Goal: Information Seeking & Learning: Learn about a topic

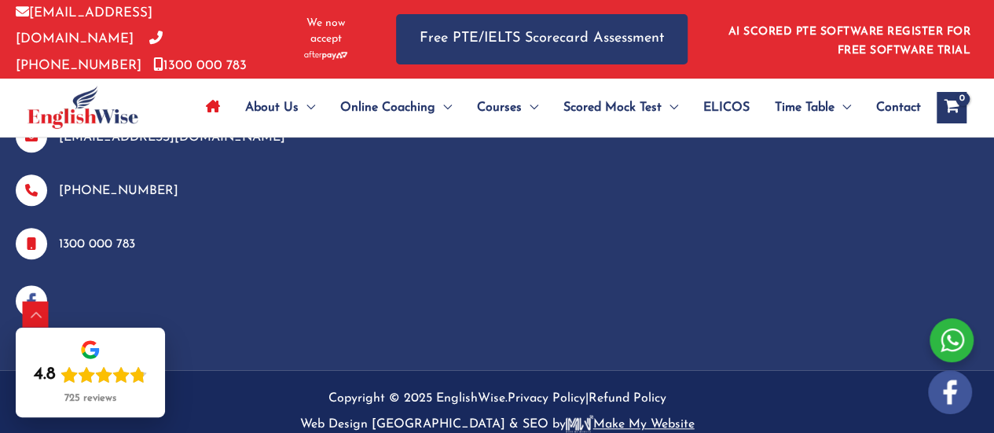
scroll to position [6517, 0]
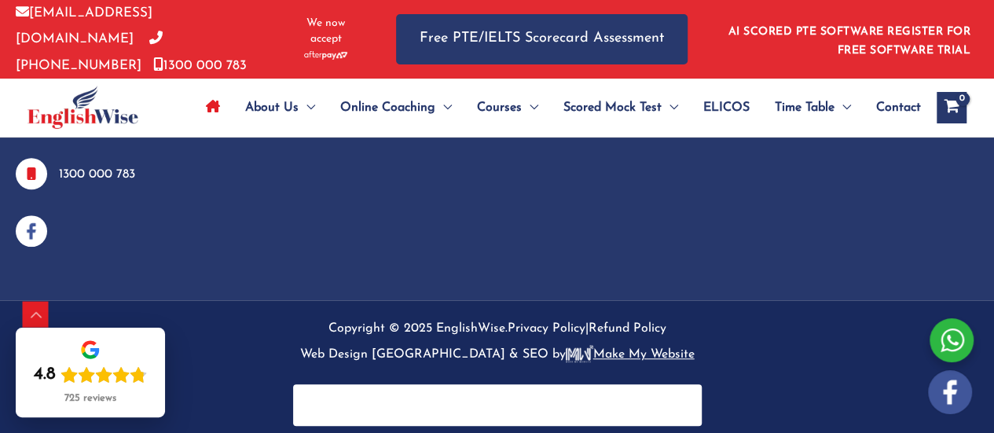
click at [776, 26] on link "AI SCORED PTE SOFTWARE REGISTER FOR FREE SOFTWARE TRIAL" at bounding box center [849, 41] width 243 height 31
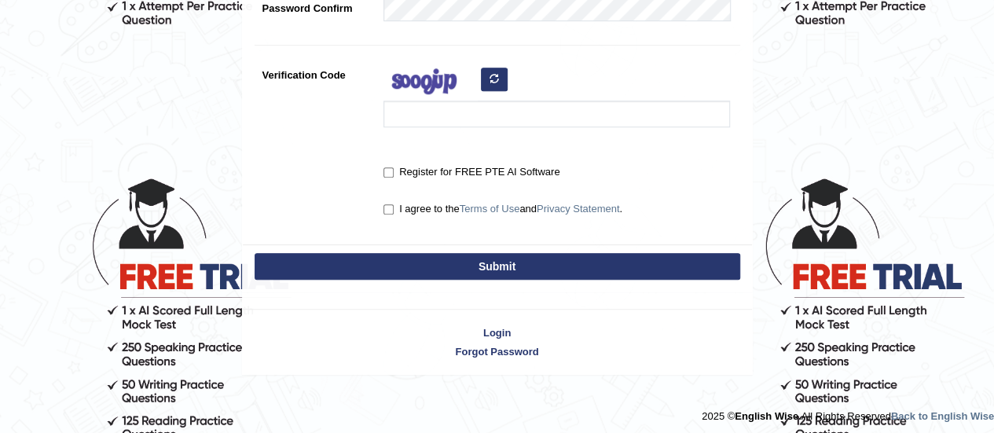
scroll to position [486, 0]
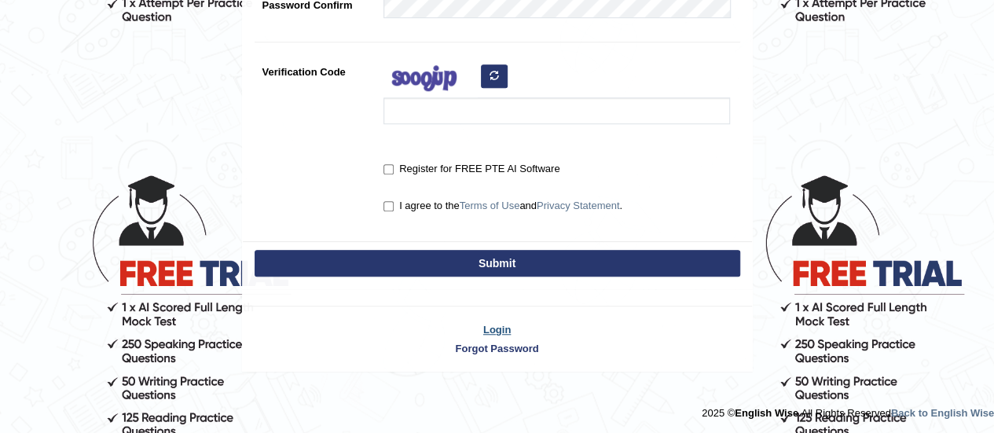
click at [496, 326] on link "Login" at bounding box center [497, 329] width 509 height 15
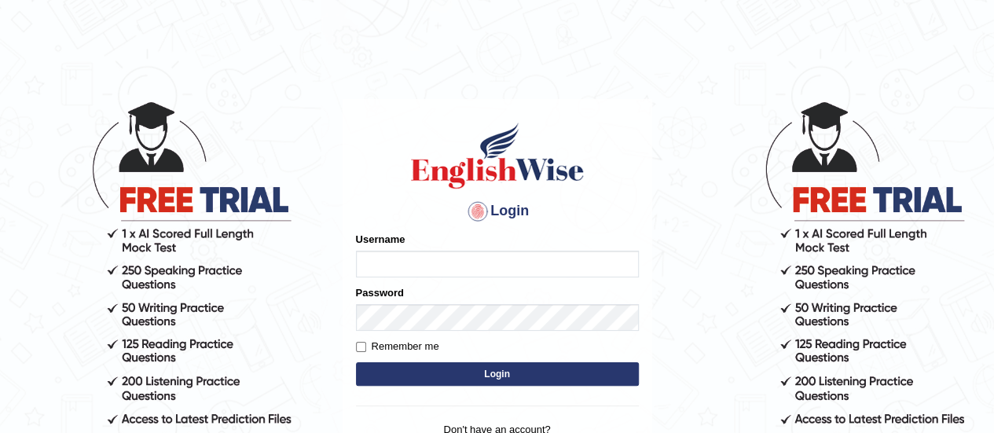
click at [446, 265] on input "Username" at bounding box center [497, 264] width 283 height 27
type input "mafiul"
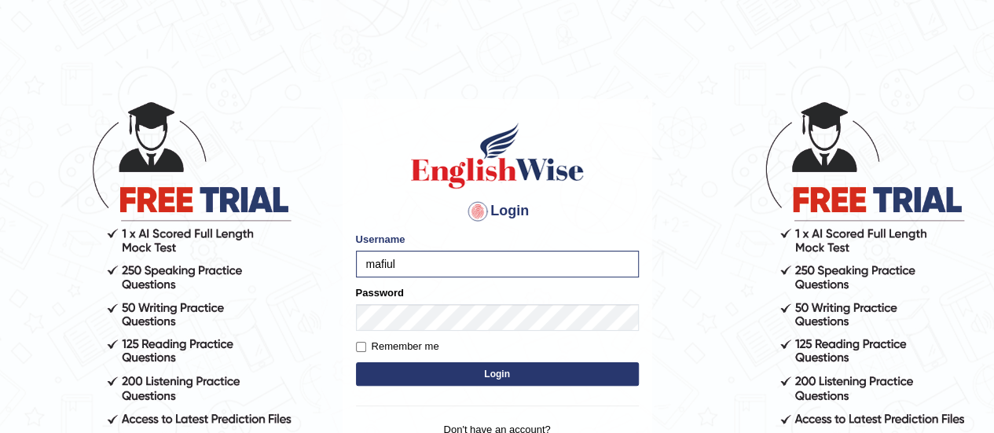
click at [495, 378] on button "Login" at bounding box center [497, 374] width 283 height 24
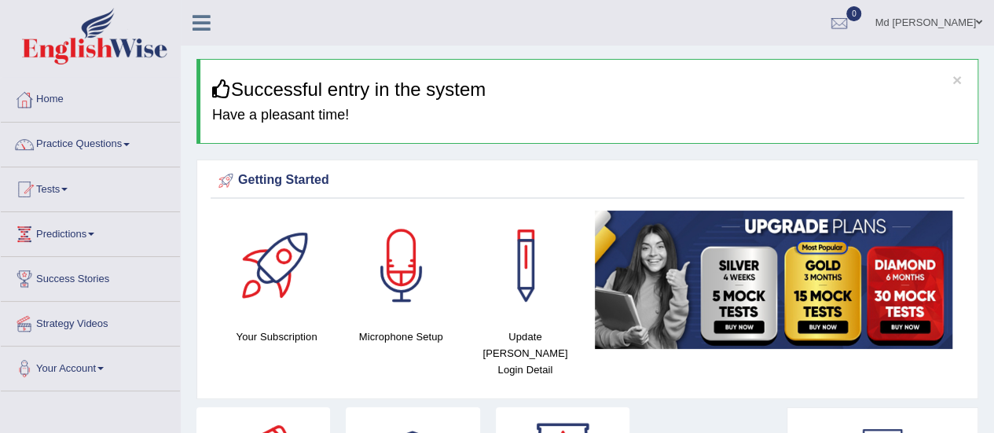
click at [533, 87] on h3 "Successful entry in the system" at bounding box center [589, 89] width 754 height 20
click at [91, 227] on link "Predictions" at bounding box center [90, 231] width 179 height 39
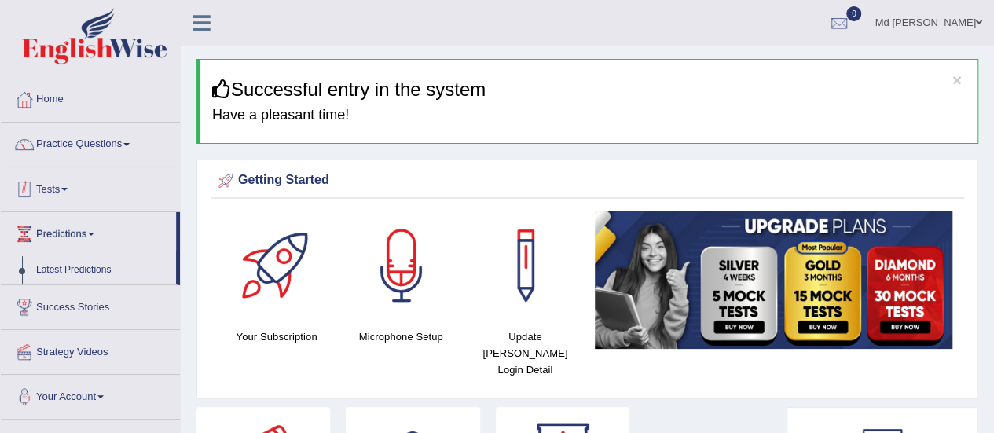
click at [64, 180] on link "Tests" at bounding box center [90, 186] width 179 height 39
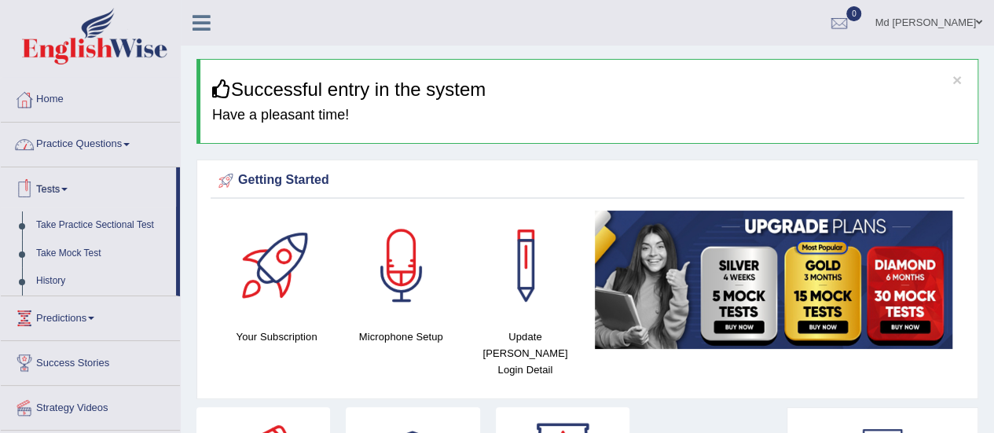
click at [68, 140] on link "Practice Questions" at bounding box center [90, 142] width 179 height 39
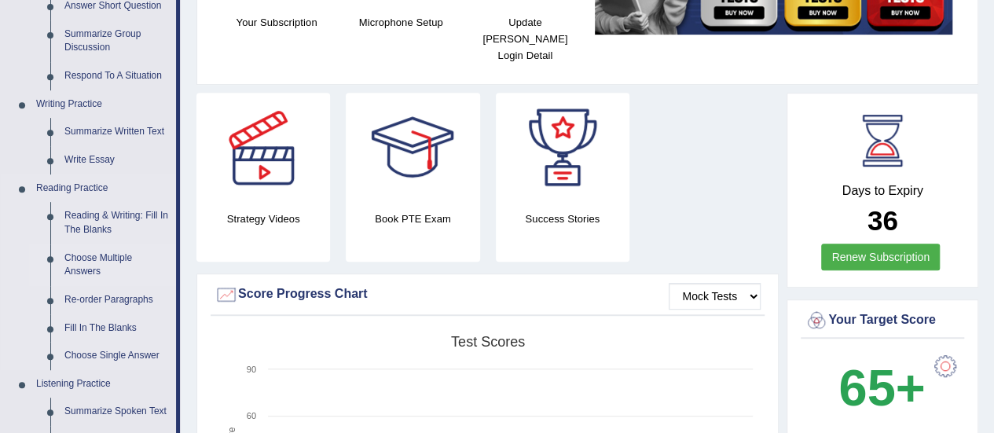
scroll to position [471, 0]
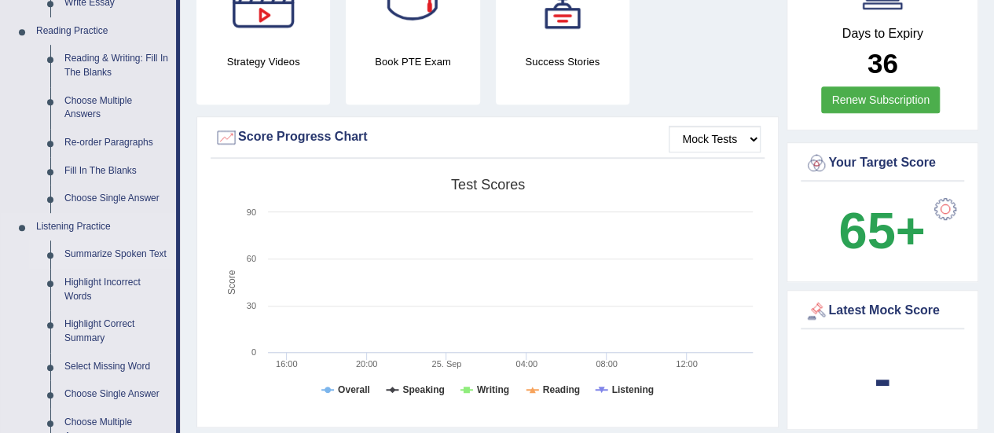
click at [70, 254] on link "Summarize Spoken Text" at bounding box center [116, 254] width 119 height 28
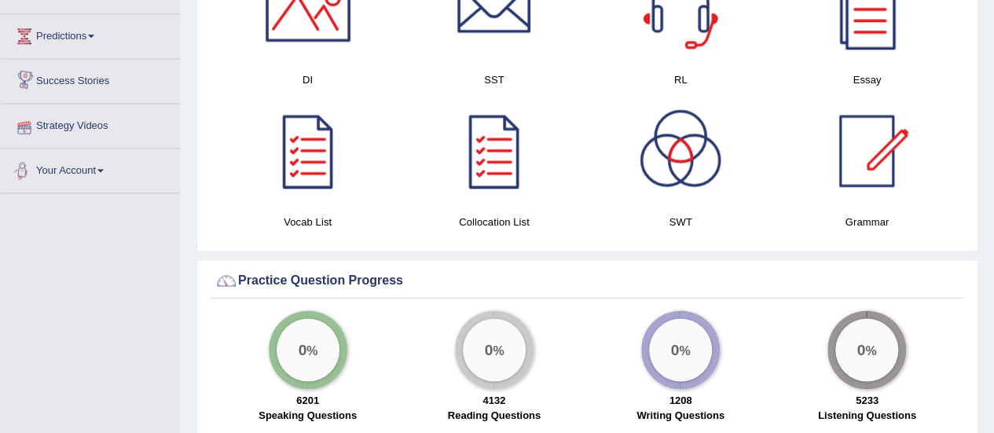
scroll to position [935, 0]
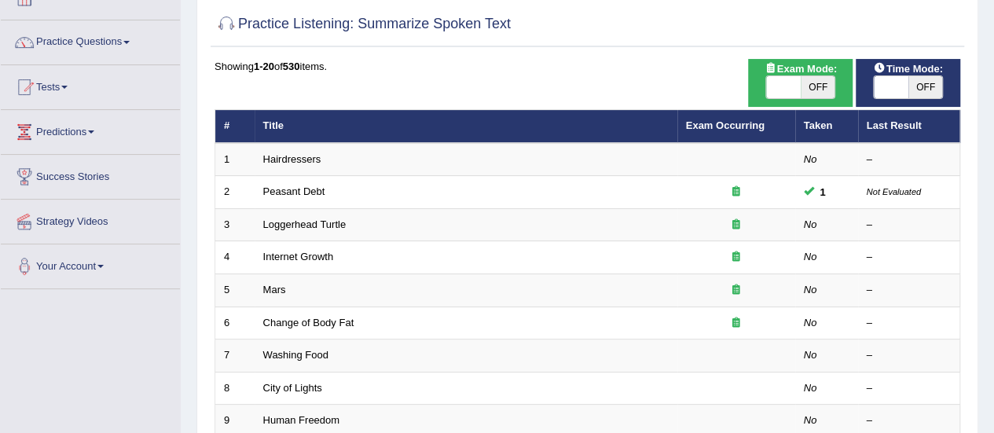
scroll to position [79, 0]
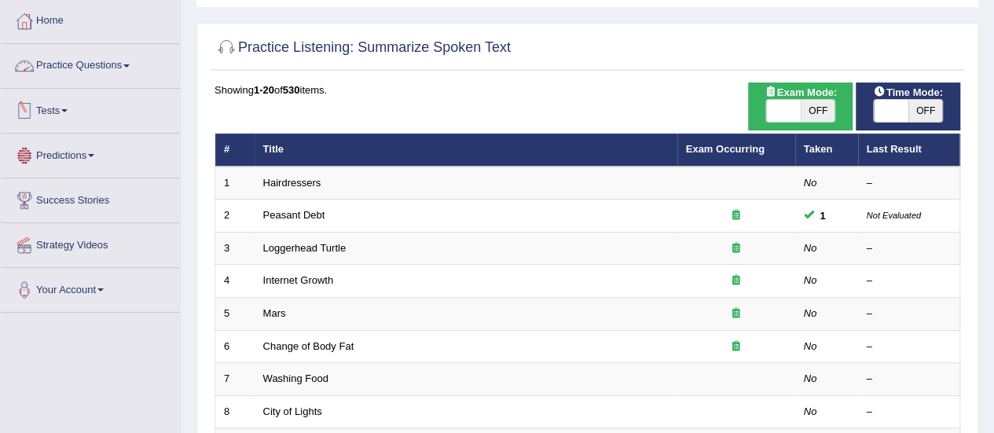
click at [70, 75] on link "Practice Questions" at bounding box center [90, 63] width 179 height 39
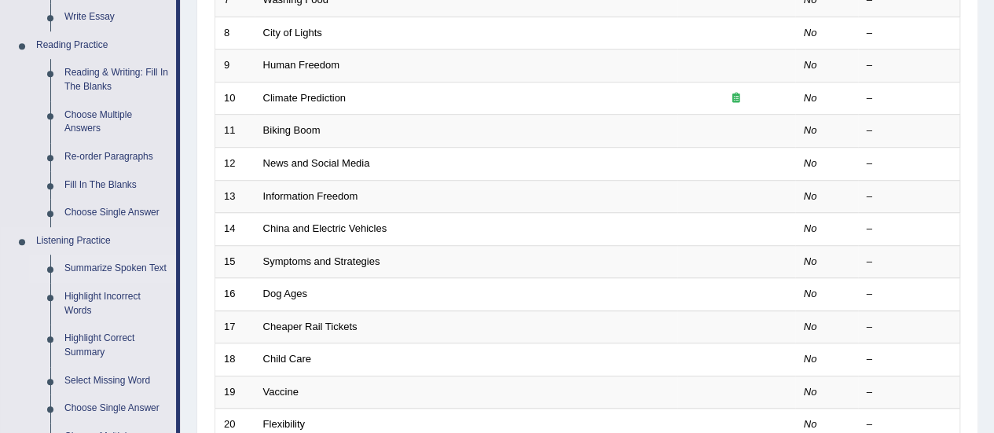
scroll to position [550, 0]
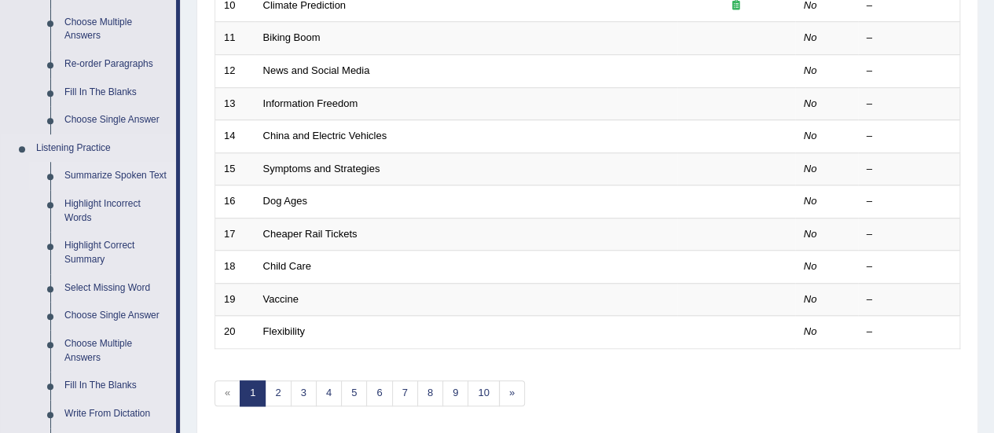
click at [117, 169] on link "Summarize Spoken Text" at bounding box center [116, 176] width 119 height 28
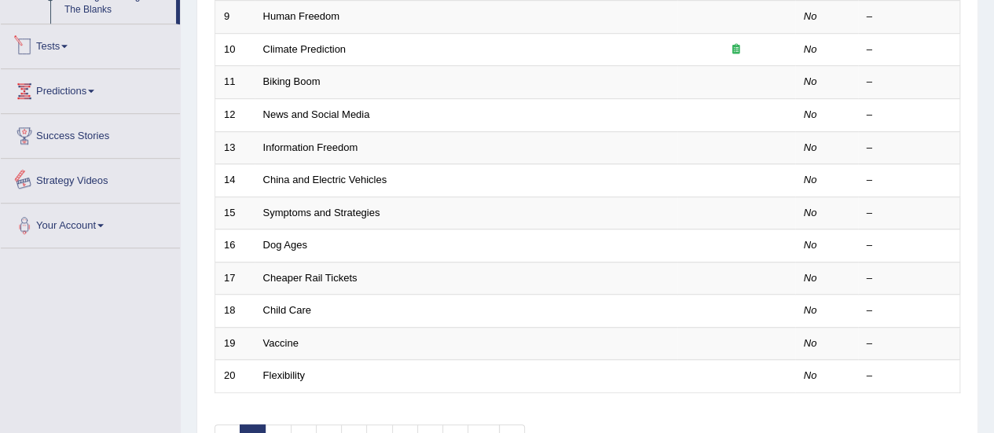
scroll to position [578, 0]
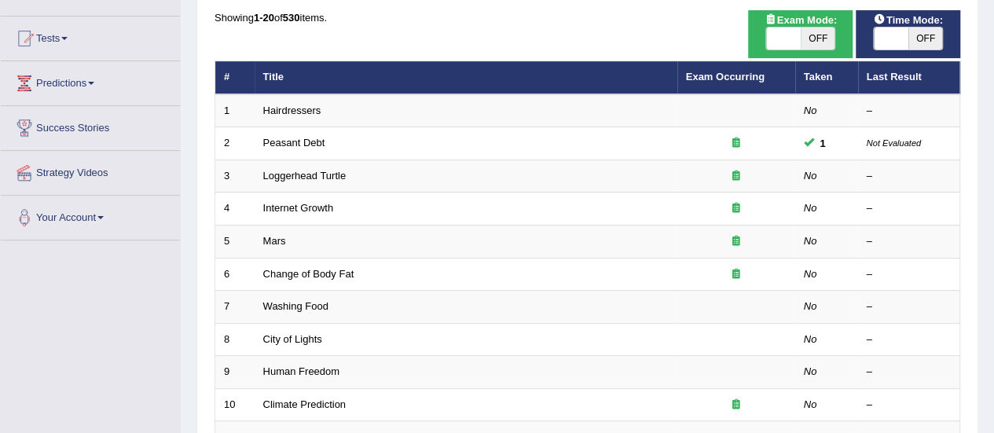
scroll to position [157, 0]
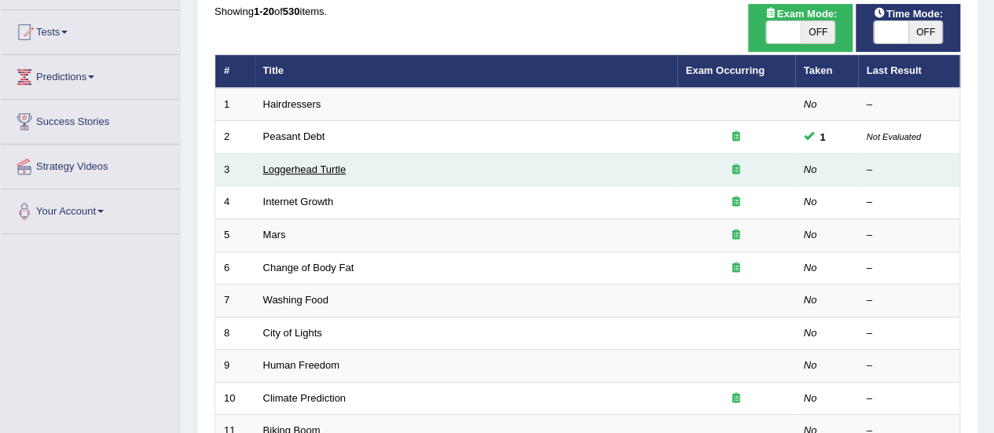
click at [294, 163] on link "Loggerhead Turtle" at bounding box center [304, 169] width 83 height 12
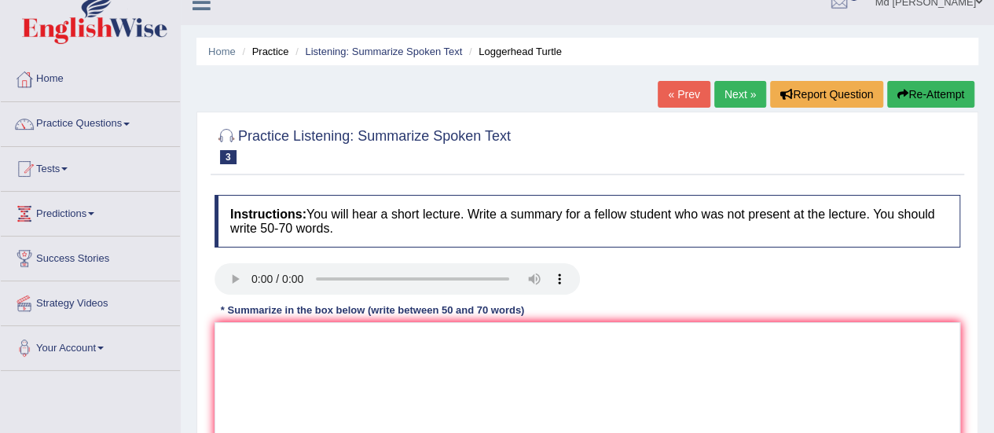
scroll to position [157, 0]
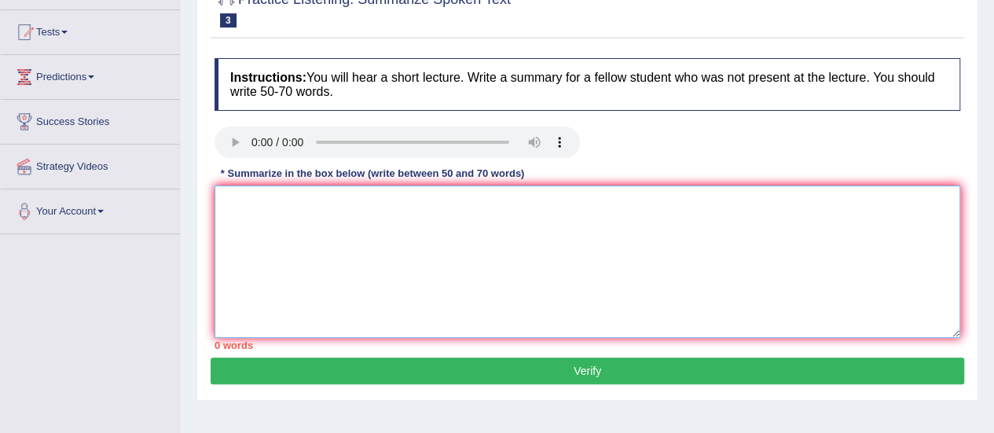
click at [334, 256] on textarea at bounding box center [588, 261] width 746 height 152
click at [465, 183] on div "Instructions: You will hear a short lecture. Write a summary for a fellow stude…" at bounding box center [588, 203] width 754 height 307
click at [447, 207] on textarea at bounding box center [588, 261] width 746 height 152
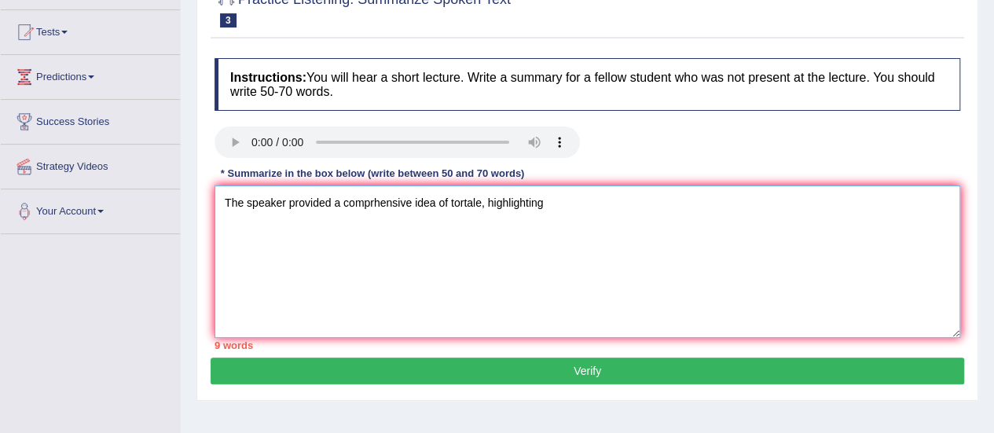
click at [435, 205] on textarea "The speaker provided a comprhensive idea of tortale, highlighting" at bounding box center [588, 261] width 746 height 152
click at [591, 196] on textarea "The speaker provided a comprhensive overview of tortale, highlighting" at bounding box center [588, 261] width 746 height 152
click at [569, 201] on textarea "The speaker provided a comprhensive overview of tortale, highlighting ideas. Th…" at bounding box center [588, 261] width 746 height 152
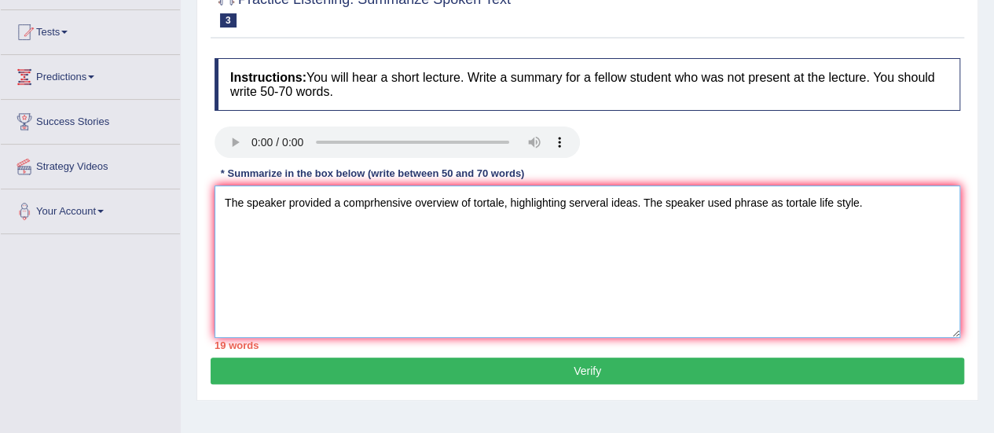
click at [874, 200] on textarea "The speaker provided a comprhensive overview of tortale, highlighting serveral …" at bounding box center [588, 261] width 746 height 152
click at [900, 201] on textarea "The speaker provided a comprhensive overview of tortale, highlighting serveral …" at bounding box center [588, 261] width 746 height 152
click at [928, 199] on textarea "The speaker provided a comprhensive overview of tortale, highlighting serveral …" at bounding box center [588, 261] width 746 height 152
click at [468, 221] on textarea "The speaker provided a comprhensive overview of tortale, highlighting serveral …" at bounding box center [588, 261] width 746 height 152
click at [321, 226] on textarea "The speaker provided a comprhensive overview of tortale, highlighting serveral …" at bounding box center [588, 261] width 746 height 152
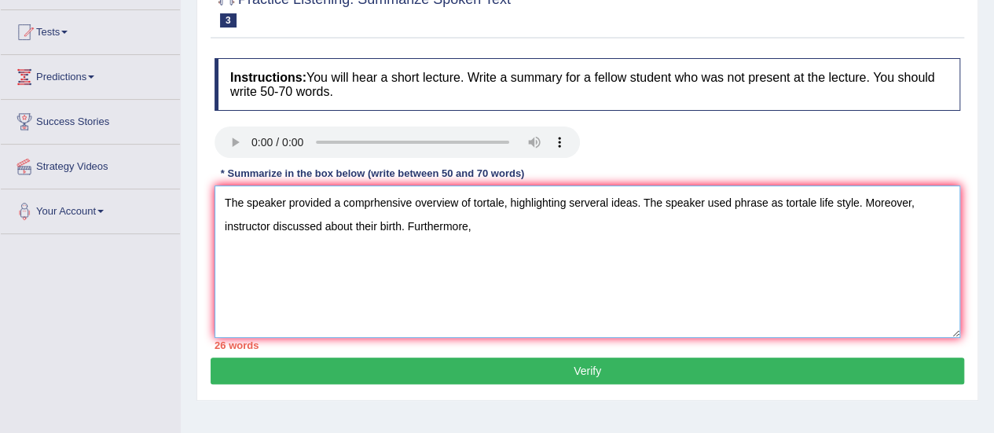
drag, startPoint x: 325, startPoint y: 220, endPoint x: 218, endPoint y: 222, distance: 106.9
click at [218, 222] on textarea "The speaker provided a comprhensive overview of tortale, highlighting serveral …" at bounding box center [588, 261] width 746 height 152
click at [424, 226] on textarea "The speaker provided a comprhensive overview of tortale, highlighting serveral …" at bounding box center [588, 261] width 746 height 152
paste textarea "instructor discussed"
click at [513, 226] on textarea "The speaker provided a comprhensive overview of tortale, highlighting serveral …" at bounding box center [588, 261] width 746 height 152
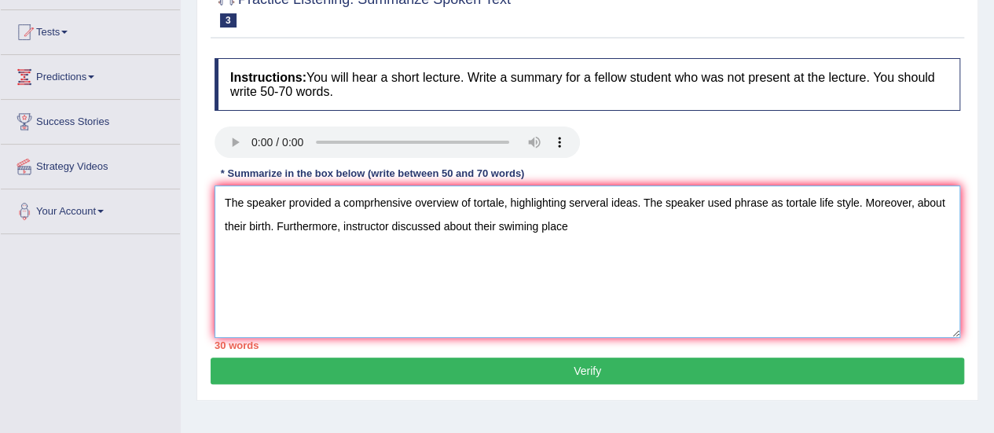
click at [523, 226] on textarea "The speaker provided a comprhensive overview of tortale, highlighting serveral …" at bounding box center [588, 261] width 746 height 152
click at [640, 252] on textarea "The speaker provided a comprhensive overview of tortale, highlighting serveral …" at bounding box center [588, 261] width 746 height 152
click at [921, 204] on textarea "The speaker provided a comprhensive overview of tortale, highlighting serveral …" at bounding box center [588, 261] width 746 height 152
click at [910, 199] on textarea "The speaker provided a comprhensive overview of tortale, highlighting serveral …" at bounding box center [588, 261] width 746 height 152
click at [918, 204] on textarea "The speaker provided a comprhensive overview of tortale, highlighting serveral …" at bounding box center [588, 261] width 746 height 152
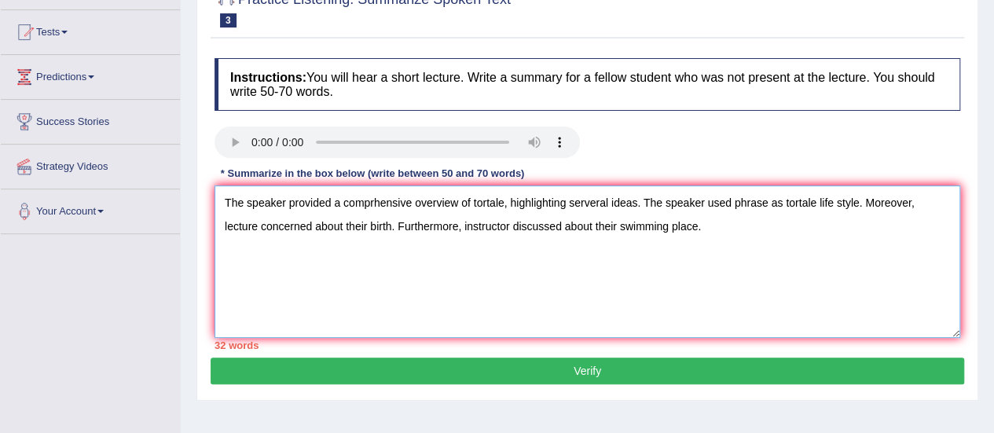
click at [699, 233] on textarea "The speaker provided a comprhensive overview of tortale, highlighting serveral …" at bounding box center [588, 261] width 746 height 152
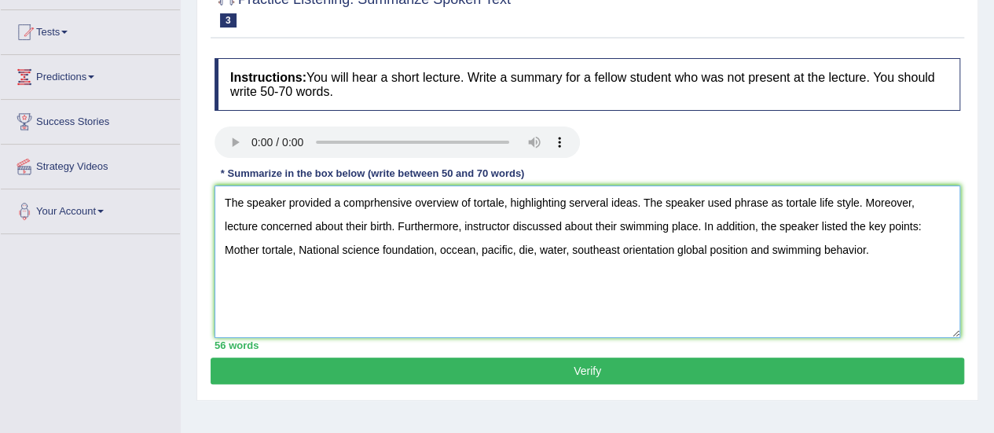
type textarea "The speaker provided a comprhensive overview of tortale, highlighting serveral …"
click at [498, 370] on button "Verify" at bounding box center [588, 371] width 754 height 27
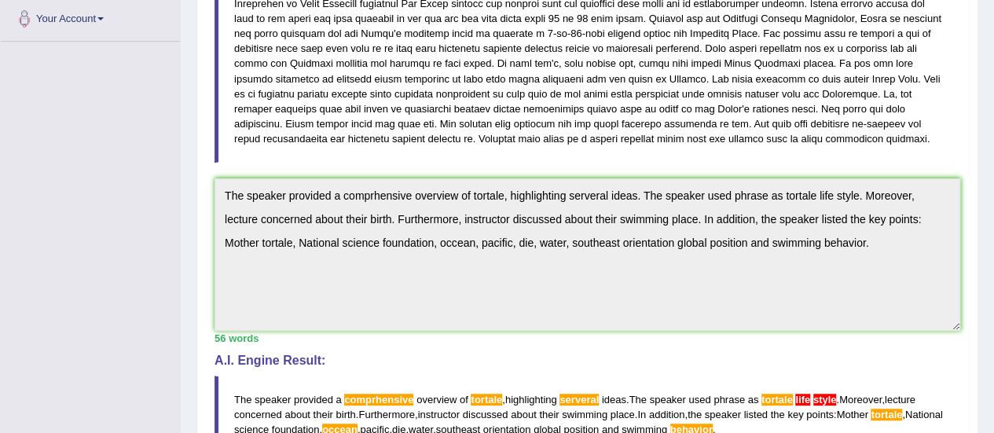
scroll to position [271, 0]
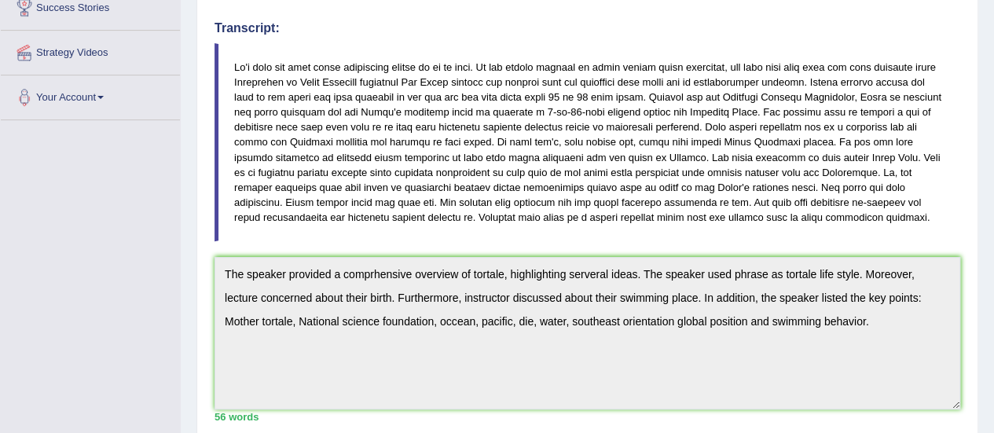
drag, startPoint x: 389, startPoint y: 61, endPoint x: 412, endPoint y: 61, distance: 22.8
click at [412, 61] on blockquote at bounding box center [588, 142] width 746 height 198
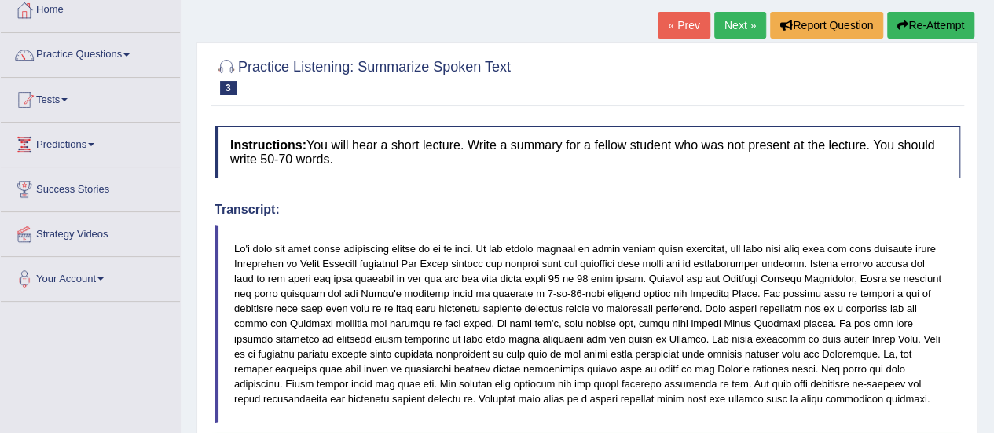
scroll to position [0, 0]
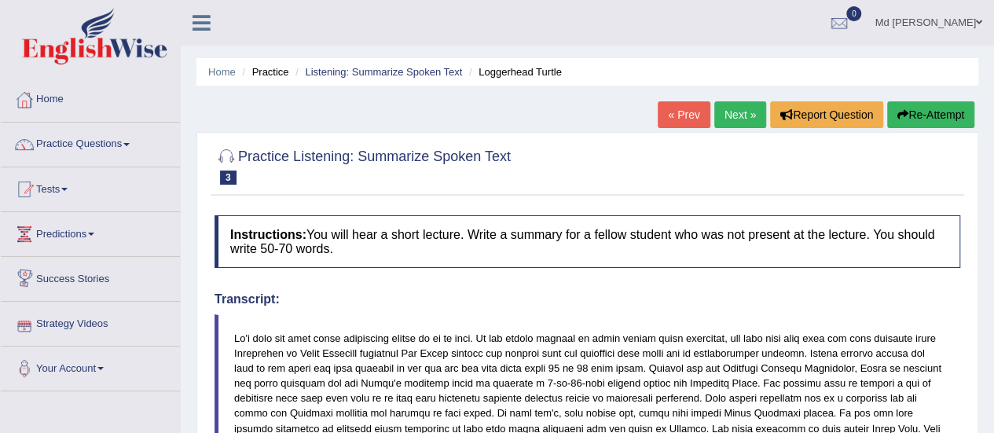
click at [741, 113] on link "Next »" at bounding box center [740, 114] width 52 height 27
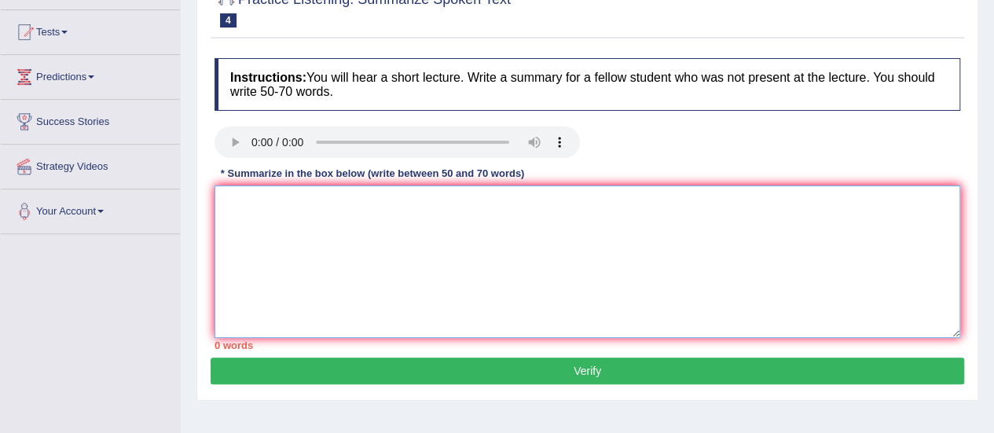
click at [313, 230] on textarea at bounding box center [588, 261] width 746 height 152
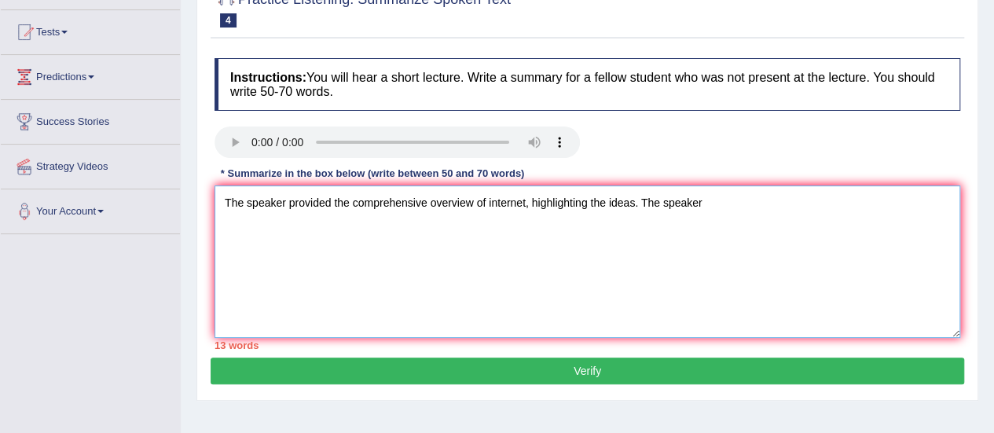
click at [604, 202] on textarea "The speaker provided the comprehensive overview of internet, highlighting the i…" at bounding box center [588, 261] width 746 height 152
click at [357, 197] on textarea "The speaker provided the comprehensive overview of internet, highlighting the i…" at bounding box center [588, 261] width 746 height 152
click at [350, 202] on textarea "The speaker provided the comprehensive overview of internet, highlighting the i…" at bounding box center [588, 261] width 746 height 152
click at [597, 199] on textarea "The speaker provided a comprehensive overview of internet, highlighting the ide…" at bounding box center [588, 261] width 746 height 152
click at [662, 232] on textarea "The speaker provided a comprehensive overview of internet, highlighting several…" at bounding box center [588, 261] width 746 height 152
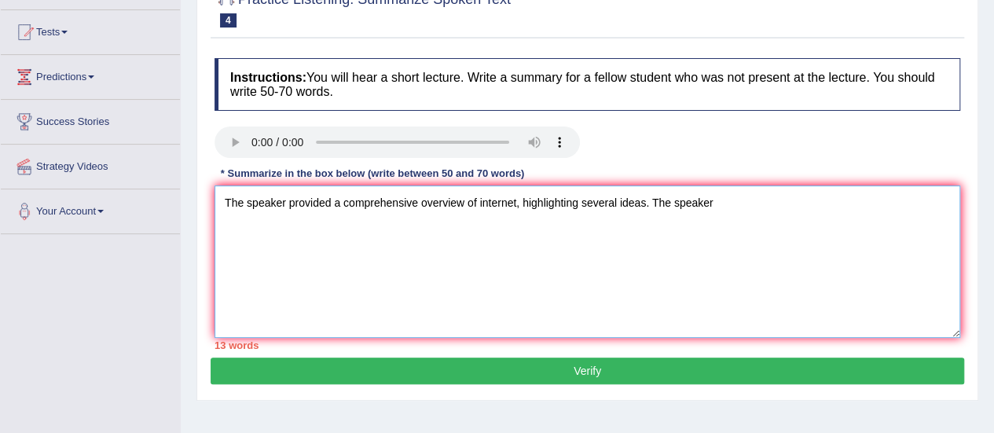
click at [725, 203] on textarea "The speaker provided a comprehensive overview of internet, highlighting several…" at bounding box center [588, 261] width 746 height 152
click at [743, 200] on textarea "The speaker provided a comprehensive overview of internet, highlighting several…" at bounding box center [588, 261] width 746 height 152
click at [779, 200] on textarea "The speaker provided a comprehensive overview of internet, highlighting several…" at bounding box center [588, 261] width 746 height 152
drag, startPoint x: 894, startPoint y: 207, endPoint x: 911, endPoint y: 202, distance: 18.1
click at [899, 207] on textarea "The speaker provided a comprehensive overview of internet, highlighting several…" at bounding box center [588, 261] width 746 height 152
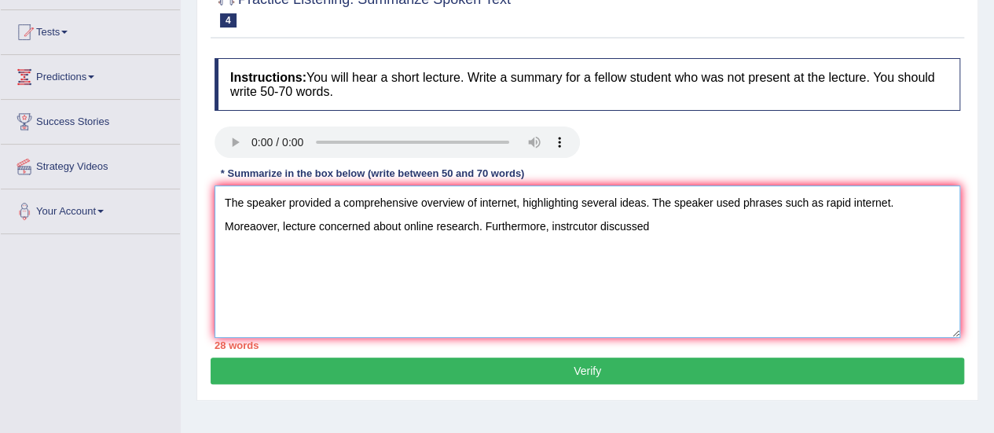
click at [919, 186] on textarea "The speaker provided a comprehensive overview of internet, highlighting several…" at bounding box center [588, 261] width 746 height 152
click at [684, 229] on textarea "The speaker provided a comprehensive overview of internet, highlighting several…" at bounding box center [588, 261] width 746 height 152
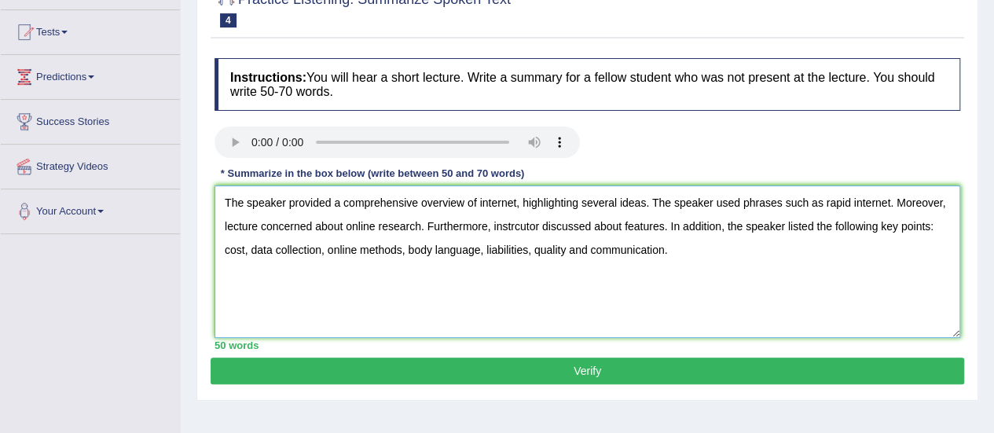
type textarea "The speaker provided a comprehensive overview of internet, highlighting several…"
click at [461, 368] on button "Verify" at bounding box center [588, 371] width 754 height 27
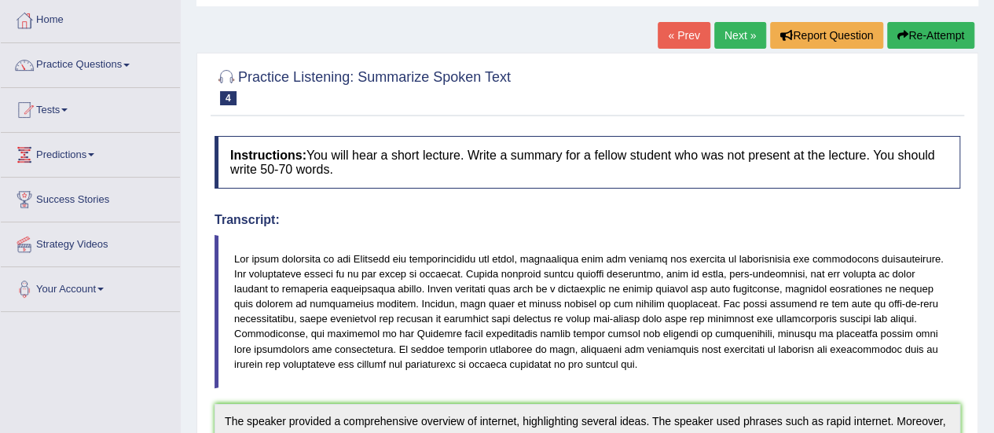
scroll to position [79, 0]
click at [79, 68] on link "Practice Questions" at bounding box center [90, 63] width 179 height 39
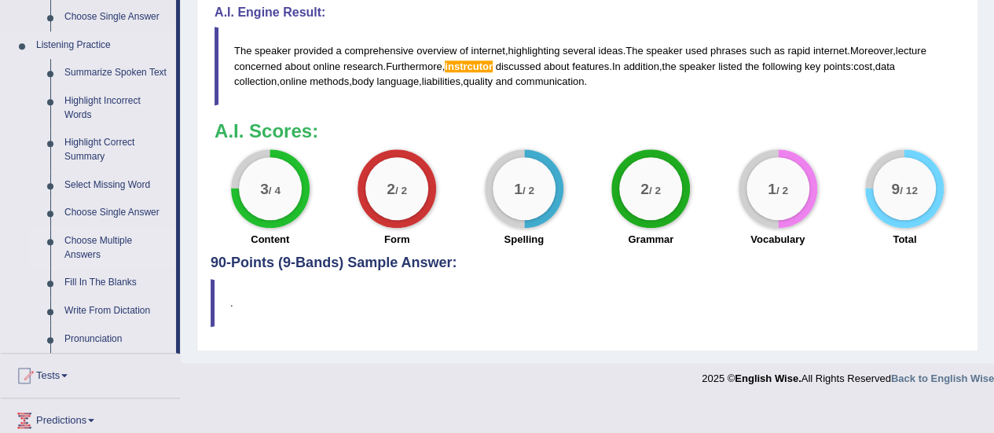
scroll to position [629, 0]
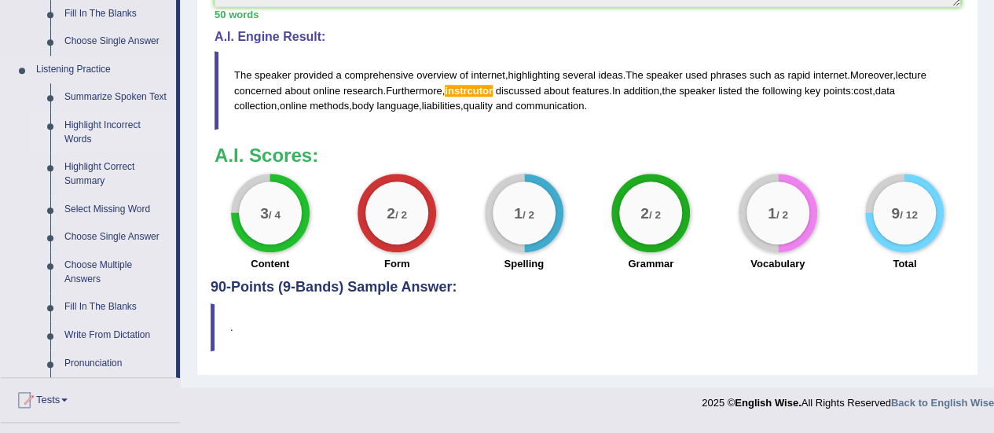
click at [96, 127] on link "Highlight Incorrect Words" at bounding box center [116, 133] width 119 height 42
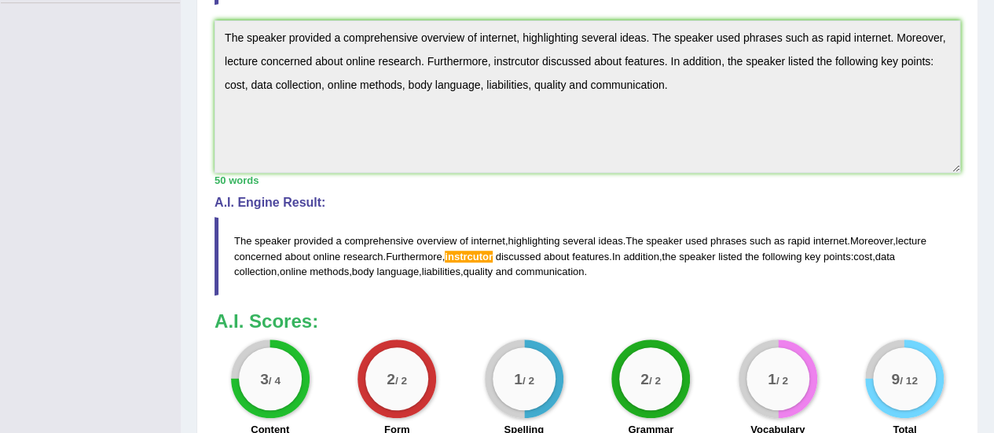
scroll to position [198, 0]
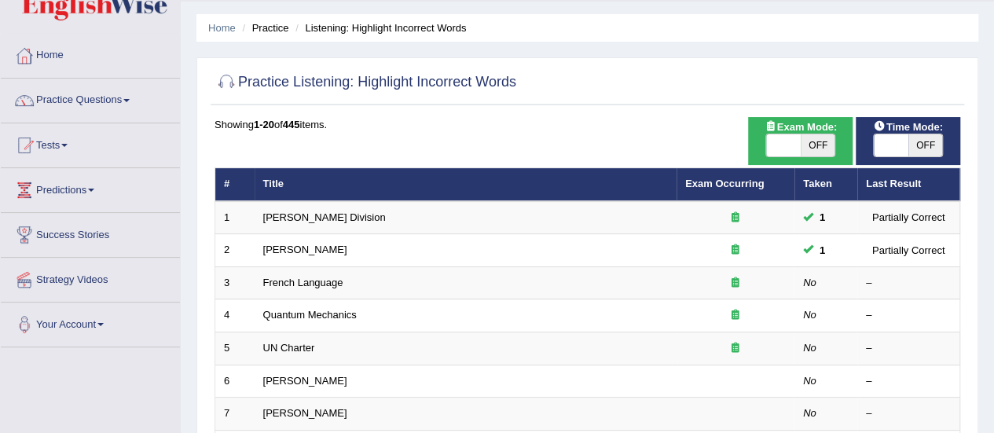
scroll to position [79, 0]
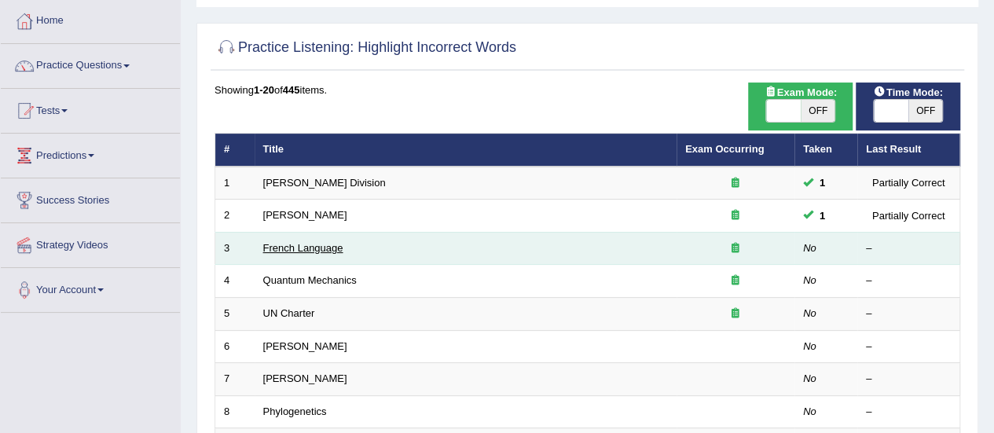
click at [305, 251] on link "French Language" at bounding box center [303, 248] width 80 height 12
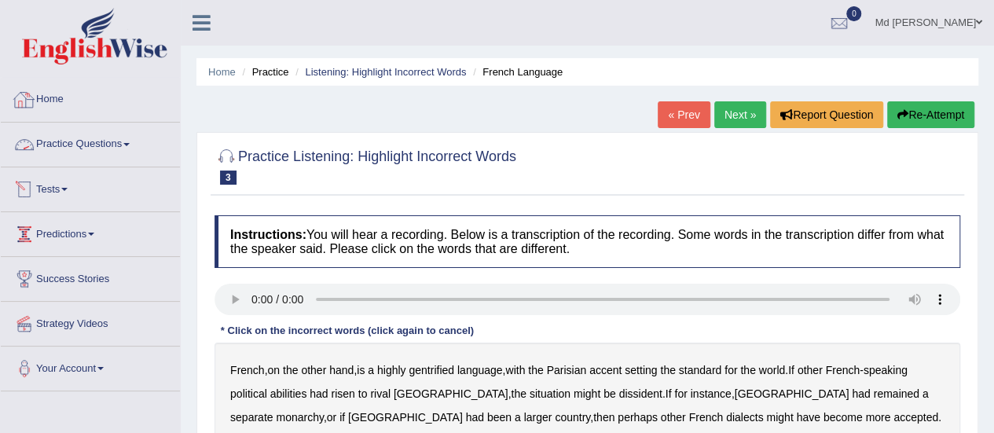
click at [60, 109] on link "Home" at bounding box center [90, 97] width 179 height 39
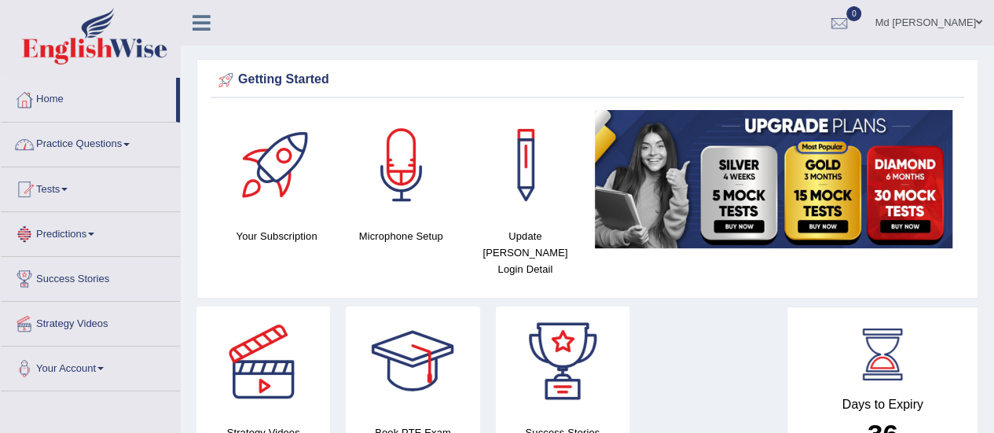
click at [82, 154] on link "Practice Questions" at bounding box center [90, 142] width 179 height 39
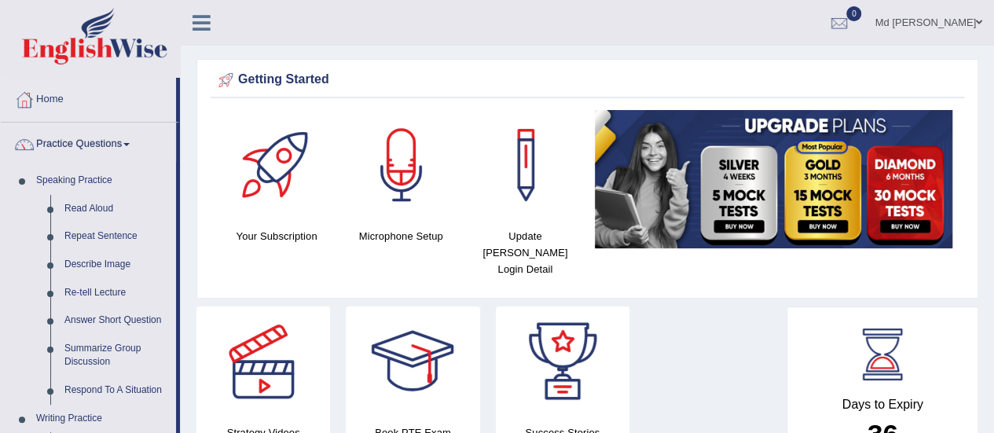
click at [17, 148] on div at bounding box center [25, 145] width 24 height 24
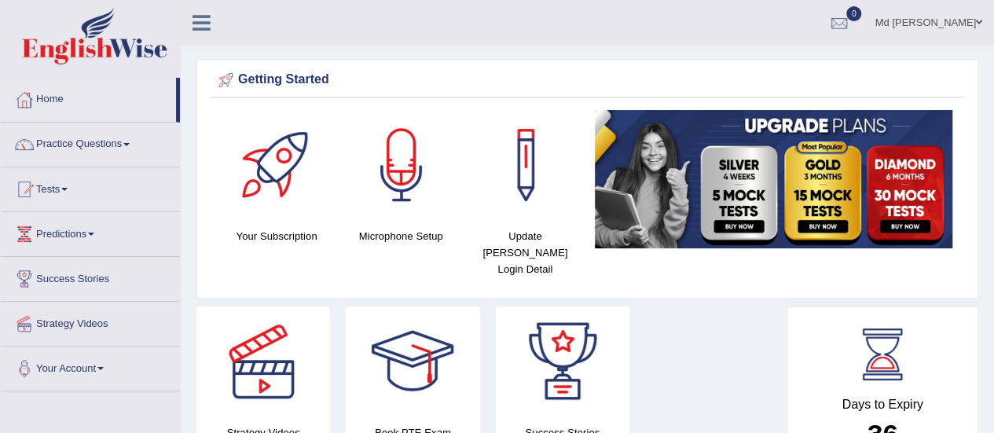
click at [32, 143] on div at bounding box center [25, 145] width 24 height 24
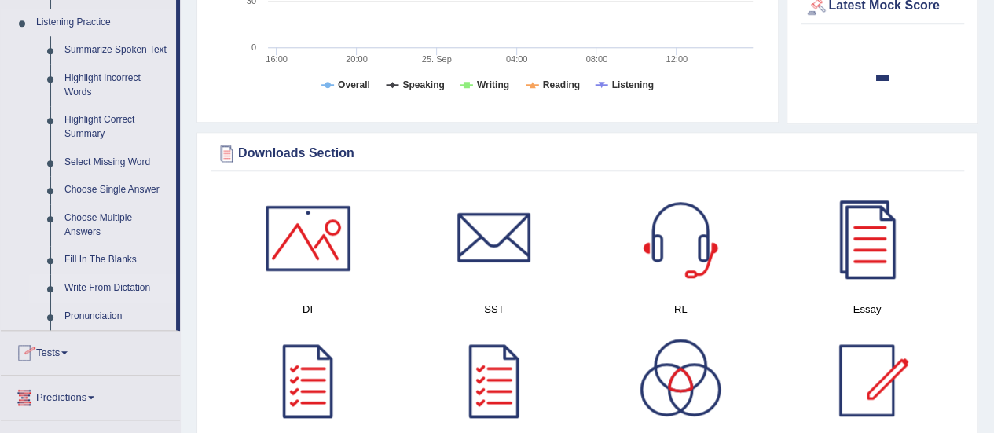
scroll to position [629, 0]
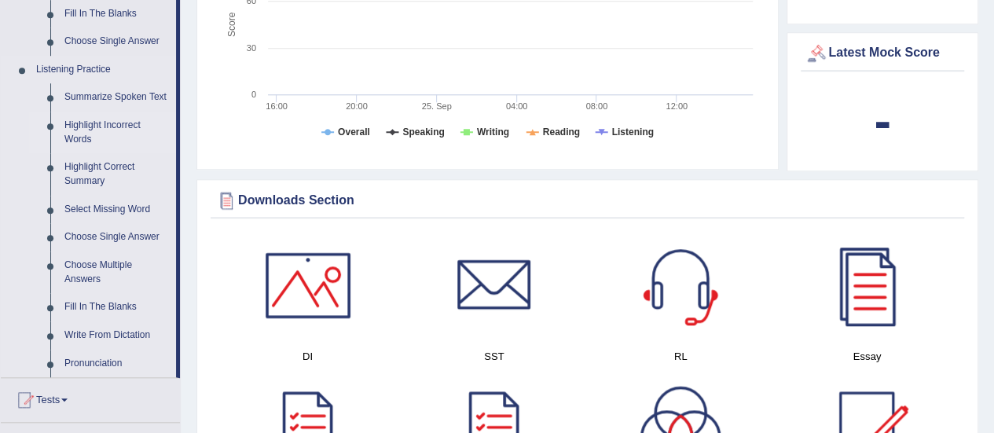
click at [103, 125] on link "Highlight Incorrect Words" at bounding box center [116, 133] width 119 height 42
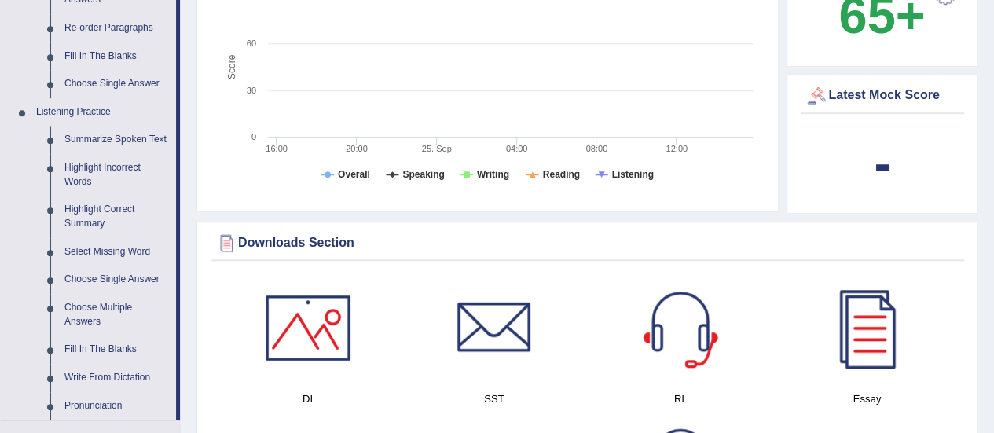
scroll to position [979, 0]
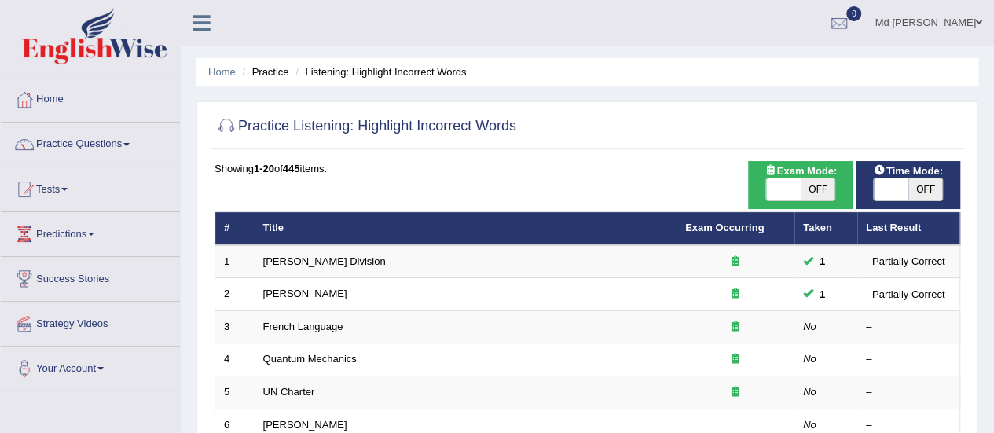
click at [883, 192] on span at bounding box center [891, 189] width 35 height 22
checkbox input "true"
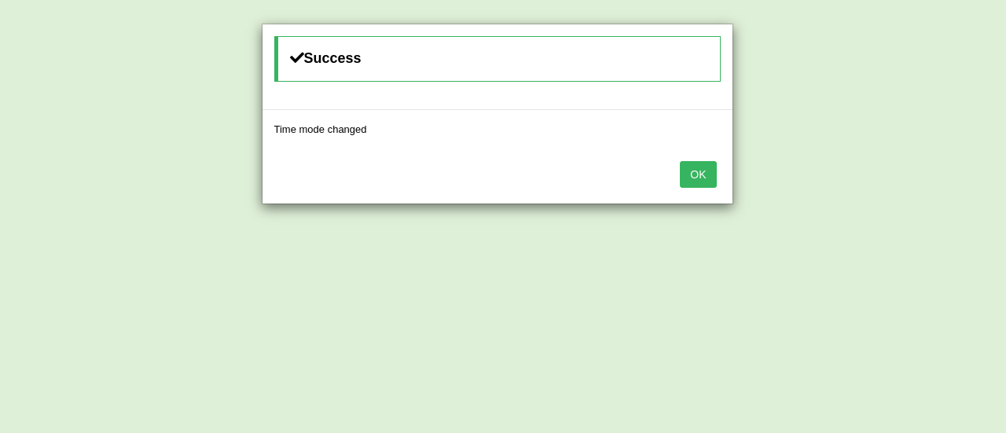
click at [709, 167] on button "OK" at bounding box center [698, 174] width 36 height 27
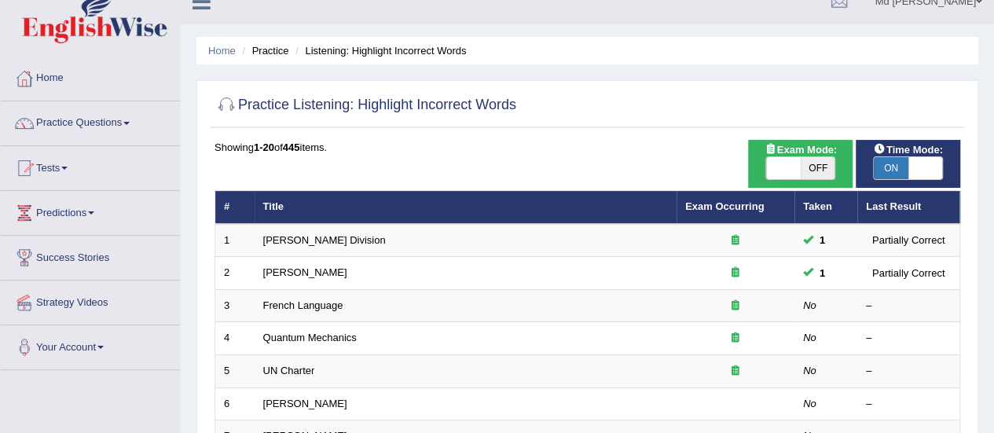
scroll to position [157, 0]
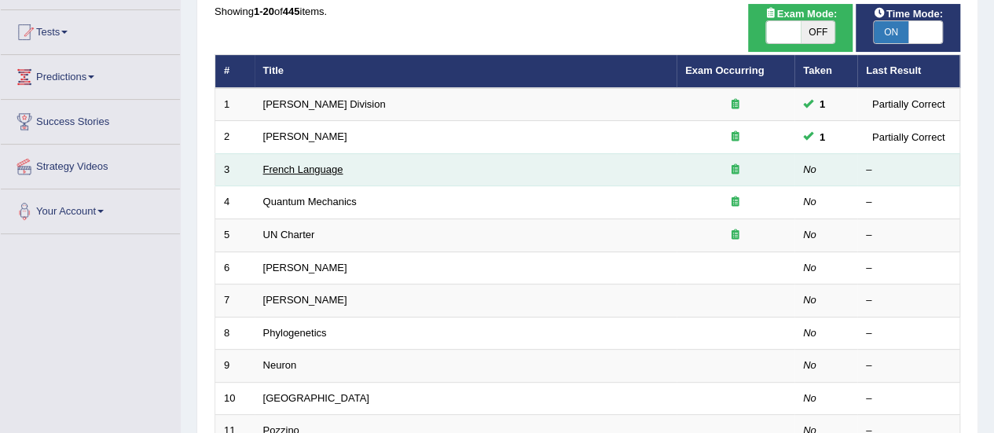
click at [310, 163] on link "French Language" at bounding box center [303, 169] width 80 height 12
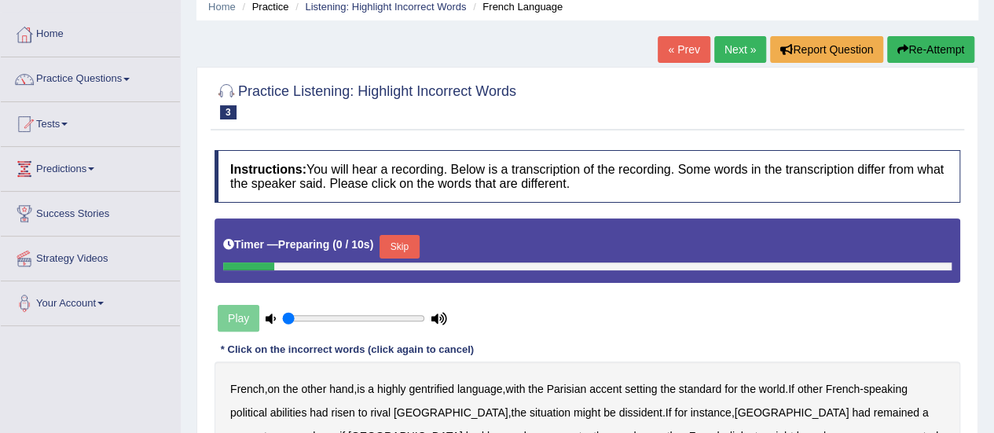
scroll to position [157, 0]
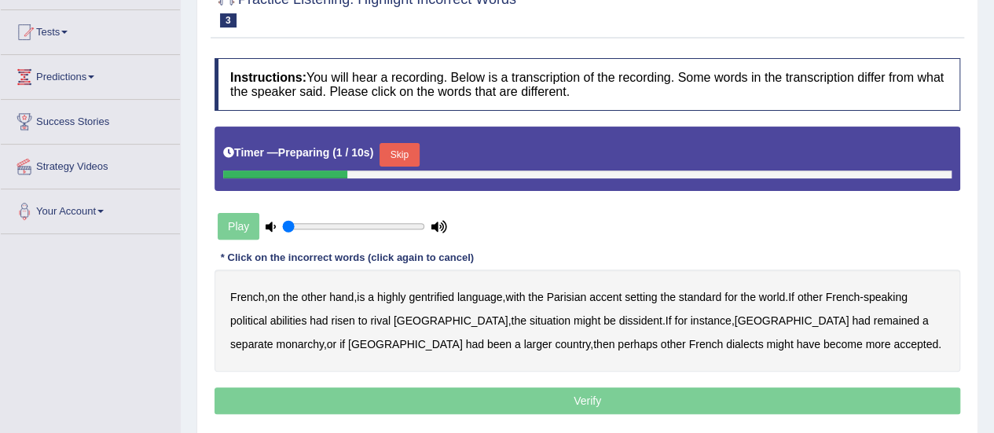
click at [413, 156] on button "Skip" at bounding box center [399, 155] width 39 height 24
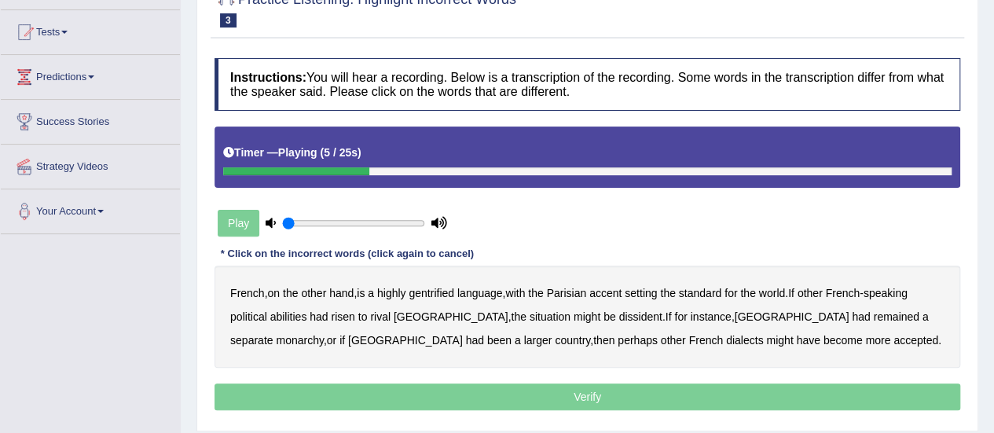
click at [442, 295] on b "gentrified" at bounding box center [432, 293] width 46 height 13
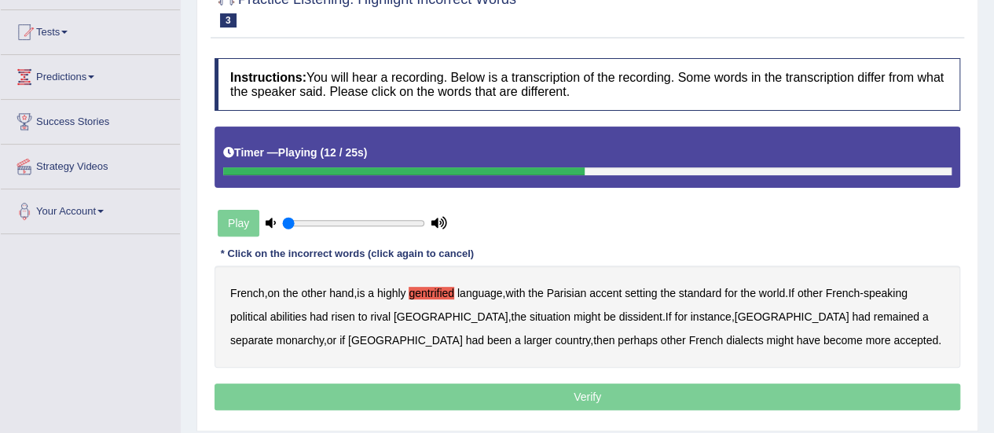
click at [299, 318] on b "abilities" at bounding box center [288, 316] width 37 height 13
click at [618, 316] on b "dissident" at bounding box center [639, 316] width 43 height 13
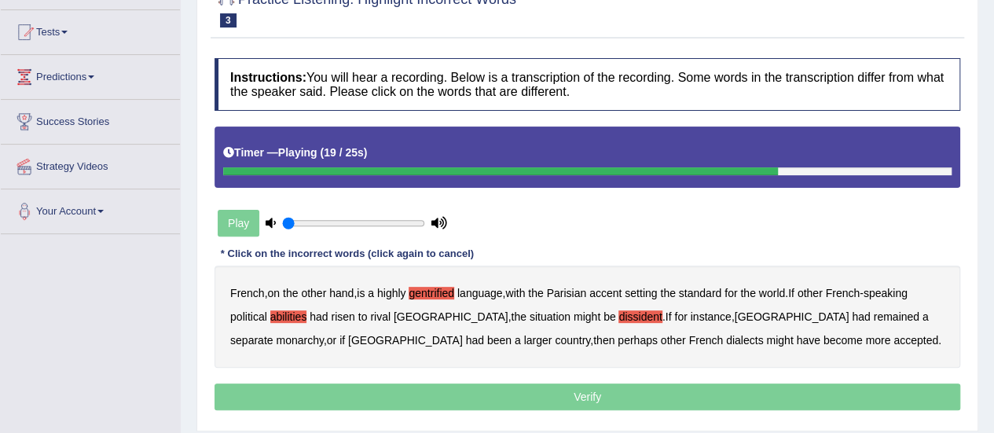
click at [323, 334] on b "monarchy" at bounding box center [299, 340] width 47 height 13
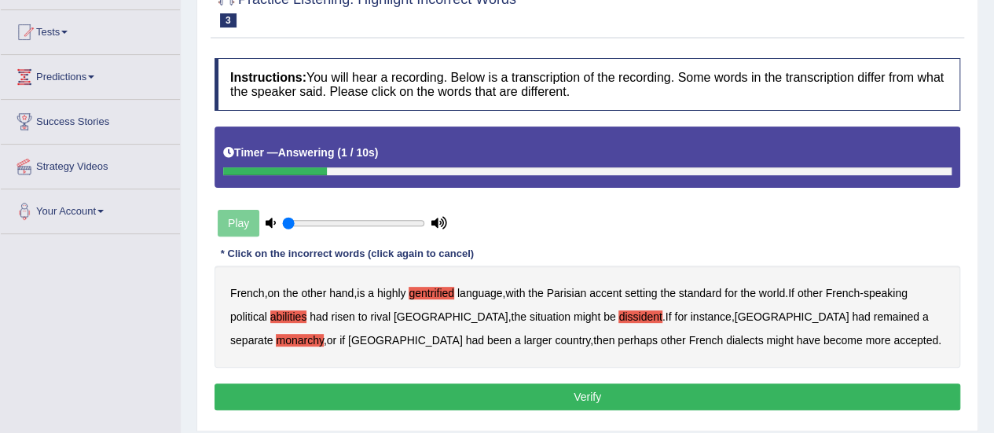
click at [520, 387] on button "Verify" at bounding box center [588, 396] width 746 height 27
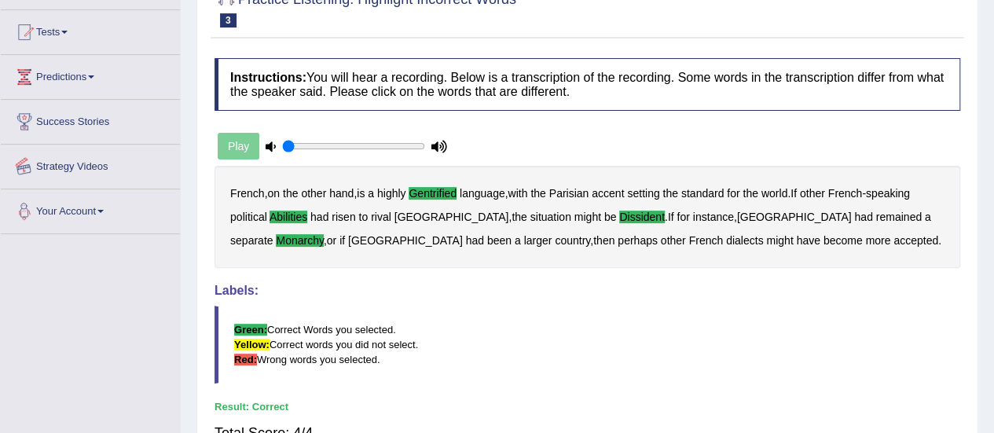
scroll to position [79, 0]
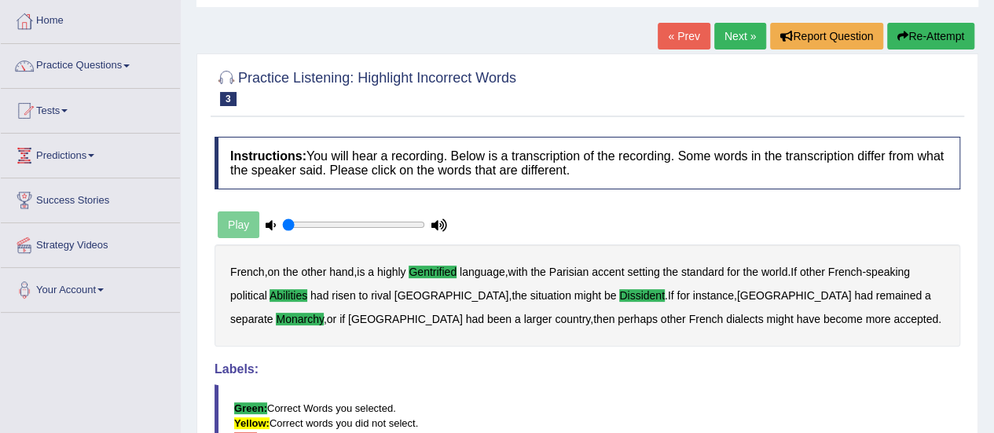
click at [742, 43] on link "Next »" at bounding box center [740, 36] width 52 height 27
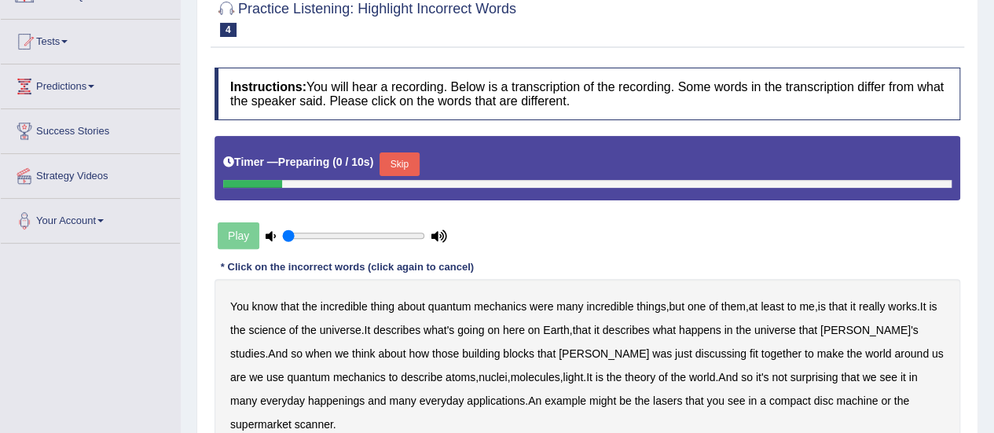
scroll to position [157, 0]
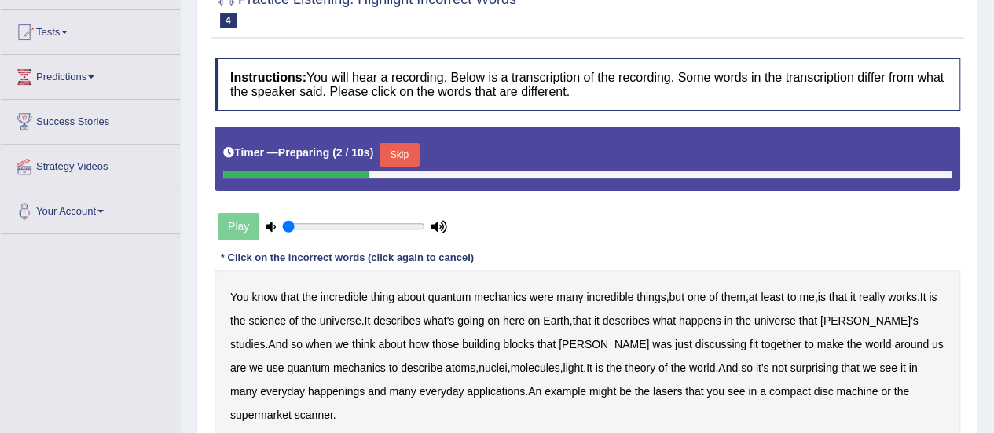
click at [412, 150] on button "Skip" at bounding box center [399, 155] width 39 height 24
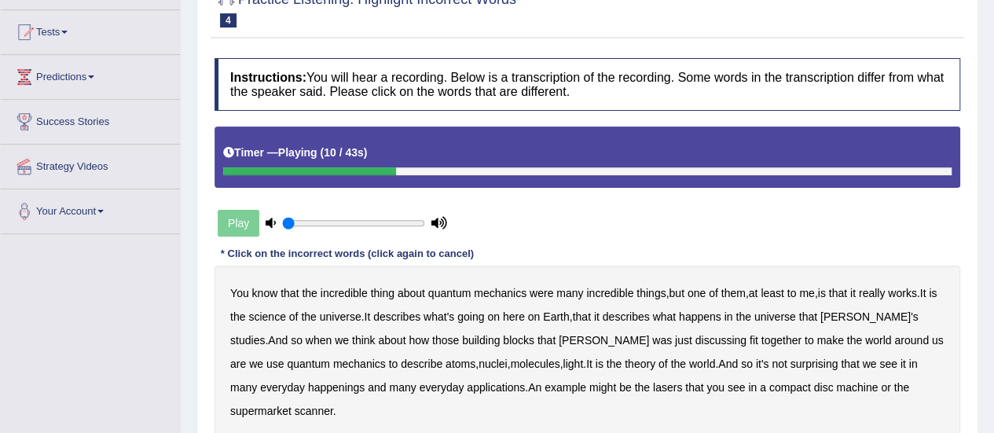
click at [272, 315] on b "science" at bounding box center [266, 316] width 37 height 13
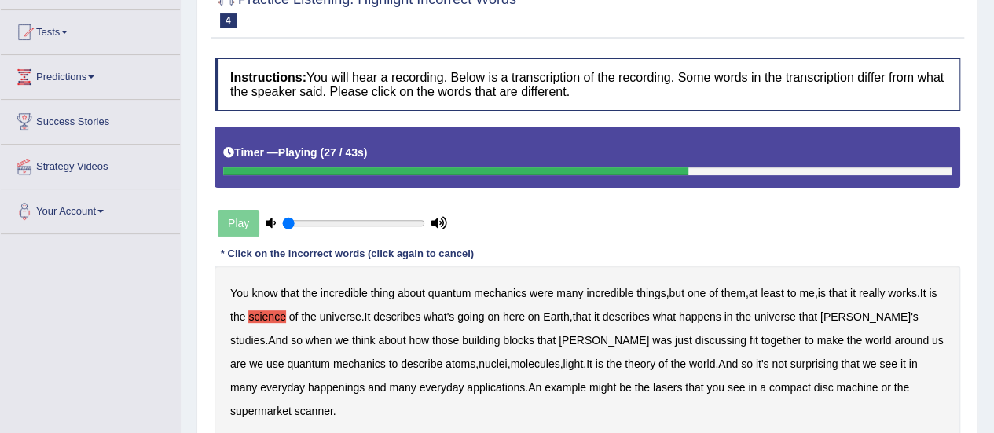
click at [333, 364] on b "mechanics" at bounding box center [359, 364] width 53 height 13
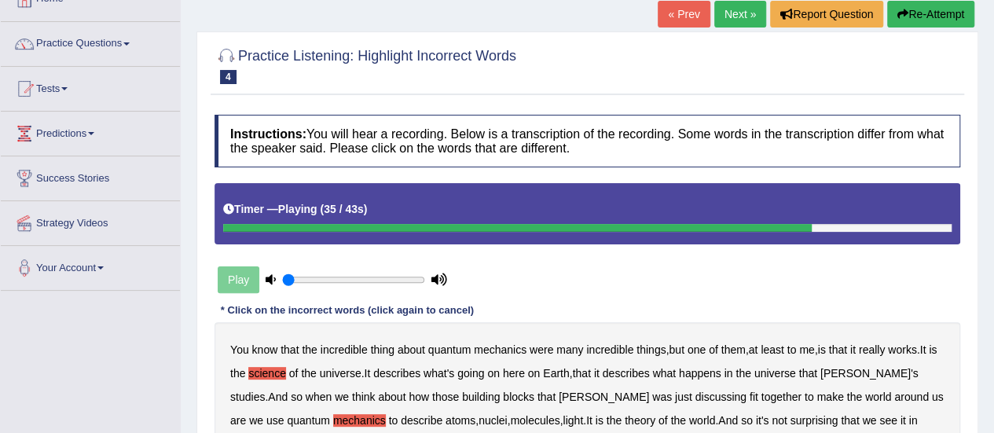
scroll to position [0, 0]
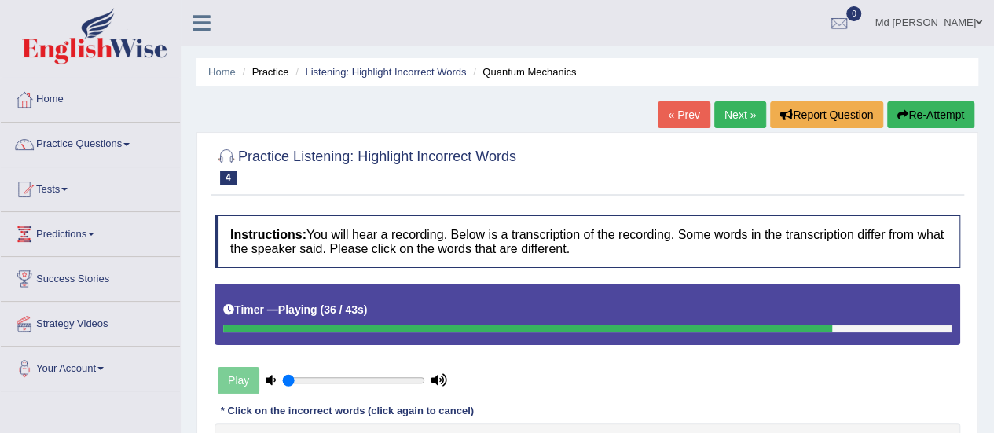
click at [920, 121] on button "Re-Attempt" at bounding box center [930, 114] width 87 height 27
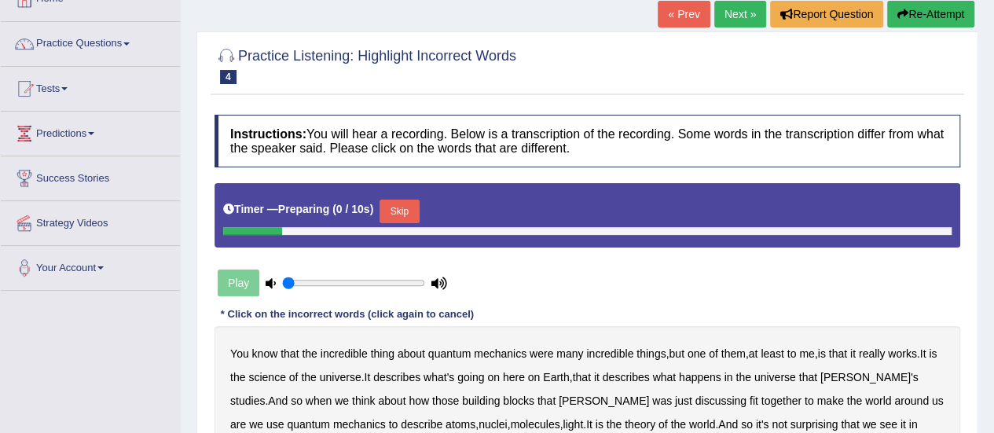
scroll to position [157, 0]
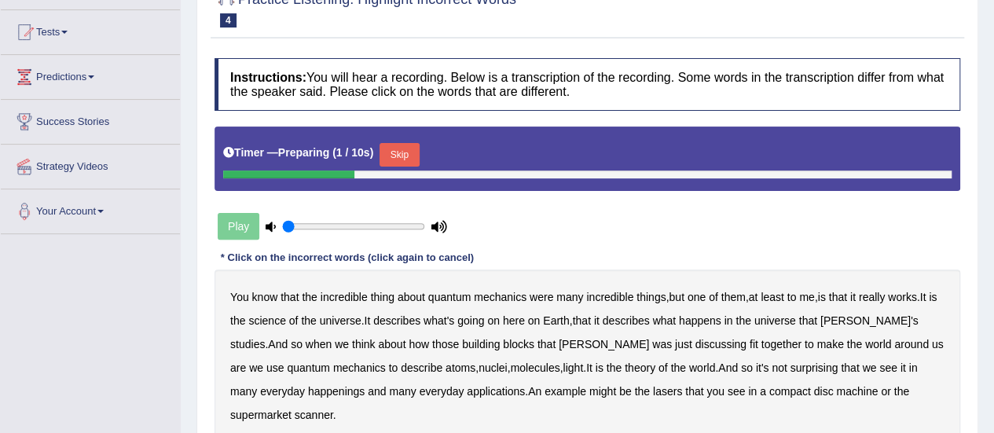
click at [405, 152] on button "Skip" at bounding box center [399, 155] width 39 height 24
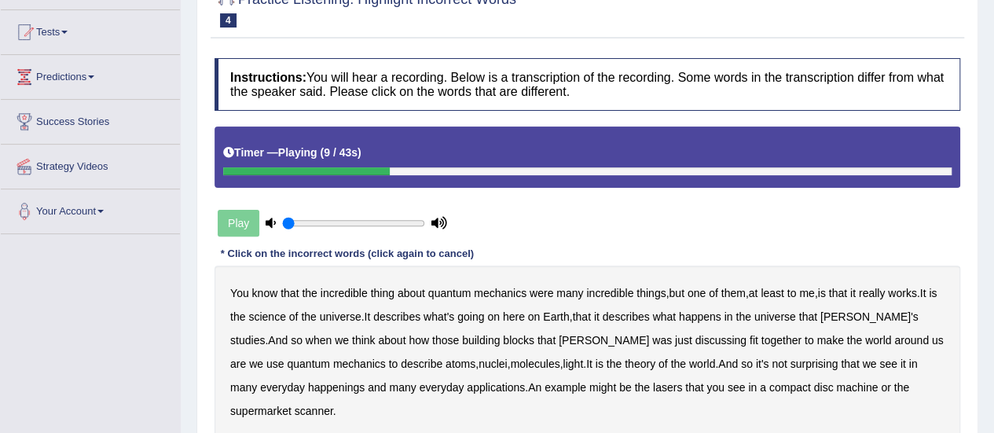
click at [285, 315] on b "science" at bounding box center [266, 316] width 37 height 13
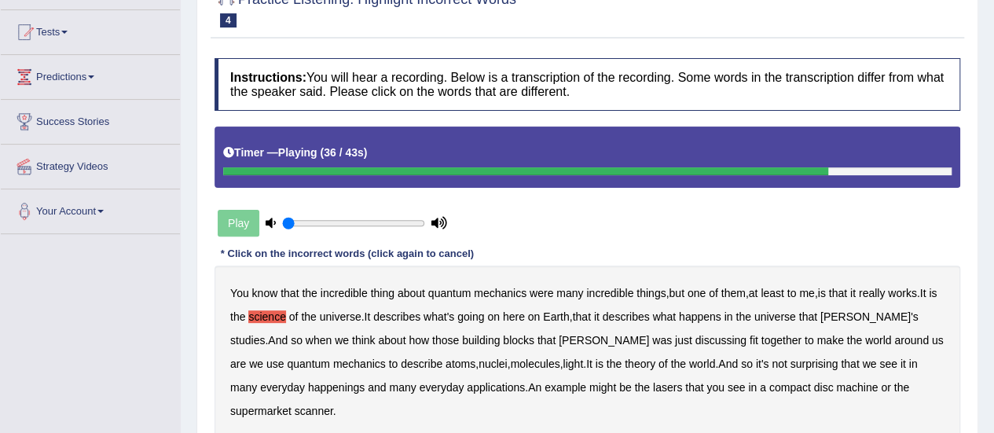
click at [308, 386] on b "happenings" at bounding box center [336, 387] width 57 height 13
click at [836, 387] on b "machine" at bounding box center [857, 387] width 42 height 13
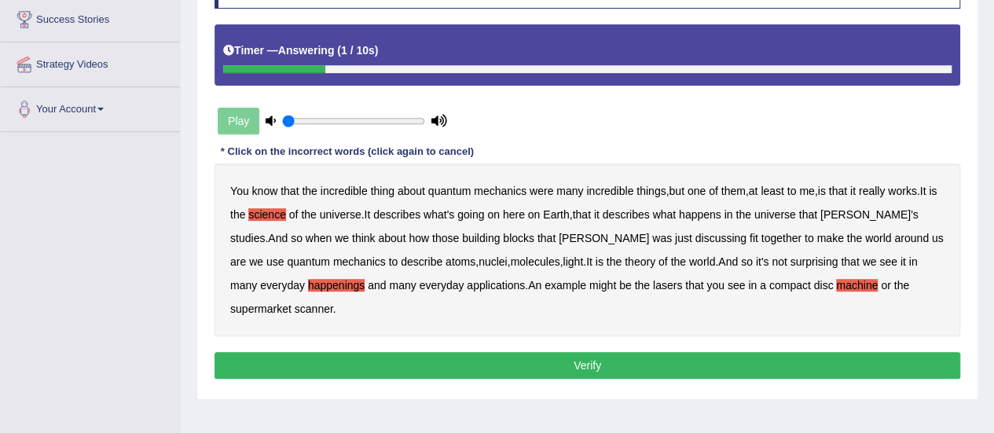
scroll to position [314, 0]
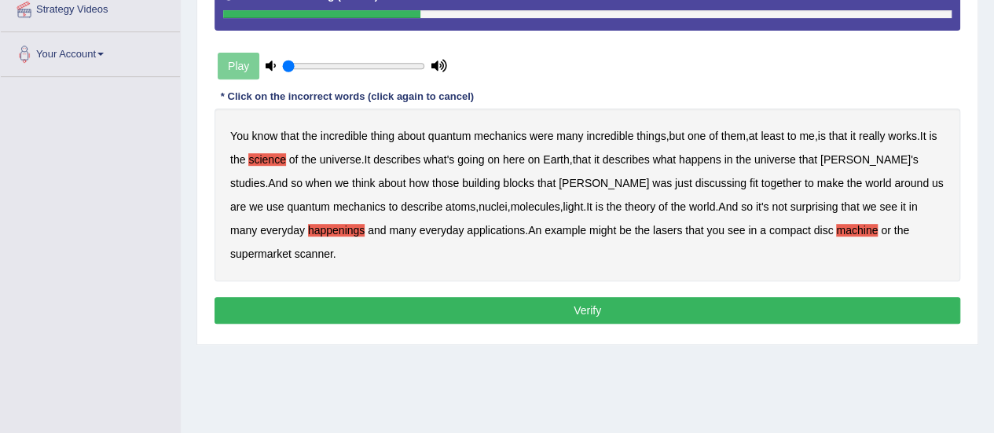
click at [485, 297] on button "Verify" at bounding box center [588, 310] width 746 height 27
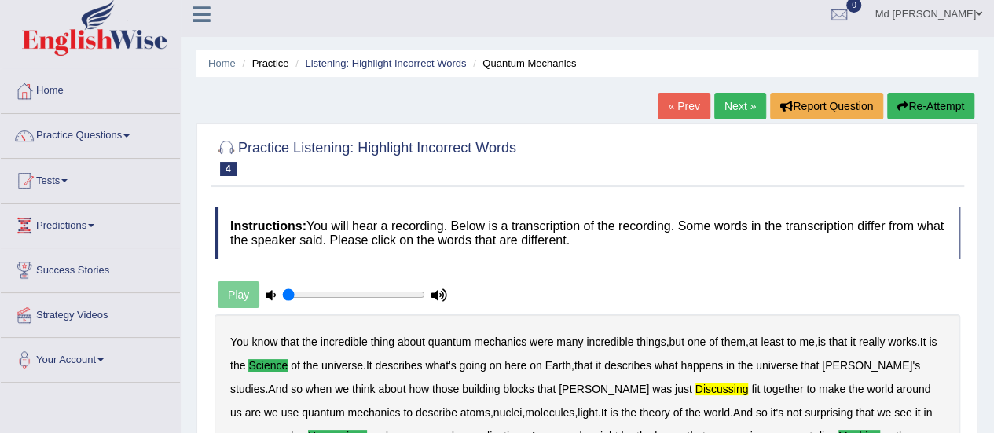
scroll to position [0, 0]
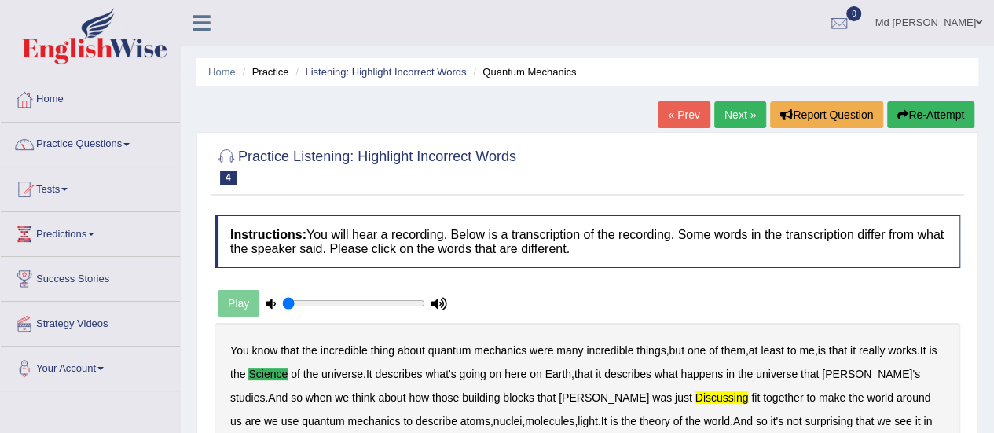
click at [746, 111] on link "Next »" at bounding box center [740, 114] width 52 height 27
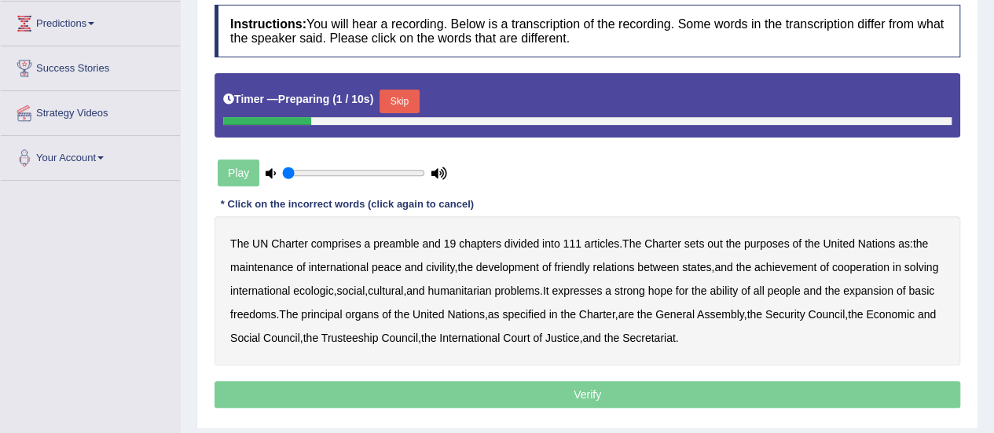
scroll to position [236, 0]
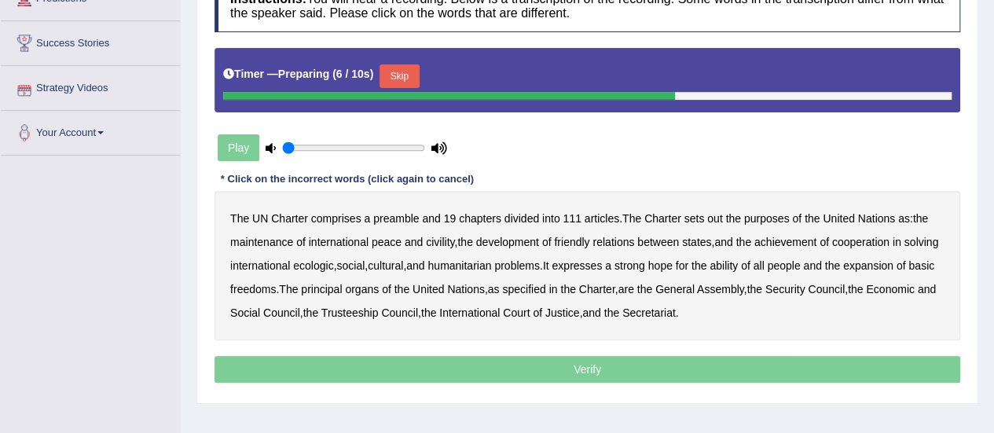
click at [412, 73] on button "Skip" at bounding box center [399, 76] width 39 height 24
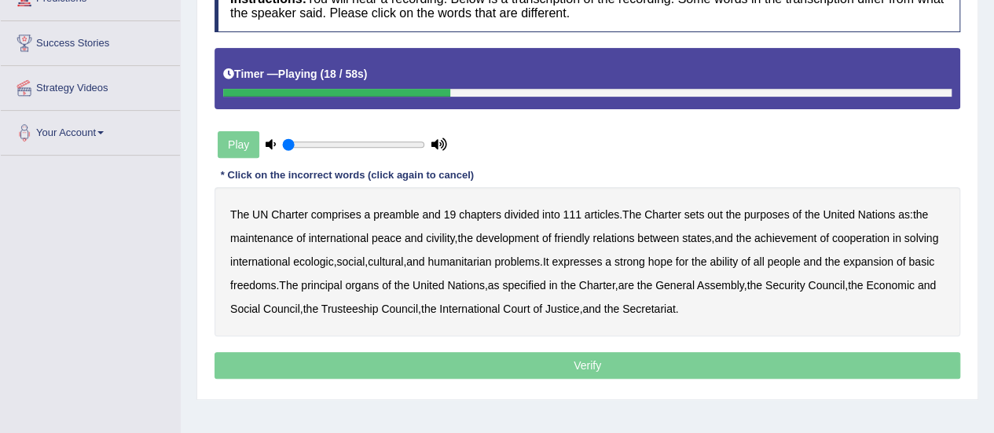
click at [446, 237] on b "civility" at bounding box center [440, 238] width 28 height 13
click at [333, 260] on b "ecologic" at bounding box center [313, 261] width 40 height 13
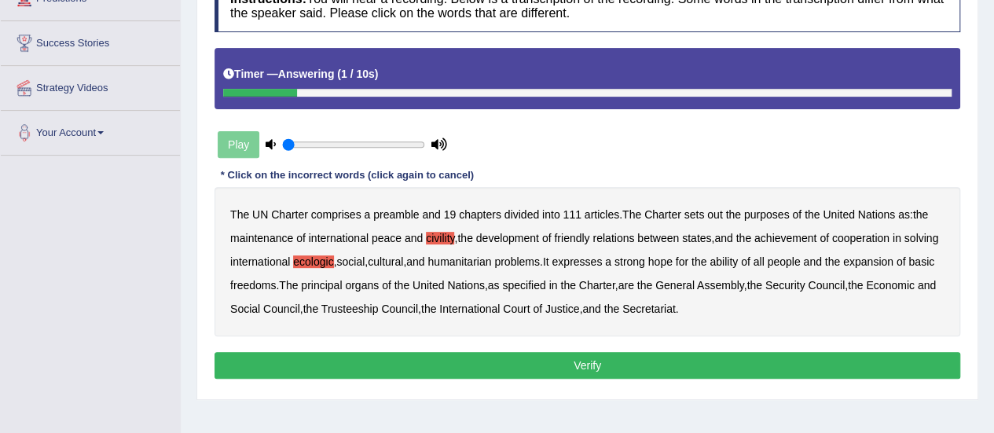
click at [515, 360] on button "Verify" at bounding box center [588, 365] width 746 height 27
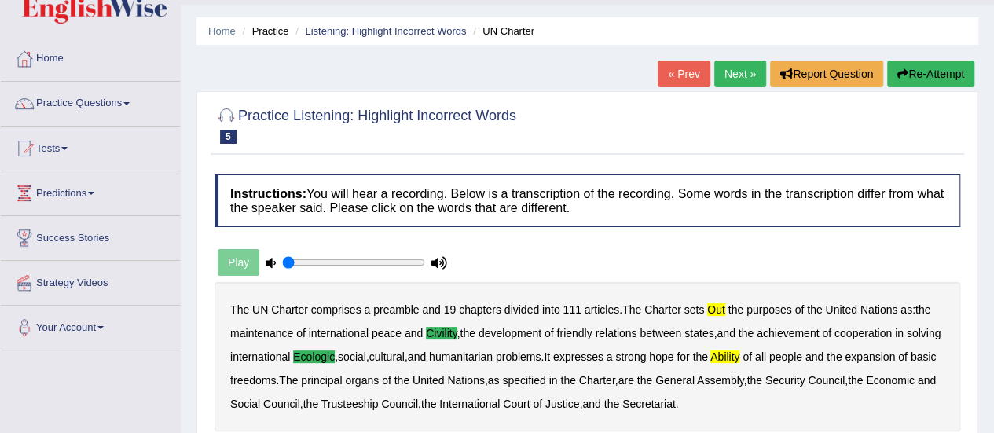
scroll to position [0, 0]
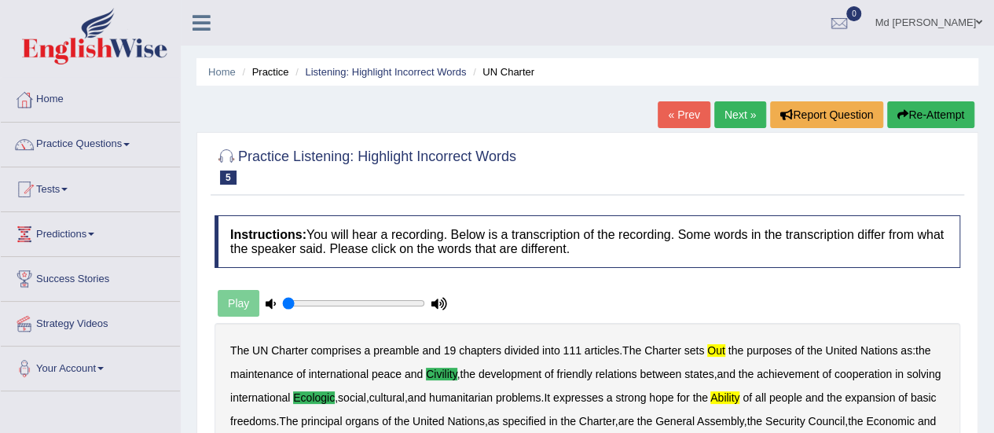
click at [734, 112] on link "Next »" at bounding box center [740, 114] width 52 height 27
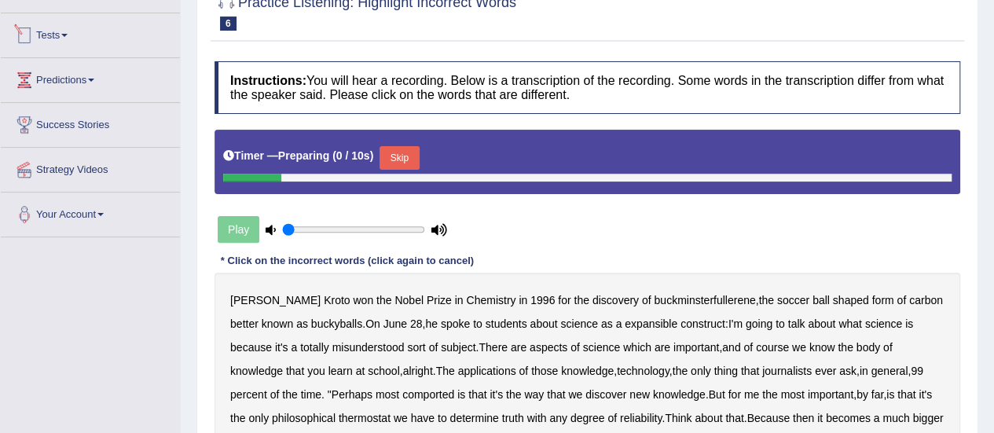
scroll to position [157, 0]
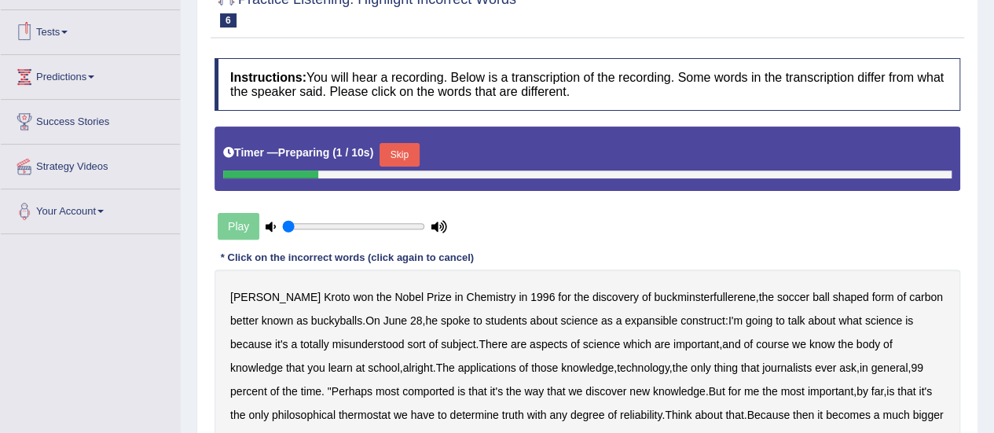
click at [404, 147] on button "Skip" at bounding box center [399, 155] width 39 height 24
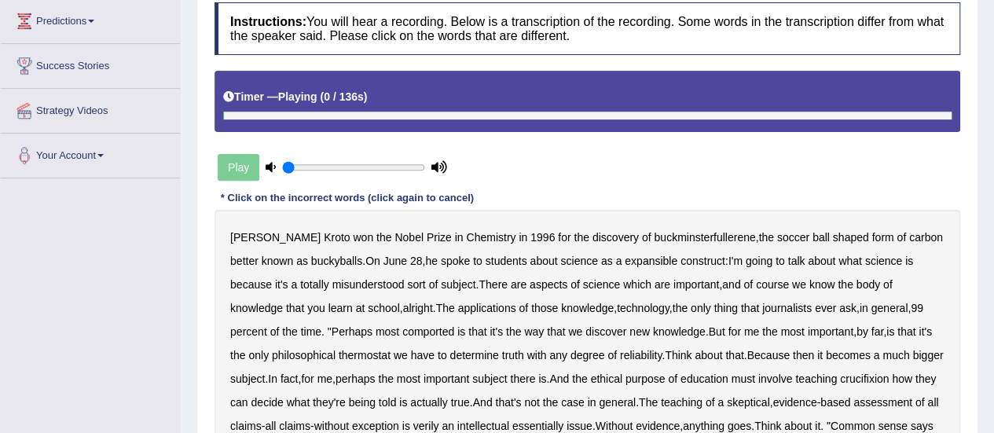
scroll to position [314, 0]
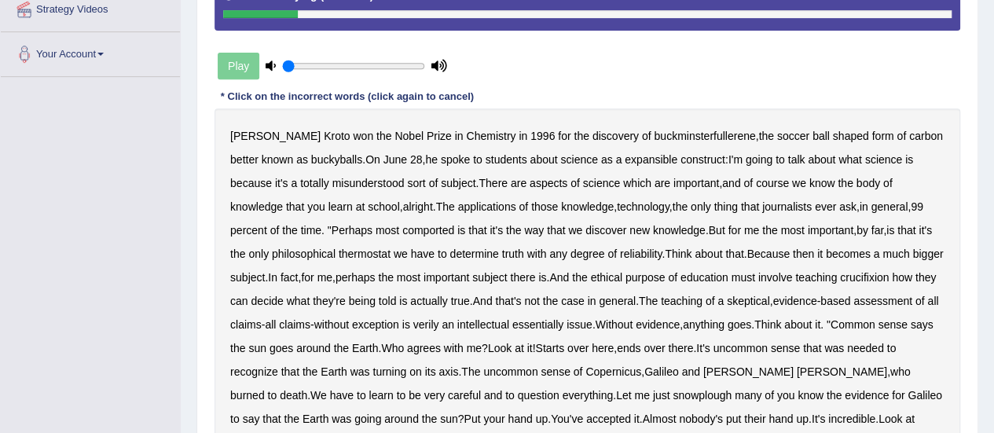
click at [633, 162] on b "expansible" at bounding box center [651, 159] width 53 height 13
click at [402, 224] on b "comported" at bounding box center [428, 230] width 52 height 13
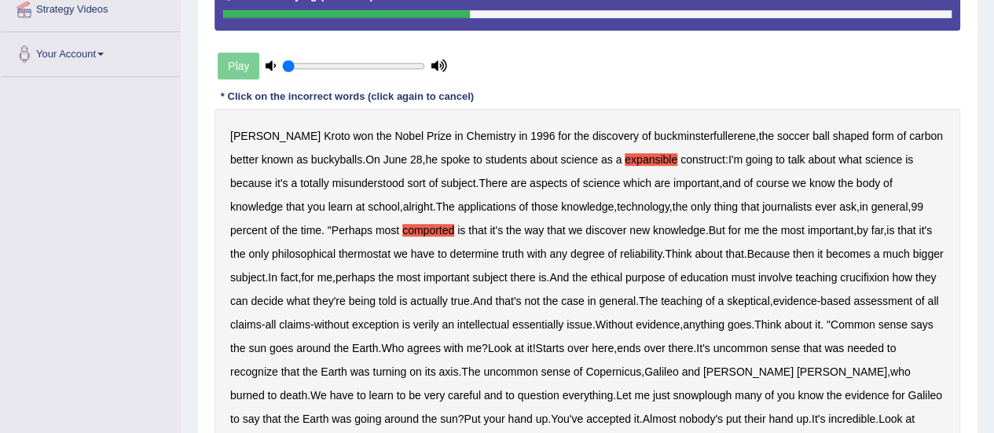
click at [339, 252] on b "thermostat" at bounding box center [365, 254] width 52 height 13
click at [871, 276] on b "crucifixion" at bounding box center [864, 277] width 49 height 13
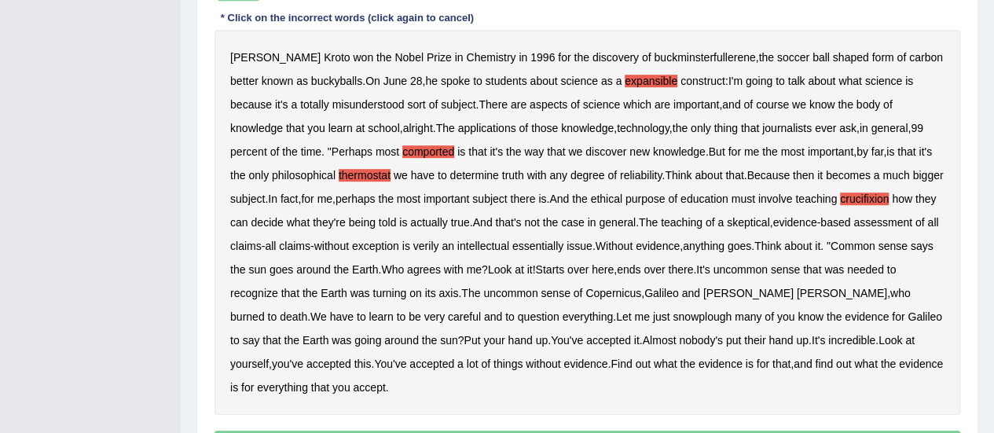
click at [439, 248] on b "verily" at bounding box center [426, 246] width 26 height 13
click at [673, 311] on b "snowplough" at bounding box center [702, 316] width 59 height 13
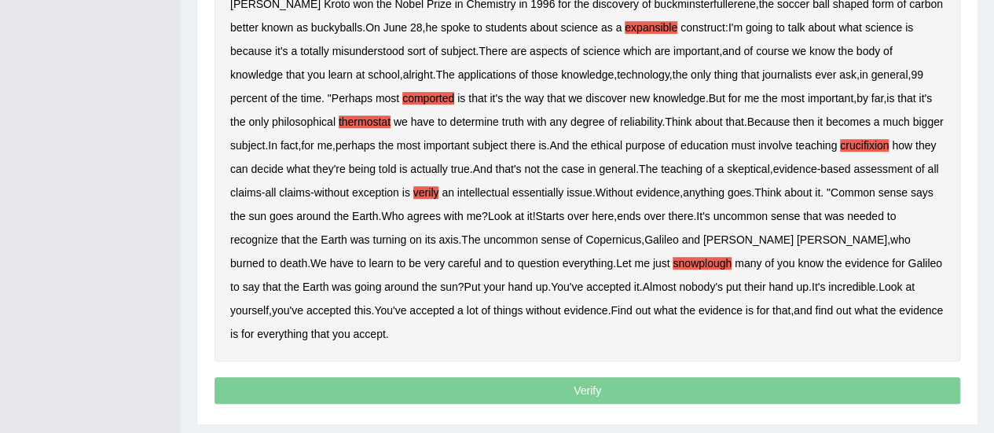
scroll to position [471, 0]
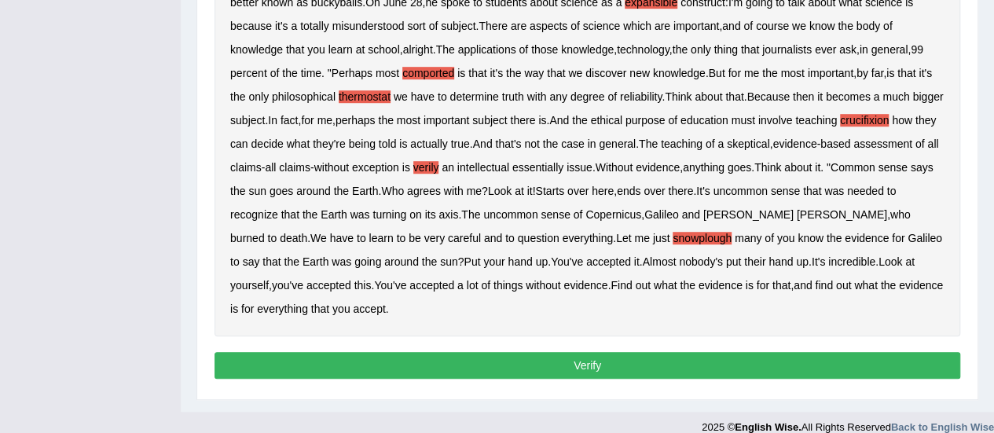
click at [416, 349] on div "Instructions: You will hear a recording. Below is a transcription of the record…" at bounding box center [588, 63] width 754 height 655
click at [376, 365] on button "Verify" at bounding box center [588, 365] width 746 height 27
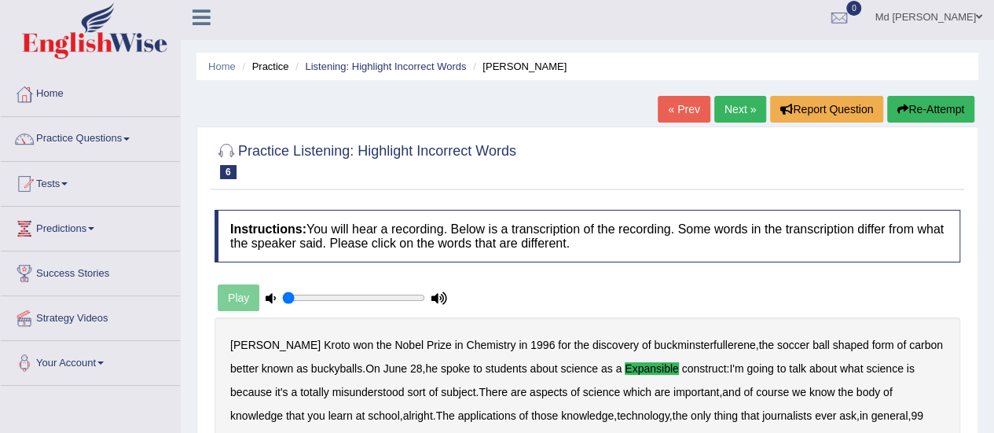
scroll to position [0, 0]
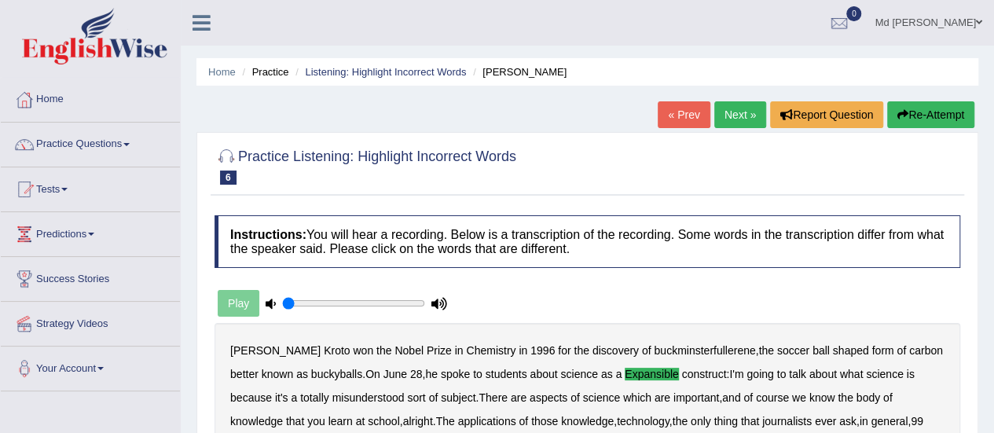
click at [719, 105] on link "Next »" at bounding box center [740, 114] width 52 height 27
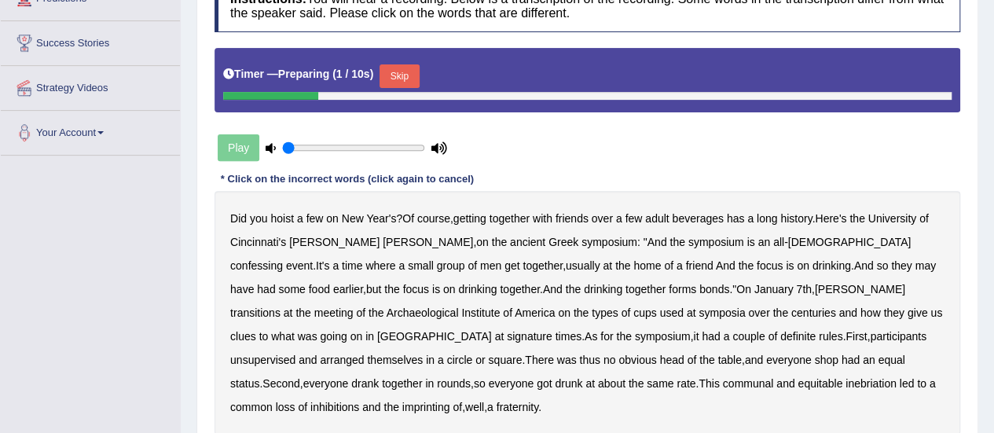
scroll to position [314, 0]
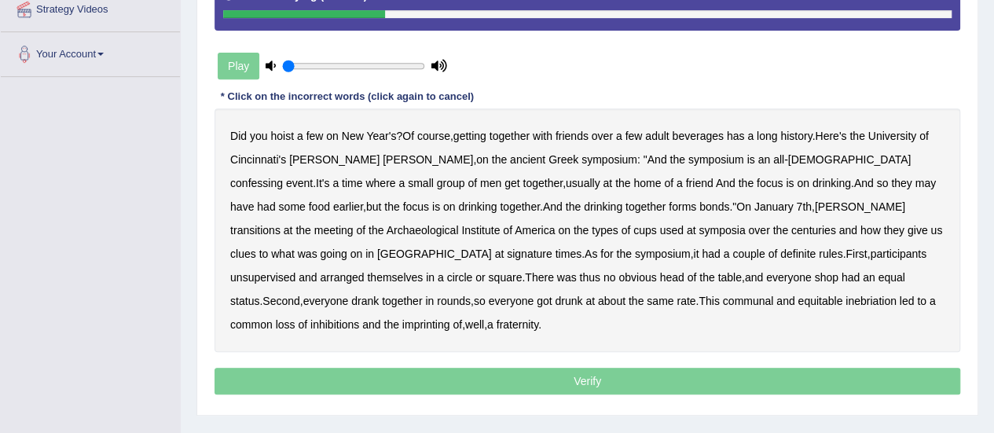
click at [283, 177] on b "confessing" at bounding box center [256, 183] width 53 height 13
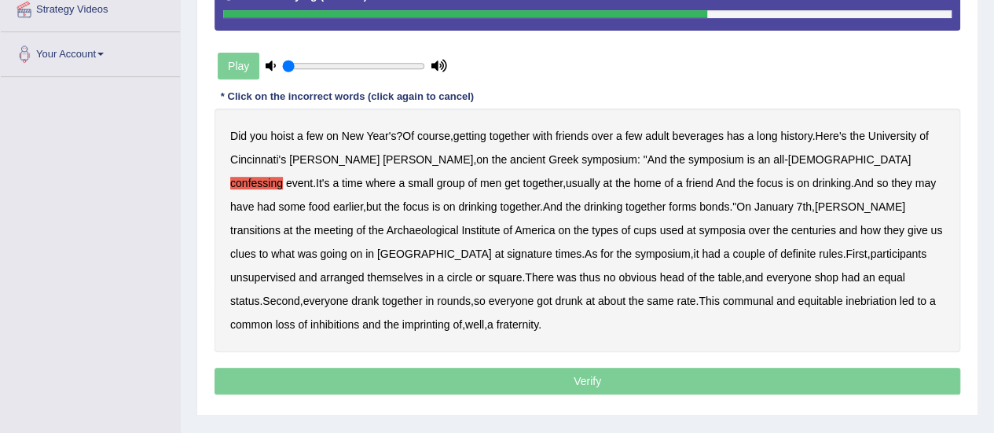
drag, startPoint x: 888, startPoint y: 230, endPoint x: 849, endPoint y: 238, distance: 40.1
click at [552, 248] on b "signature" at bounding box center [530, 254] width 46 height 13
click at [295, 271] on b "unsupervised" at bounding box center [262, 277] width 65 height 13
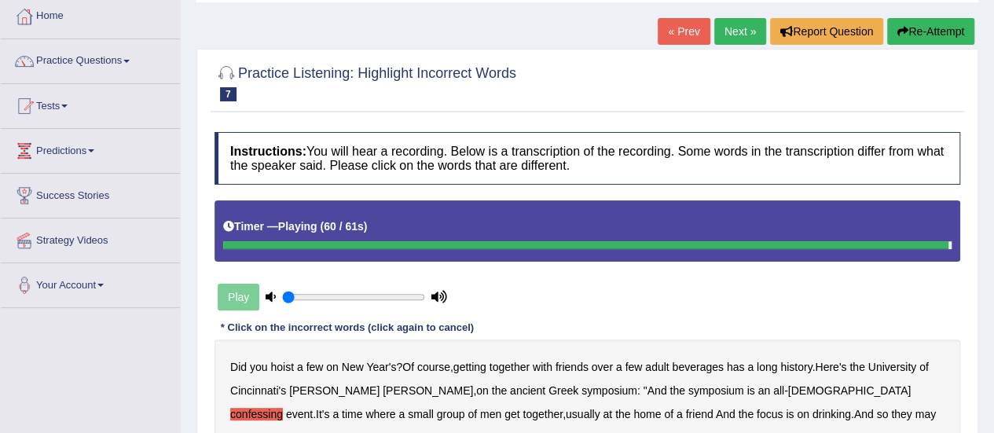
scroll to position [0, 0]
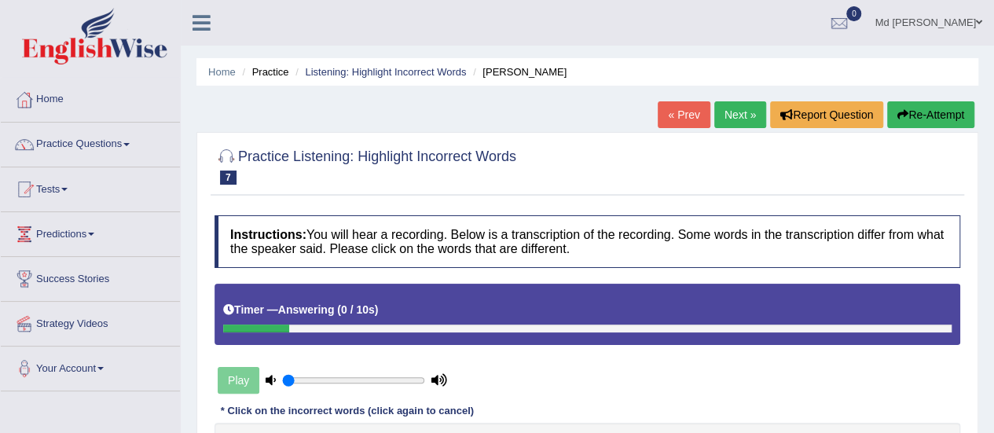
click at [925, 108] on button "Re-Attempt" at bounding box center [930, 114] width 87 height 27
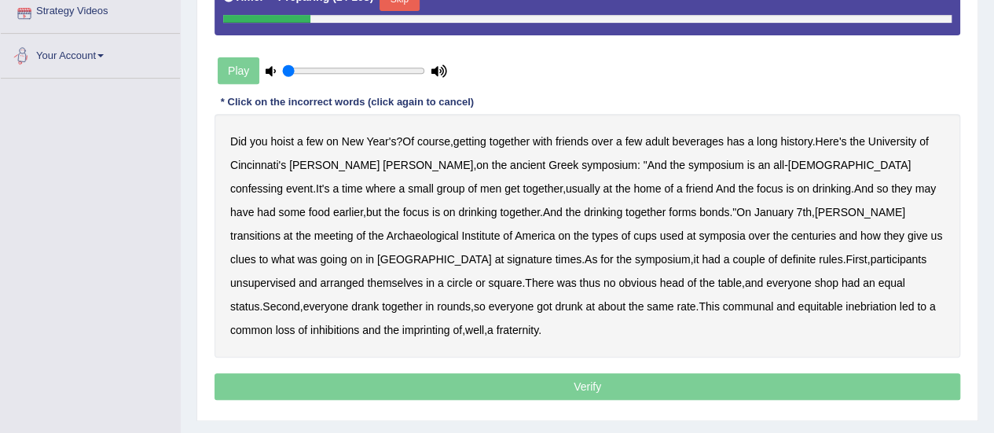
scroll to position [314, 0]
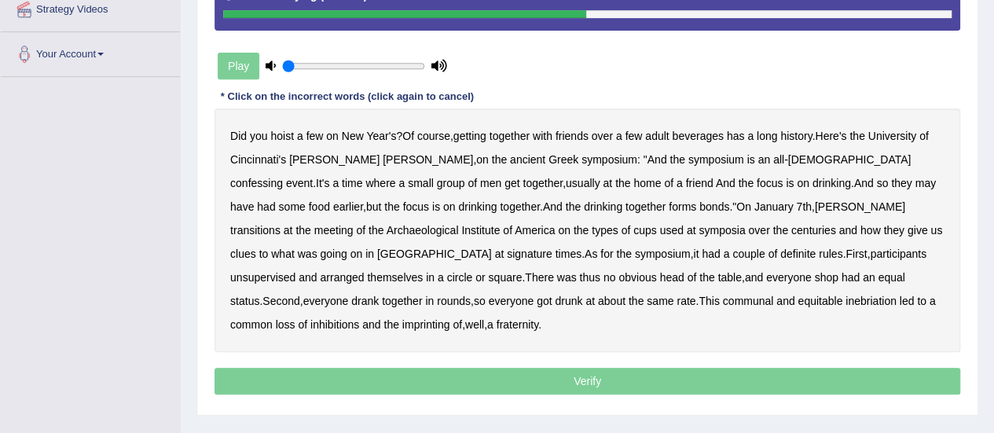
click at [281, 224] on b "transitions" at bounding box center [255, 230] width 50 height 13
click at [552, 248] on b "signature" at bounding box center [530, 254] width 46 height 13
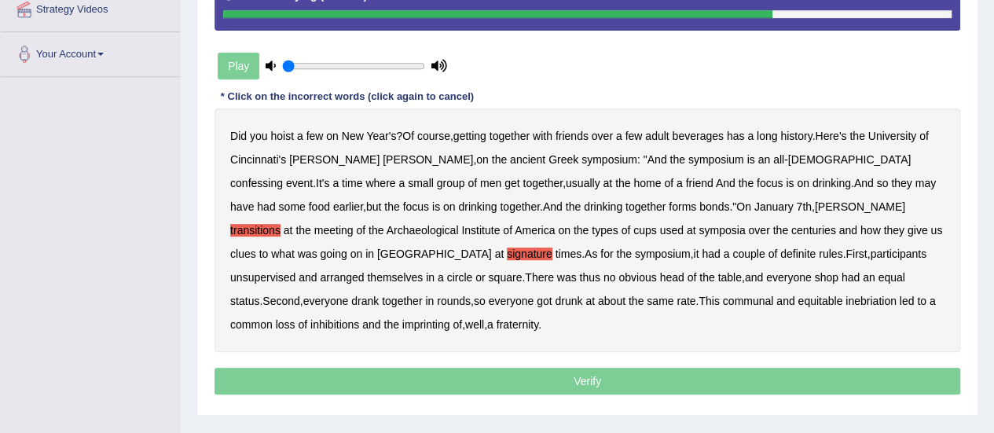
click at [295, 271] on b "unsupervised" at bounding box center [262, 277] width 65 height 13
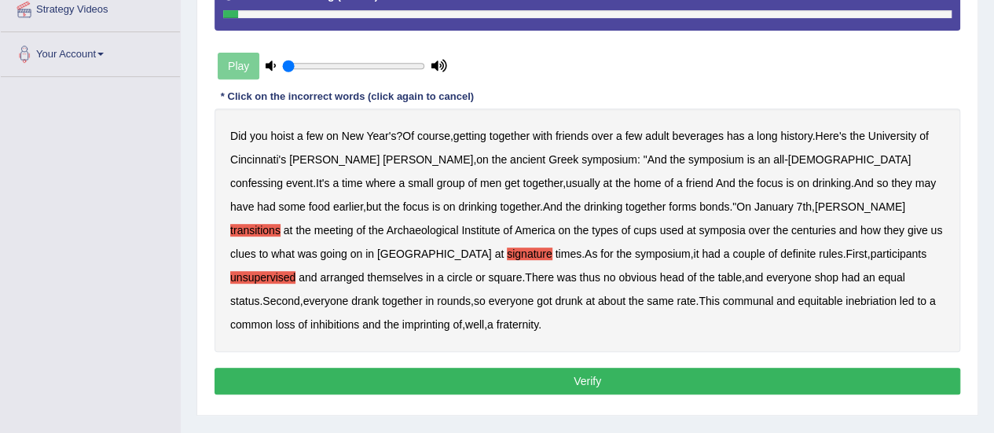
click at [450, 318] on b "imprinting" at bounding box center [426, 324] width 48 height 13
click at [688, 368] on button "Verify" at bounding box center [588, 381] width 746 height 27
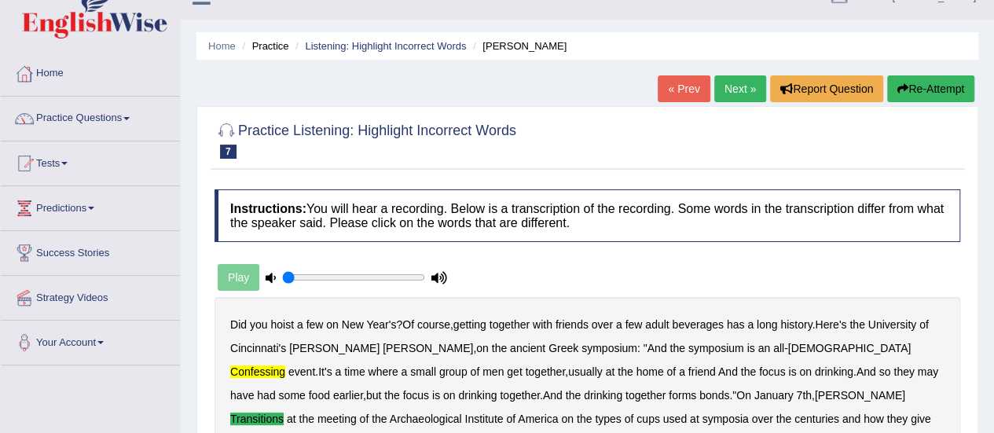
scroll to position [0, 0]
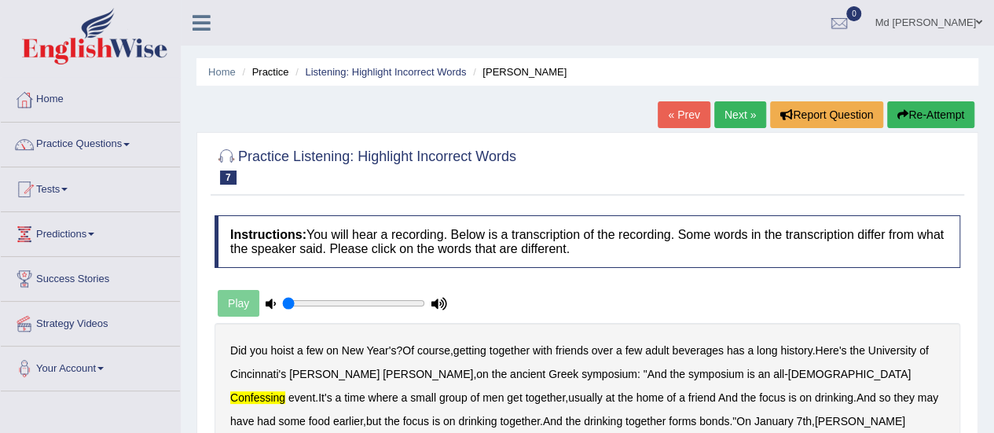
click at [731, 110] on link "Next »" at bounding box center [740, 114] width 52 height 27
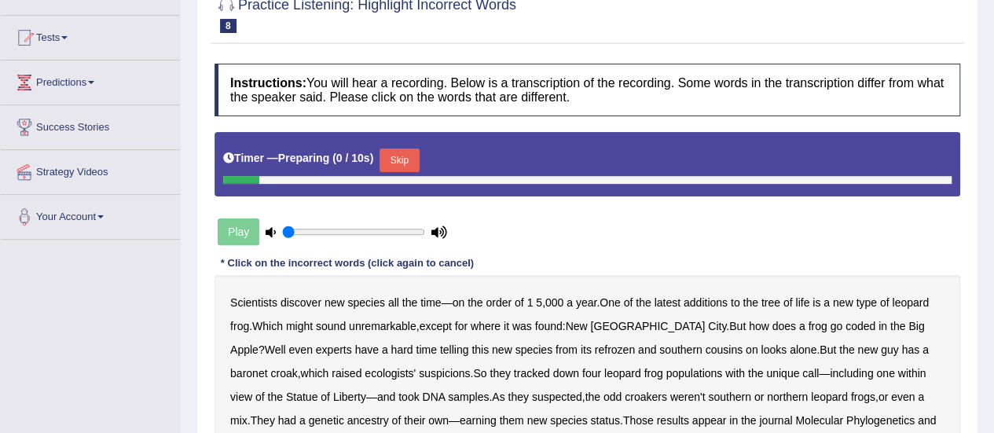
scroll to position [157, 0]
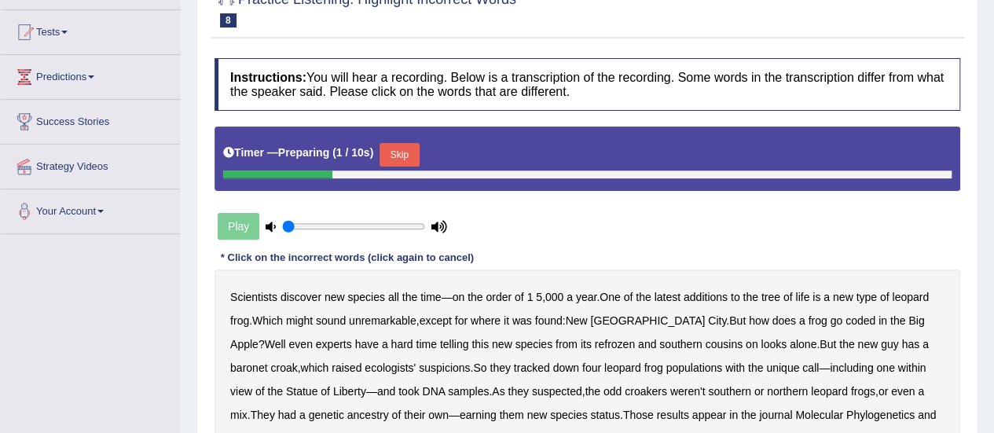
click at [400, 153] on button "Skip" at bounding box center [399, 155] width 39 height 24
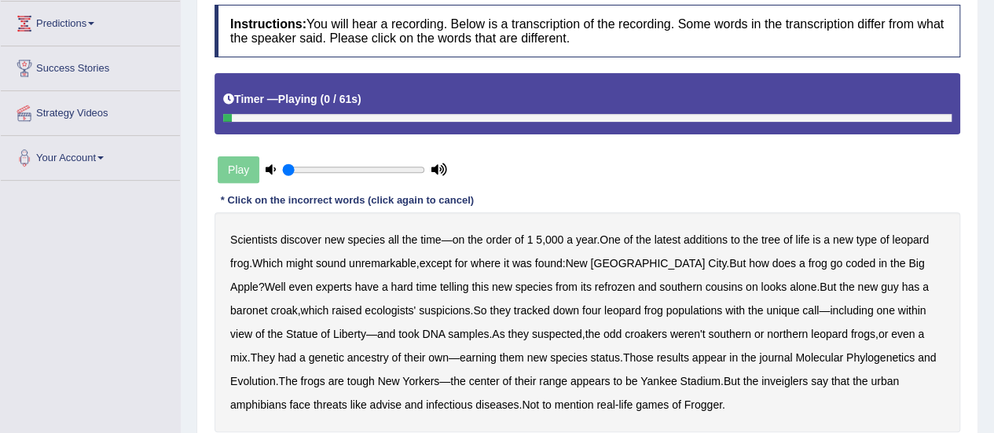
scroll to position [236, 0]
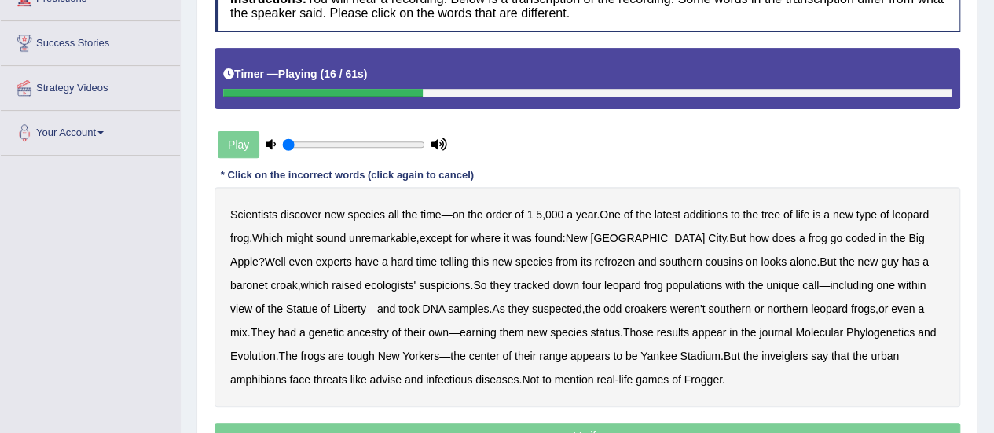
click at [845, 233] on b "coded" at bounding box center [860, 238] width 30 height 13
click at [595, 262] on b "refrozen" at bounding box center [615, 261] width 40 height 13
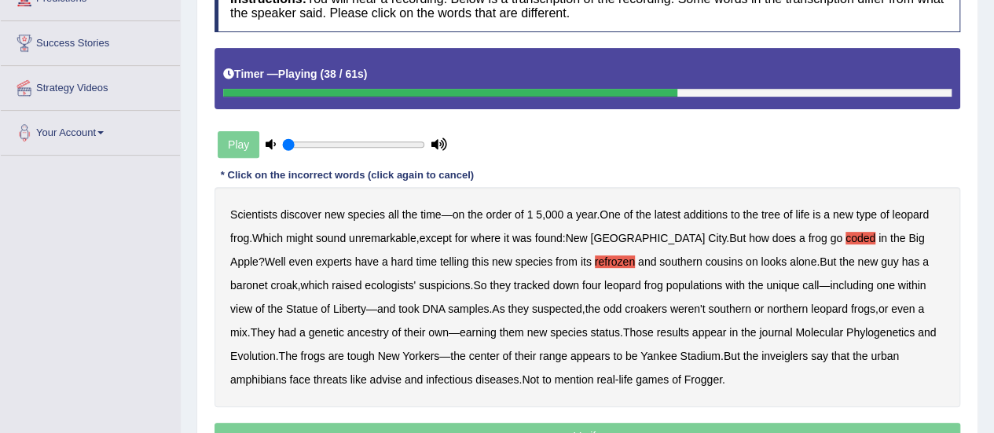
click at [603, 306] on b "odd" at bounding box center [612, 309] width 18 height 13
click at [761, 353] on b "inveiglers" at bounding box center [784, 356] width 46 height 13
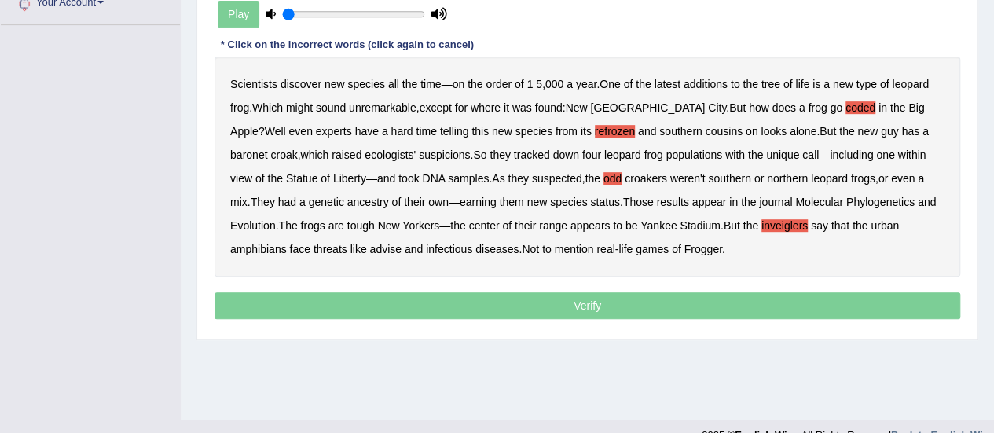
scroll to position [391, 0]
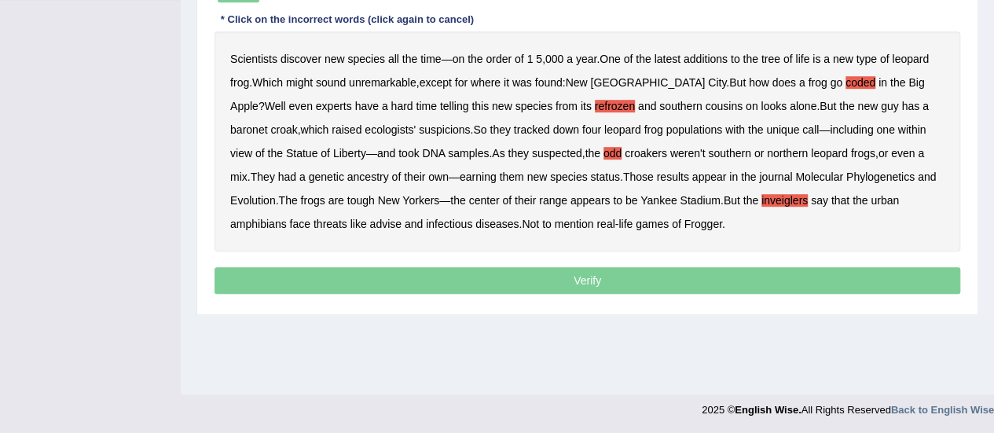
click at [533, 281] on p "Verify" at bounding box center [588, 280] width 746 height 27
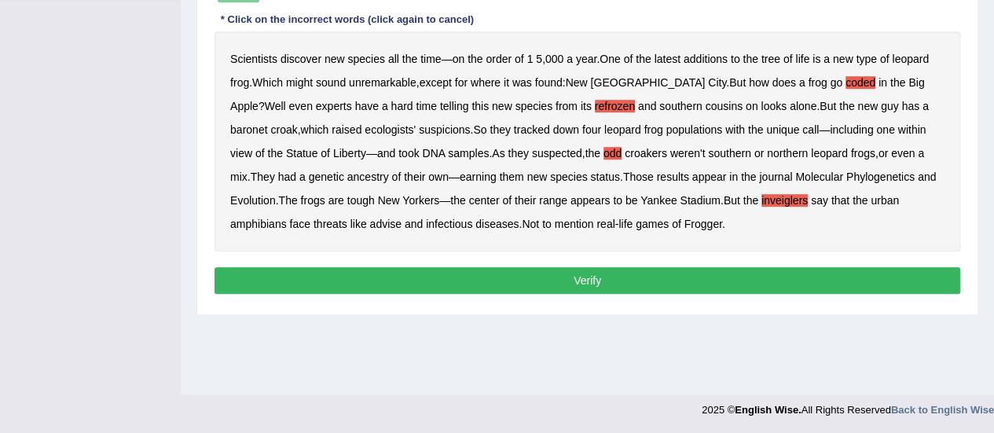
click at [362, 282] on button "Verify" at bounding box center [588, 280] width 746 height 27
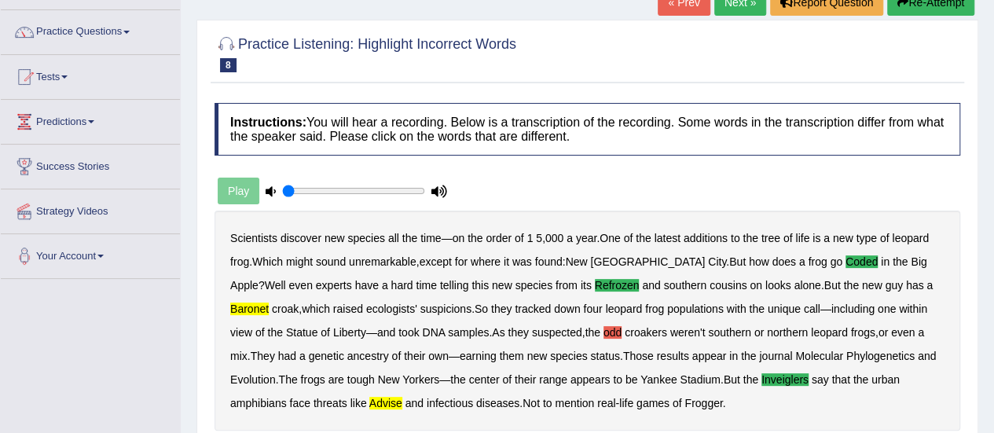
scroll to position [0, 0]
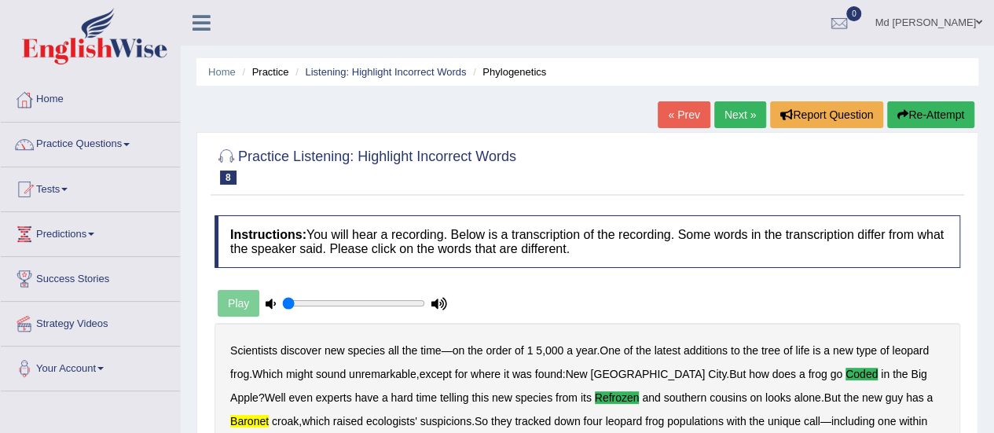
click at [741, 112] on link "Next »" at bounding box center [740, 114] width 52 height 27
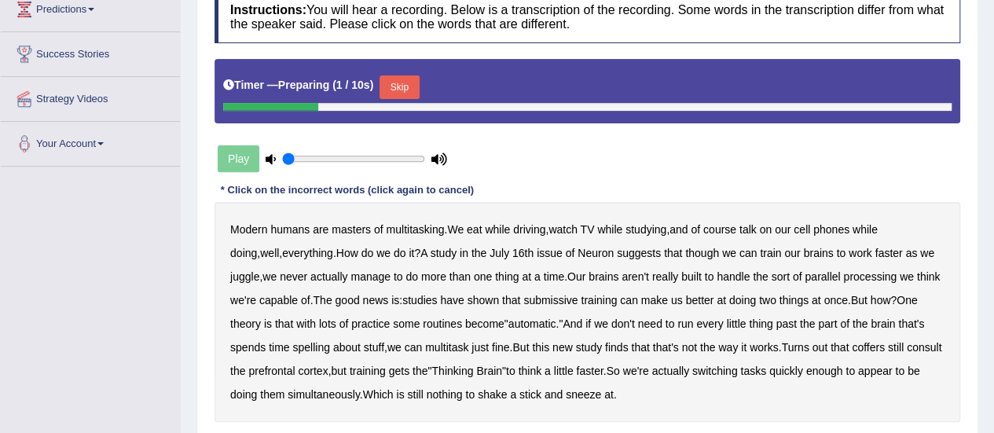
scroll to position [314, 0]
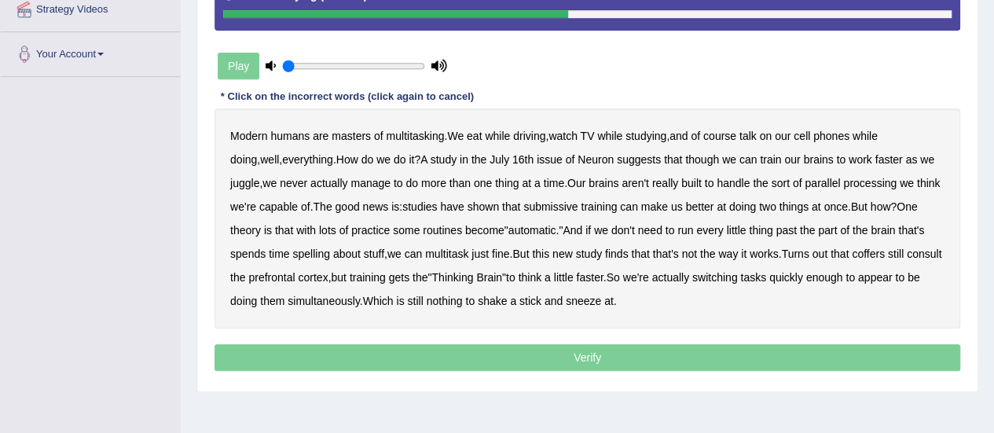
click at [526, 202] on b "submissive" at bounding box center [550, 206] width 54 height 13
click at [292, 249] on b "spelling" at bounding box center [310, 254] width 37 height 13
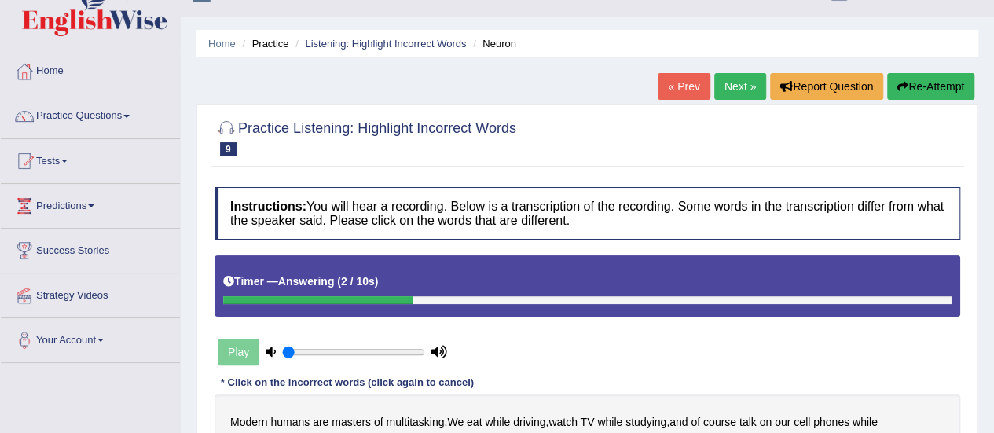
scroll to position [0, 0]
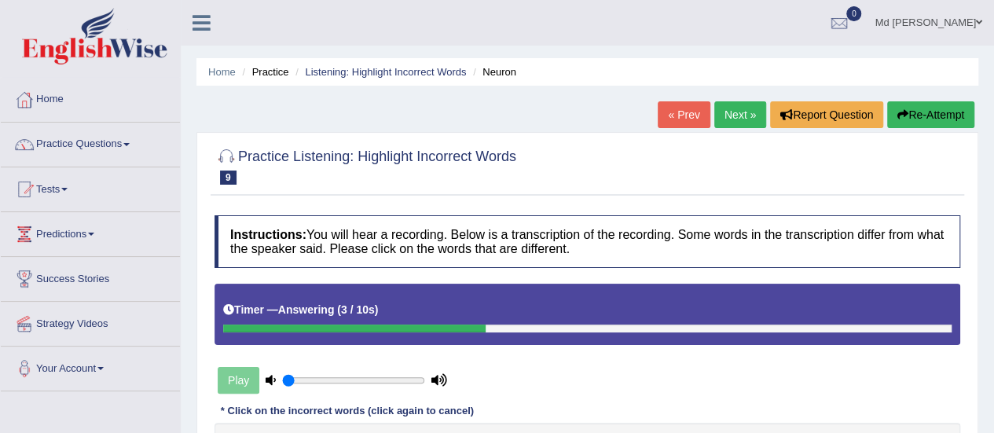
click at [937, 127] on button "Re-Attempt" at bounding box center [930, 114] width 87 height 27
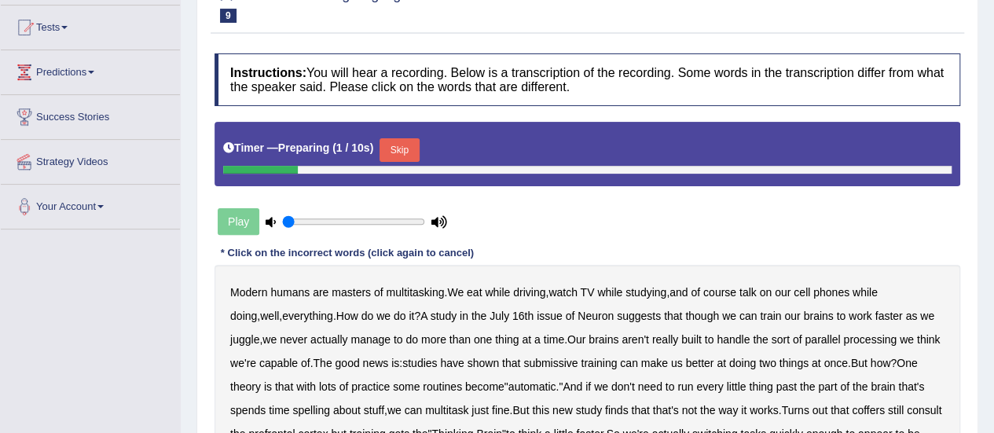
scroll to position [314, 0]
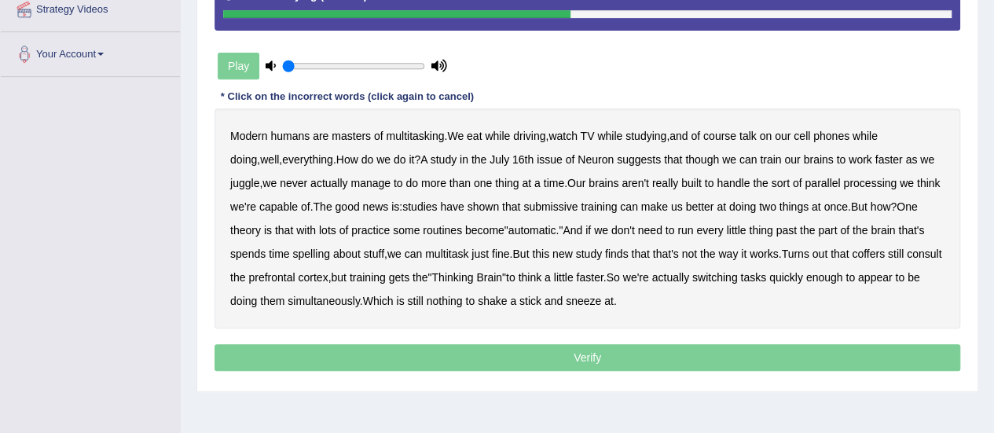
click at [523, 204] on b "submissive" at bounding box center [550, 206] width 54 height 13
click at [292, 250] on b "spelling" at bounding box center [310, 254] width 37 height 13
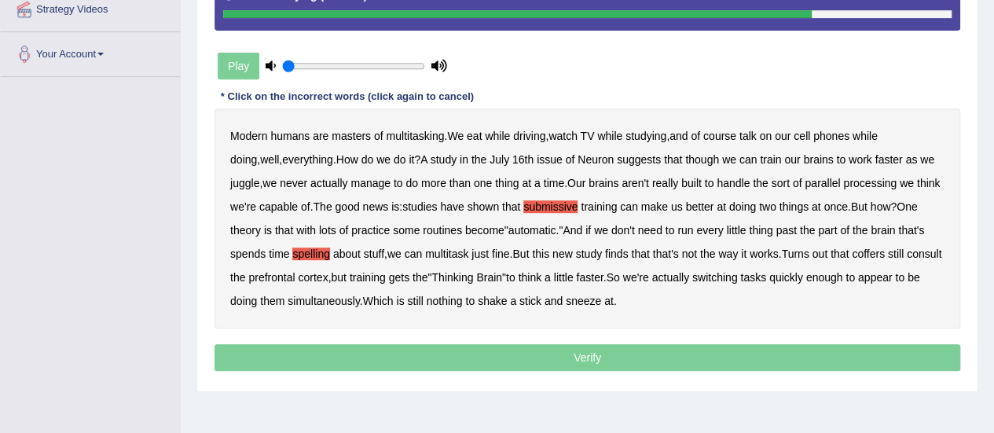
click at [852, 248] on b "coffers" at bounding box center [868, 254] width 33 height 13
click at [477, 356] on p "Verify" at bounding box center [588, 357] width 746 height 27
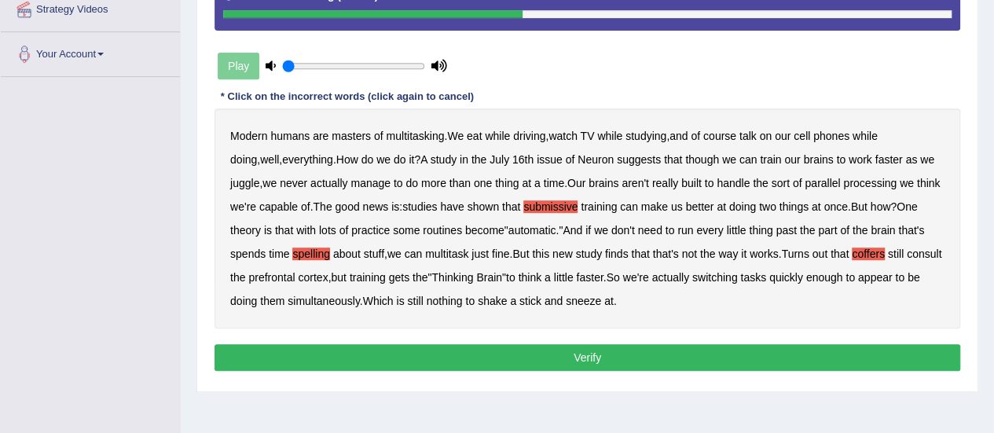
click at [433, 350] on button "Verify" at bounding box center [588, 357] width 746 height 27
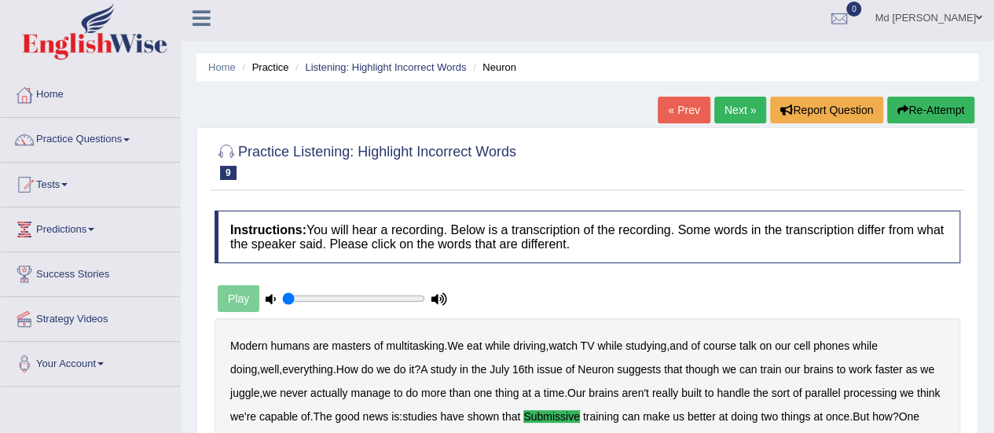
scroll to position [0, 0]
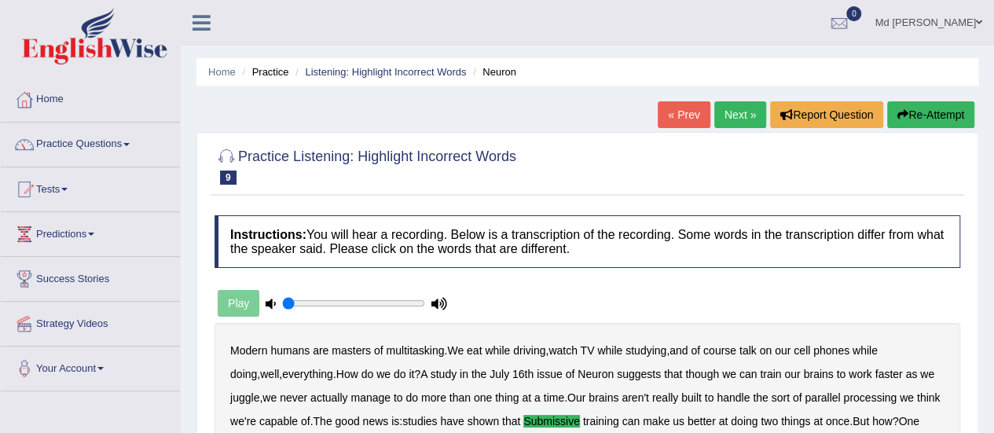
click at [730, 123] on link "Next »" at bounding box center [740, 114] width 52 height 27
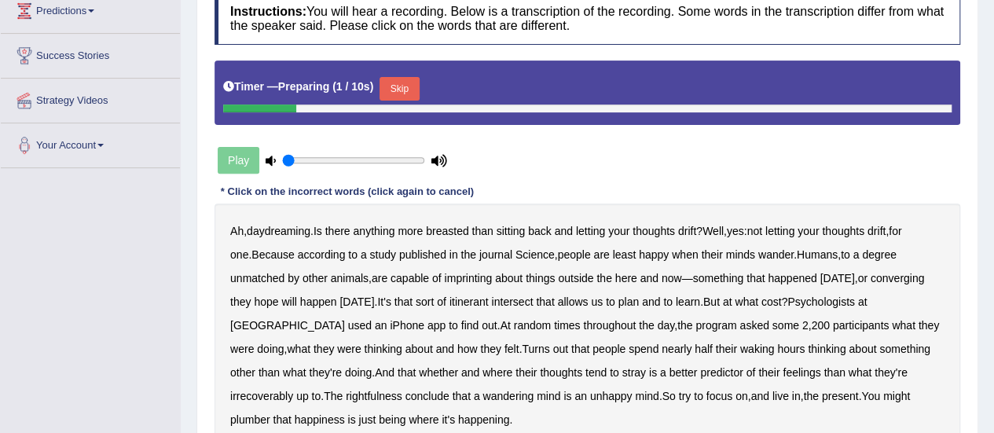
scroll to position [314, 0]
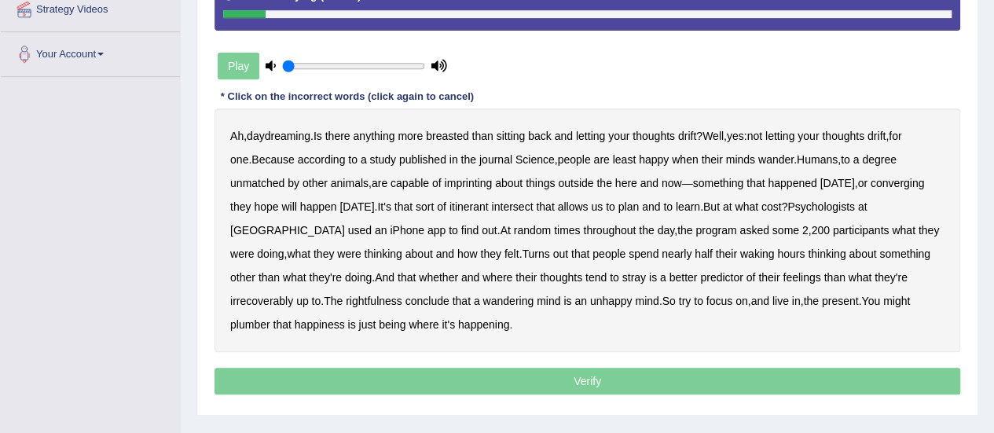
click at [457, 138] on b "breasted" at bounding box center [447, 136] width 42 height 13
click at [444, 184] on b "imprinting" at bounding box center [468, 183] width 48 height 13
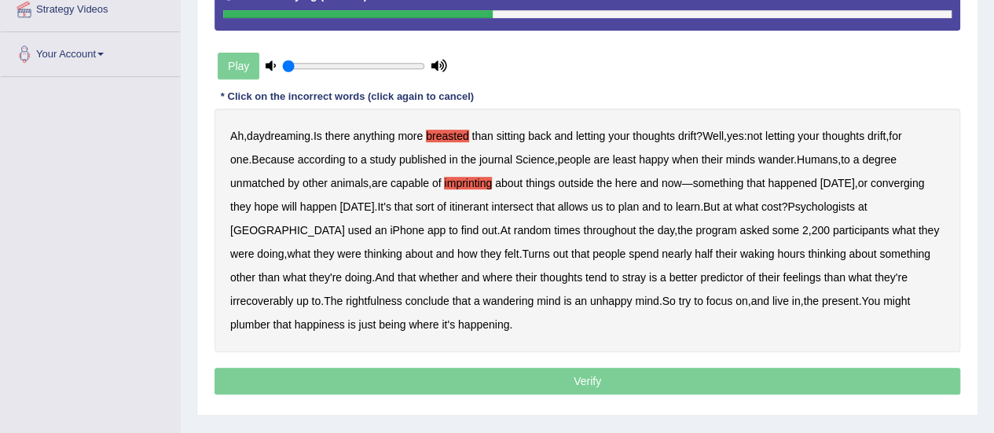
click at [871, 181] on b "converging" at bounding box center [898, 183] width 54 height 13
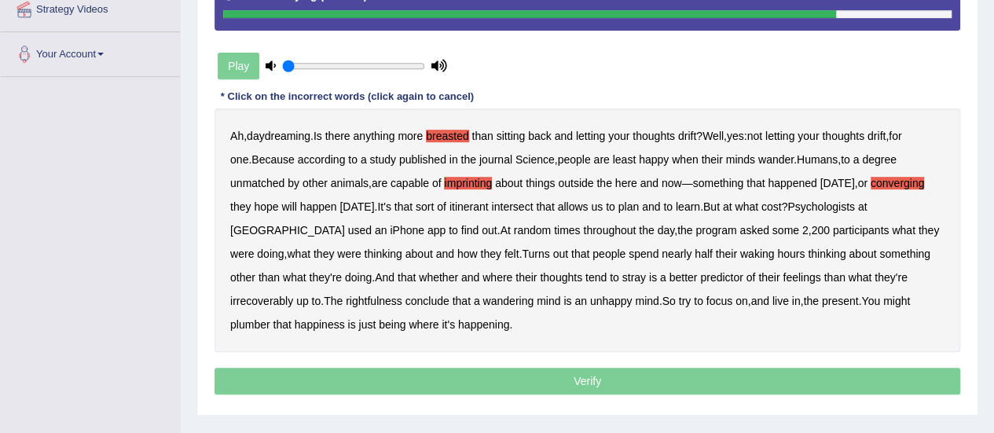
drag, startPoint x: 825, startPoint y: 275, endPoint x: 817, endPoint y: 274, distance: 7.9
click at [293, 295] on b "irrecoverably" at bounding box center [261, 301] width 63 height 13
click at [270, 318] on b "plumber" at bounding box center [250, 324] width 40 height 13
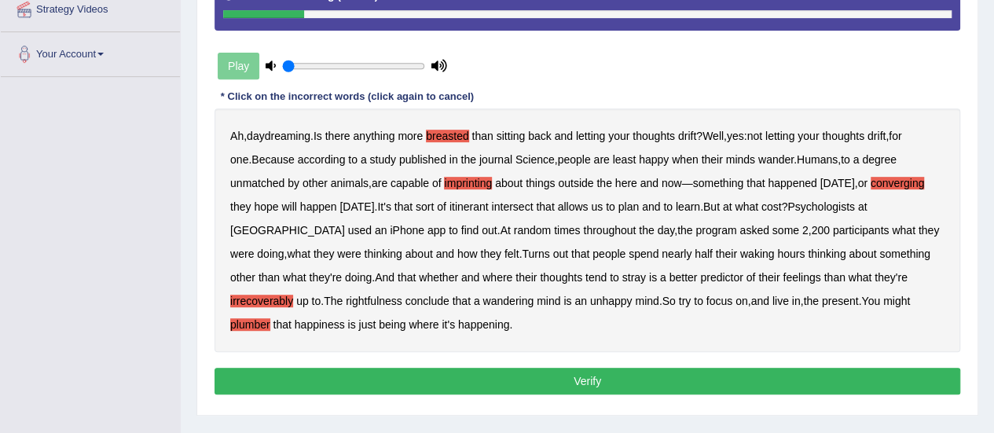
drag, startPoint x: 301, startPoint y: 368, endPoint x: 294, endPoint y: 364, distance: 8.1
click at [302, 368] on button "Verify" at bounding box center [588, 381] width 746 height 27
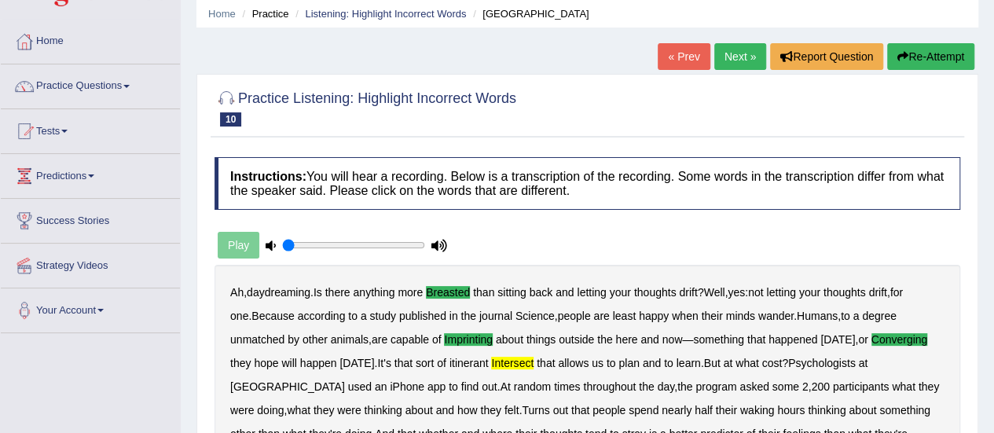
scroll to position [0, 0]
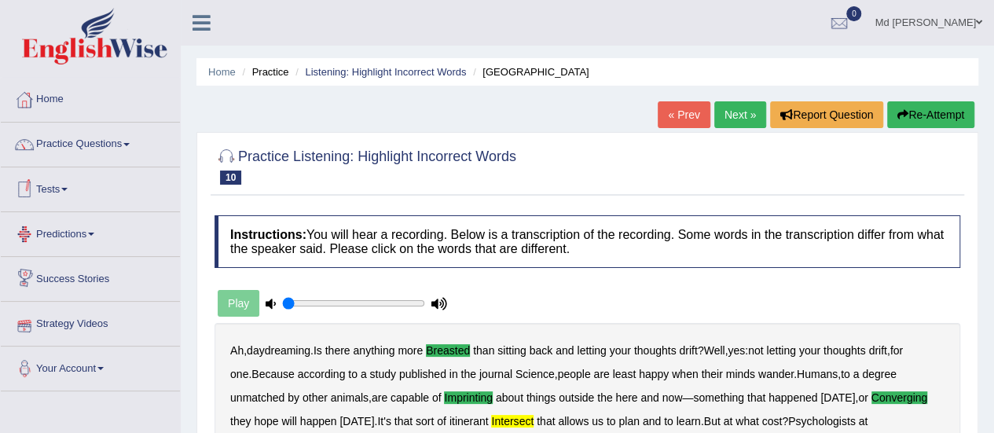
click at [718, 117] on link "Next »" at bounding box center [740, 114] width 52 height 27
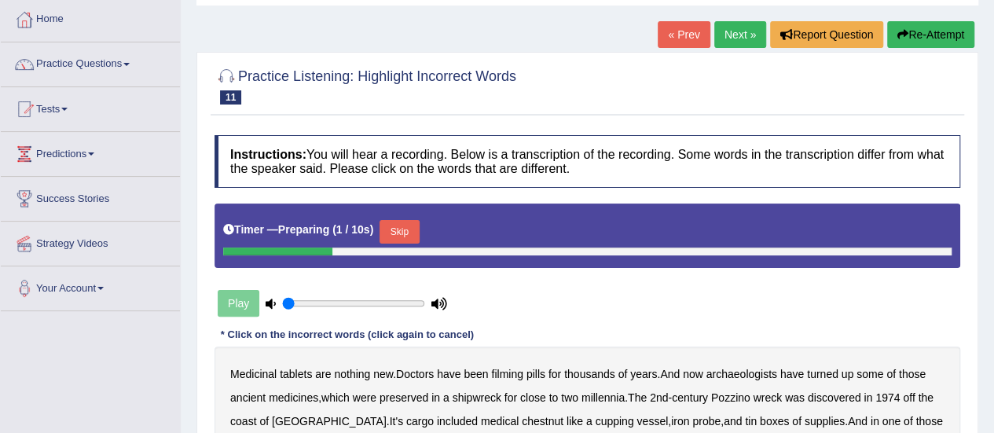
scroll to position [157, 0]
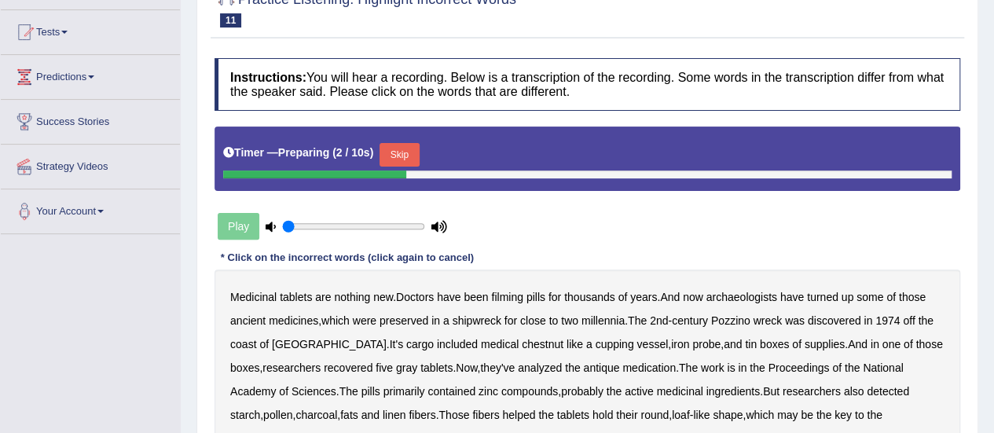
click at [401, 149] on button "Skip" at bounding box center [399, 155] width 39 height 24
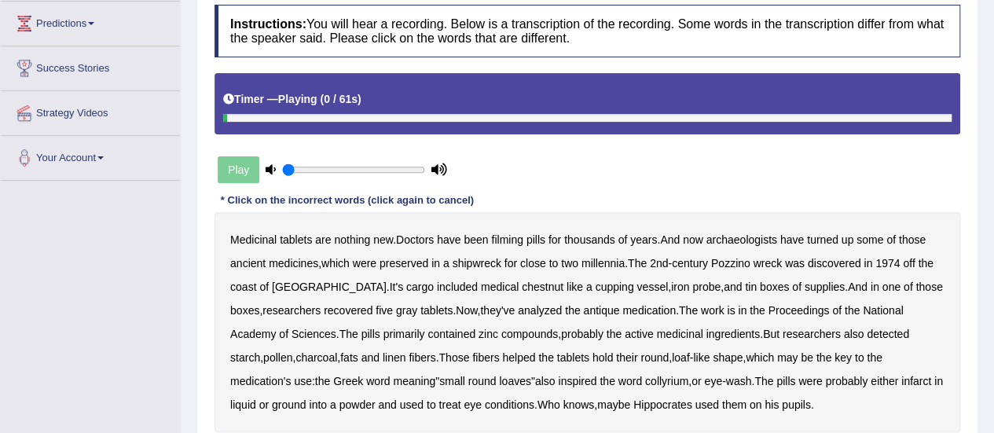
scroll to position [236, 0]
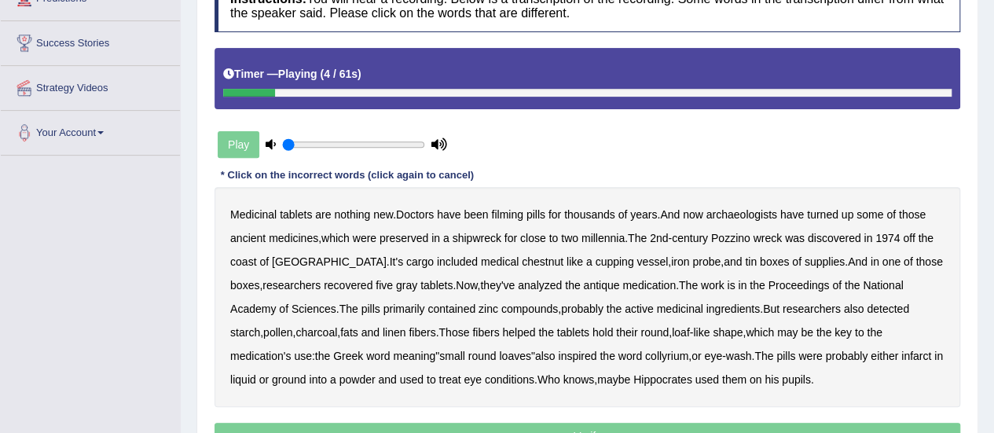
click at [517, 213] on b "filming" at bounding box center [506, 214] width 31 height 13
click at [522, 260] on b "chestnut" at bounding box center [543, 261] width 42 height 13
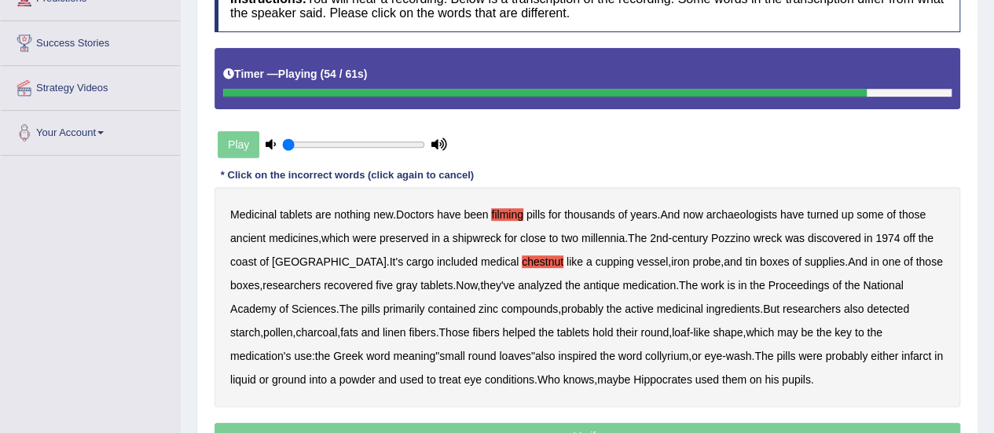
click at [901, 353] on b "infarct" at bounding box center [916, 356] width 30 height 13
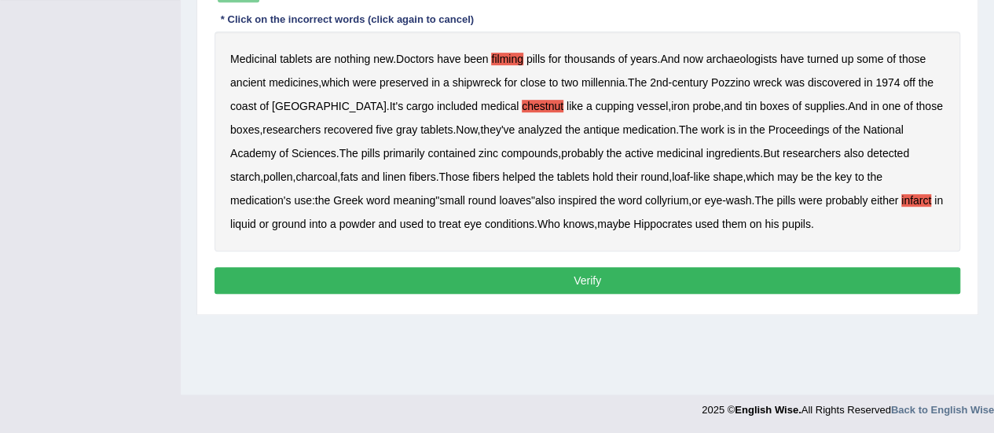
drag, startPoint x: 506, startPoint y: 277, endPoint x: 274, endPoint y: 280, distance: 231.8
click at [505, 277] on button "Verify" at bounding box center [588, 280] width 746 height 27
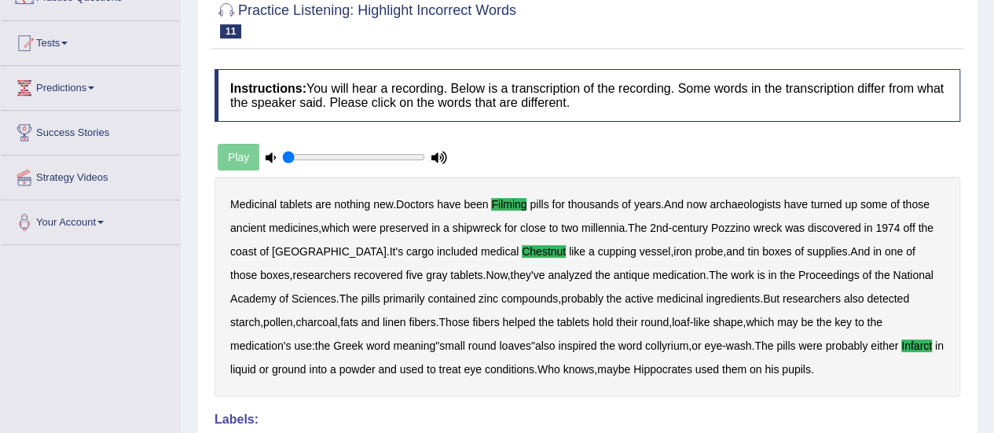
scroll to position [0, 0]
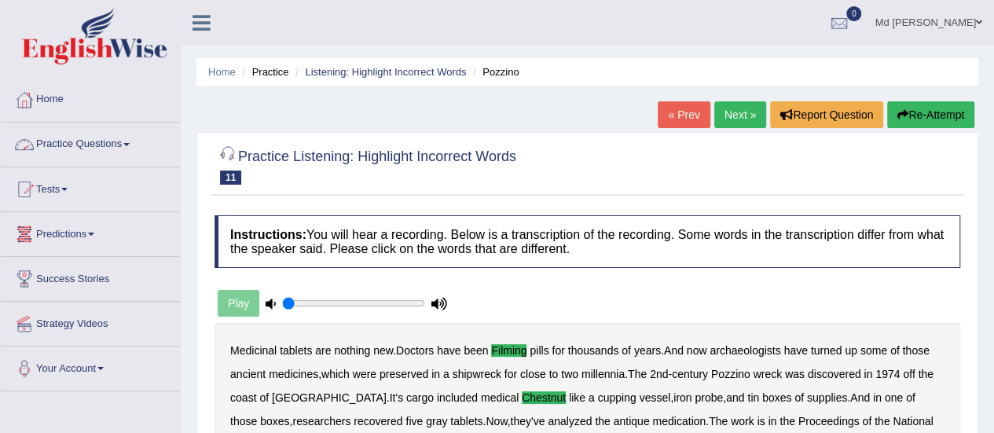
click at [103, 145] on link "Practice Questions" at bounding box center [90, 142] width 179 height 39
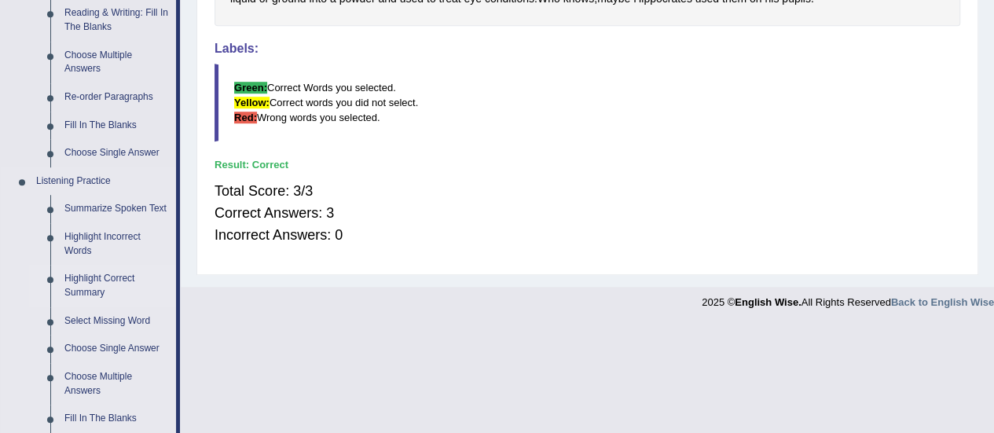
scroll to position [550, 0]
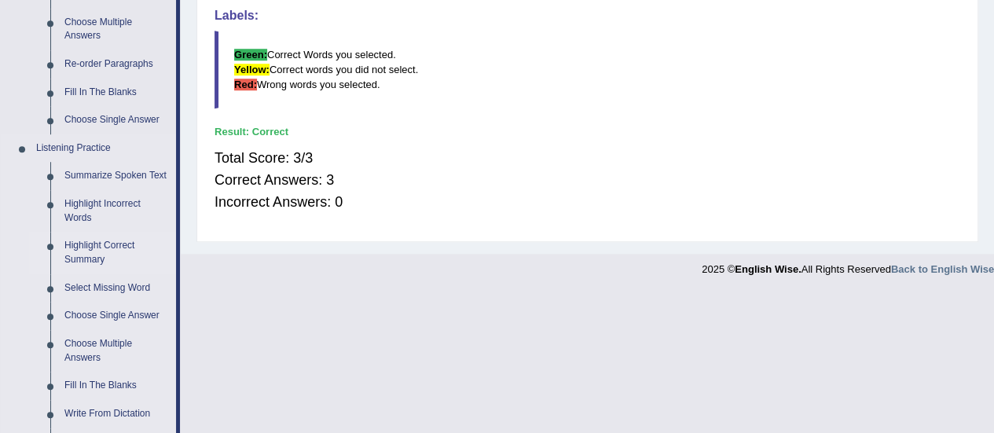
click at [115, 251] on link "Highlight Correct Summary" at bounding box center [116, 253] width 119 height 42
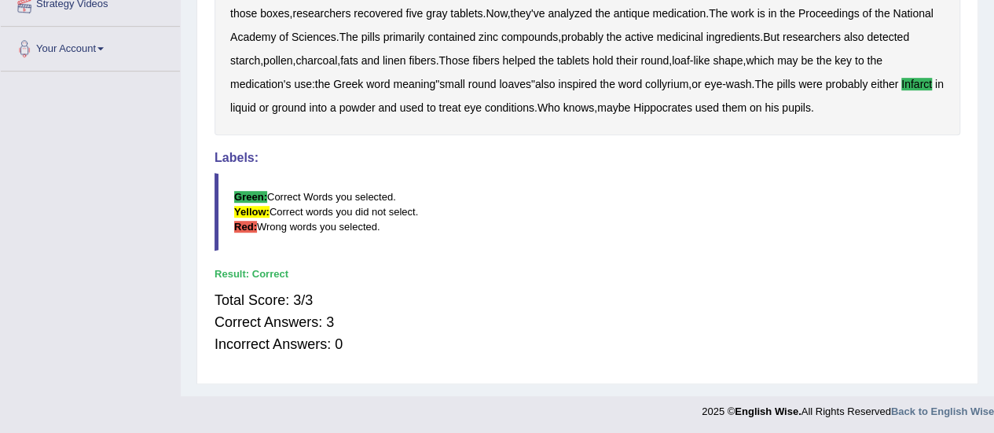
scroll to position [215, 0]
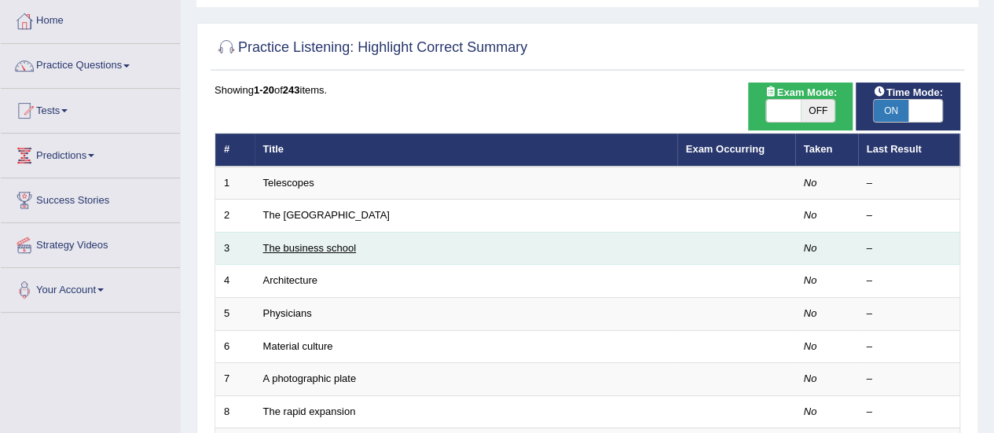
scroll to position [79, 0]
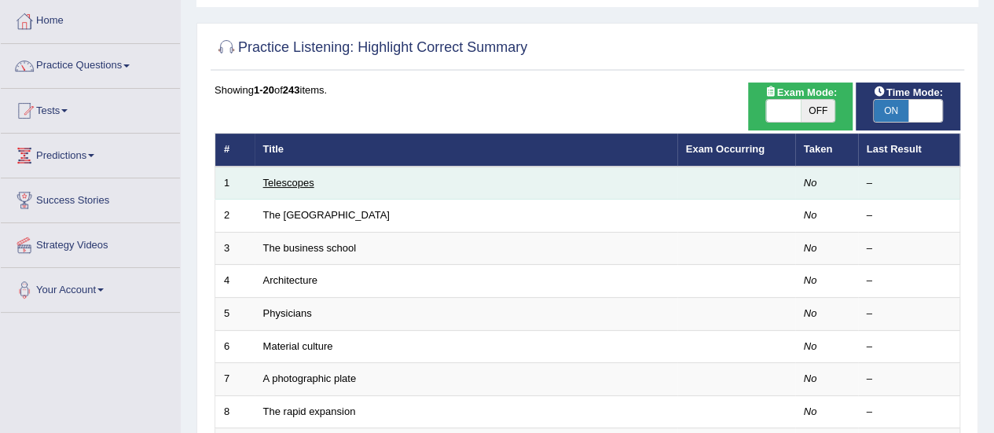
click at [276, 186] on link "Telescopes" at bounding box center [288, 183] width 51 height 12
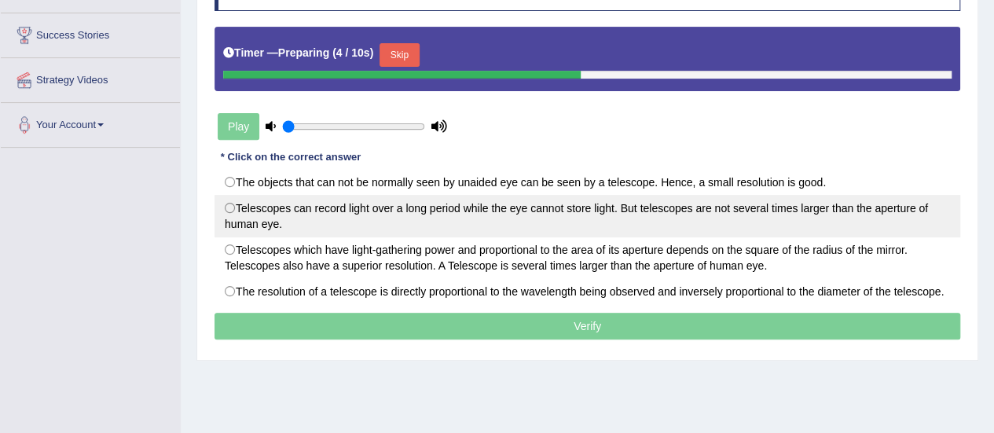
scroll to position [157, 0]
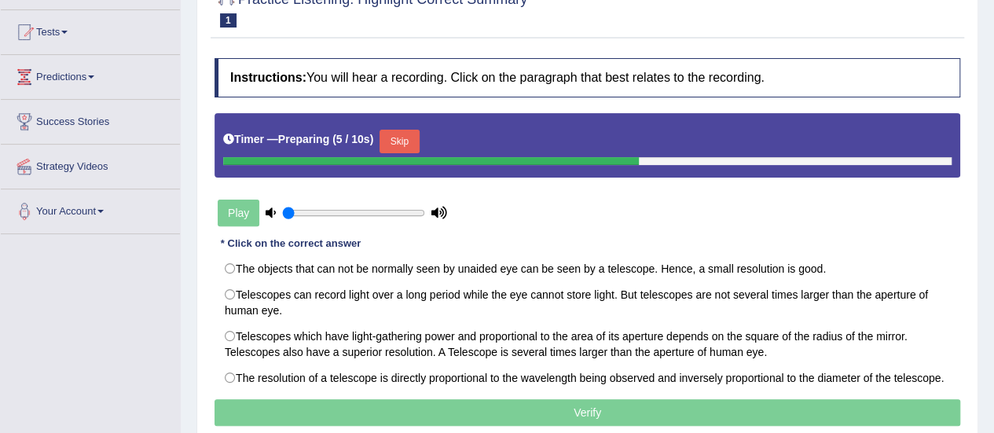
click at [397, 145] on button "Skip" at bounding box center [399, 142] width 39 height 24
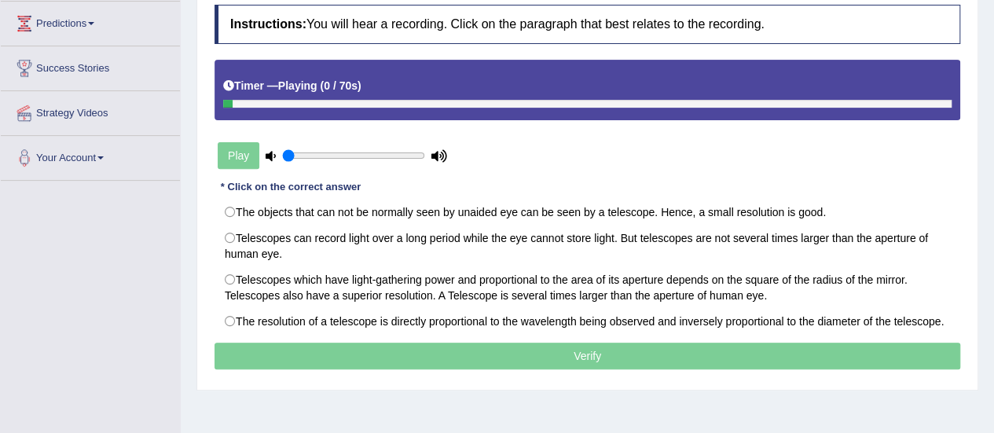
scroll to position [236, 0]
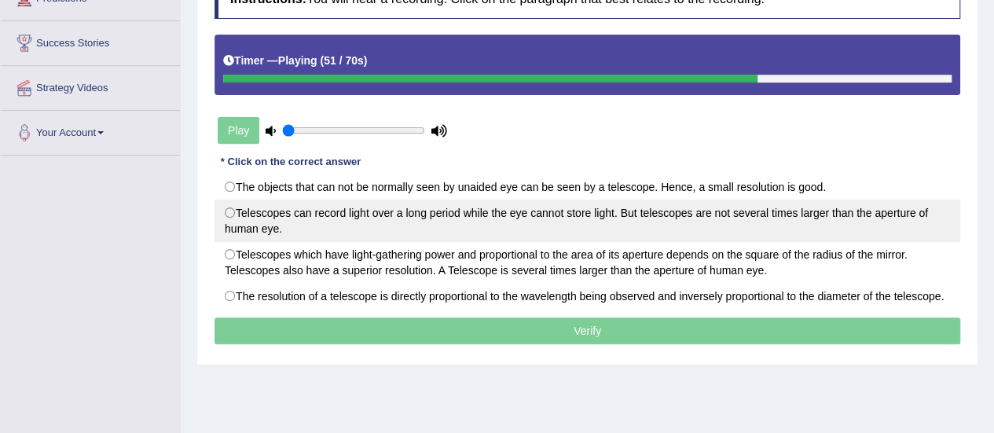
click at [270, 209] on label "Telescopes can record light over a long period while the eye cannot store light…" at bounding box center [588, 221] width 746 height 42
radio input "true"
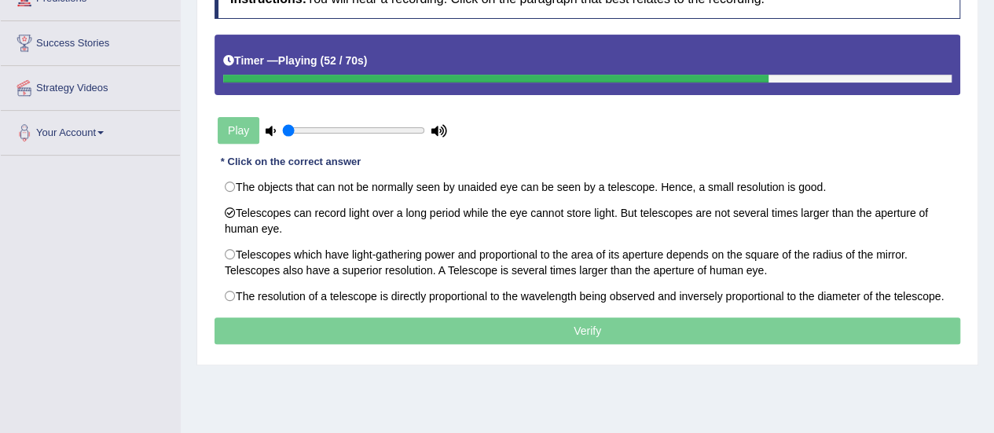
click at [410, 326] on p "Verify" at bounding box center [588, 330] width 746 height 27
click at [537, 332] on p "Verify" at bounding box center [588, 330] width 746 height 27
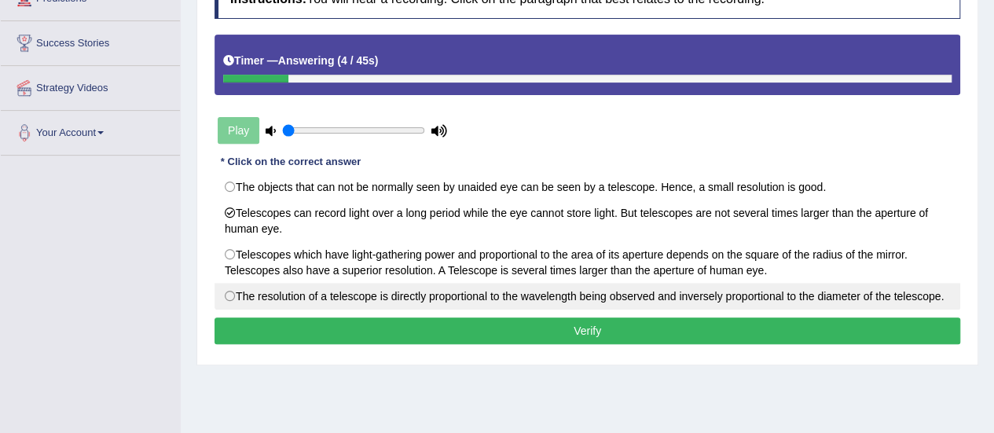
click at [245, 284] on label "The resolution of a telescope is directly proportional to the wavelength being …" at bounding box center [588, 296] width 746 height 27
radio input "true"
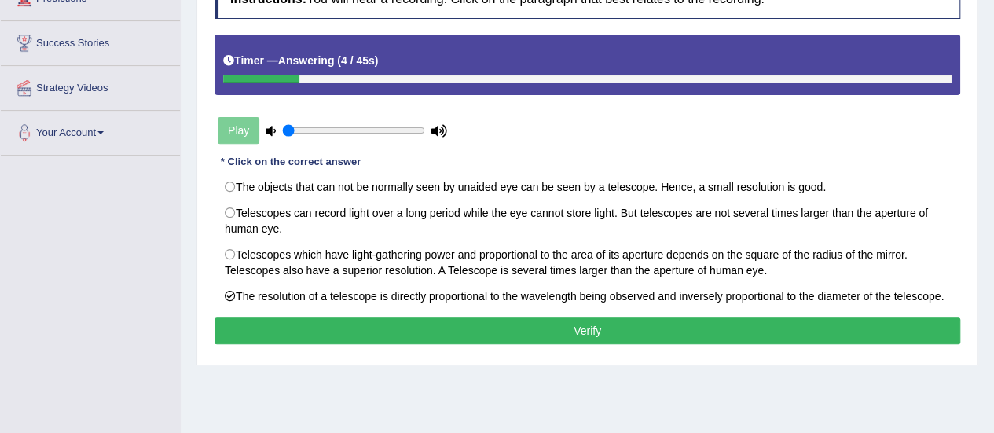
click at [364, 327] on button "Verify" at bounding box center [588, 330] width 746 height 27
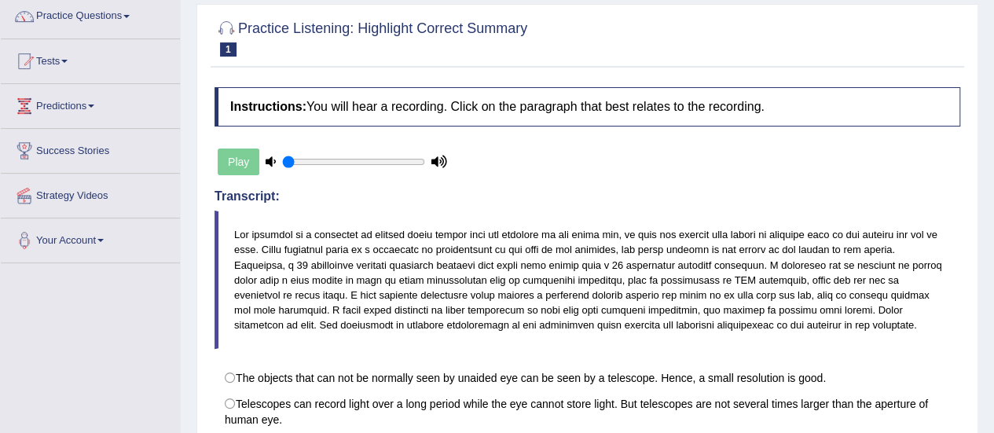
scroll to position [0, 0]
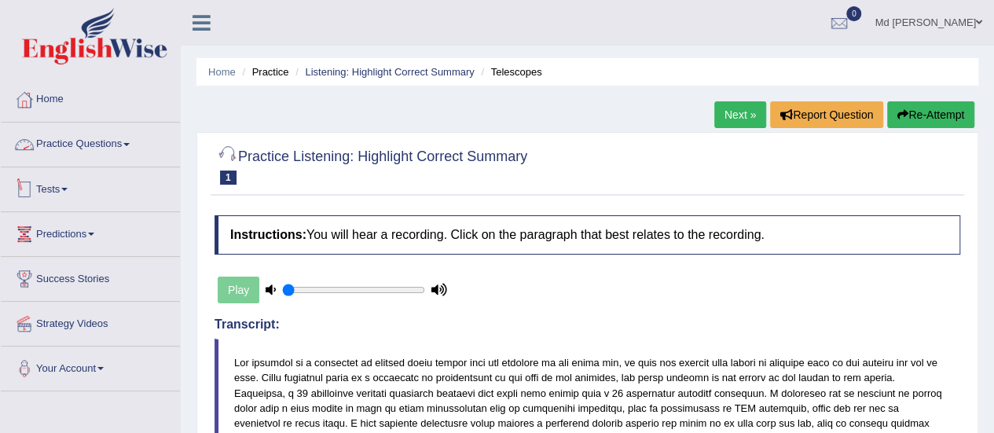
click at [46, 187] on link "Tests" at bounding box center [90, 186] width 179 height 39
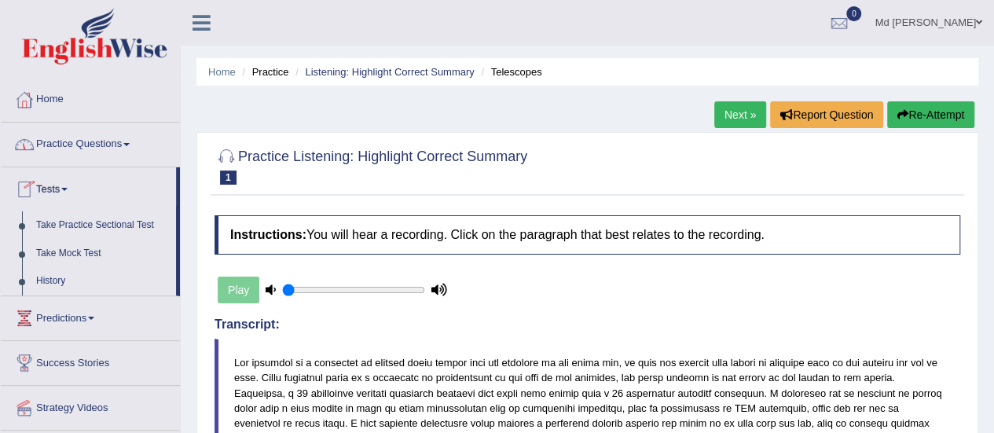
click at [71, 145] on link "Practice Questions" at bounding box center [90, 142] width 179 height 39
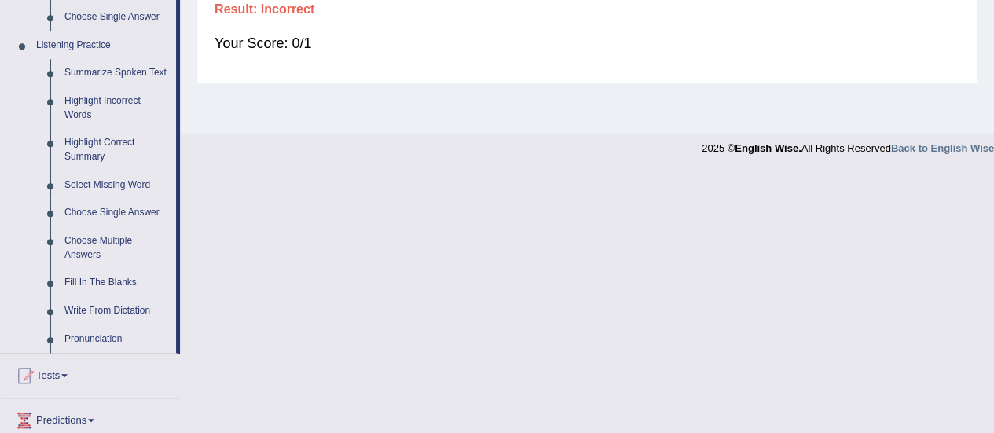
scroll to position [629, 0]
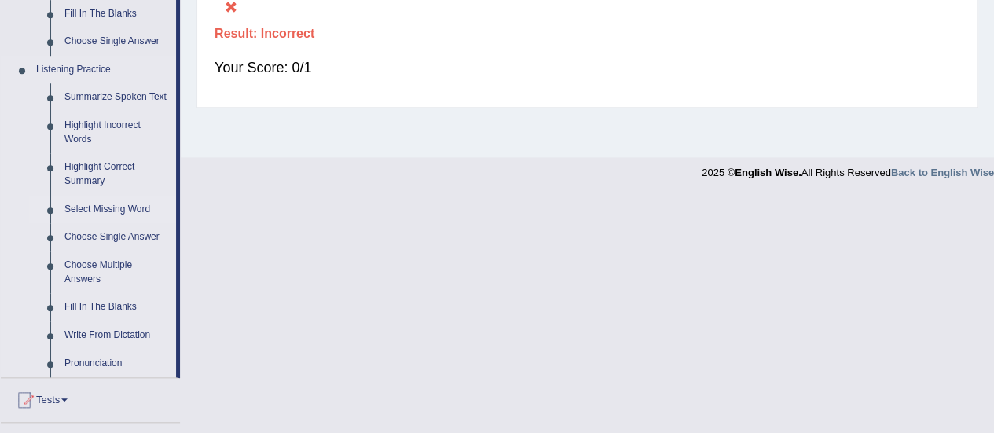
click at [108, 211] on link "Select Missing Word" at bounding box center [116, 210] width 119 height 28
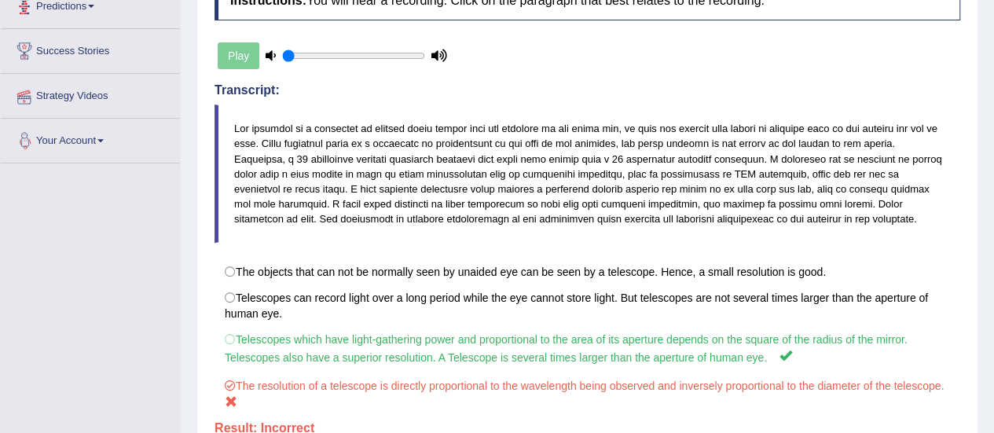
scroll to position [391, 0]
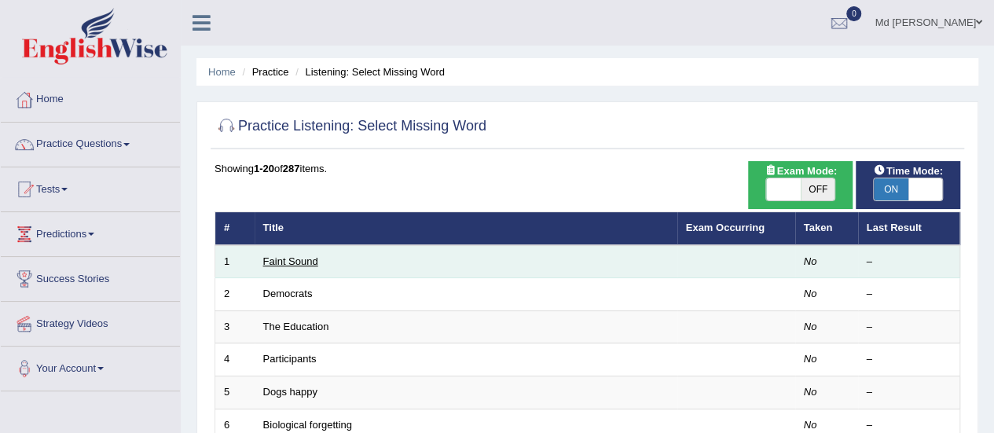
click at [297, 261] on link "Faint Sound" at bounding box center [290, 261] width 55 height 12
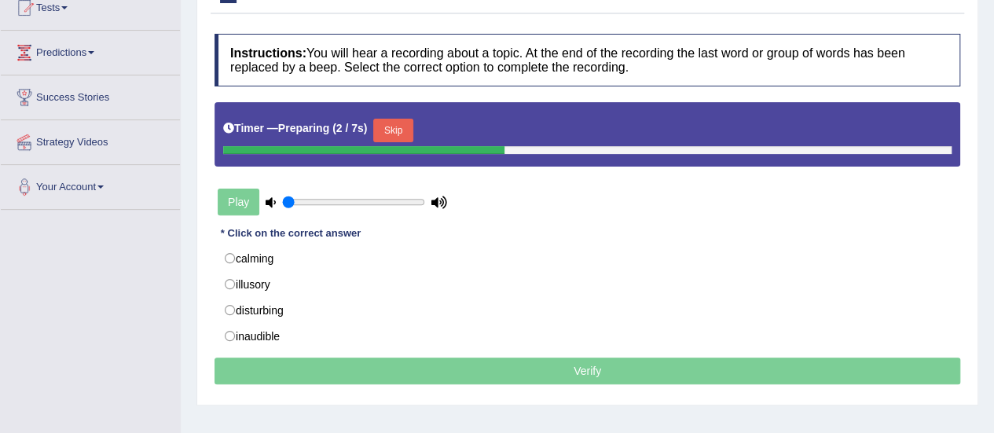
scroll to position [157, 0]
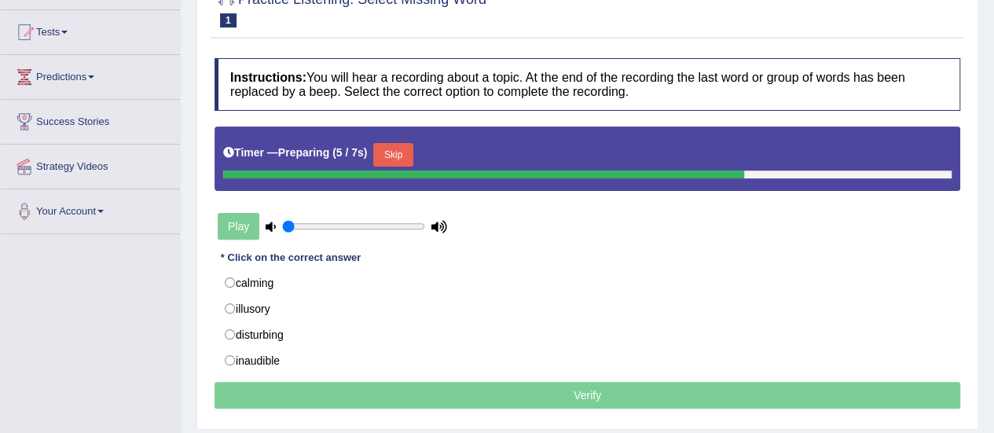
click at [405, 152] on button "Skip" at bounding box center [392, 155] width 39 height 24
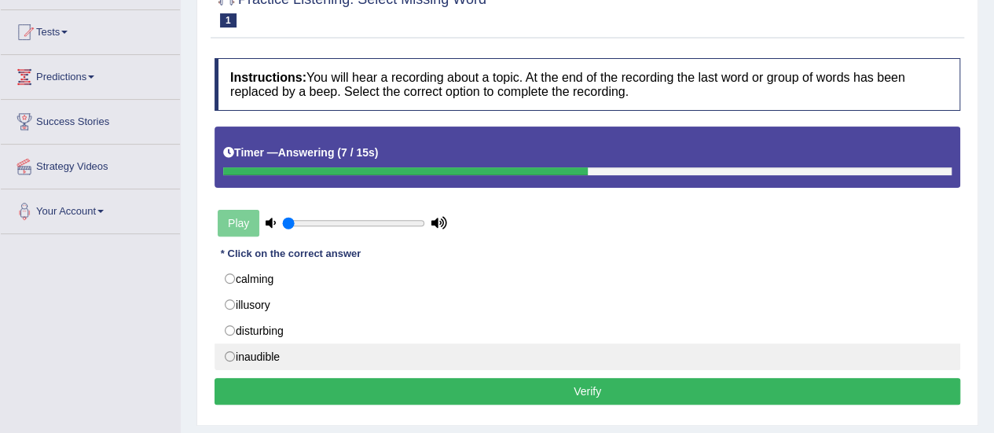
click at [226, 356] on label "inaudible" at bounding box center [588, 356] width 746 height 27
radio input "true"
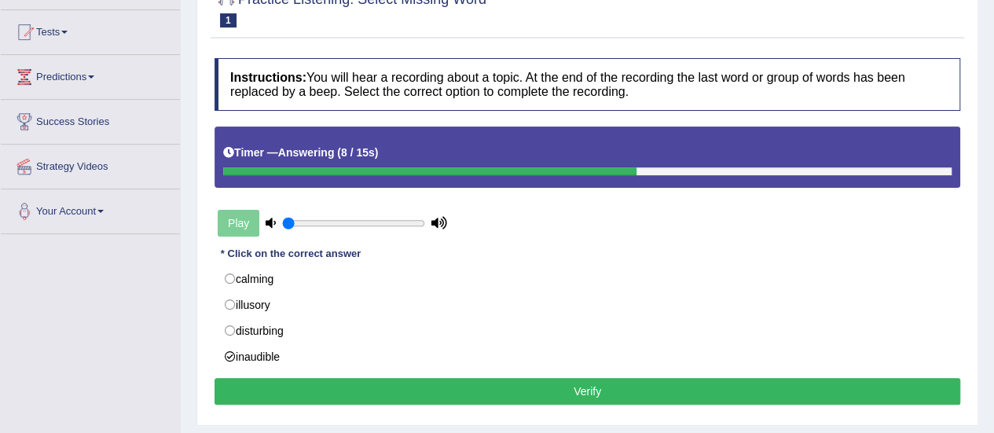
click at [289, 378] on button "Verify" at bounding box center [588, 391] width 746 height 27
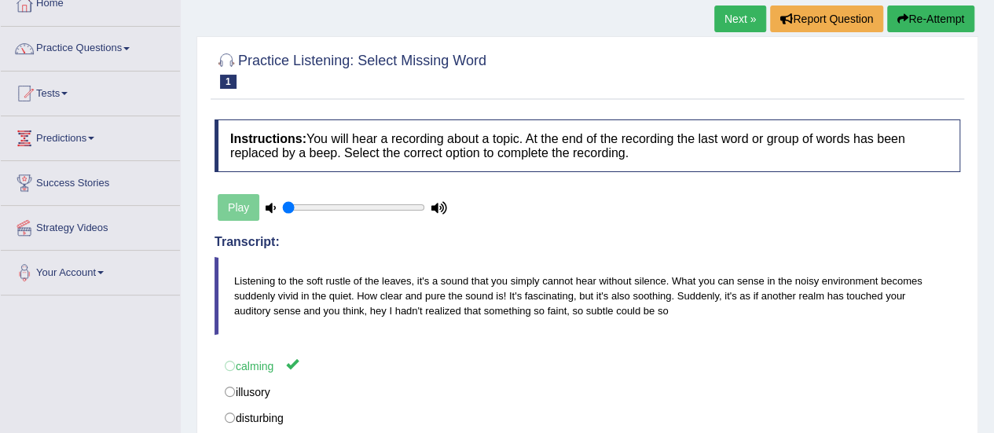
scroll to position [0, 0]
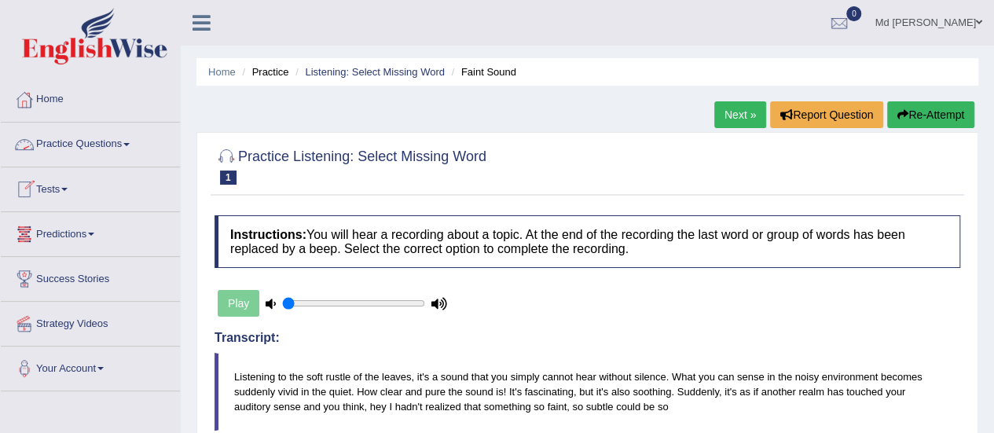
click at [61, 146] on link "Practice Questions" at bounding box center [90, 142] width 179 height 39
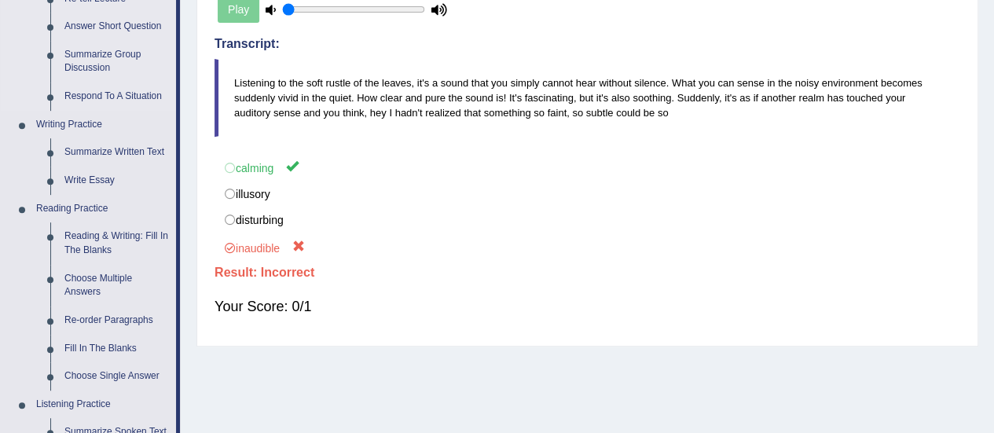
scroll to position [79, 0]
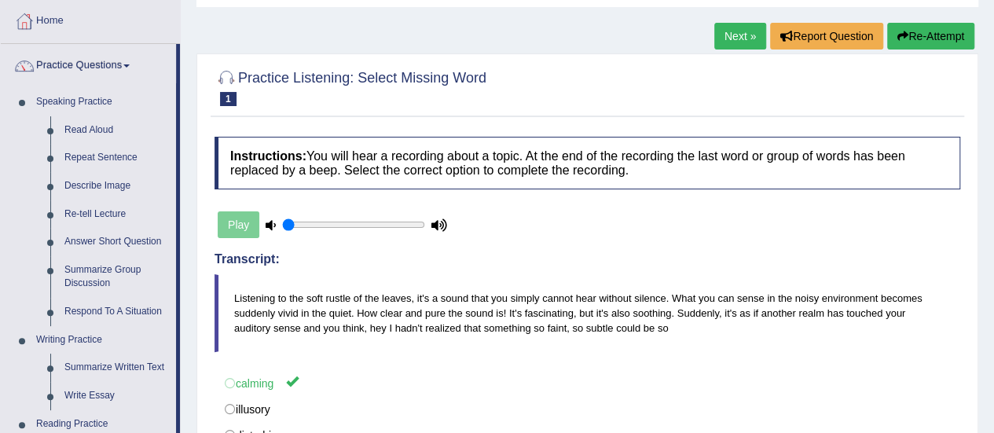
click at [739, 33] on link "Next »" at bounding box center [740, 36] width 52 height 27
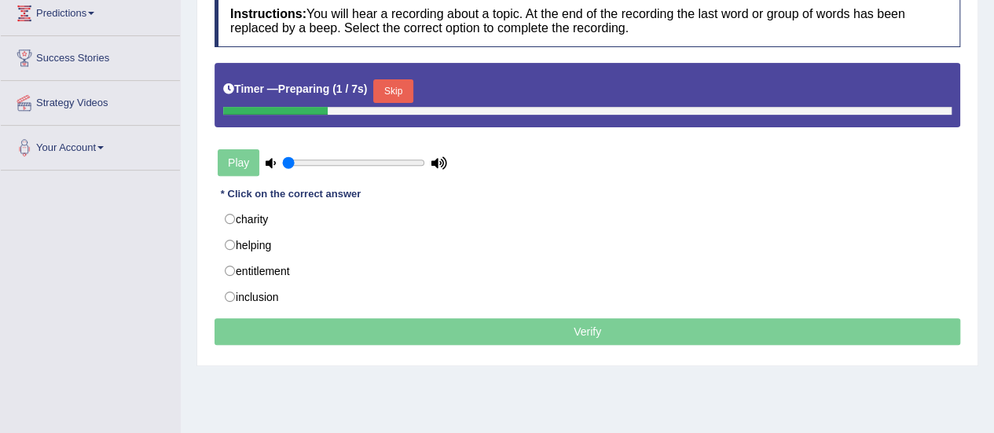
scroll to position [236, 0]
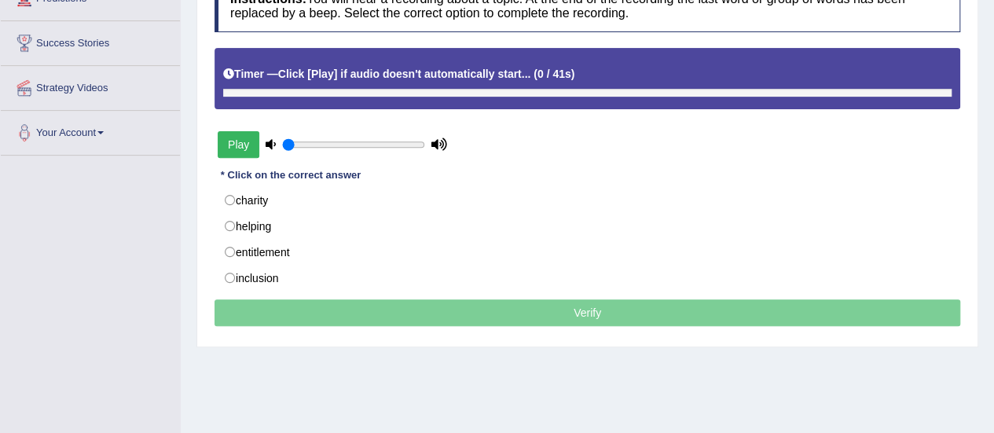
click at [392, 72] on div "Timer — Click [Play] if audio doesn't automatically start... ( 0 / 41s )" at bounding box center [587, 75] width 728 height 28
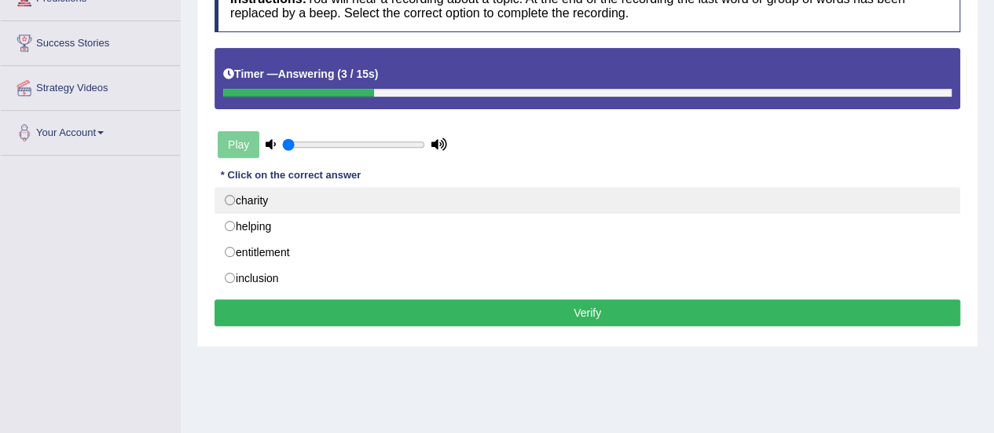
click at [234, 198] on label "charity" at bounding box center [588, 200] width 746 height 27
radio input "true"
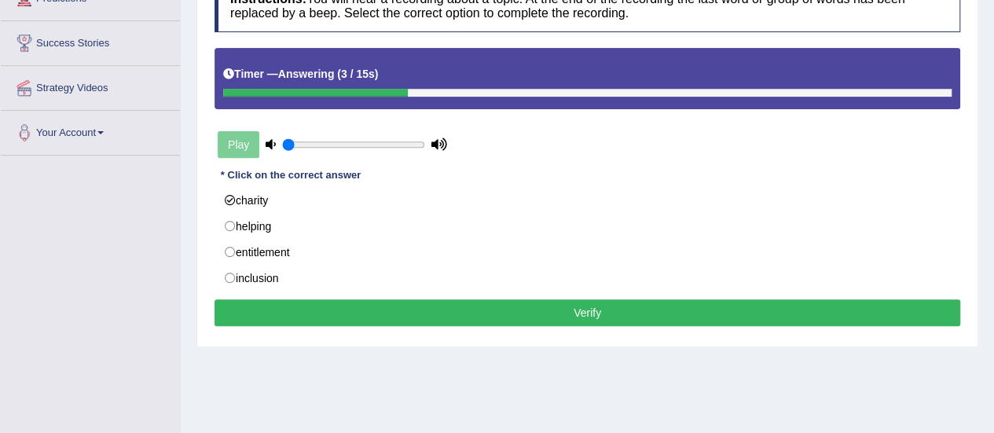
click at [350, 307] on button "Verify" at bounding box center [588, 312] width 746 height 27
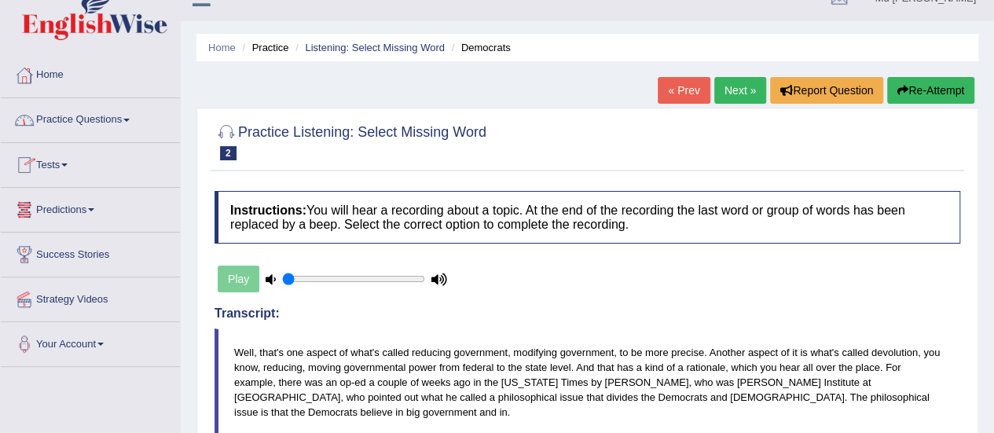
scroll to position [0, 0]
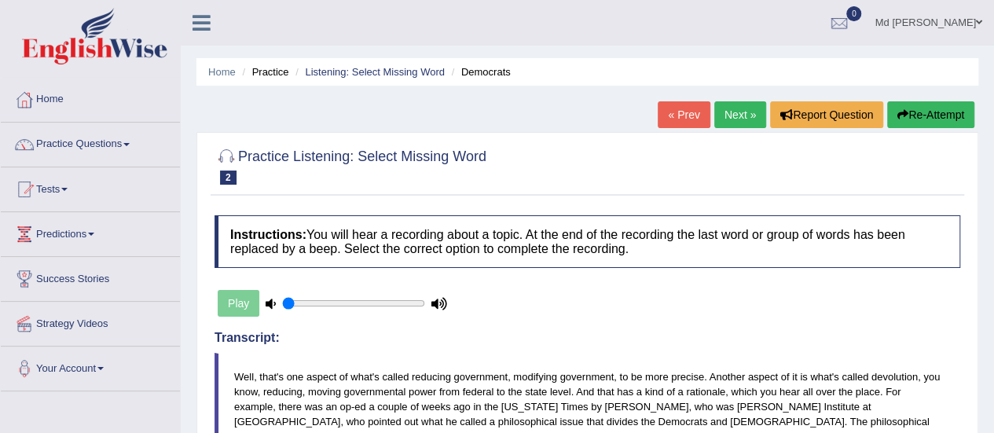
click at [735, 120] on link "Next »" at bounding box center [740, 114] width 52 height 27
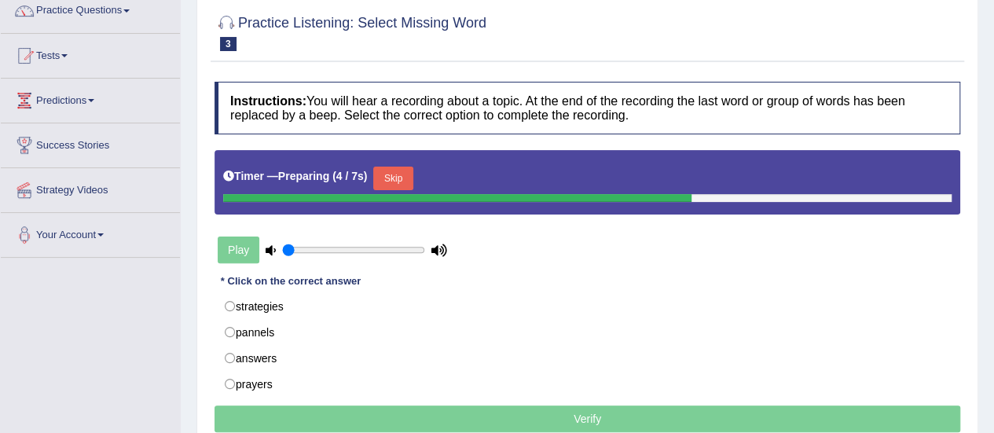
scroll to position [157, 0]
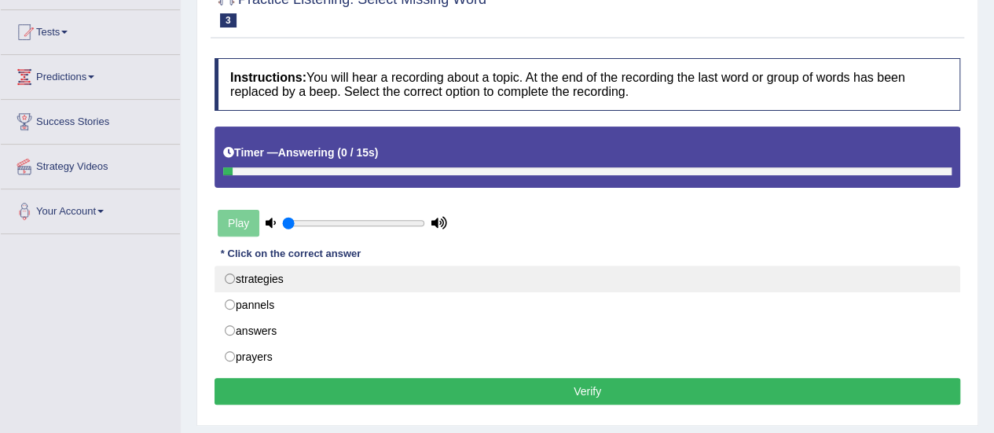
click at [274, 279] on label "strategies" at bounding box center [588, 279] width 746 height 27
radio input "true"
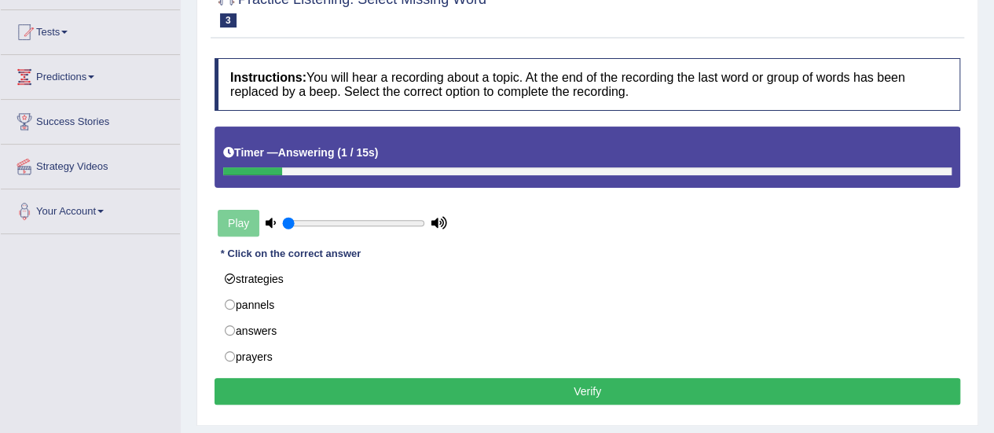
click at [375, 398] on button "Verify" at bounding box center [588, 391] width 746 height 27
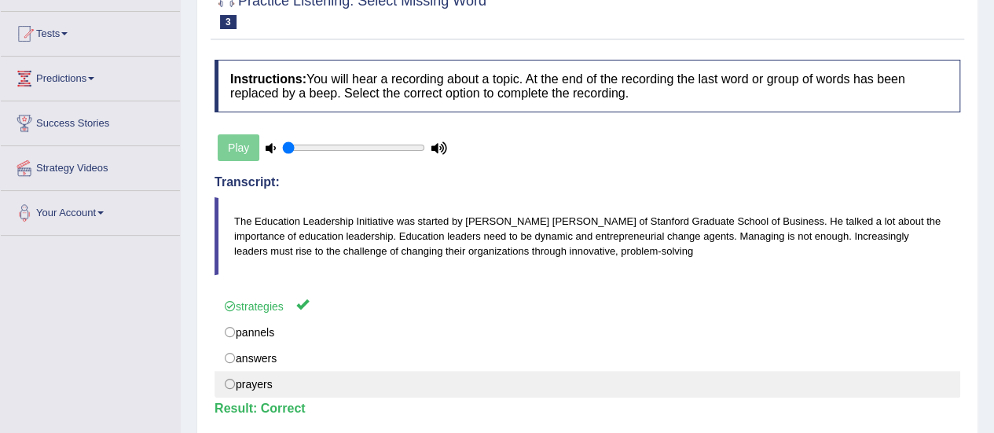
scroll to position [0, 0]
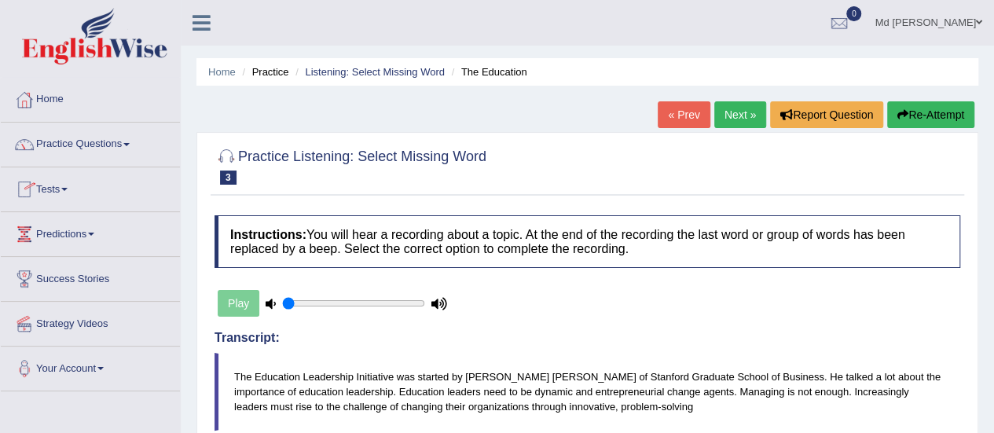
click at [746, 111] on link "Next »" at bounding box center [740, 114] width 52 height 27
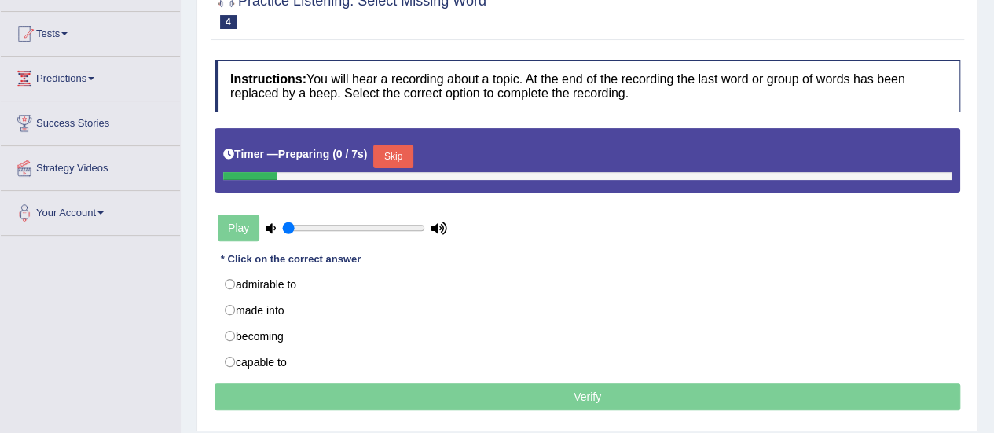
scroll to position [157, 0]
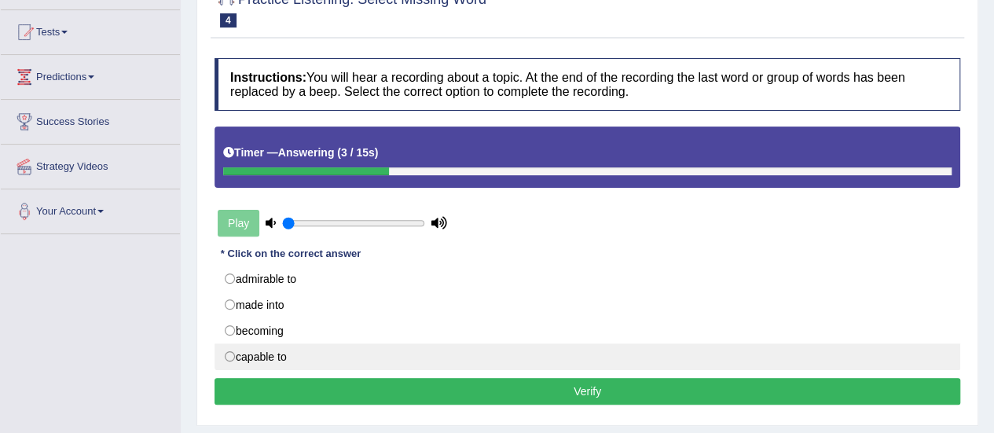
click at [273, 345] on label "capable to" at bounding box center [588, 356] width 746 height 27
radio input "true"
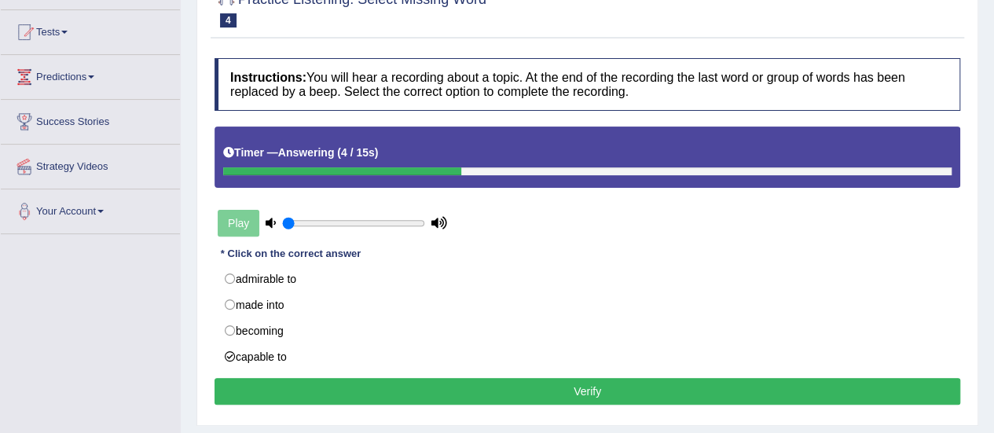
click at [350, 385] on button "Verify" at bounding box center [588, 391] width 746 height 27
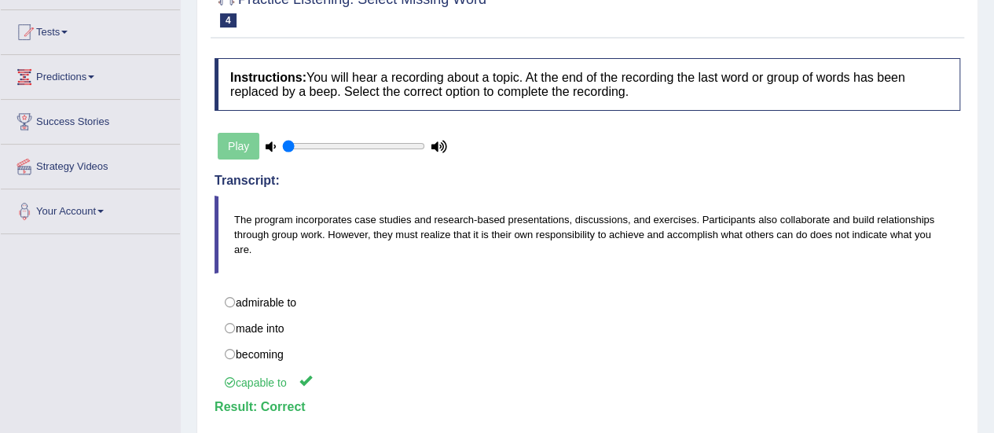
click at [99, 85] on link "Predictions" at bounding box center [90, 74] width 179 height 39
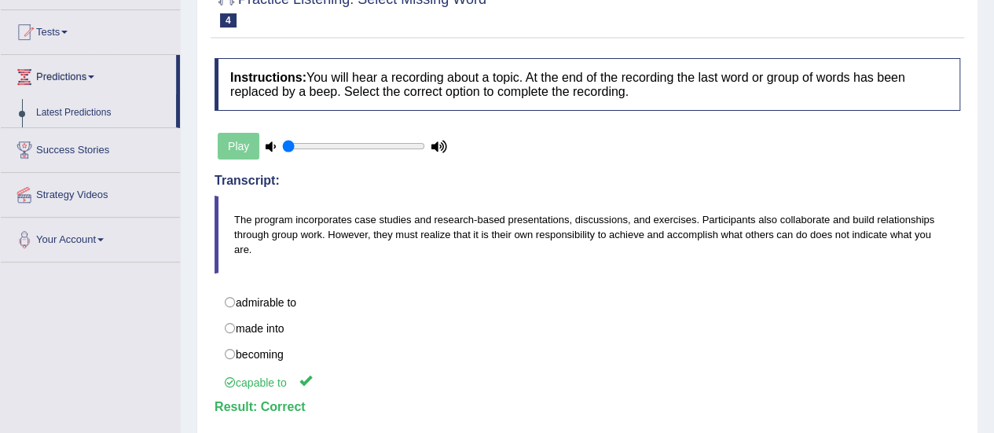
scroll to position [79, 0]
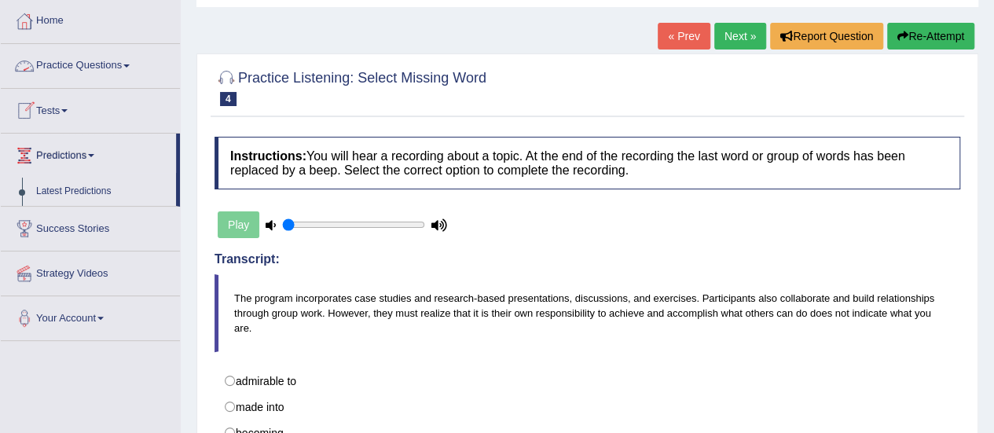
click at [732, 34] on link "Next »" at bounding box center [740, 36] width 52 height 27
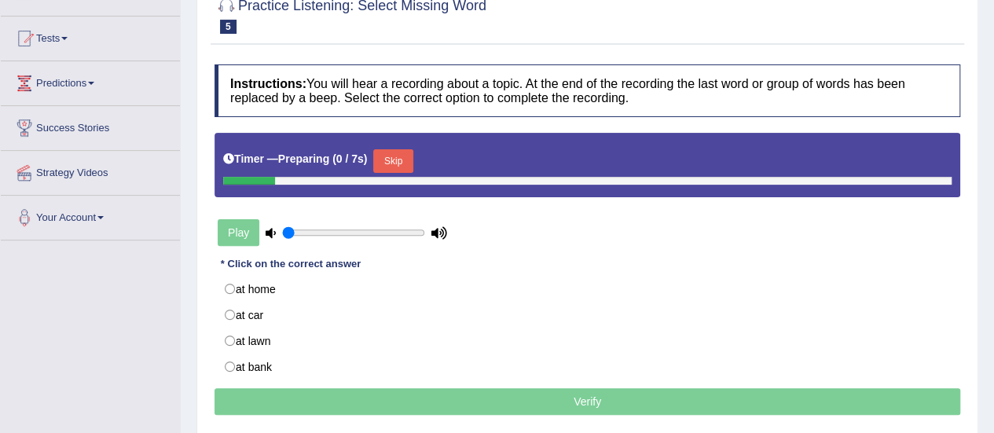
scroll to position [157, 0]
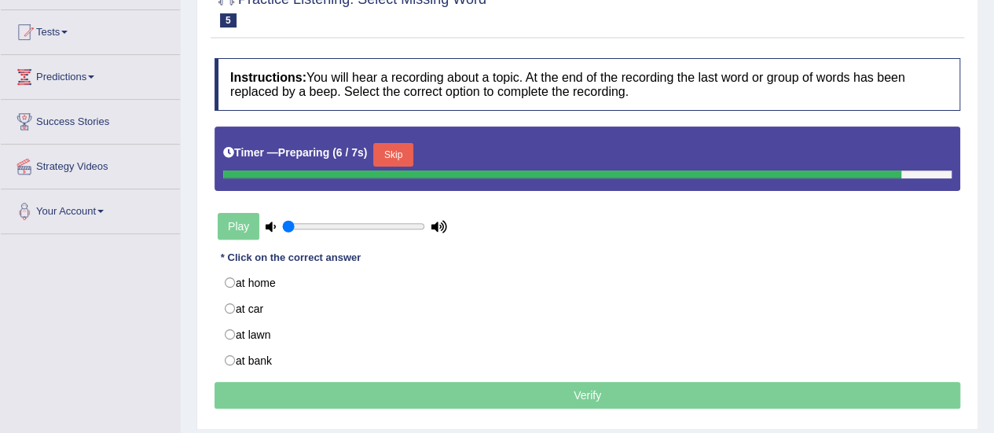
click at [413, 155] on button "Skip" at bounding box center [392, 155] width 39 height 24
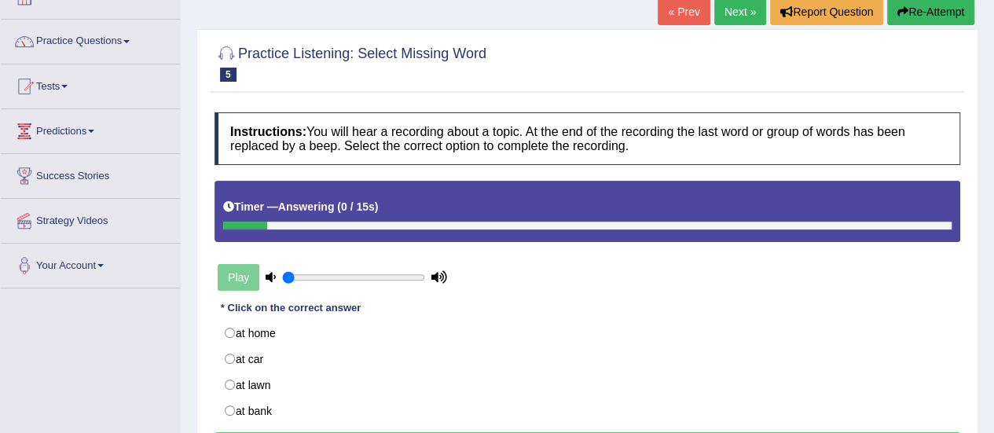
scroll to position [79, 0]
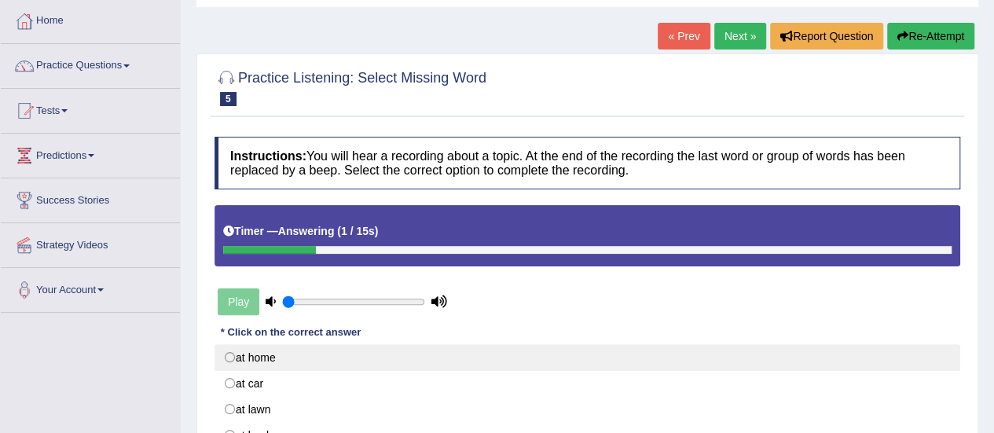
click at [251, 357] on label "at home" at bounding box center [588, 357] width 746 height 27
radio input "true"
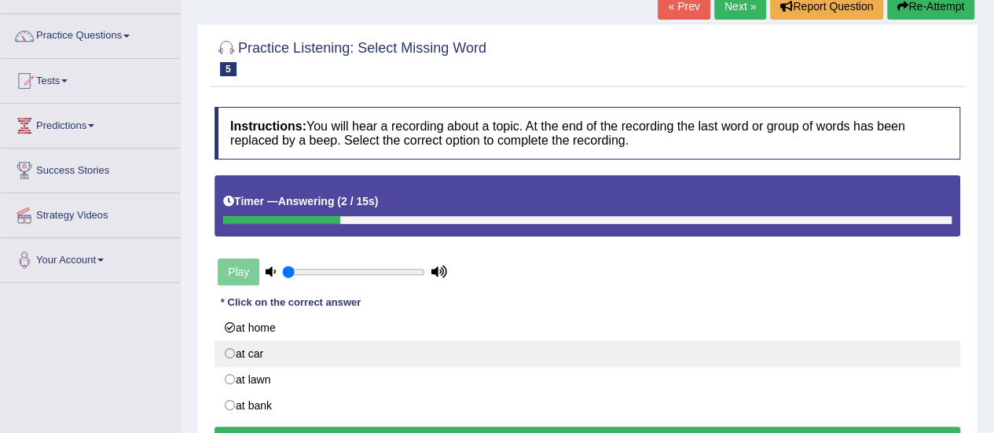
scroll to position [157, 0]
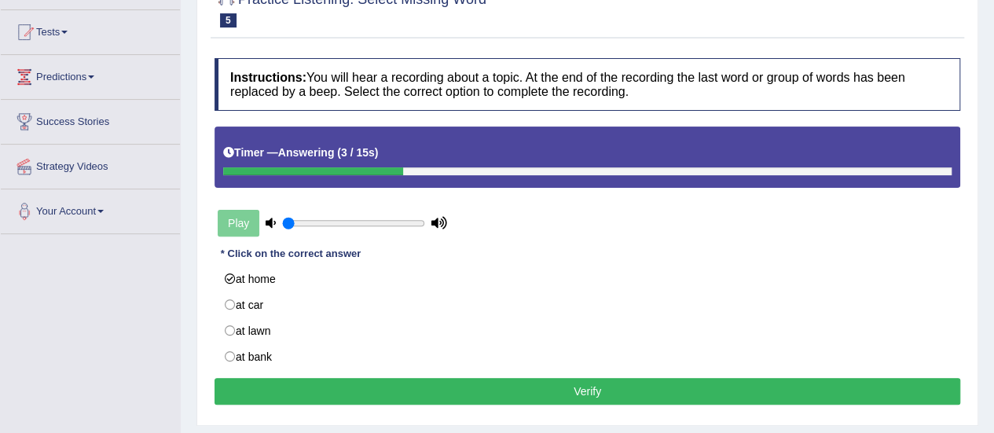
click at [328, 380] on button "Verify" at bounding box center [588, 391] width 746 height 27
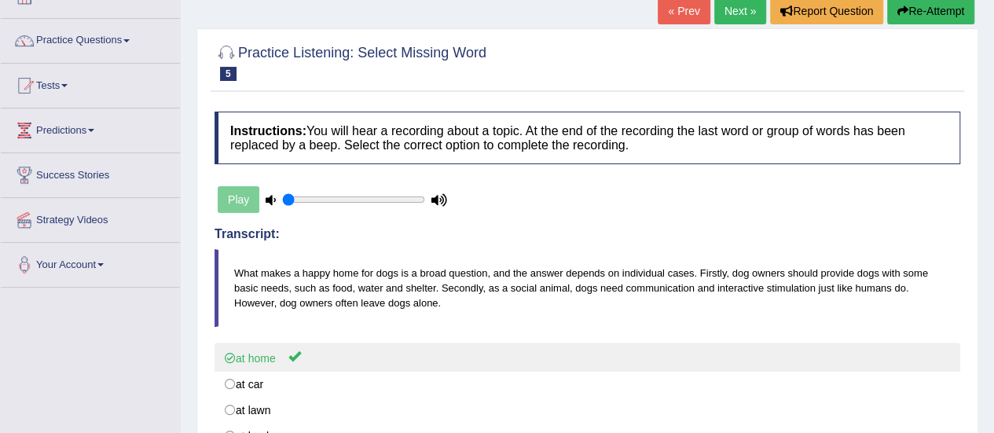
scroll to position [79, 0]
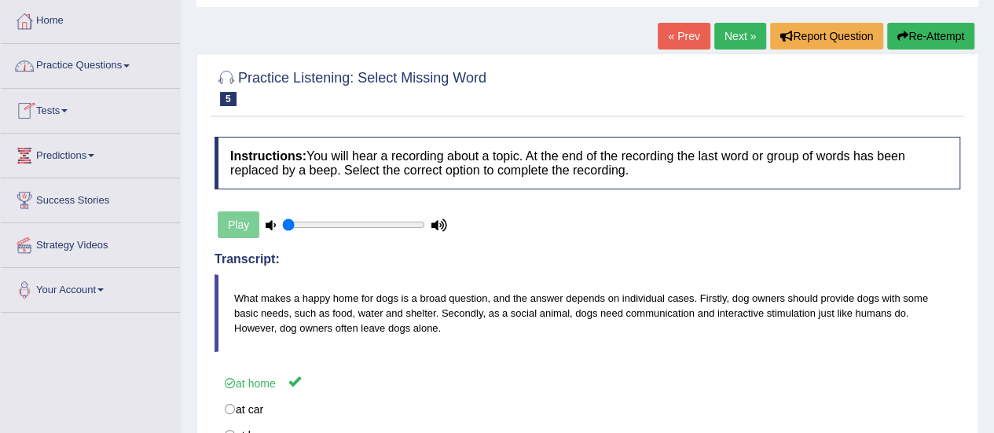
click at [79, 68] on link "Practice Questions" at bounding box center [90, 63] width 179 height 39
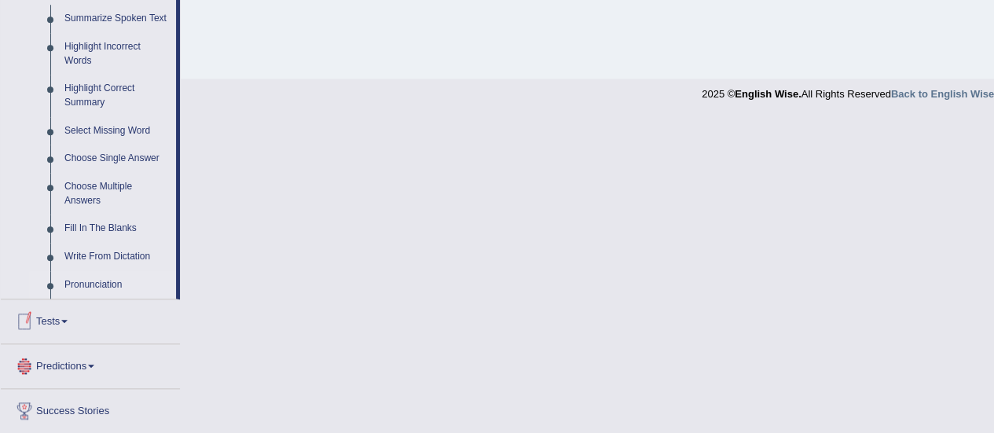
scroll to position [629, 0]
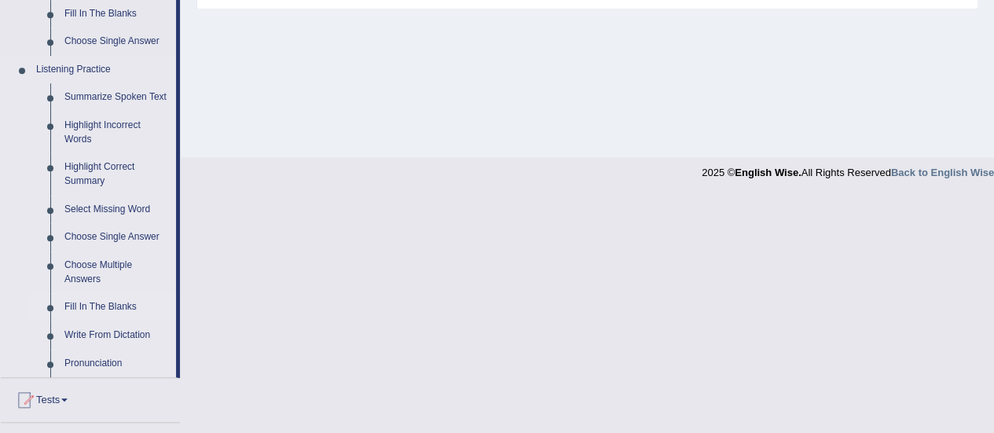
click at [114, 313] on link "Fill In The Blanks" at bounding box center [116, 307] width 119 height 28
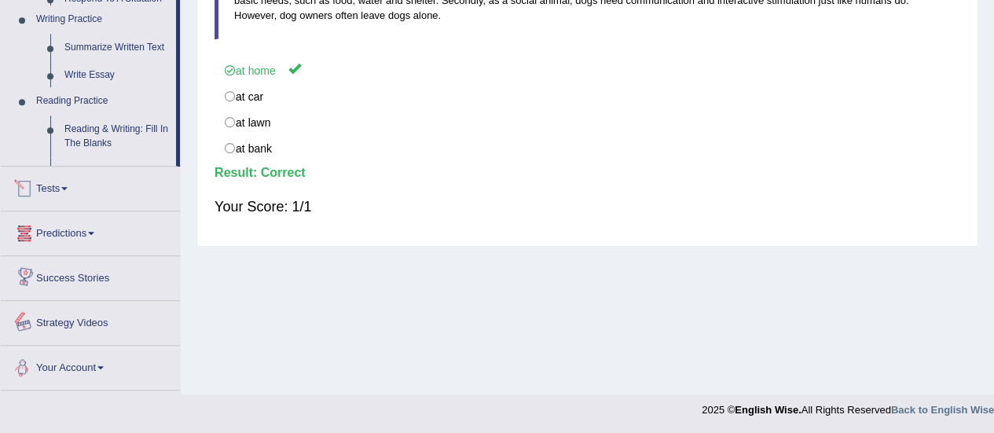
scroll to position [739, 0]
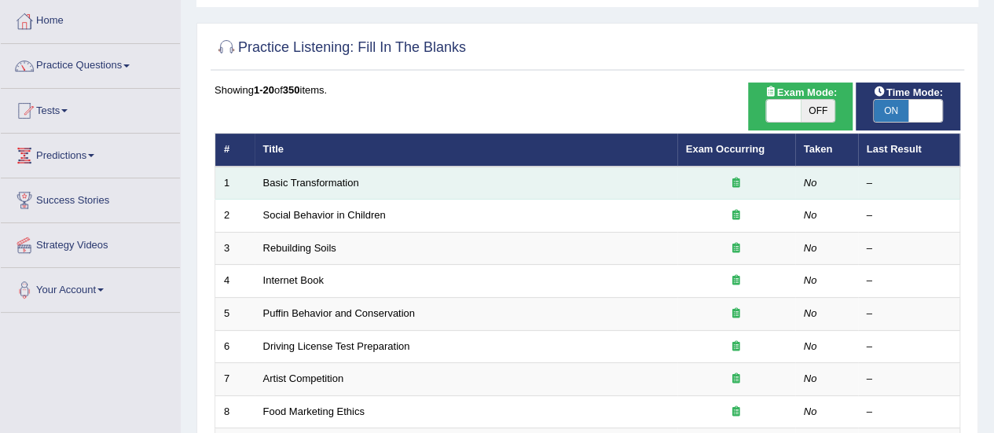
click at [333, 188] on td "Basic Transformation" at bounding box center [466, 183] width 423 height 33
click at [321, 182] on link "Basic Transformation" at bounding box center [311, 183] width 96 height 12
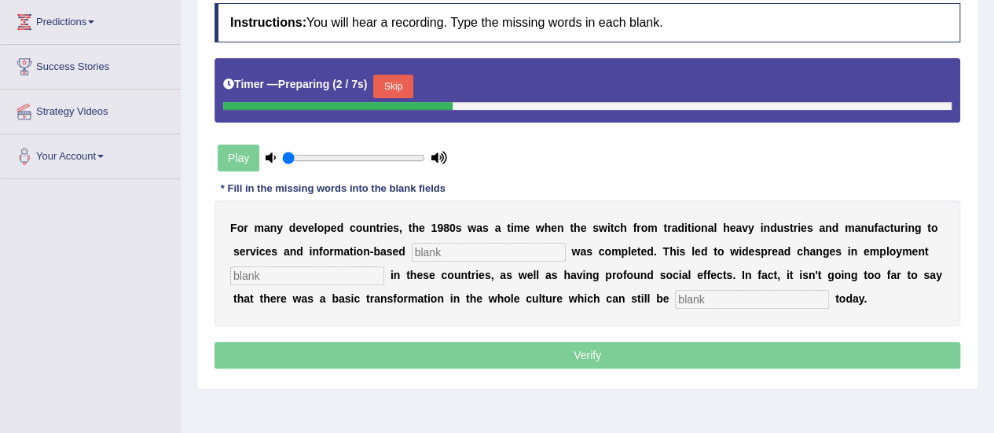
scroll to position [236, 0]
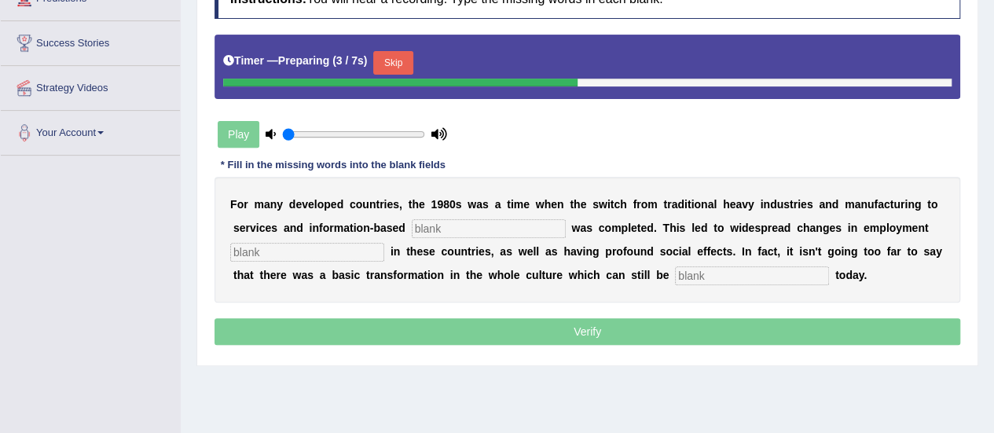
click at [391, 57] on button "Skip" at bounding box center [392, 63] width 39 height 24
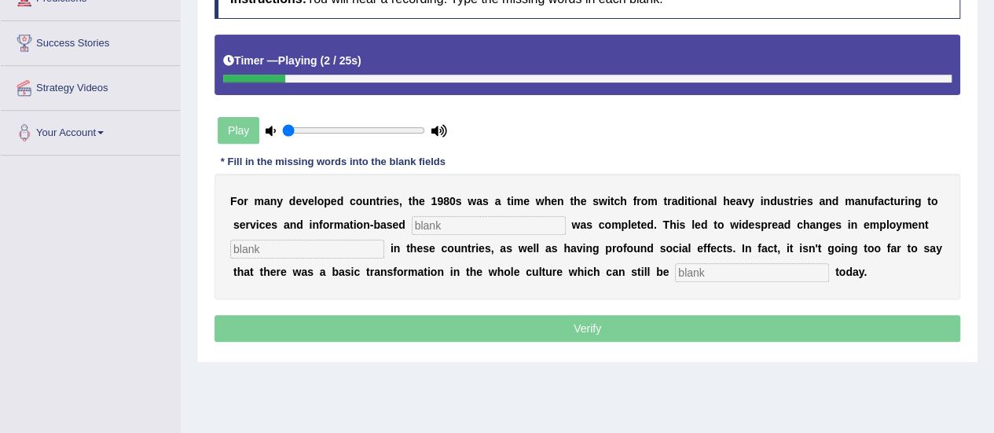
click at [448, 216] on input "text" at bounding box center [489, 225] width 154 height 19
click at [463, 220] on input "text" at bounding box center [489, 225] width 154 height 19
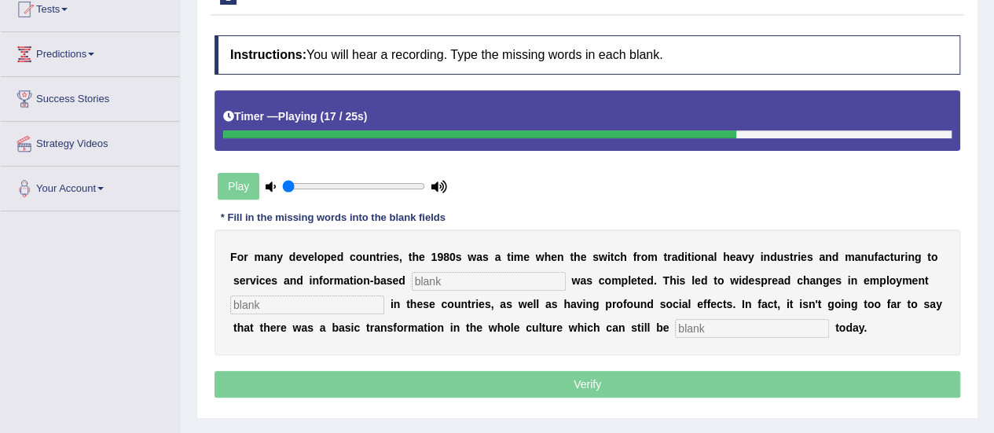
scroll to position [0, 0]
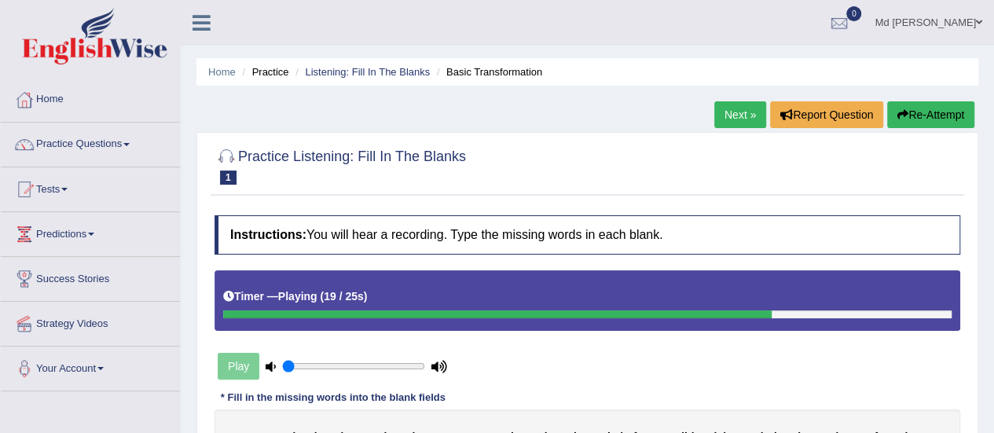
click at [909, 117] on button "Re-Attempt" at bounding box center [930, 114] width 87 height 27
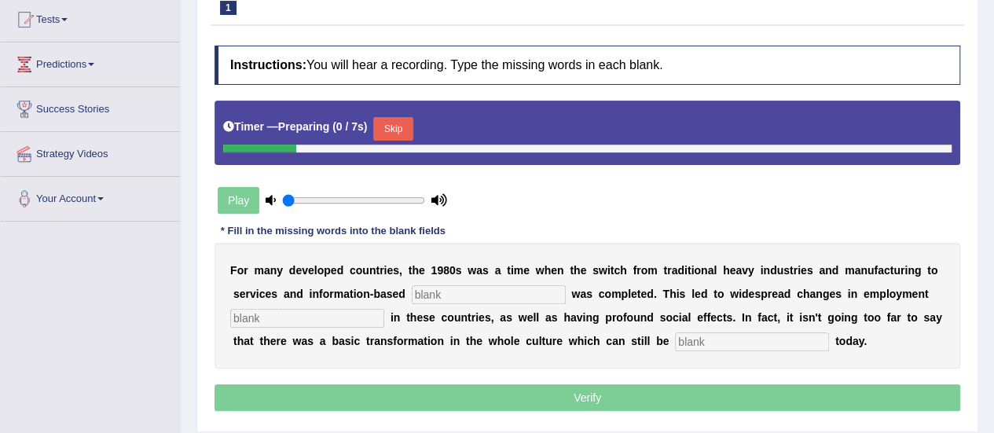
scroll to position [236, 0]
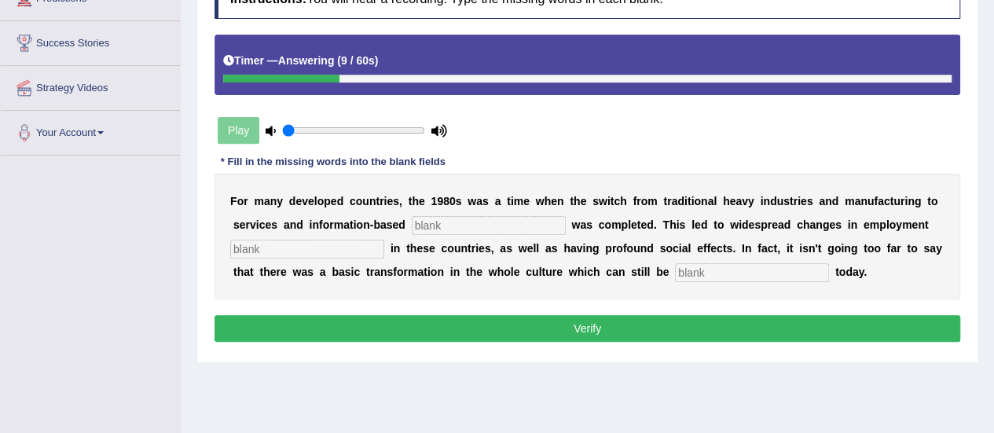
click at [456, 246] on b "u" at bounding box center [457, 248] width 7 height 13
click at [457, 227] on input "text" at bounding box center [489, 225] width 154 height 19
type input "enterprise"
click at [297, 246] on input "text" at bounding box center [307, 249] width 154 height 19
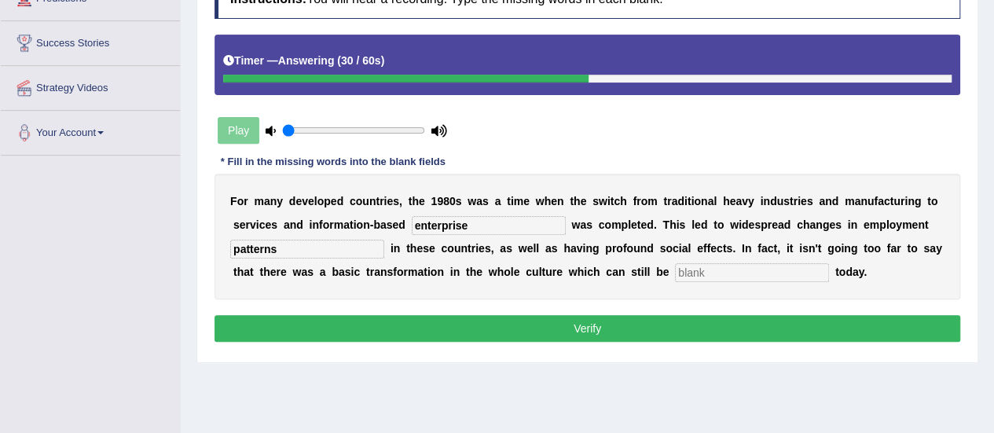
type input "patterns"
click at [704, 266] on input "text" at bounding box center [752, 272] width 154 height 19
type input "observed"
click at [657, 320] on button "Verify" at bounding box center [588, 328] width 746 height 27
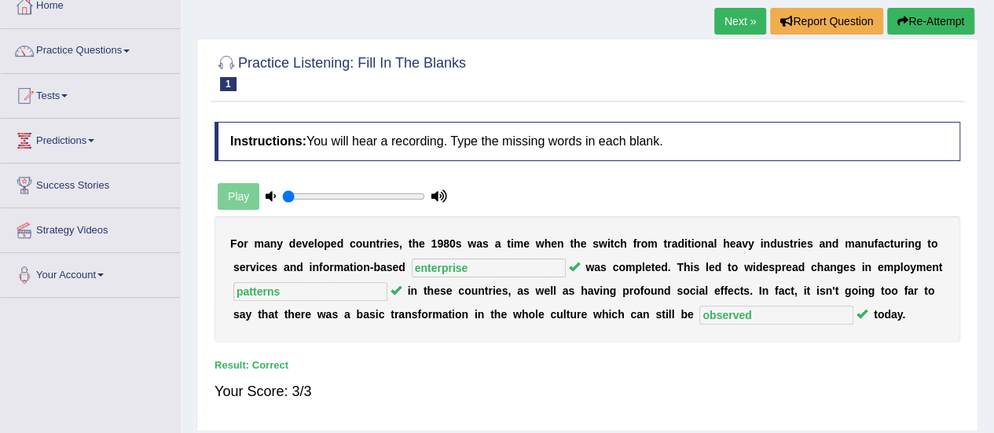
scroll to position [79, 0]
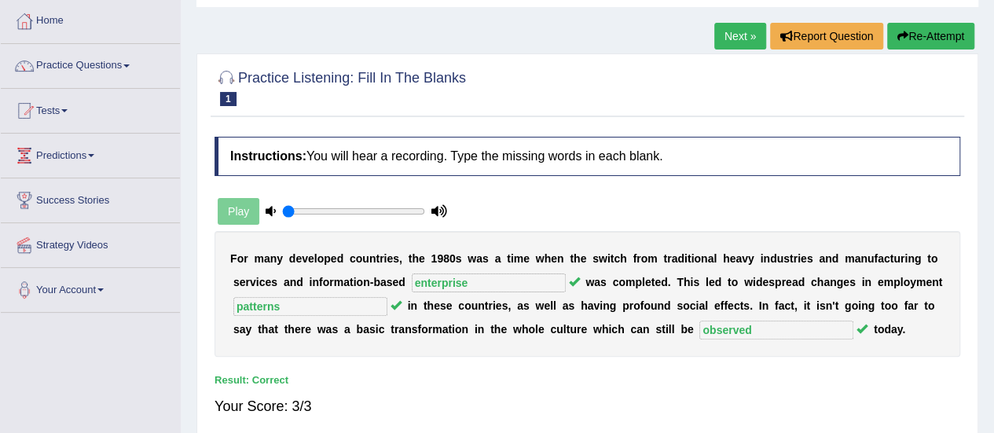
click at [724, 39] on link "Next »" at bounding box center [740, 36] width 52 height 27
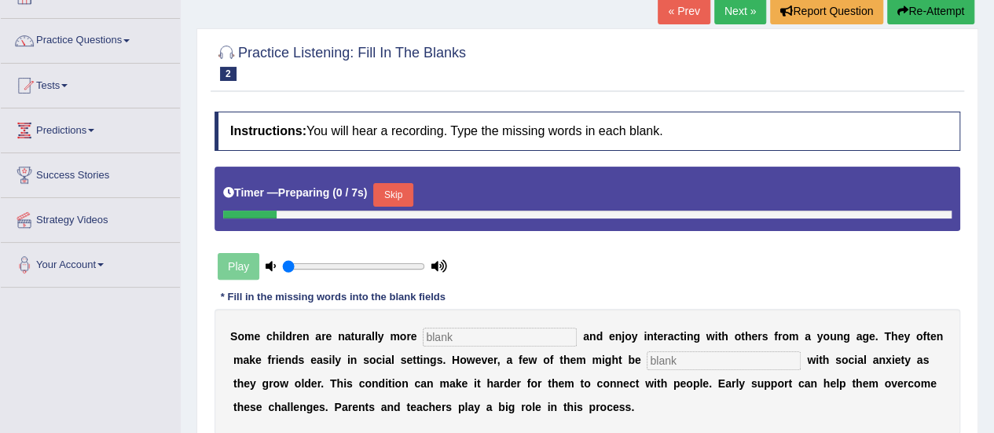
scroll to position [157, 0]
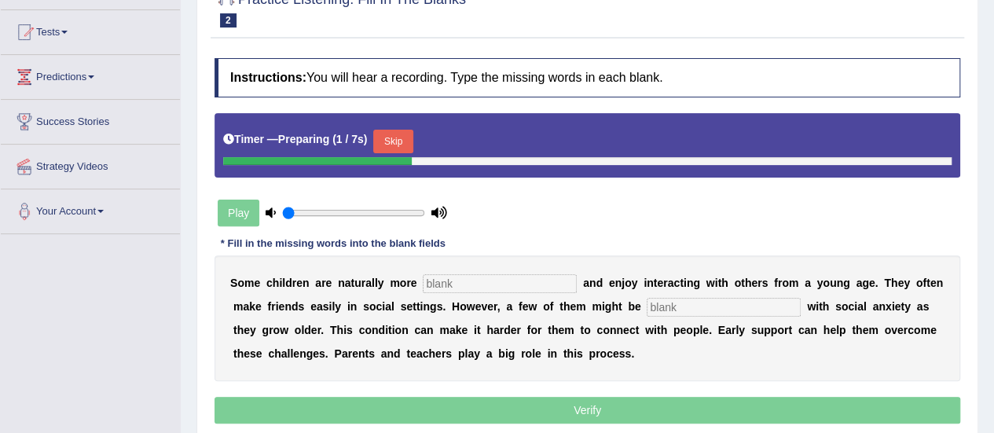
click at [399, 143] on button "Skip" at bounding box center [392, 142] width 39 height 24
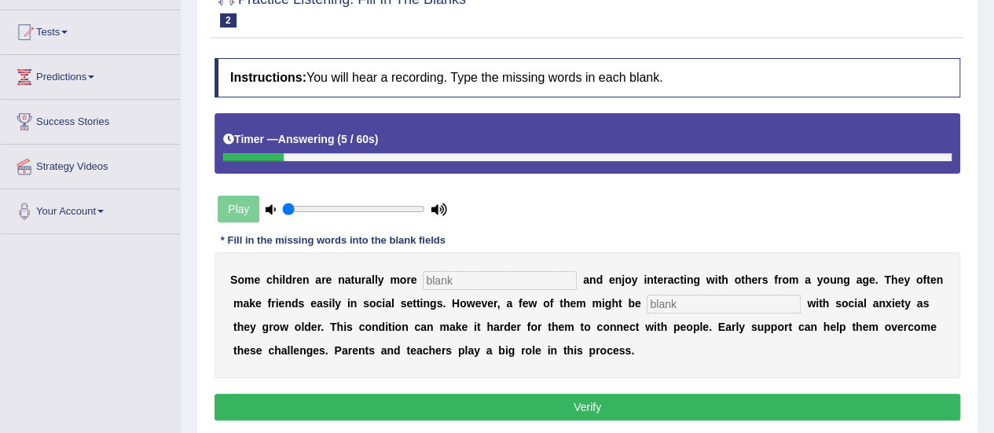
drag, startPoint x: 440, startPoint y: 279, endPoint x: 448, endPoint y: 287, distance: 11.1
click at [440, 281] on input "text" at bounding box center [500, 280] width 154 height 19
type input "socialable"
click at [697, 303] on input "text" at bounding box center [724, 304] width 154 height 19
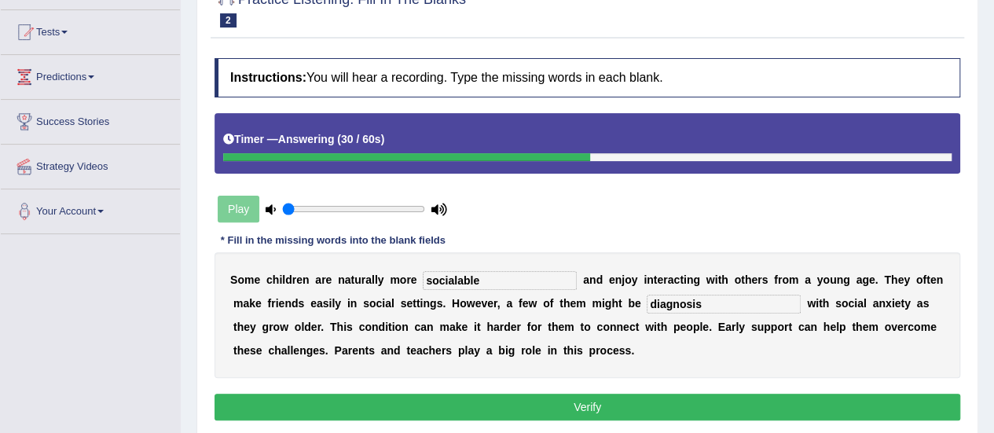
type input "diagnosis"
click at [753, 342] on div "S o m e c h i l d r e n a r e n a t u r a l l y m o r e socialable a n d e n j …" at bounding box center [588, 315] width 746 height 126
click at [590, 412] on button "Verify" at bounding box center [588, 407] width 746 height 27
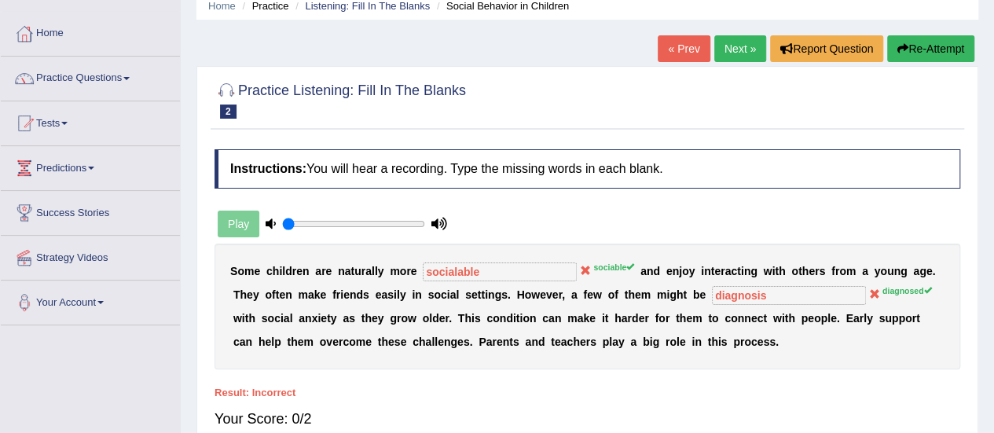
scroll to position [0, 0]
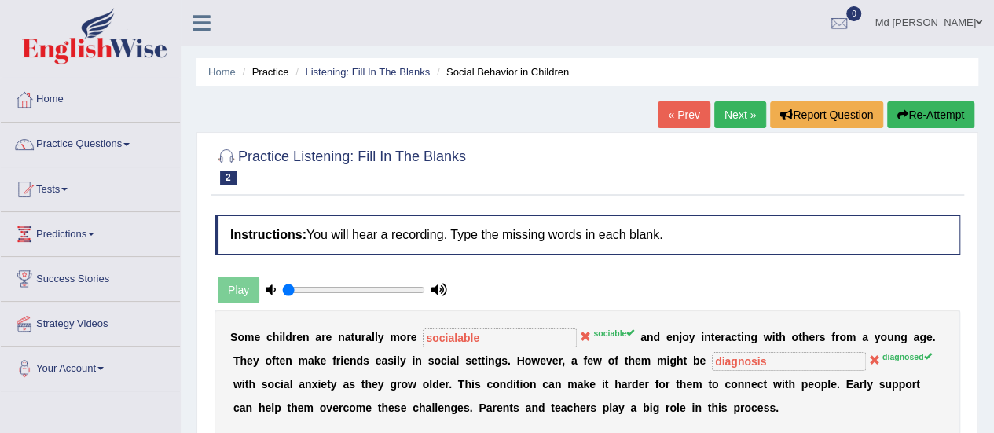
click at [732, 119] on link "Next »" at bounding box center [740, 114] width 52 height 27
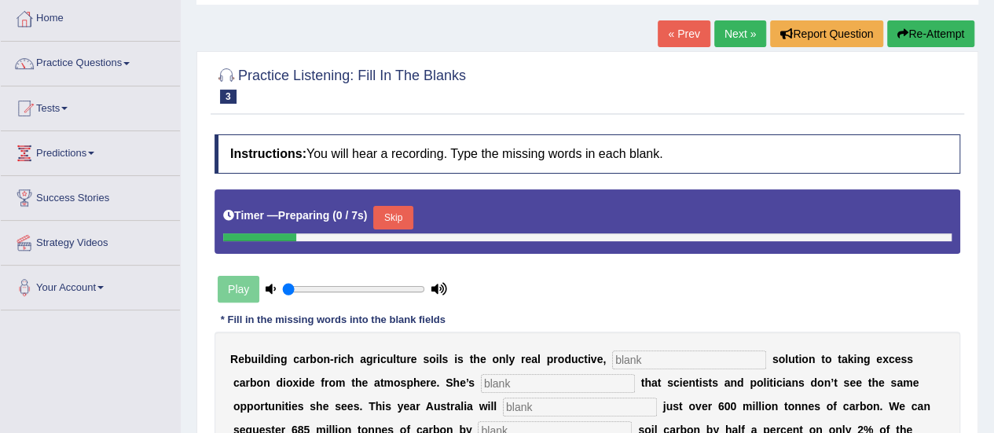
scroll to position [157, 0]
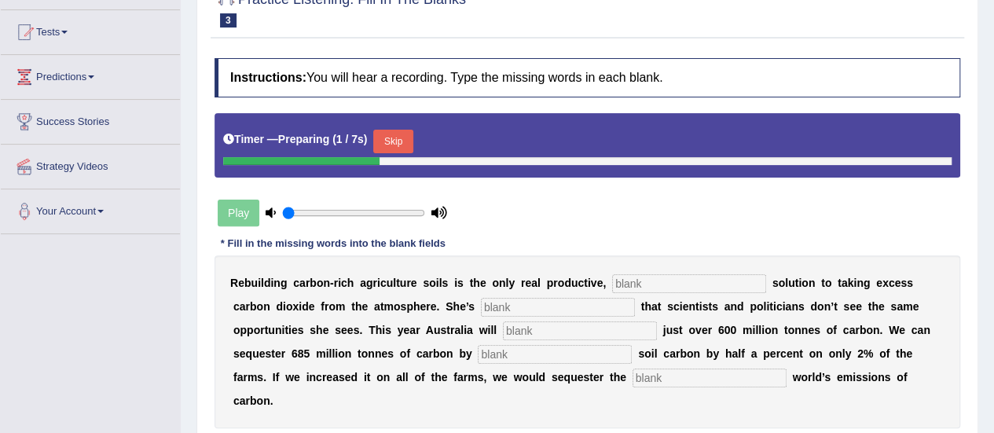
click at [402, 141] on button "Skip" at bounding box center [392, 142] width 39 height 24
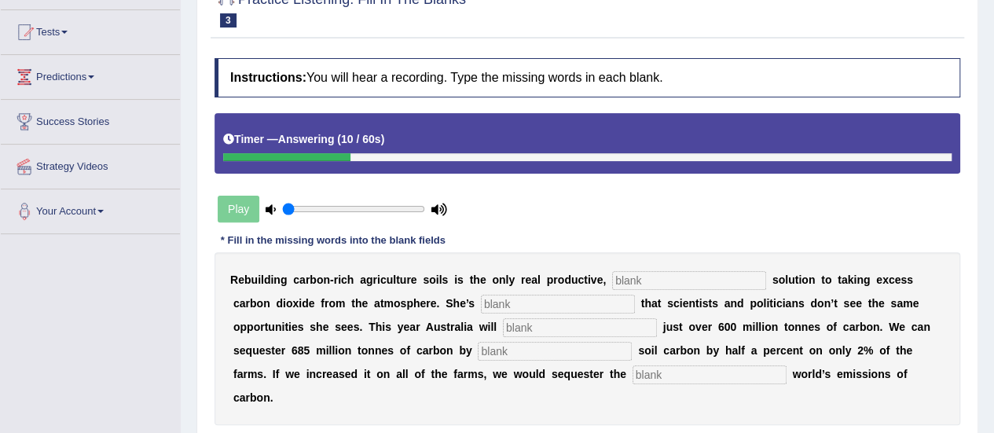
click at [641, 274] on input "text" at bounding box center [689, 280] width 154 height 19
type input "permanent"
click at [600, 311] on input "text" at bounding box center [558, 304] width 154 height 19
click at [573, 303] on input "text" at bounding box center [558, 304] width 154 height 19
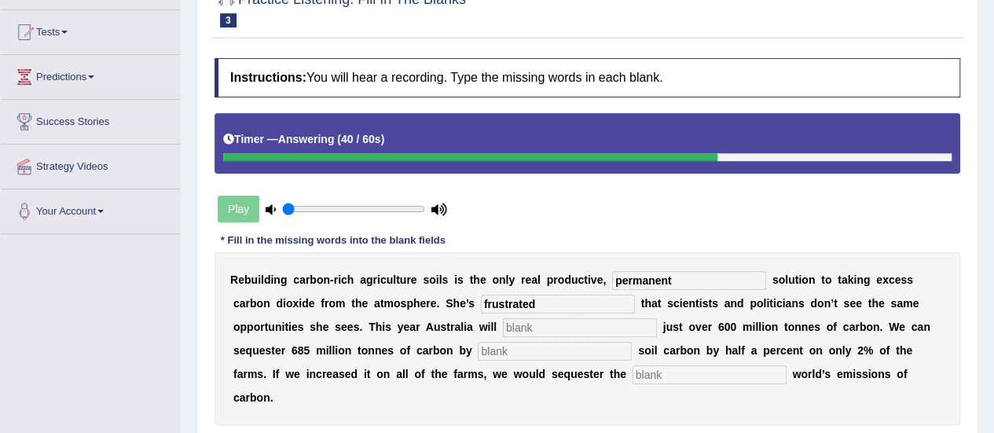
type input "frustrated"
click at [555, 312] on div "R e b u i l d i n g c a r b o n - r i c h a g r i c u l t u r e s o i l s i s t…" at bounding box center [588, 338] width 746 height 173
click at [520, 345] on input "text" at bounding box center [555, 351] width 154 height 19
click at [537, 302] on input "frustrated" at bounding box center [558, 304] width 154 height 19
click at [541, 329] on input "text" at bounding box center [580, 327] width 154 height 19
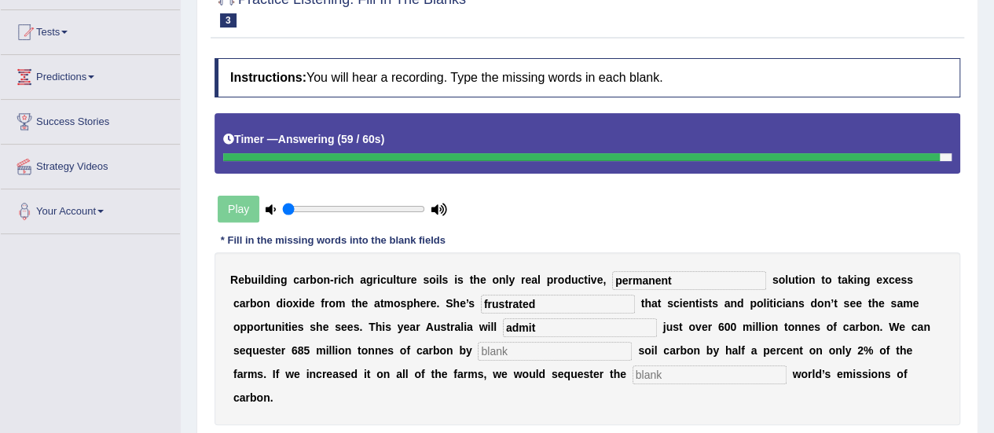
click at [577, 335] on input "admit" at bounding box center [580, 327] width 154 height 19
type input "admit"
click at [569, 347] on input "text" at bounding box center [555, 351] width 154 height 19
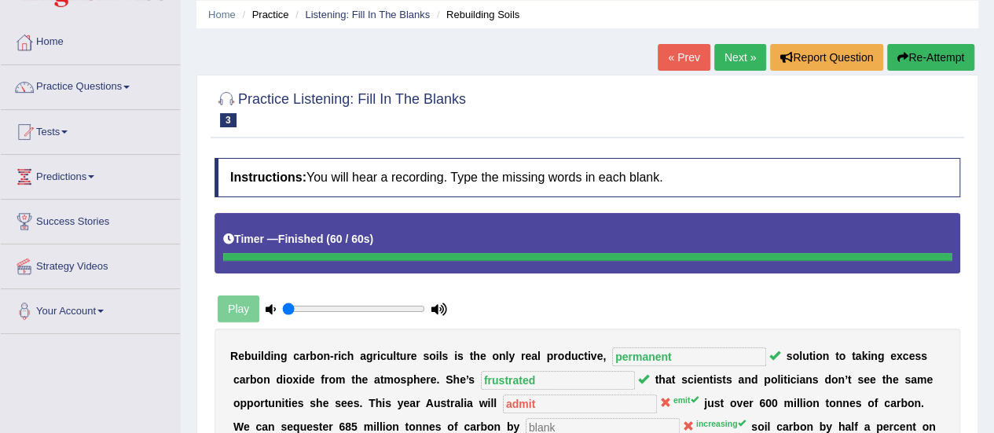
scroll to position [0, 0]
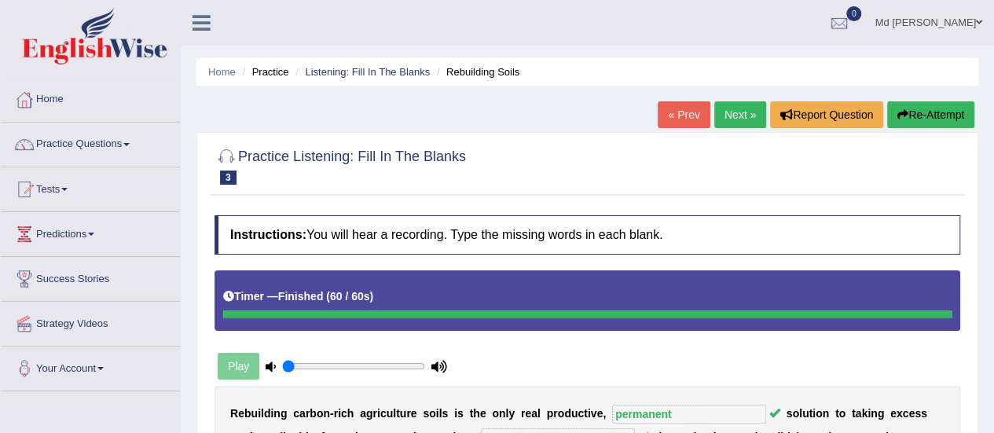
drag, startPoint x: 727, startPoint y: 115, endPoint x: 707, endPoint y: 120, distance: 20.4
click at [726, 115] on link "Next »" at bounding box center [740, 114] width 52 height 27
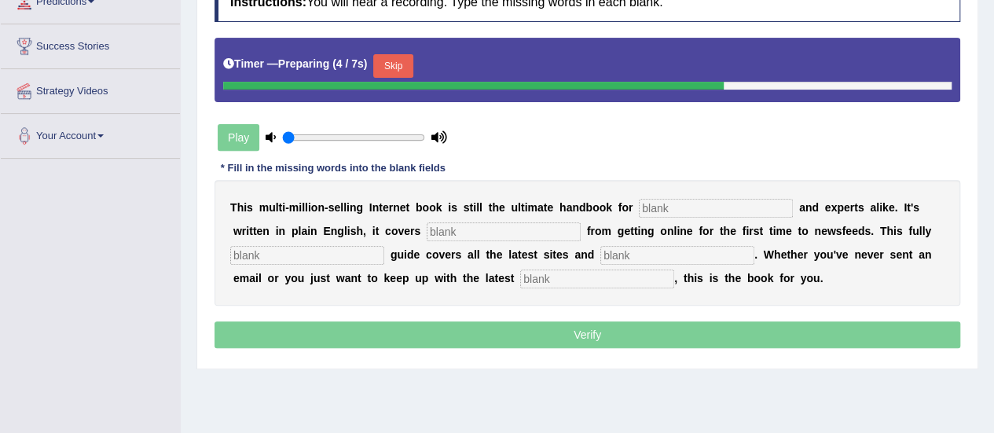
scroll to position [157, 0]
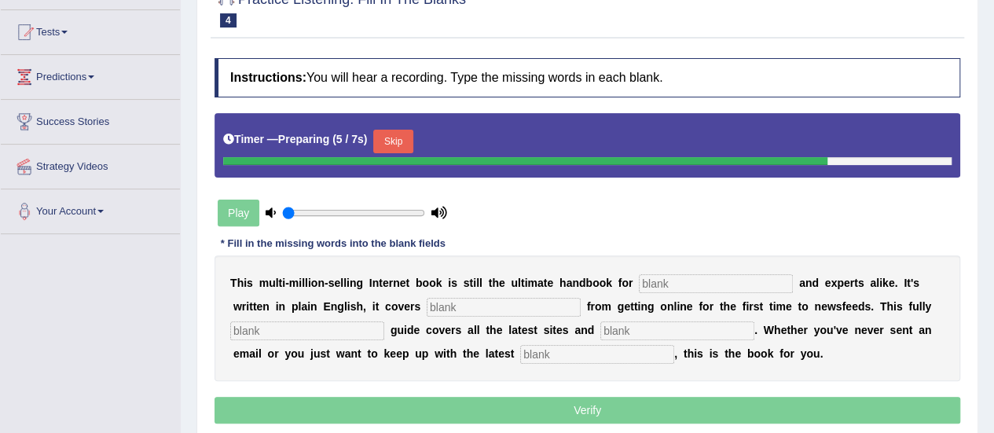
click at [392, 140] on button "Skip" at bounding box center [392, 142] width 39 height 24
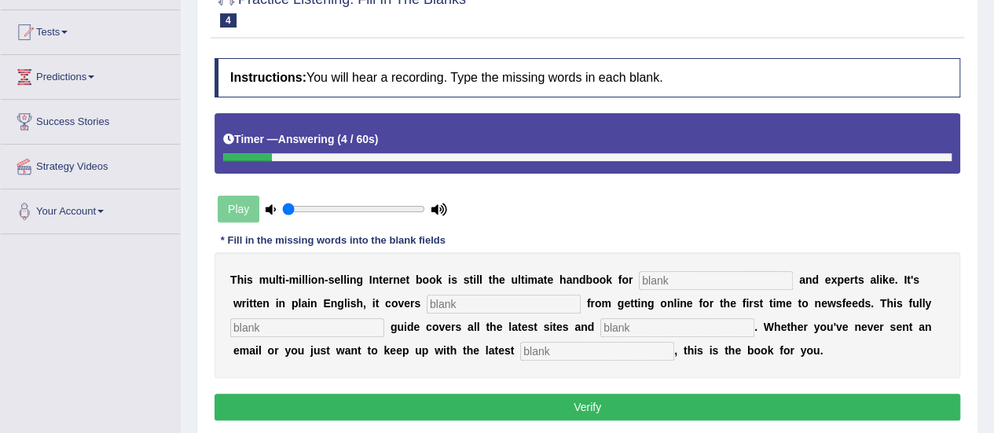
click at [548, 347] on input "text" at bounding box center [597, 351] width 154 height 19
type input "development"
click at [680, 326] on input "text" at bounding box center [677, 327] width 154 height 19
click at [742, 278] on input "text" at bounding box center [716, 280] width 154 height 19
click at [508, 295] on input "text" at bounding box center [504, 304] width 154 height 19
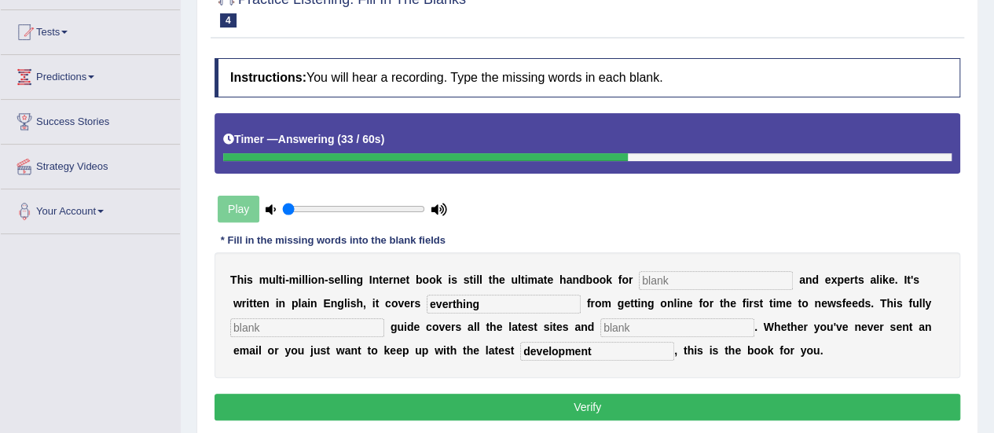
type input "everthing"
click at [332, 326] on input "text" at bounding box center [307, 327] width 154 height 19
type input "reverse"
click at [665, 279] on input "text" at bounding box center [716, 280] width 154 height 19
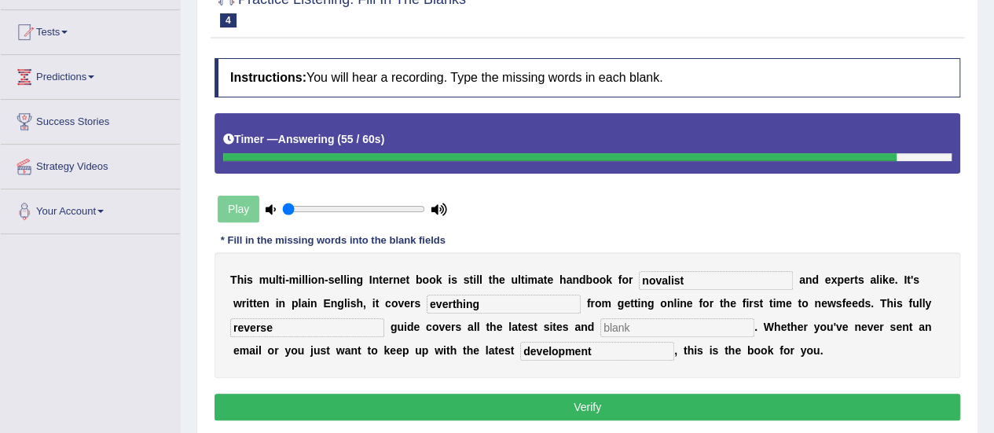
type input "novalist"
click at [535, 399] on button "Verify" at bounding box center [588, 407] width 746 height 27
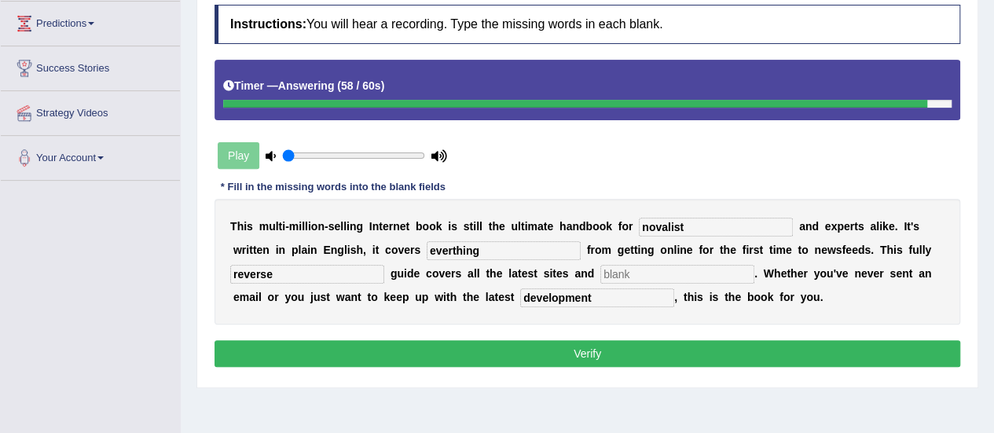
scroll to position [236, 0]
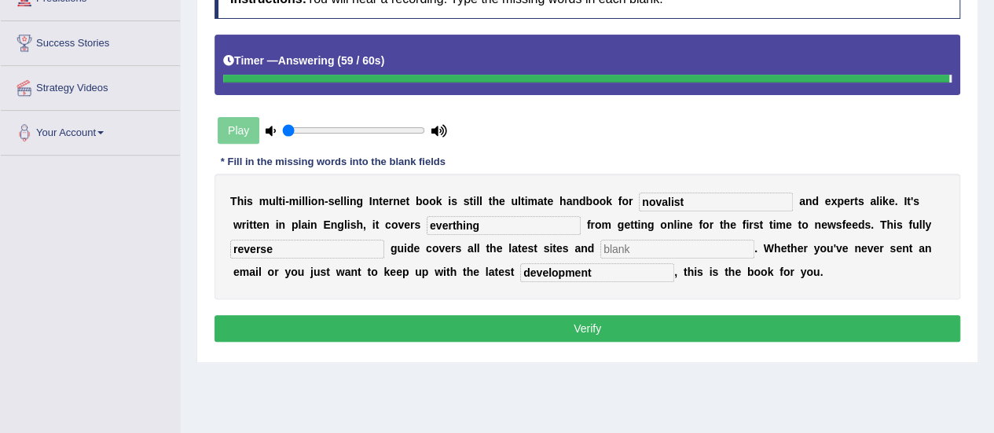
click at [654, 241] on input "text" at bounding box center [677, 249] width 154 height 19
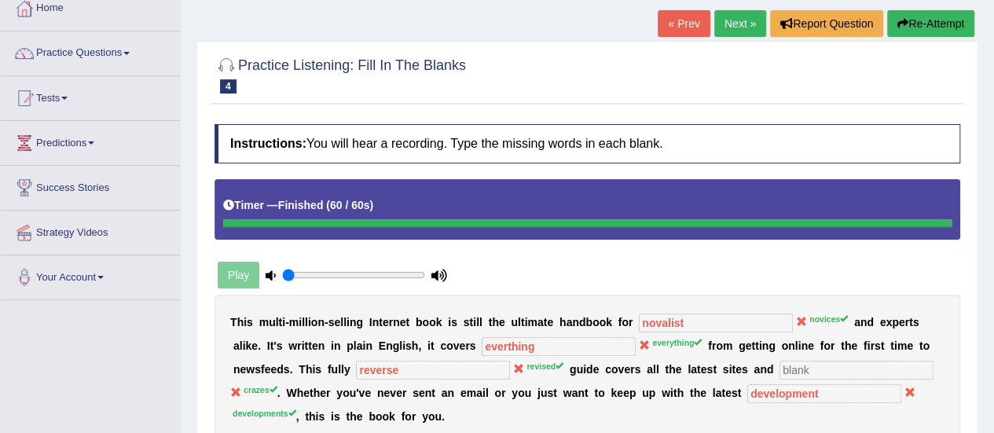
scroll to position [79, 0]
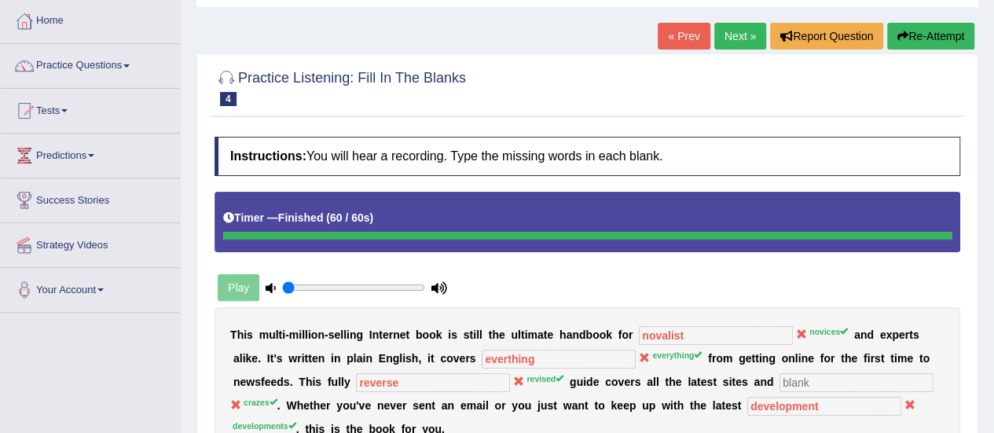
click at [738, 30] on link "Next »" at bounding box center [740, 36] width 52 height 27
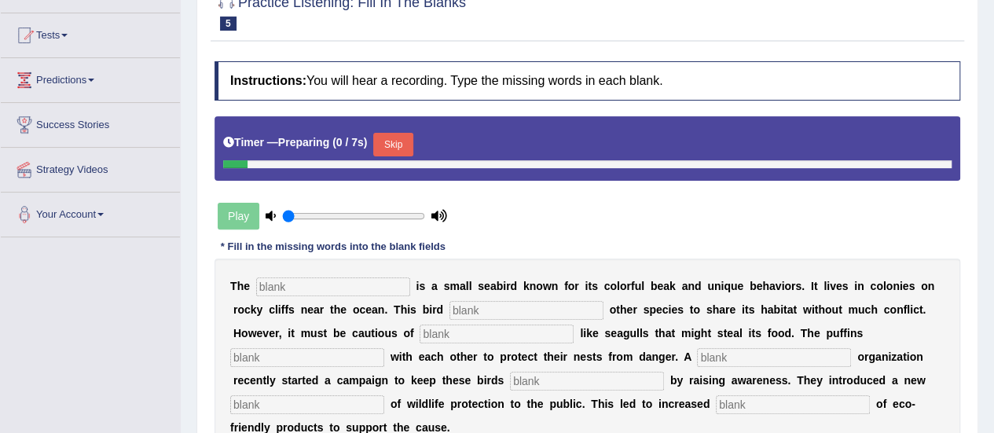
scroll to position [157, 0]
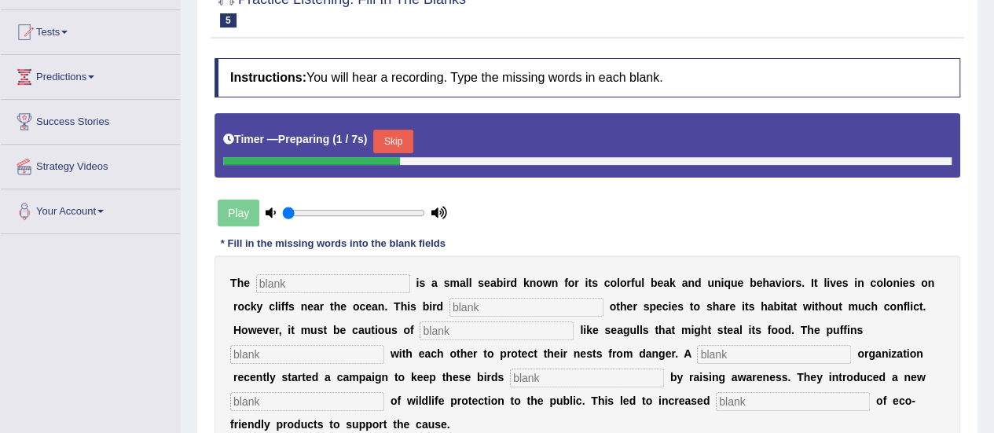
click at [267, 281] on input "text" at bounding box center [333, 283] width 154 height 19
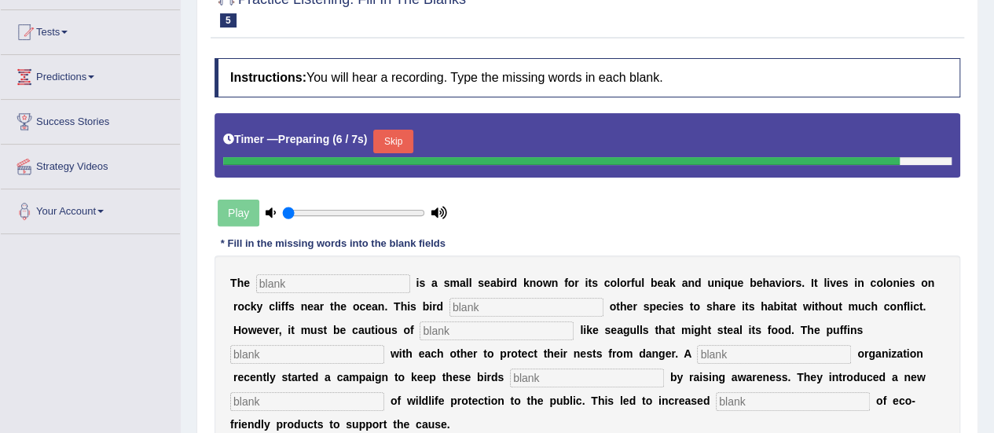
click at [388, 149] on button "Skip" at bounding box center [392, 142] width 39 height 24
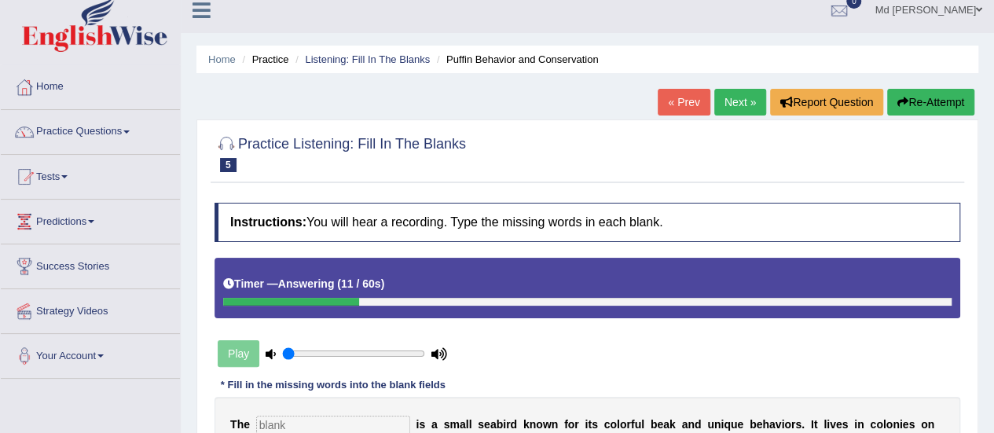
scroll to position [0, 0]
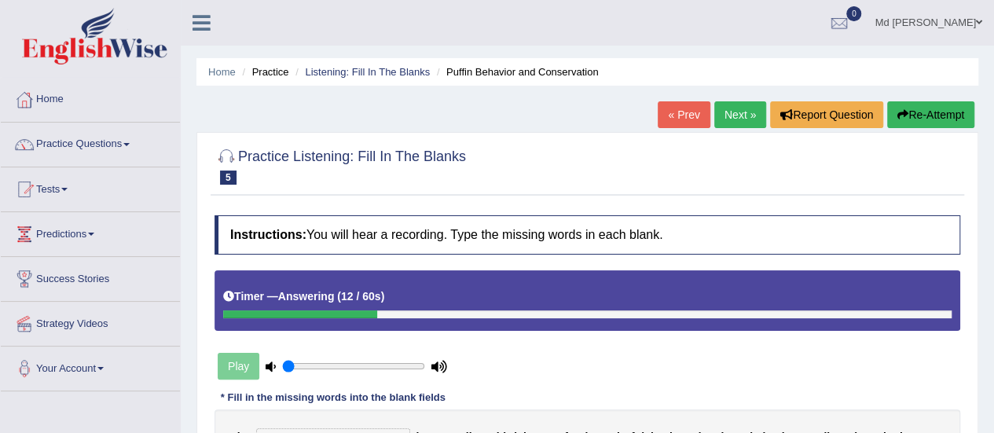
click at [919, 108] on button "Re-Attempt" at bounding box center [930, 114] width 87 height 27
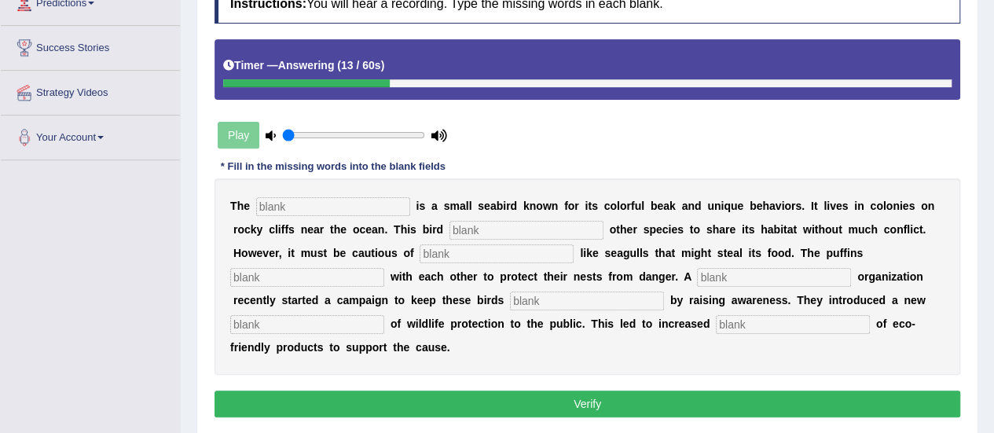
scroll to position [236, 0]
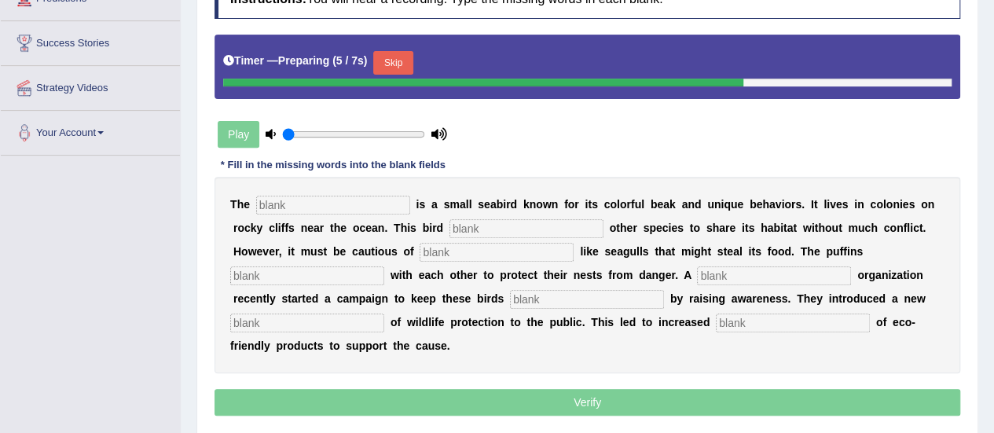
click at [413, 63] on button "Skip" at bounding box center [392, 63] width 39 height 24
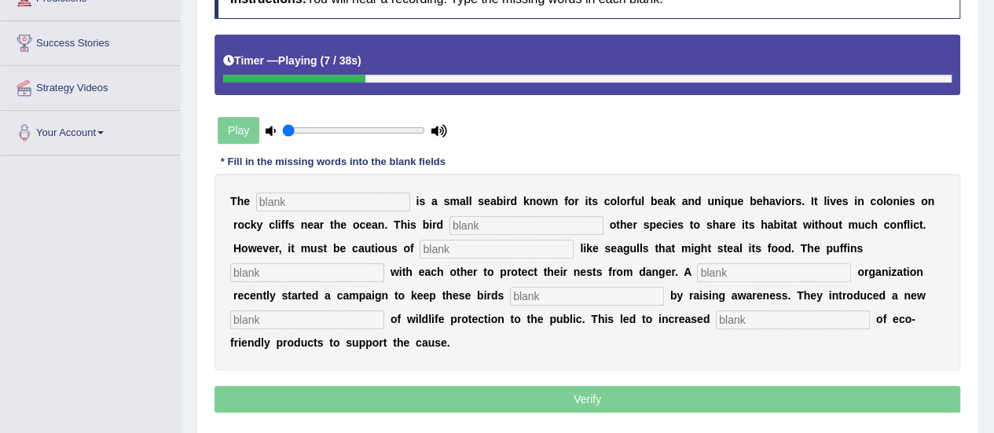
click at [358, 268] on input "text" at bounding box center [307, 272] width 154 height 19
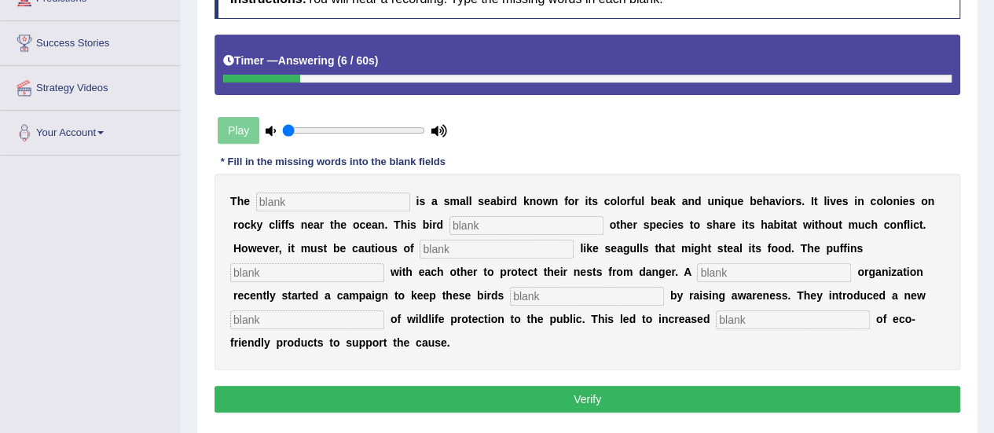
click at [549, 298] on input "text" at bounding box center [587, 296] width 154 height 19
type input "safe"
click at [357, 201] on input "text" at bounding box center [333, 202] width 154 height 19
click at [461, 228] on input "text" at bounding box center [526, 225] width 154 height 19
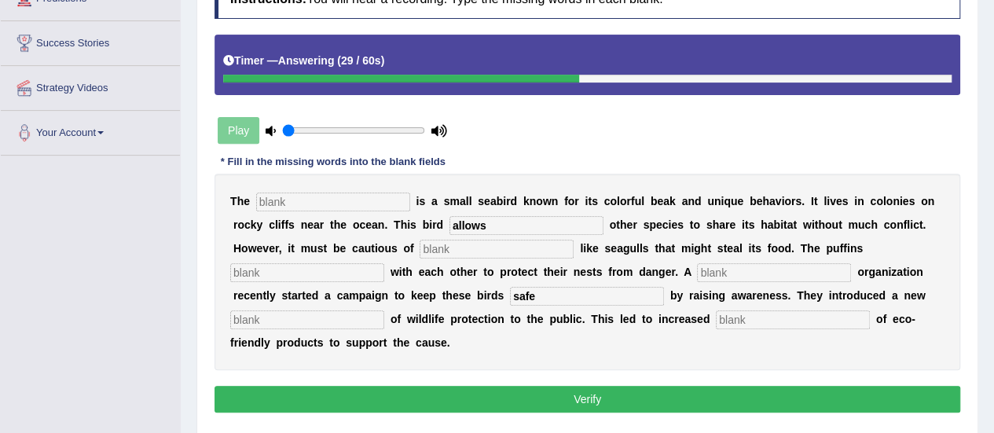
type input "allows"
click at [480, 260] on div "T h e i s a s m a l l s e a b i r d k n o w n f o r i t s c o l o r f u l b e a…" at bounding box center [588, 272] width 746 height 196
click at [470, 243] on input "text" at bounding box center [497, 249] width 154 height 19
click at [479, 253] on input "preditor" at bounding box center [497, 249] width 154 height 19
click at [438, 296] on b at bounding box center [439, 295] width 6 height 13
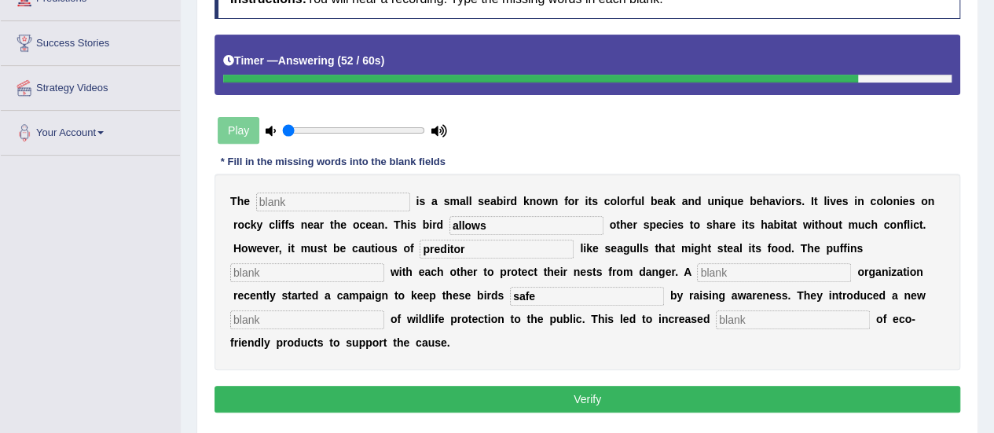
click at [464, 260] on div "T h e i s a s m a l l s e a b i r d k n o w n f o r i t s c o l o r f u l b e a…" at bounding box center [588, 272] width 746 height 196
click at [482, 248] on input "preditor" at bounding box center [497, 249] width 154 height 19
type input "preditors"
click at [511, 303] on input "safe" at bounding box center [587, 296] width 154 height 19
click at [329, 266] on input "text" at bounding box center [307, 272] width 154 height 19
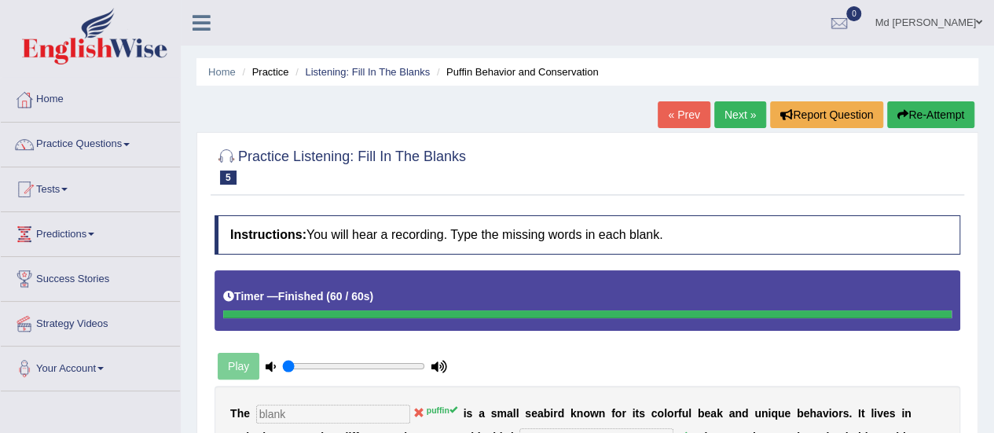
click at [740, 116] on link "Next »" at bounding box center [740, 114] width 52 height 27
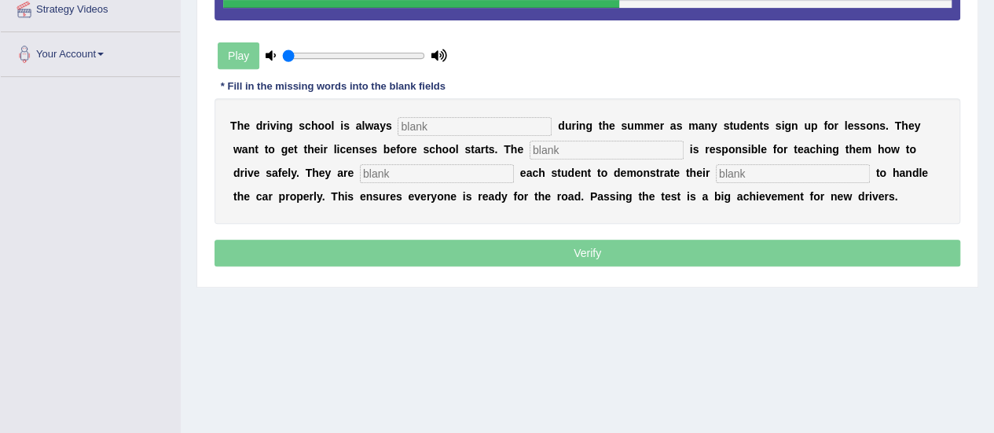
scroll to position [236, 0]
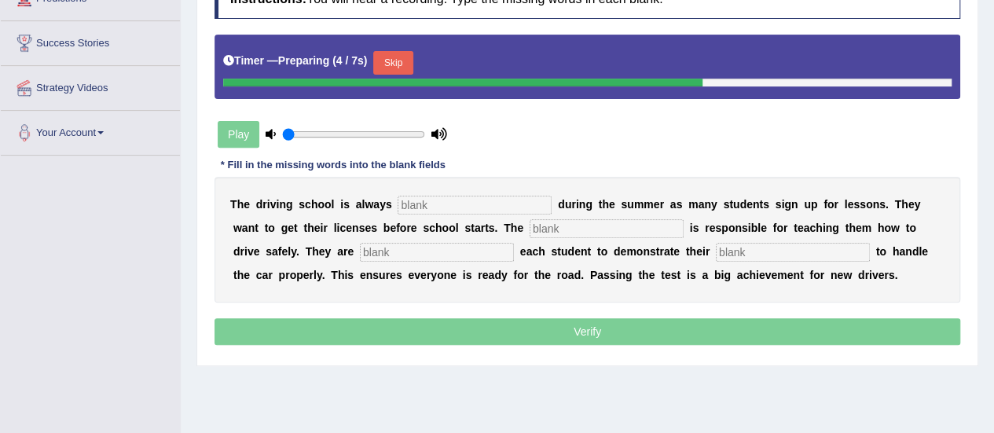
click at [401, 62] on button "Skip" at bounding box center [392, 63] width 39 height 24
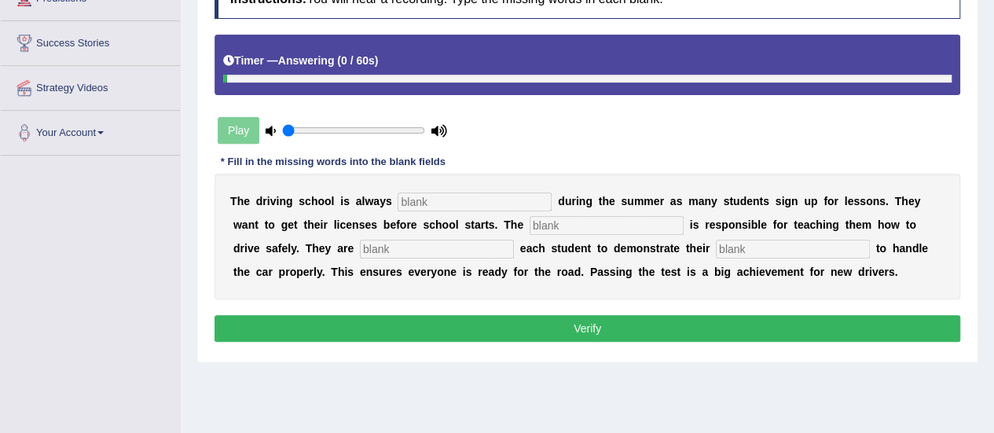
click at [761, 246] on input "text" at bounding box center [793, 249] width 154 height 19
type input "ability"
click at [380, 245] on input "text" at bounding box center [437, 249] width 154 height 19
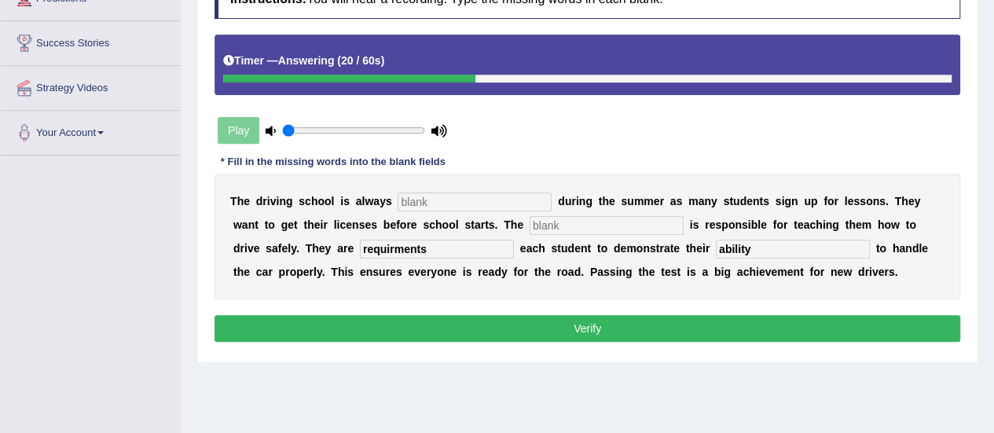
type input "requirments"
click at [581, 223] on input "text" at bounding box center [607, 225] width 154 height 19
click at [471, 197] on input "text" at bounding box center [475, 202] width 154 height 19
type input "busy"
click at [595, 216] on input "text" at bounding box center [607, 225] width 154 height 19
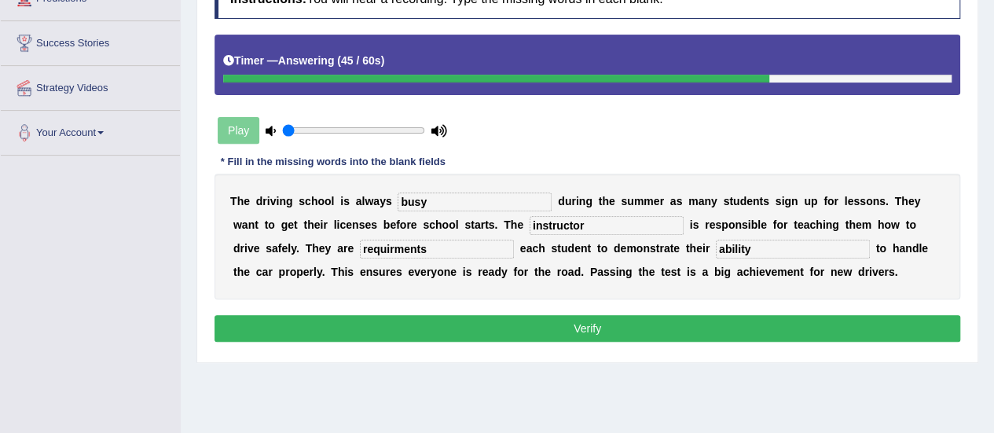
type input "instructor"
click at [493, 322] on button "Verify" at bounding box center [588, 328] width 746 height 27
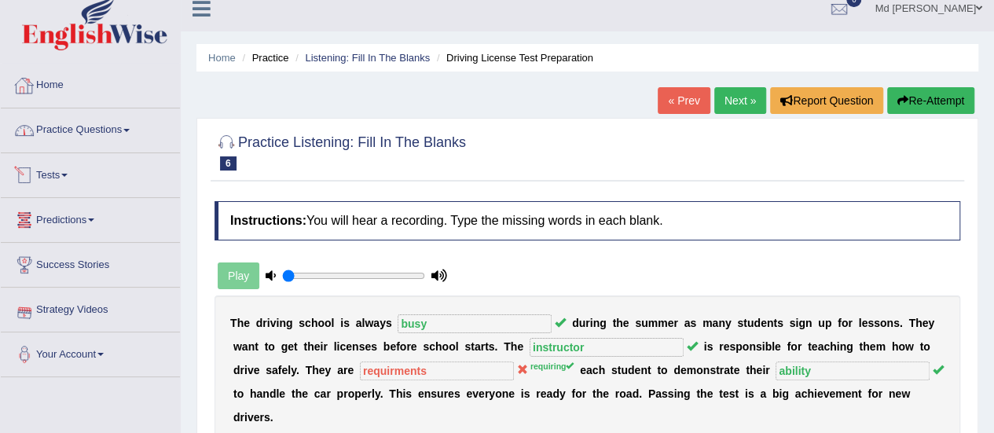
scroll to position [0, 0]
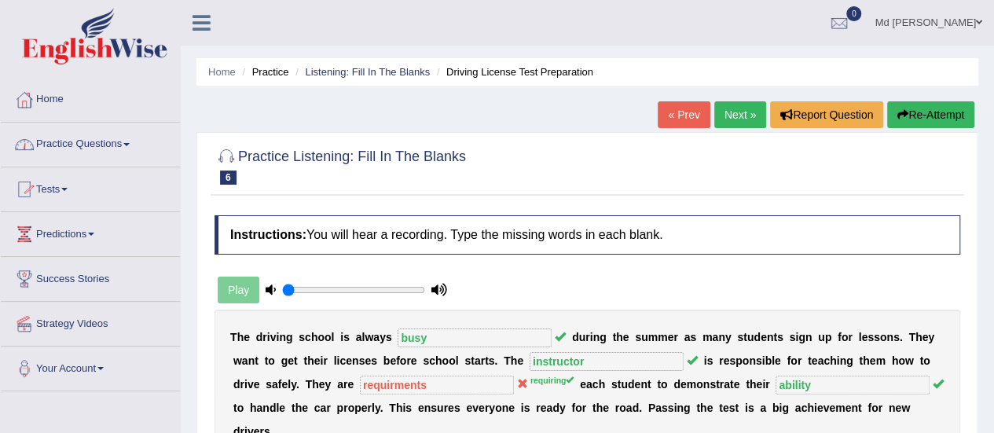
click at [135, 179] on link "Tests" at bounding box center [90, 186] width 179 height 39
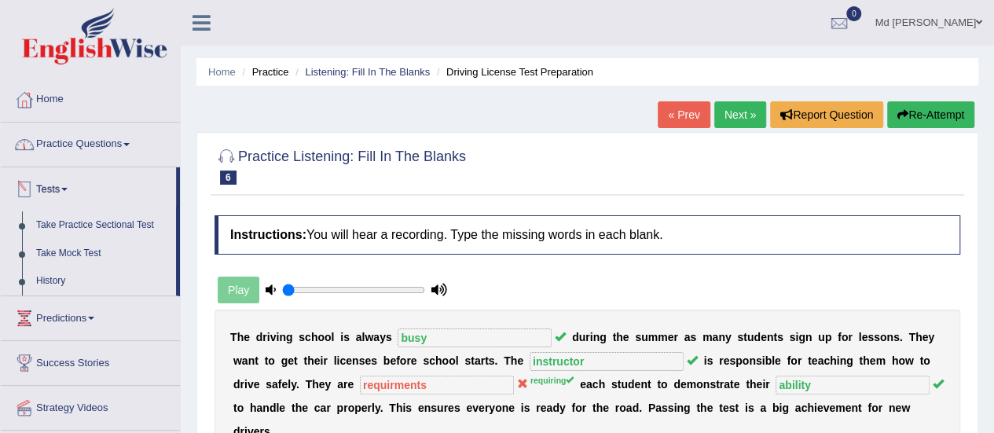
click at [71, 145] on link "Practice Questions" at bounding box center [90, 142] width 179 height 39
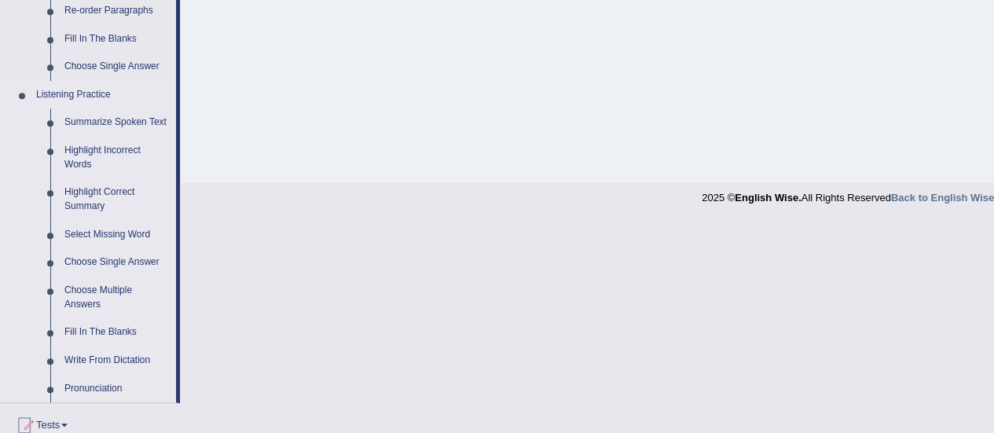
scroll to position [629, 0]
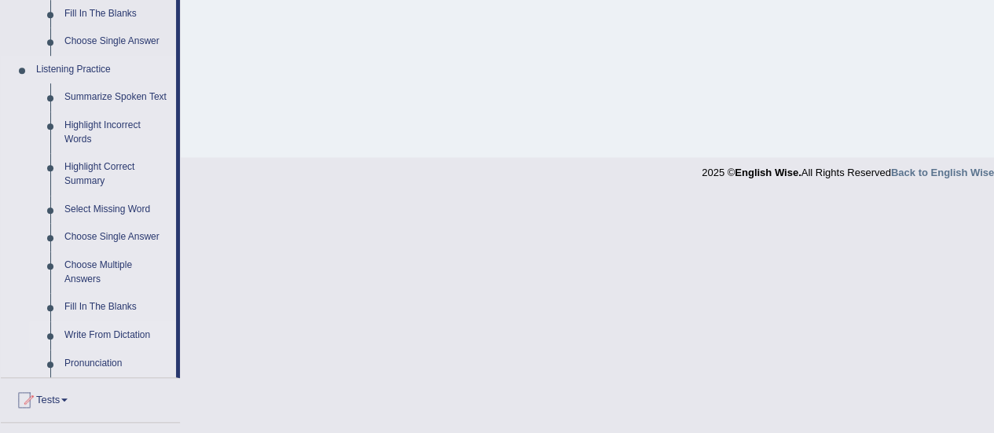
click at [77, 336] on link "Write From Dictation" at bounding box center [116, 335] width 119 height 28
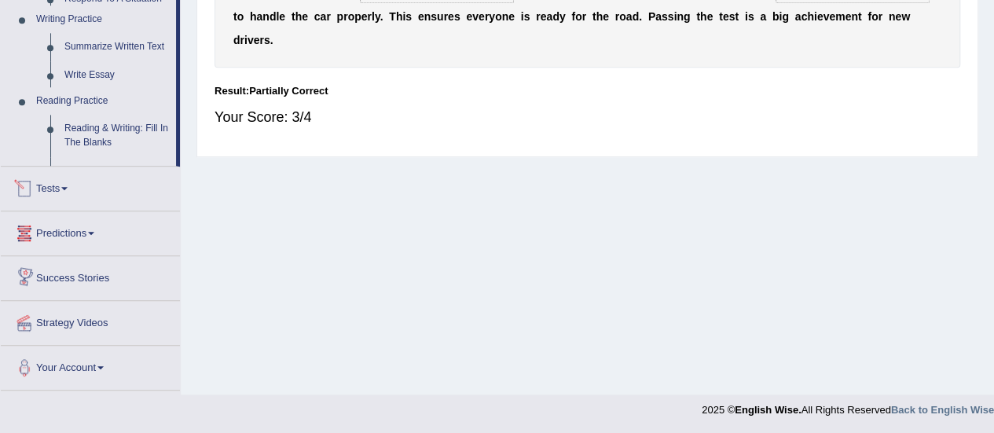
scroll to position [738, 0]
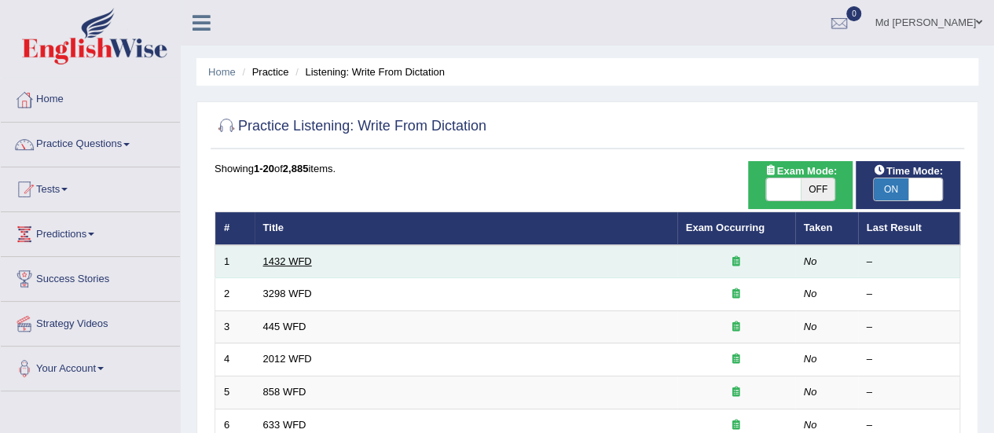
click at [299, 262] on link "1432 WFD" at bounding box center [287, 261] width 49 height 12
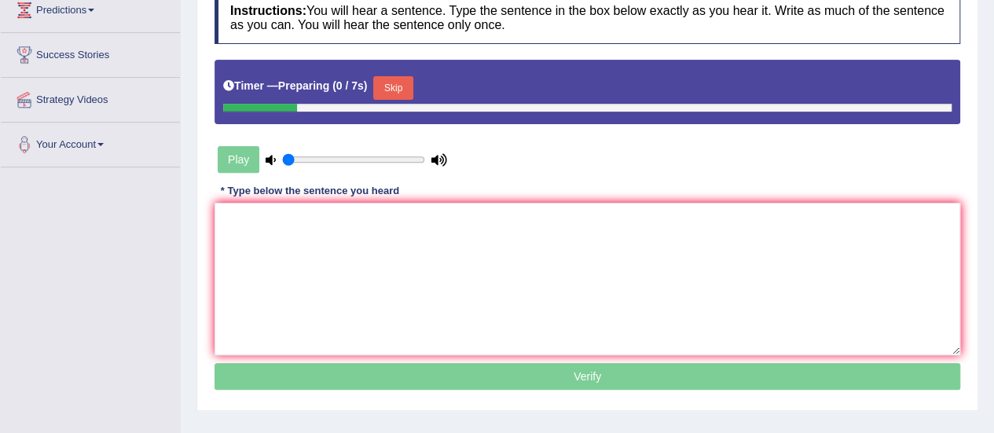
scroll to position [236, 0]
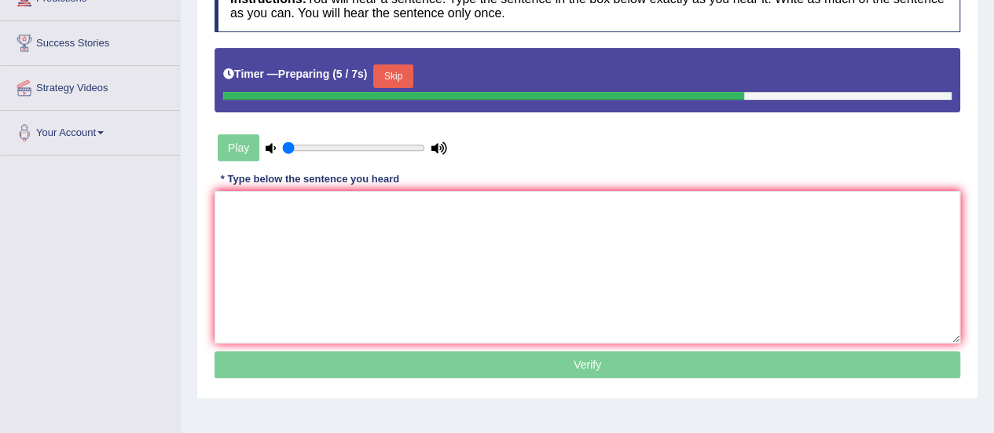
click at [409, 67] on button "Skip" at bounding box center [392, 76] width 39 height 24
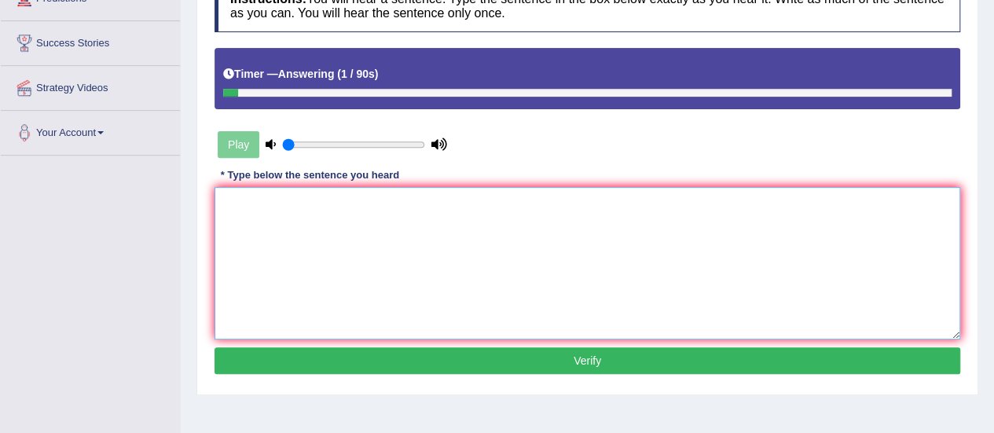
click at [366, 218] on textarea at bounding box center [588, 263] width 746 height 152
type textarea "m"
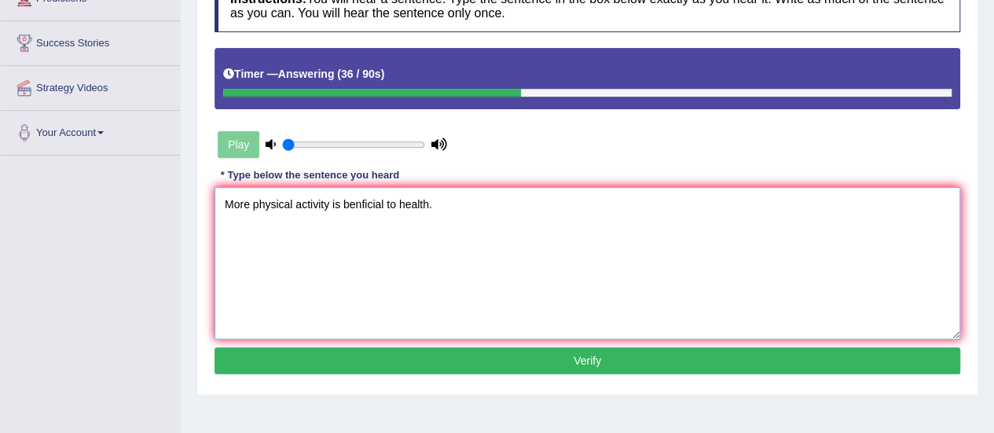
click at [330, 202] on textarea "More physical activity is benficial to health." at bounding box center [588, 263] width 746 height 152
click at [384, 199] on textarea "More physical activity activities is benficial to health." at bounding box center [588, 263] width 746 height 152
click at [454, 200] on textarea "More physical activity activities is are benficial to health." at bounding box center [588, 263] width 746 height 152
click at [464, 200] on textarea "More physical activity activities is are benficial to health." at bounding box center [588, 263] width 746 height 152
type textarea "More physical activity activities is are benficial to for health."
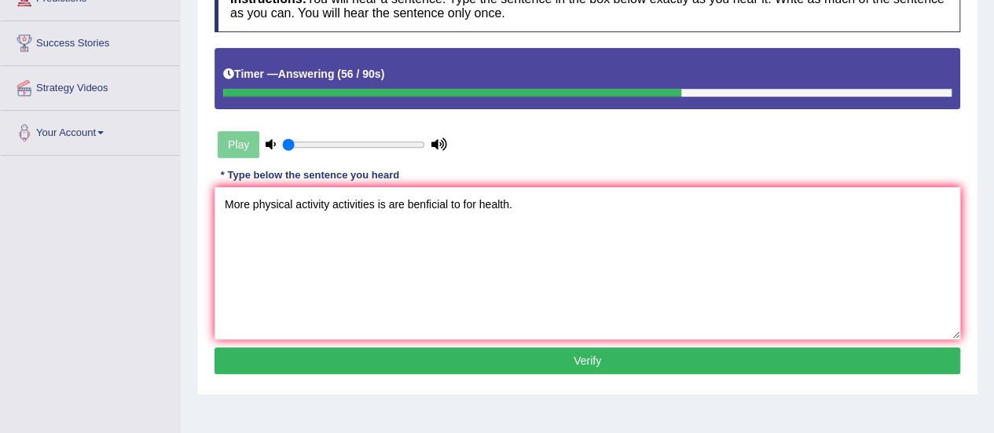
click at [534, 350] on button "Verify" at bounding box center [588, 360] width 746 height 27
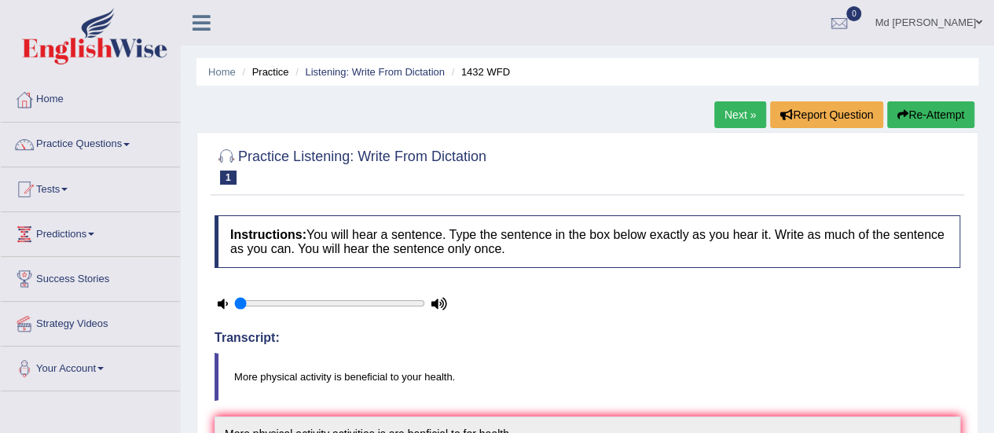
scroll to position [0, 0]
click at [741, 109] on link "Next »" at bounding box center [740, 114] width 52 height 27
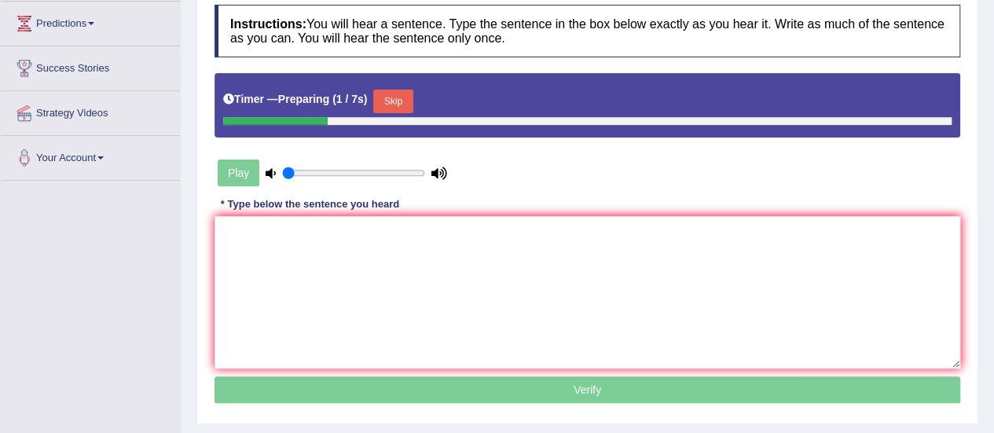
scroll to position [236, 0]
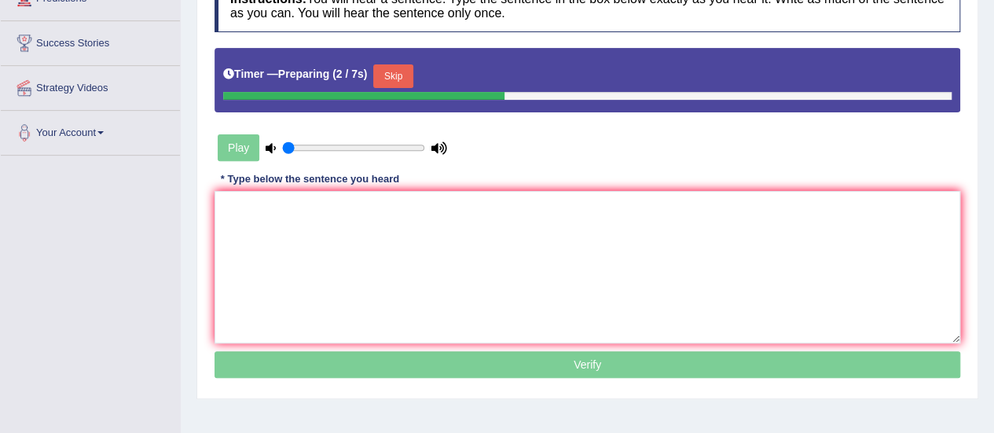
drag, startPoint x: 398, startPoint y: 68, endPoint x: 380, endPoint y: 94, distance: 31.2
click at [398, 72] on button "Skip" at bounding box center [392, 76] width 39 height 24
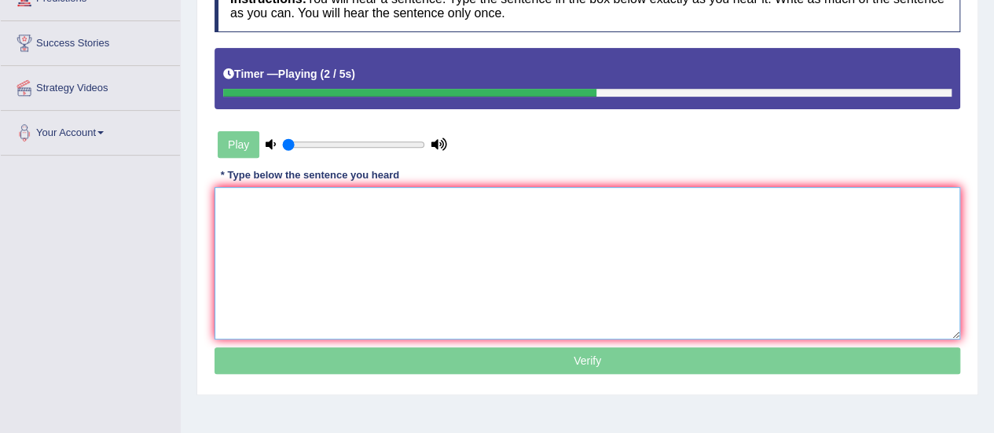
click at [338, 215] on textarea at bounding box center [588, 263] width 746 height 152
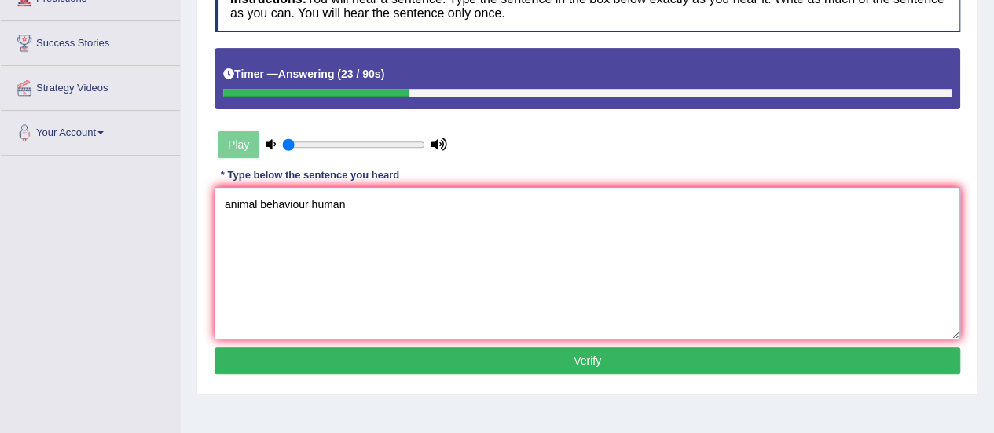
type textarea "animal behaviour human"
click at [551, 364] on button "Verify" at bounding box center [588, 360] width 746 height 27
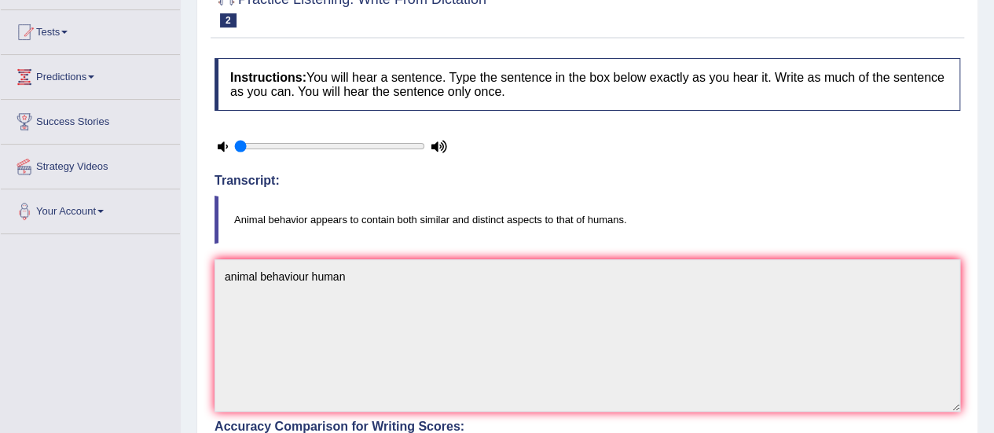
scroll to position [0, 0]
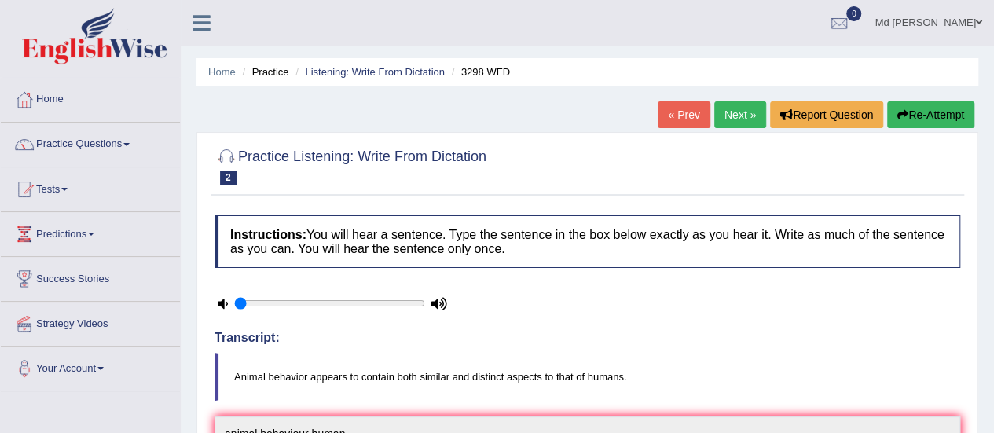
click at [741, 111] on link "Next »" at bounding box center [740, 114] width 52 height 27
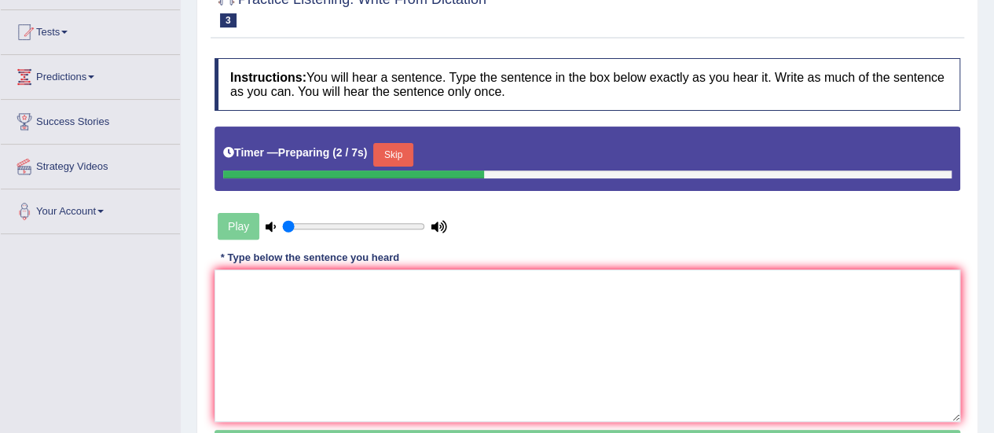
click at [387, 137] on div "Timer — Preparing ( 2 / 7s ) Skip" at bounding box center [588, 159] width 746 height 64
click at [398, 152] on button "Skip" at bounding box center [392, 155] width 39 height 24
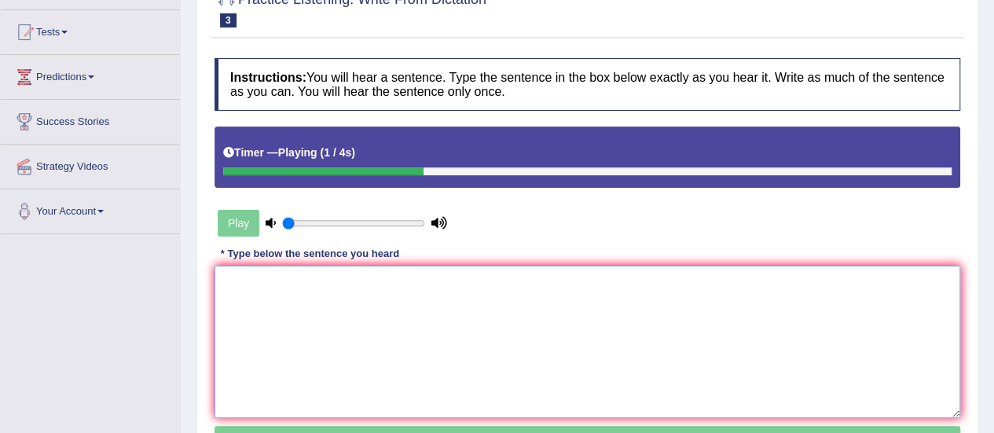
click at [360, 301] on textarea at bounding box center [588, 342] width 746 height 152
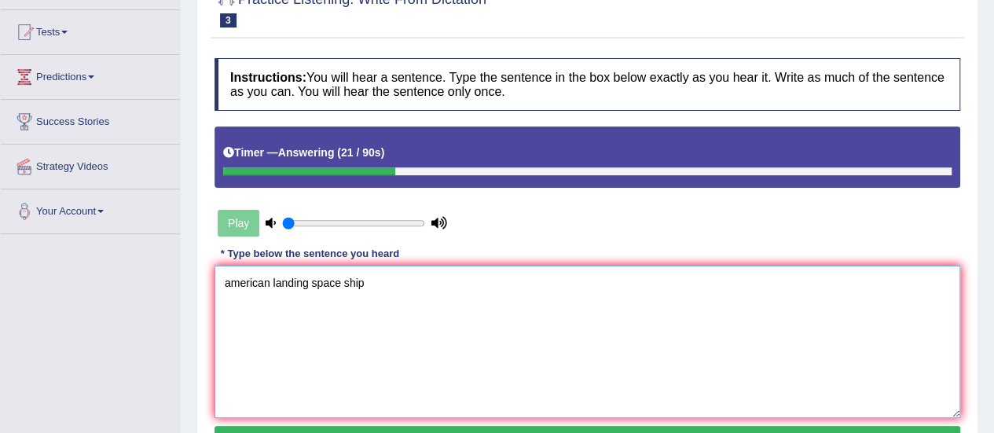
click at [271, 281] on textarea "american landing space ship" at bounding box center [588, 342] width 746 height 152
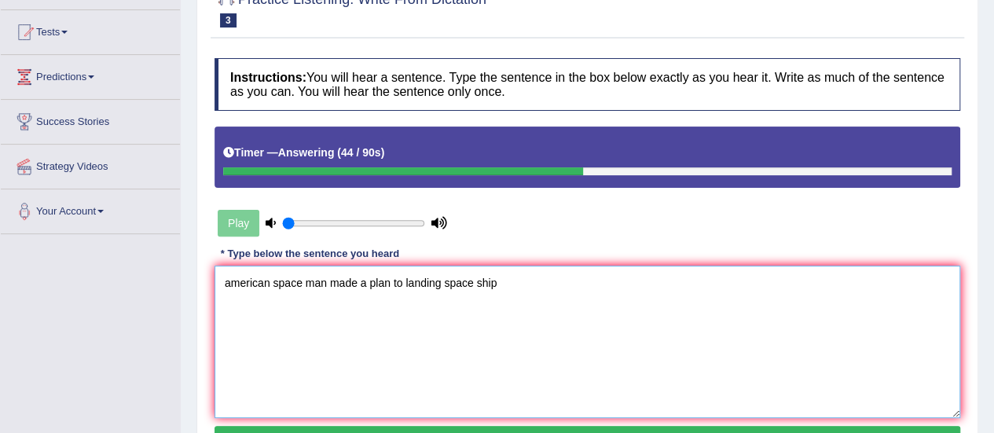
click at [592, 306] on textarea "american space man made a plan to landing space ship" at bounding box center [588, 342] width 746 height 152
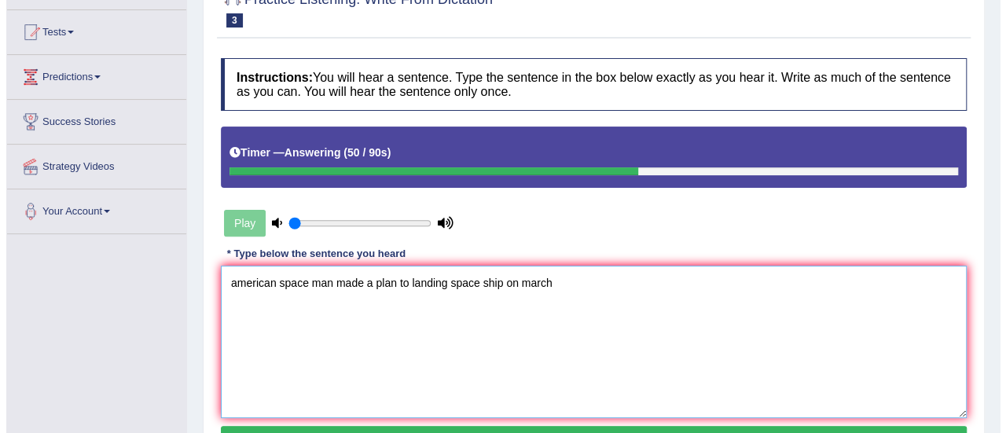
scroll to position [236, 0]
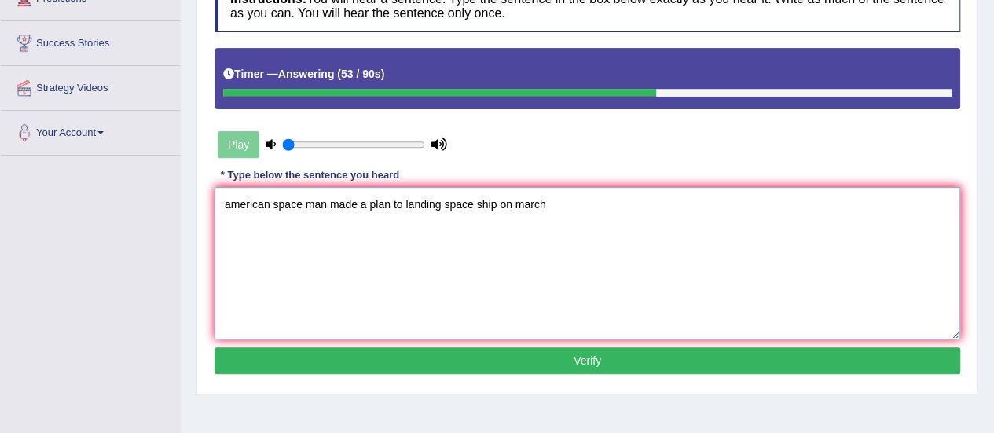
click at [215, 203] on textarea "american space man made a plan to landing space ship on march" at bounding box center [588, 263] width 746 height 152
click at [424, 219] on textarea "The american space man made a plan to landing space ship on march" at bounding box center [588, 263] width 746 height 152
click at [479, 251] on textarea "The american space man made a plan to landing space ship on march" at bounding box center [588, 263] width 746 height 152
click at [541, 258] on textarea "The american space man made a plan to landing space ship on march" at bounding box center [588, 263] width 746 height 152
drag, startPoint x: 308, startPoint y: 219, endPoint x: 317, endPoint y: 219, distance: 8.6
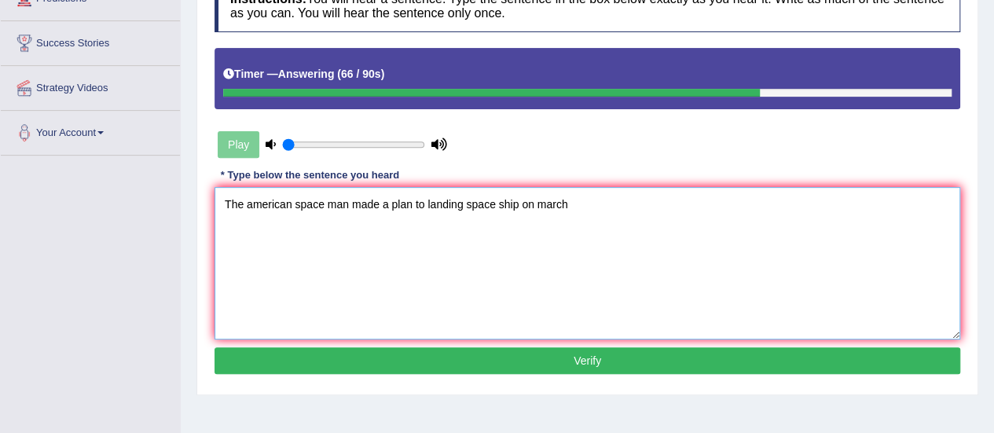
click at [311, 219] on textarea "The american space man made a plan to landing space ship on march" at bounding box center [588, 263] width 746 height 152
drag, startPoint x: 372, startPoint y: 227, endPoint x: 384, endPoint y: 227, distance: 11.8
click at [384, 227] on textarea "The american space man made a plan to landing space ship on march" at bounding box center [588, 263] width 746 height 152
click at [288, 224] on textarea "The american space man made a plan to landing space ship on march" at bounding box center [588, 263] width 746 height 152
click at [327, 221] on textarea "The american space man made a plan to landing space ship on march" at bounding box center [588, 263] width 746 height 152
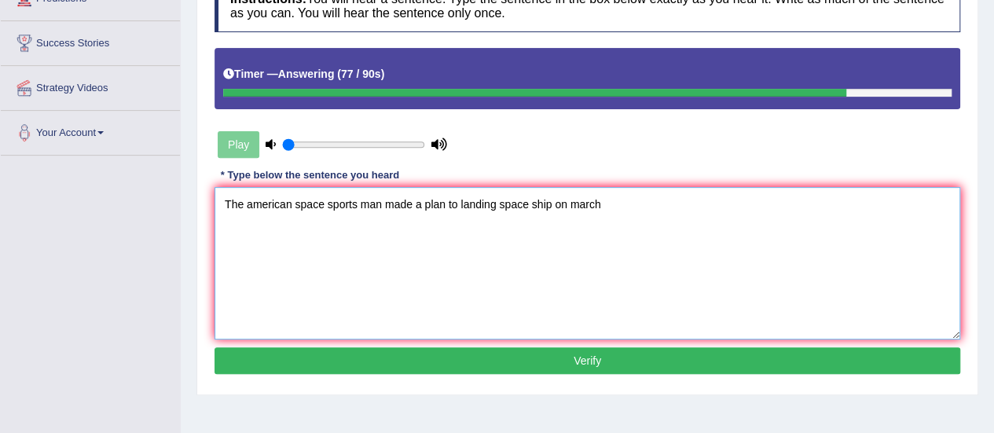
type textarea "The american space sports man made a plan to landing space ship on march"
click at [552, 361] on button "Verify" at bounding box center [588, 360] width 746 height 27
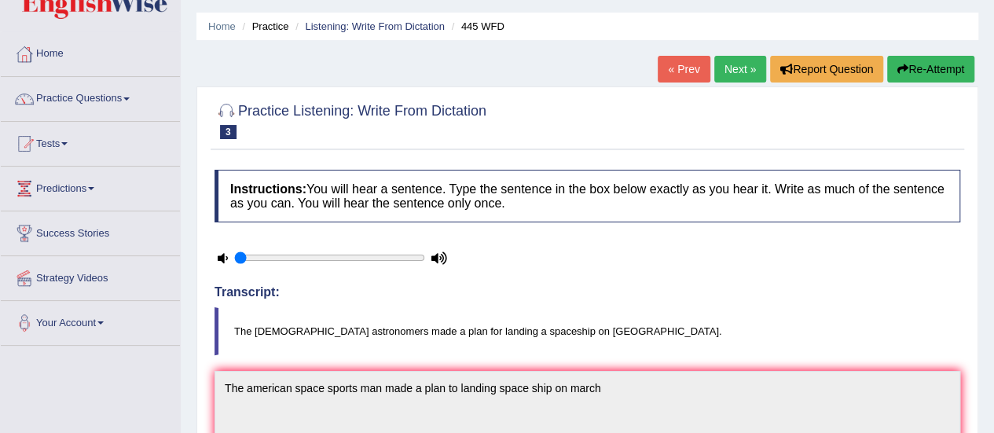
scroll to position [0, 0]
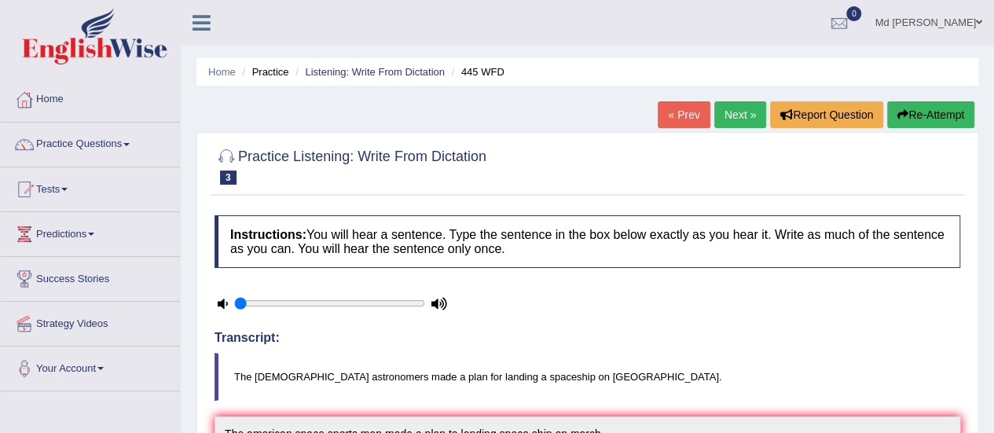
click at [728, 119] on link "Next »" at bounding box center [740, 114] width 52 height 27
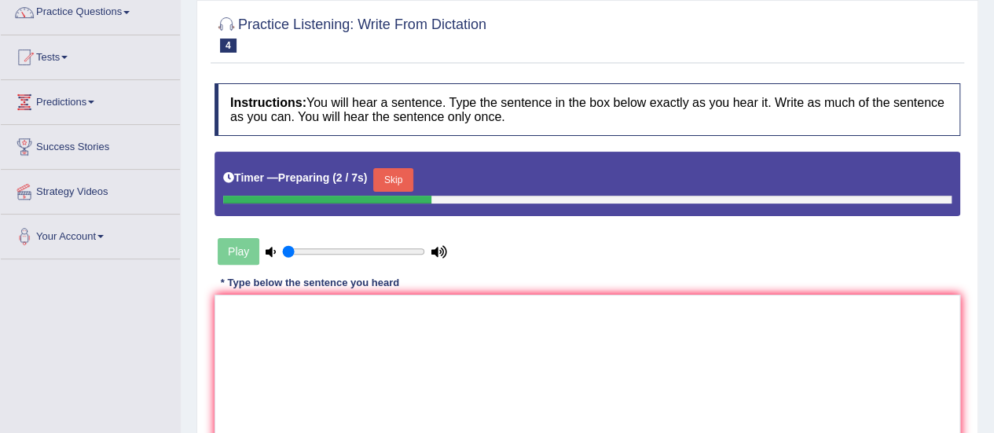
scroll to position [157, 0]
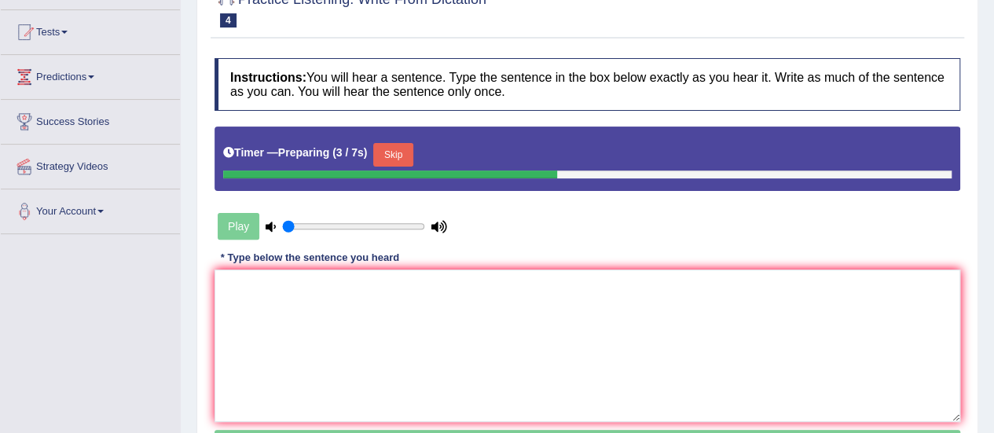
click at [407, 144] on button "Skip" at bounding box center [392, 155] width 39 height 24
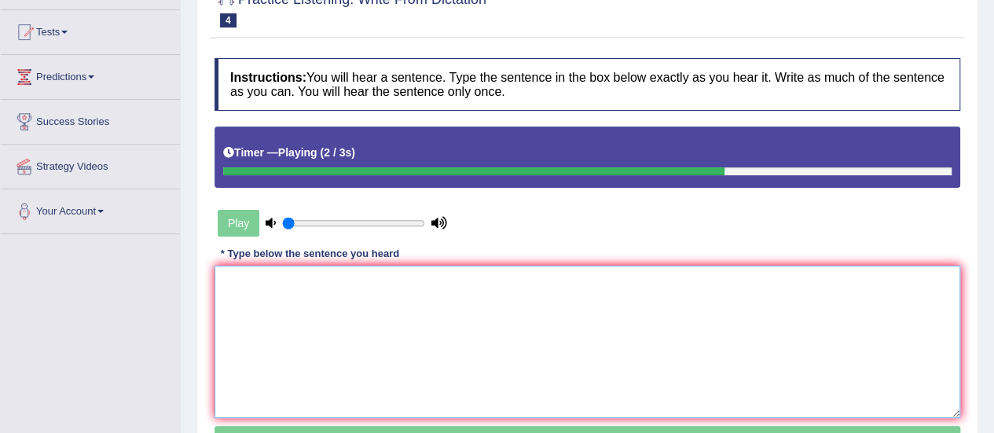
click at [358, 307] on textarea at bounding box center [588, 342] width 746 height 152
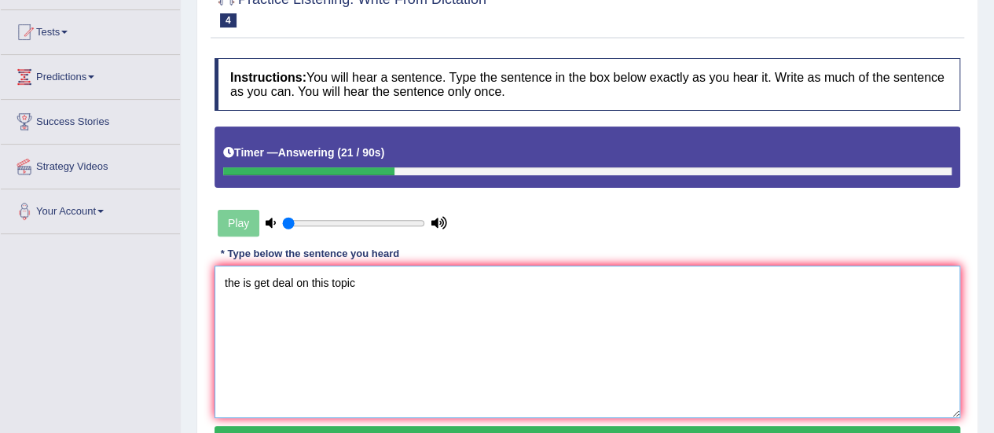
click at [248, 273] on textarea "the is get deal on this topic" at bounding box center [588, 342] width 746 height 152
click at [232, 274] on textarea "the is get deal on this topic" at bounding box center [588, 342] width 746 height 152
click at [239, 277] on textarea "the is get deal on this topic" at bounding box center [588, 342] width 746 height 152
click at [325, 285] on textarea "There is get deal on this topic" at bounding box center [588, 342] width 746 height 152
click at [298, 293] on textarea "There is get deal on this topic" at bounding box center [588, 342] width 746 height 152
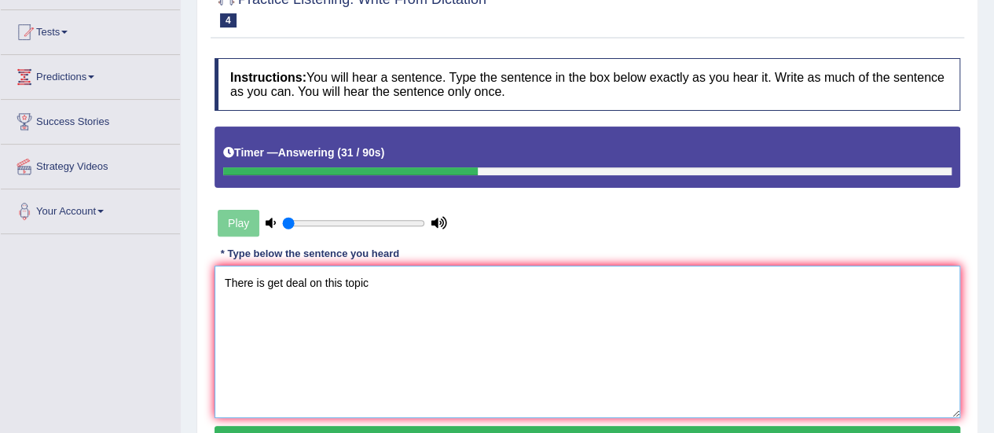
click at [281, 296] on textarea "There is get deal on this topic" at bounding box center [588, 342] width 746 height 152
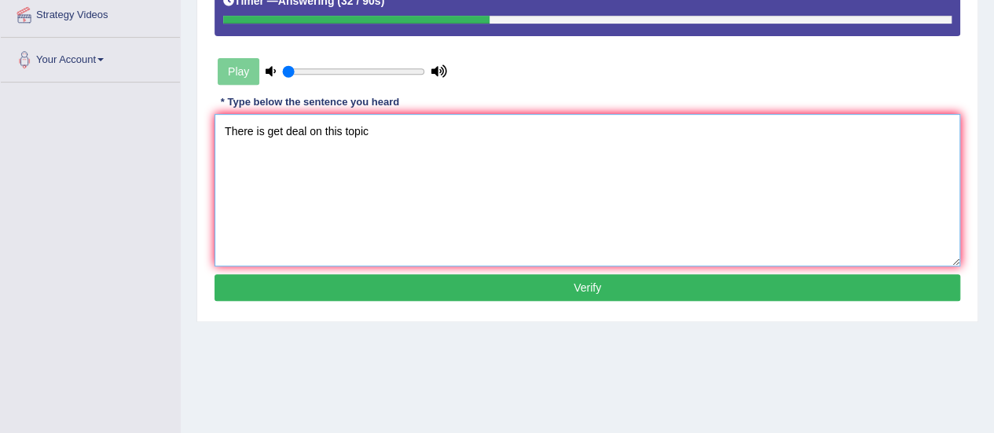
scroll to position [314, 0]
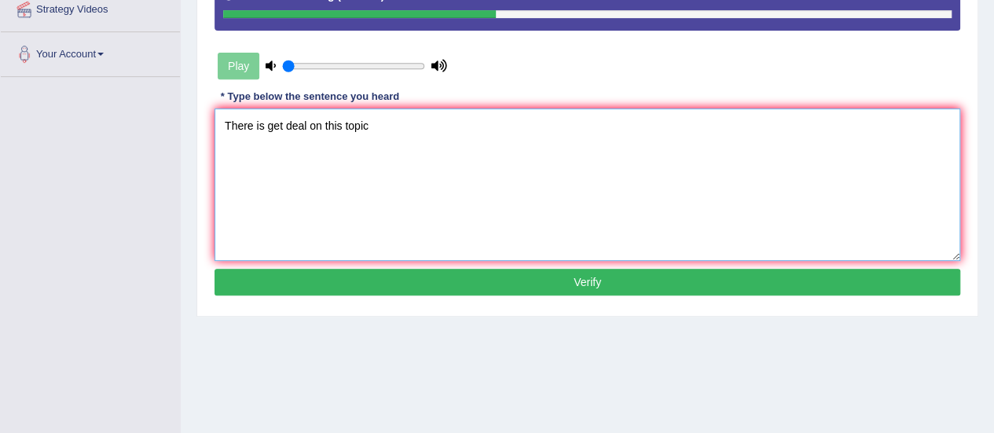
type textarea "There is get deal on this topic"
click at [317, 273] on button "Verify" at bounding box center [588, 282] width 746 height 27
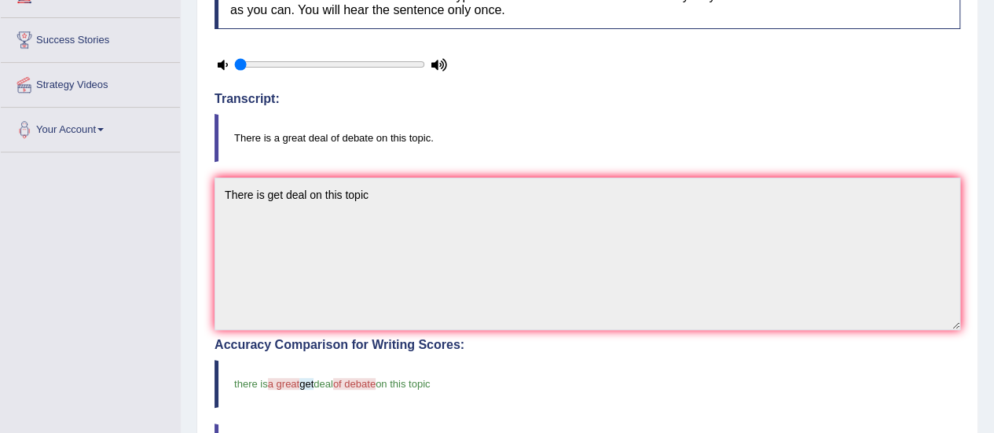
scroll to position [79, 0]
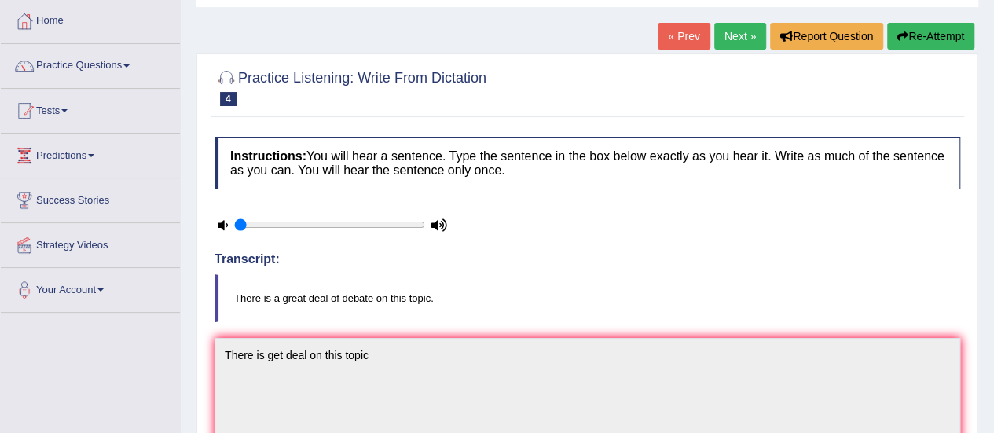
click at [725, 29] on link "Next »" at bounding box center [740, 36] width 52 height 27
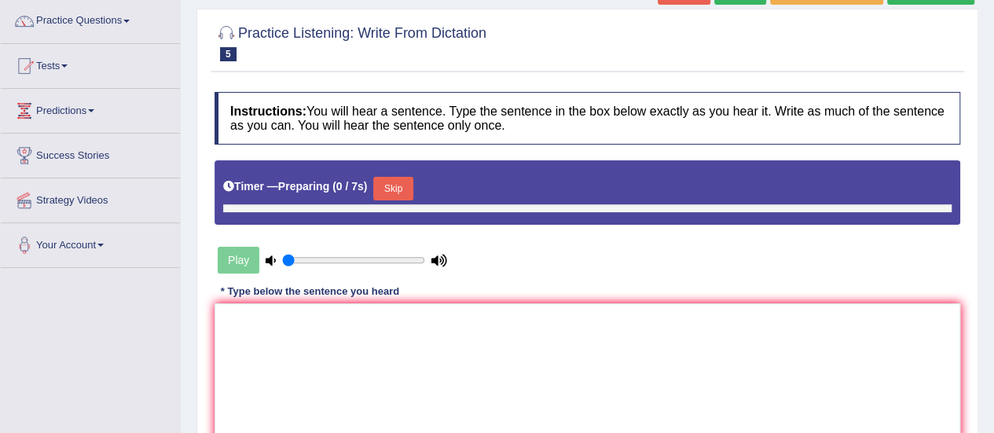
scroll to position [157, 0]
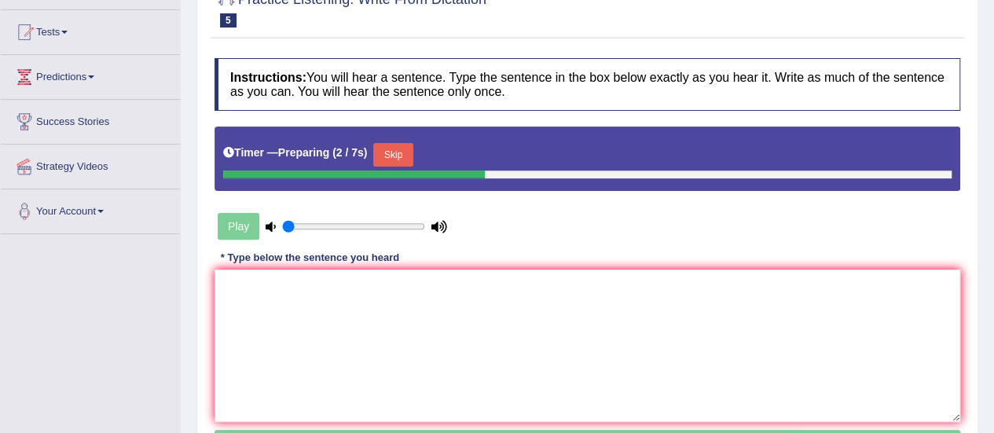
click at [393, 156] on button "Skip" at bounding box center [392, 155] width 39 height 24
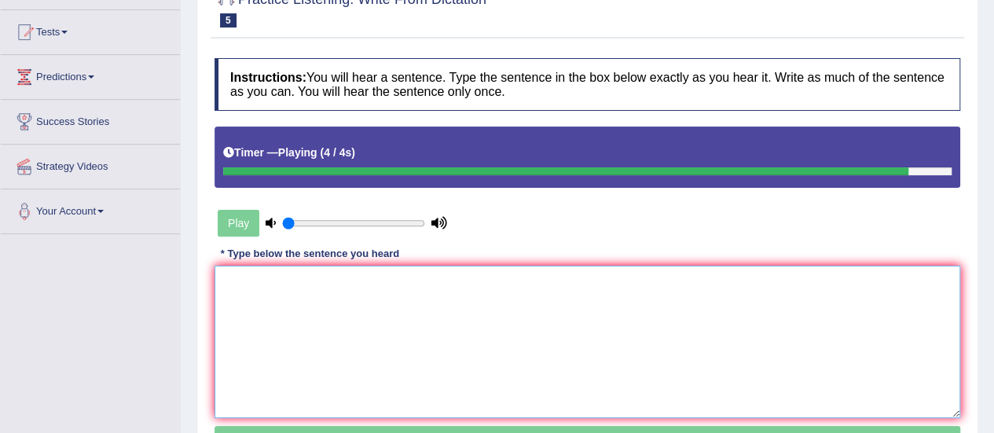
click at [292, 304] on textarea at bounding box center [588, 342] width 746 height 152
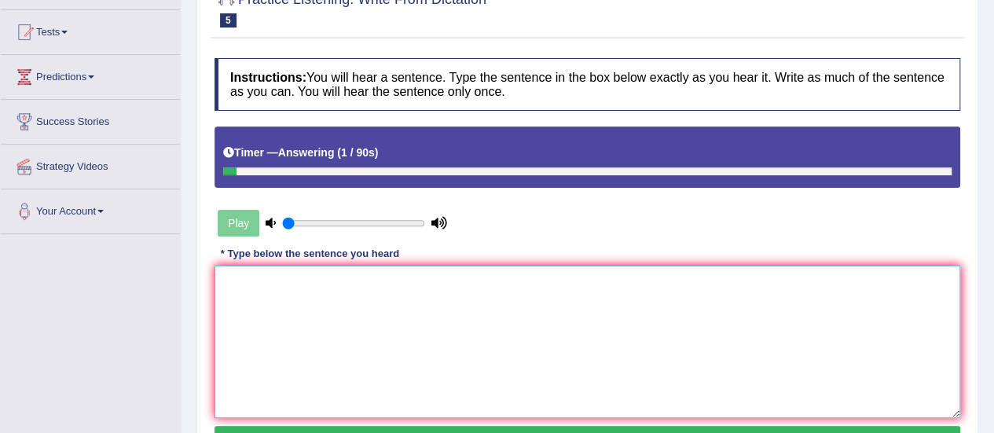
click at [291, 304] on textarea at bounding box center [588, 342] width 746 height 152
click at [237, 273] on textarea "the interested historian" at bounding box center [588, 342] width 746 height 152
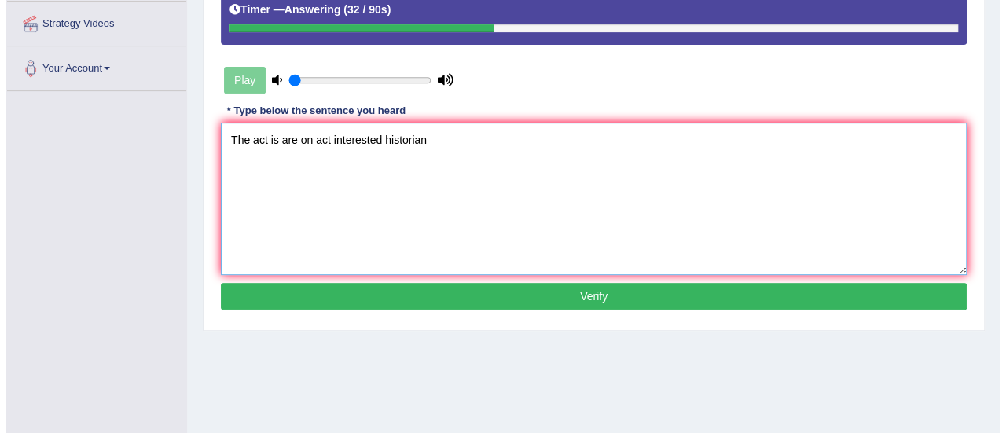
scroll to position [314, 0]
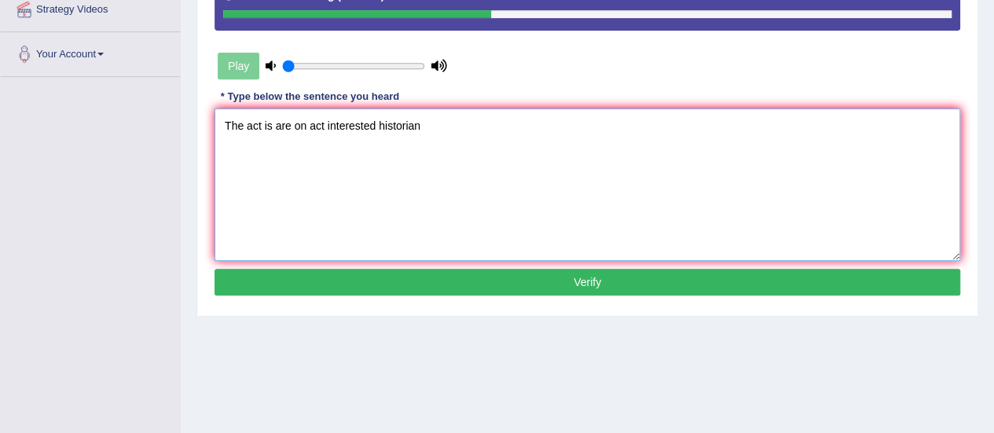
type textarea "The act is are on act interested historian"
click at [321, 269] on button "Verify" at bounding box center [588, 282] width 746 height 27
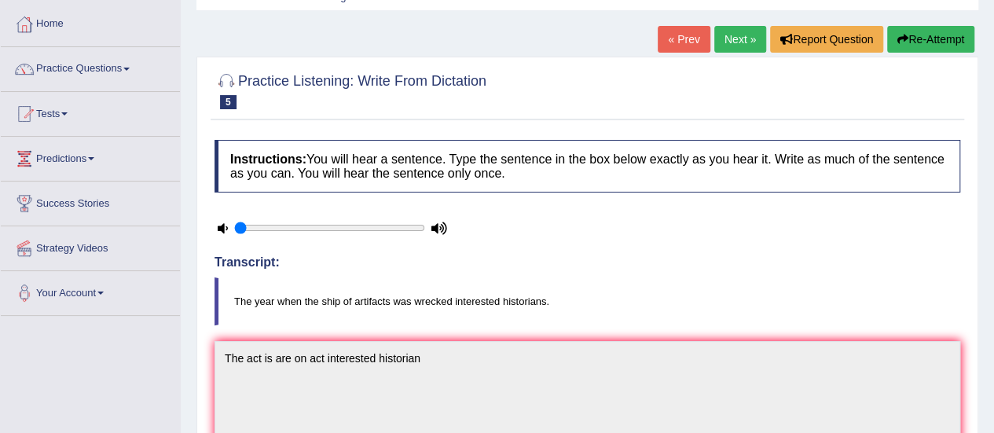
scroll to position [0, 0]
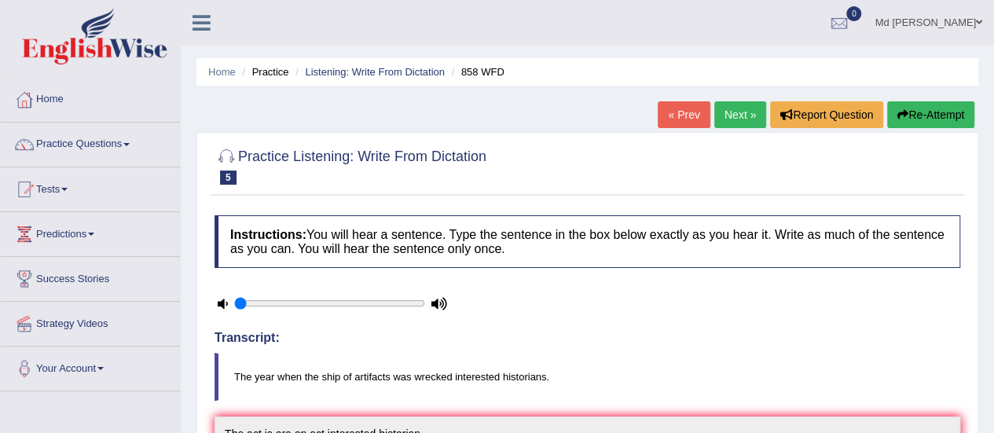
click at [727, 123] on link "Next »" at bounding box center [740, 114] width 52 height 27
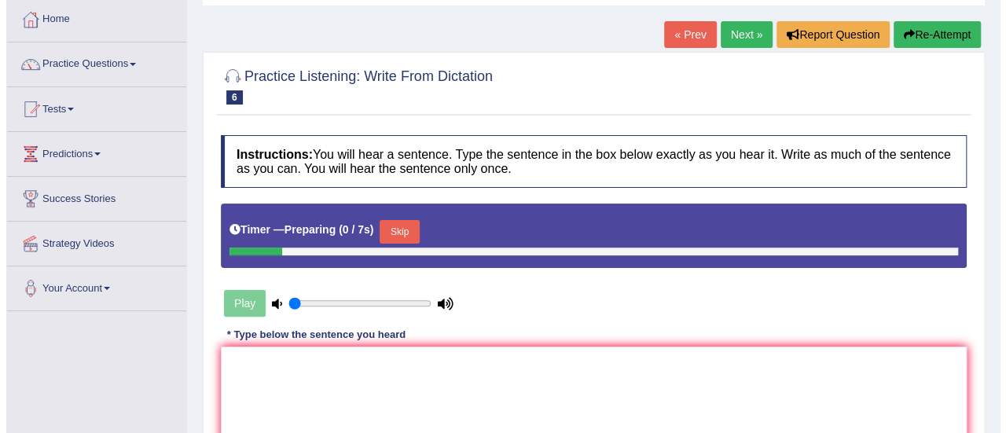
scroll to position [236, 0]
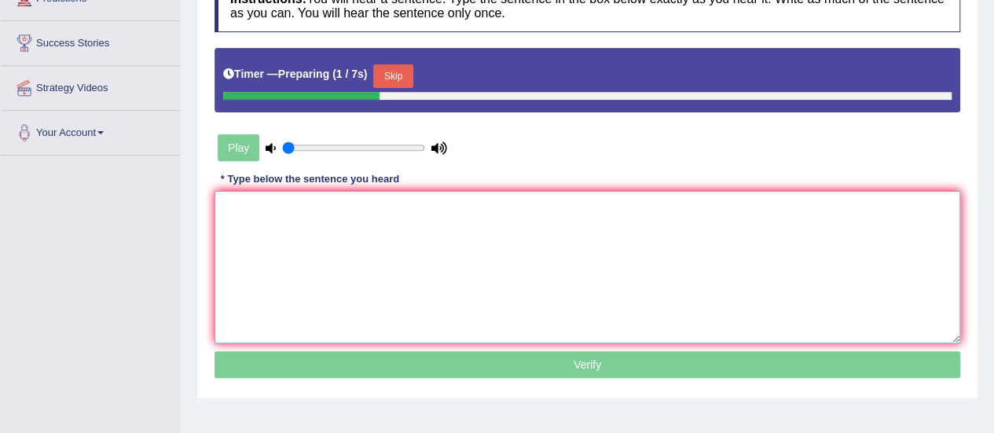
click at [412, 250] on textarea at bounding box center [588, 267] width 746 height 152
click at [397, 78] on button "Skip" at bounding box center [392, 76] width 39 height 24
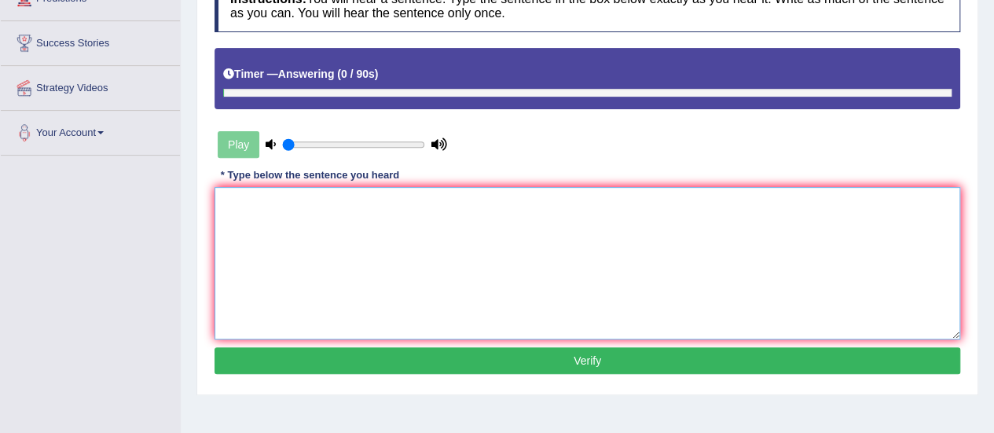
click at [369, 208] on textarea at bounding box center [588, 263] width 746 height 152
type textarea "t"
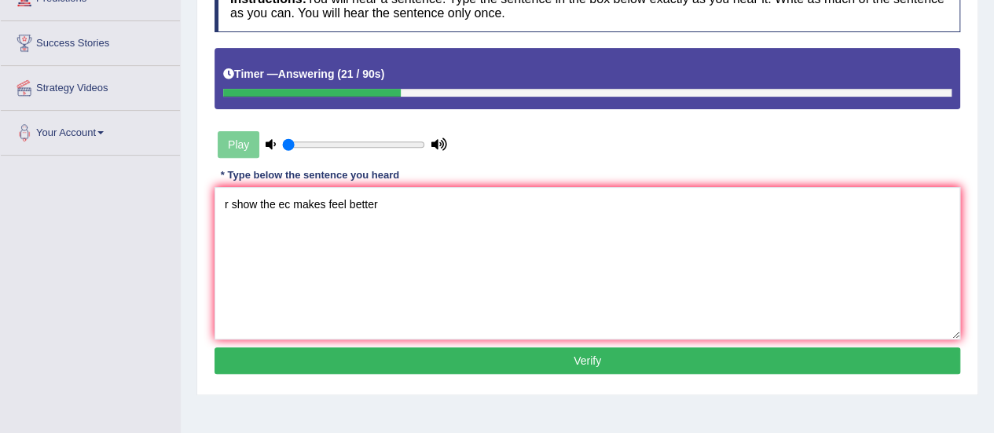
click at [211, 218] on div "Instructions: You will hear a sentence. Type the sentence in the box below exac…" at bounding box center [588, 179] width 754 height 415
click at [233, 204] on textarea "r show the ec makes feel better" at bounding box center [588, 263] width 746 height 152
click at [220, 207] on textarea "r show the ec makes feel better" at bounding box center [588, 263] width 746 height 152
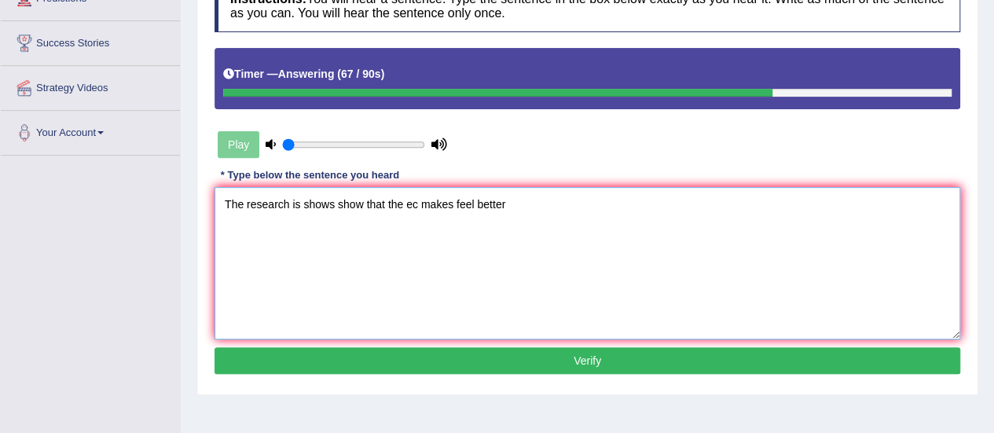
click at [416, 205] on textarea "The research is shows show that the ec makes feel better" at bounding box center [588, 263] width 746 height 152
click at [475, 207] on textarea "The research is shows show that the exercise makes feel better" at bounding box center [588, 263] width 746 height 152
click at [531, 225] on textarea "The research is shows show that the exercise makes feel better" at bounding box center [588, 263] width 746 height 152
click at [562, 227] on textarea "The research is shows show that the exercise makes feel better" at bounding box center [588, 263] width 746 height 152
type textarea "The research is shows show that the exercise makes feel better."
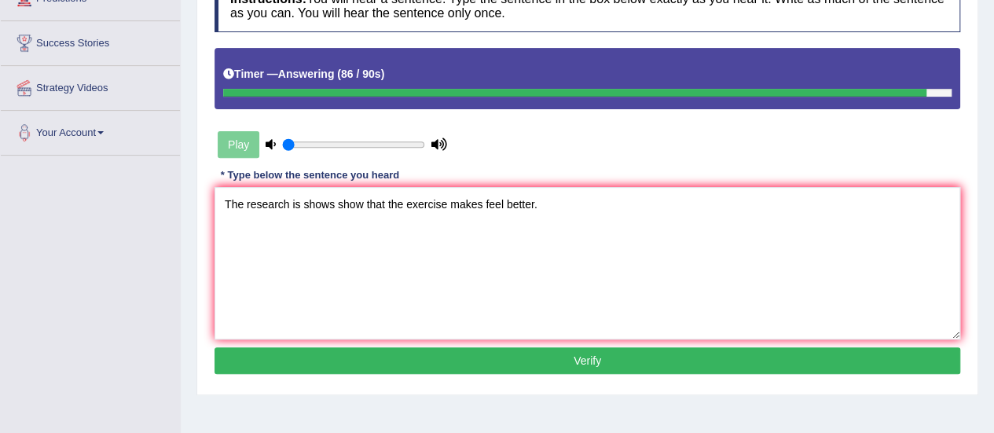
click at [541, 357] on button "Verify" at bounding box center [588, 360] width 746 height 27
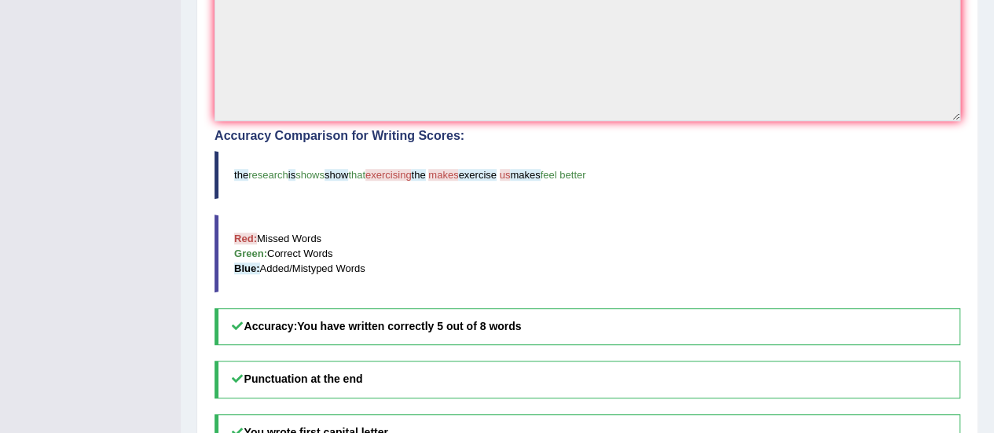
scroll to position [471, 0]
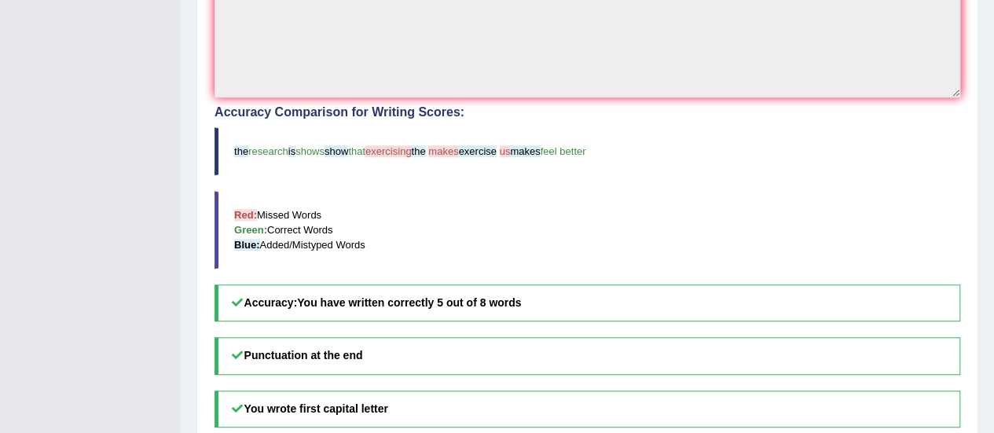
click at [542, 296] on h5 "Accuracy: You have written correctly 5 out of 8 words" at bounding box center [588, 302] width 746 height 37
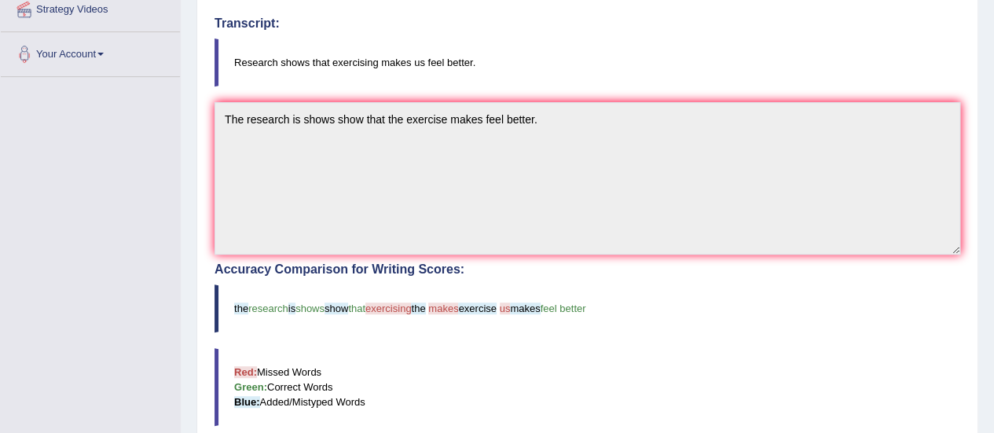
scroll to position [314, 0]
